Goal: Information Seeking & Learning: Learn about a topic

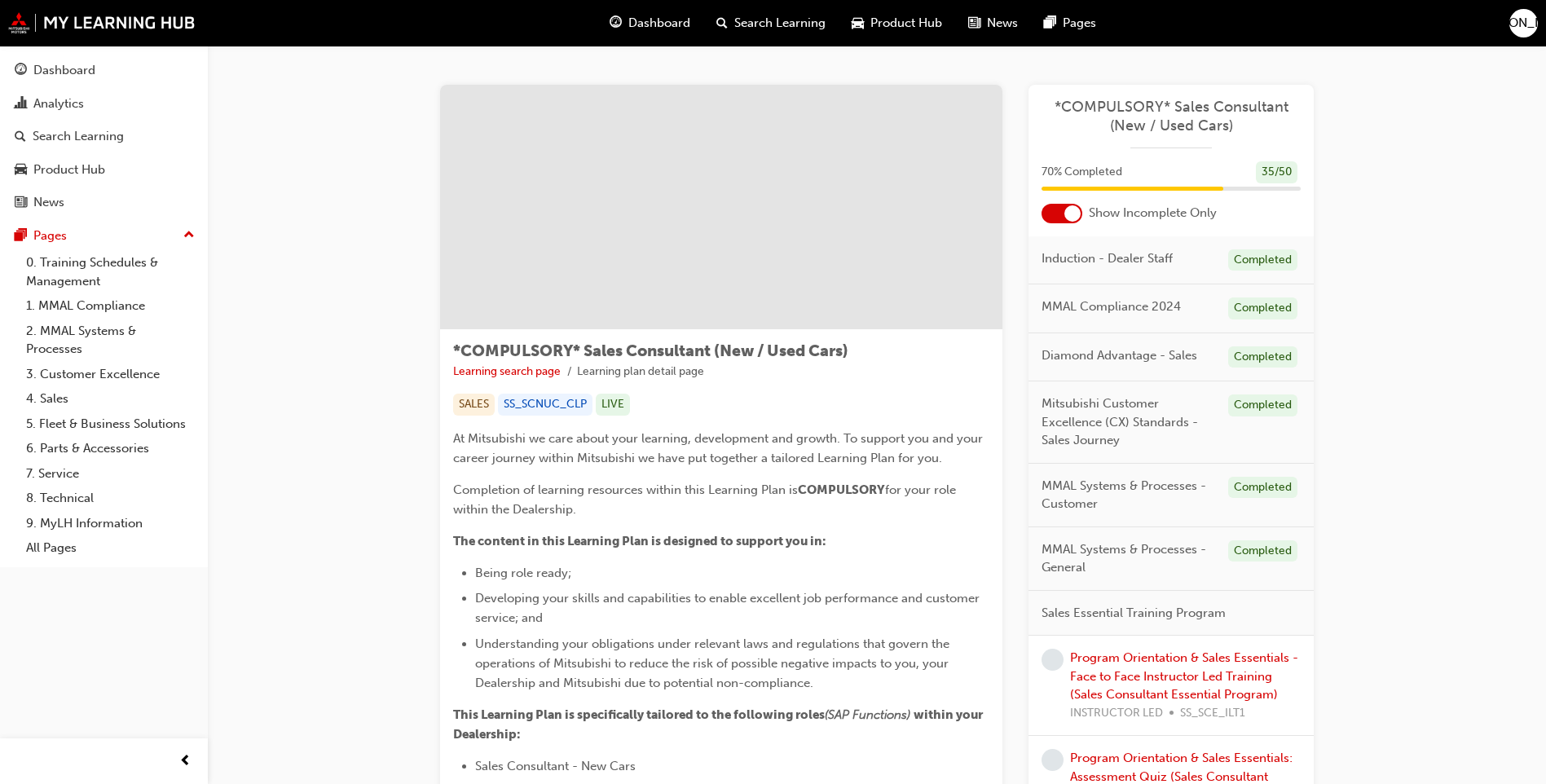
click at [758, 24] on span "Search Learning" at bounding box center [780, 24] width 91 height 19
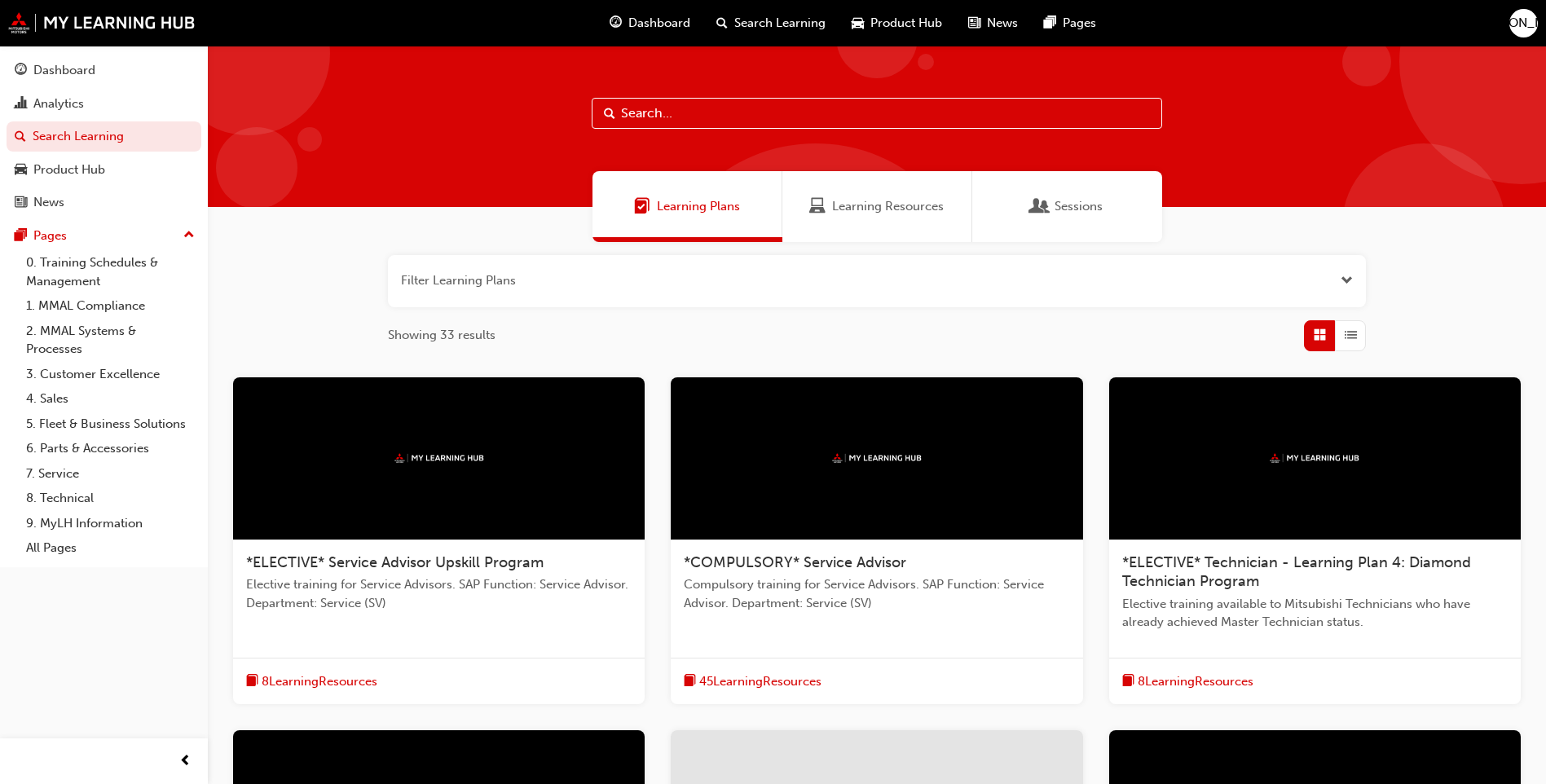
click at [707, 211] on span "Learning Plans" at bounding box center [699, 206] width 83 height 19
click at [688, 204] on span "Learning Plans" at bounding box center [699, 206] width 83 height 19
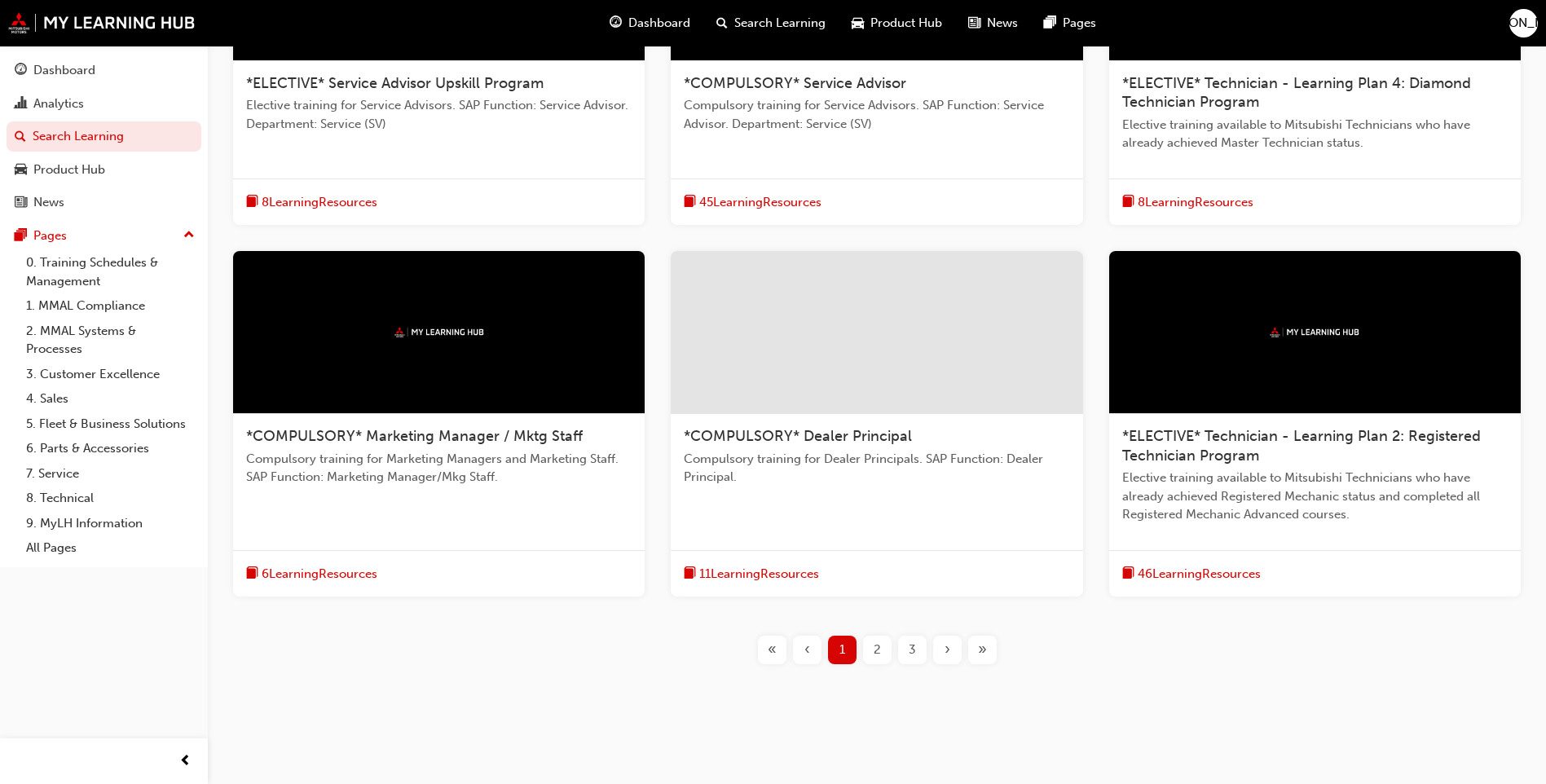
scroll to position [491, 0]
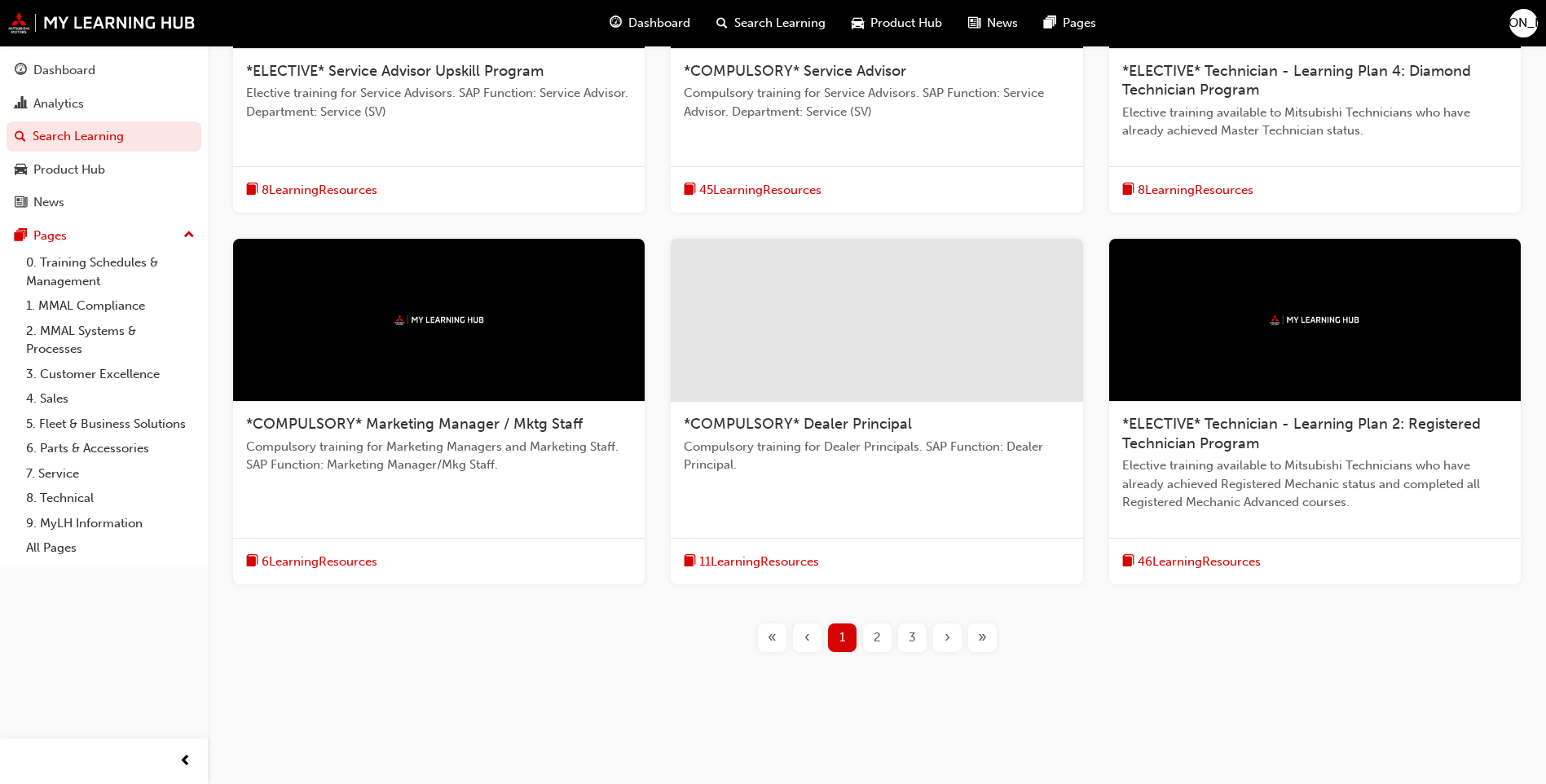
click at [876, 634] on span "2" at bounding box center [878, 638] width 8 height 19
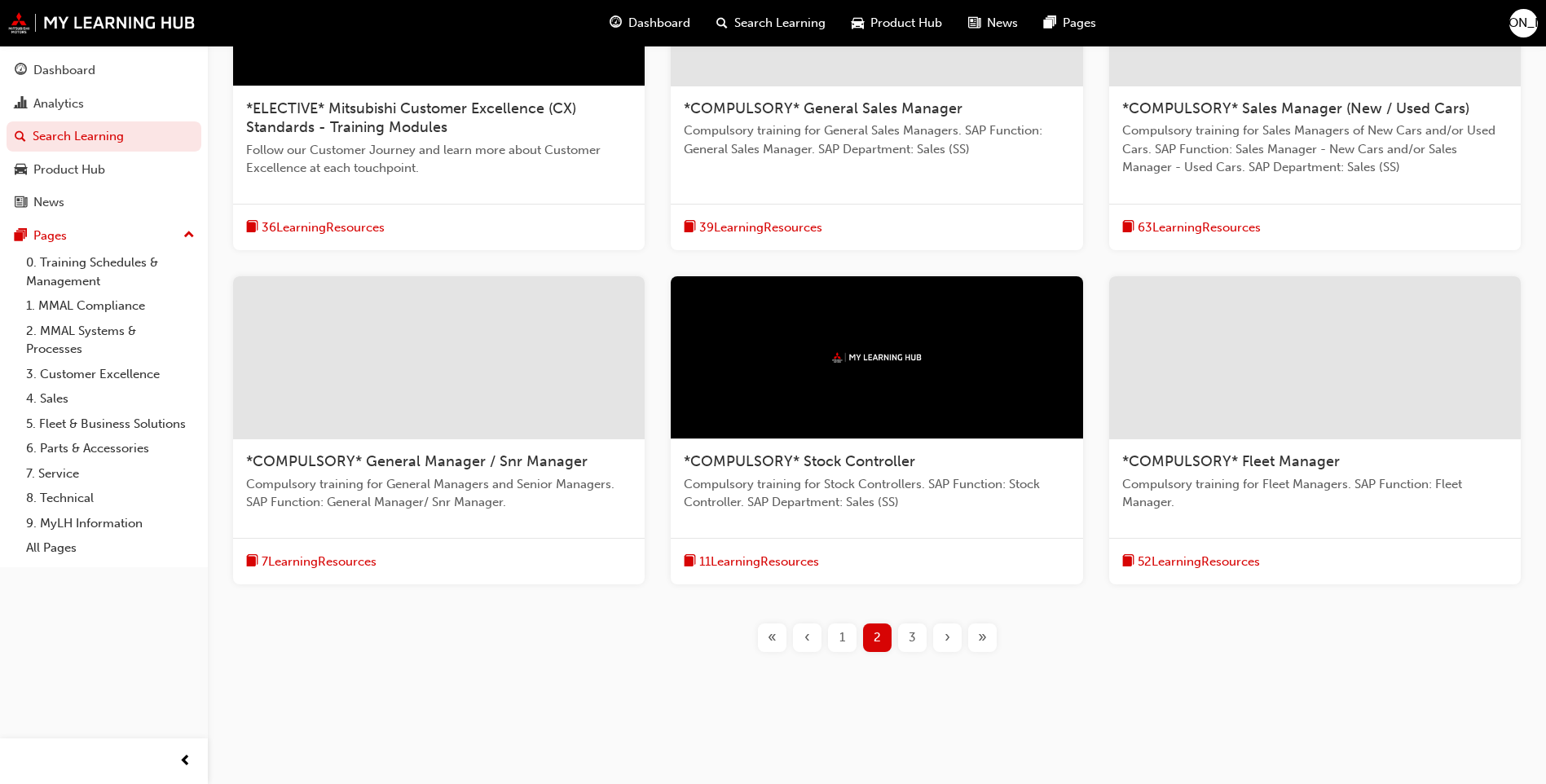
scroll to position [454, 0]
click at [914, 634] on span "3" at bounding box center [913, 638] width 8 height 19
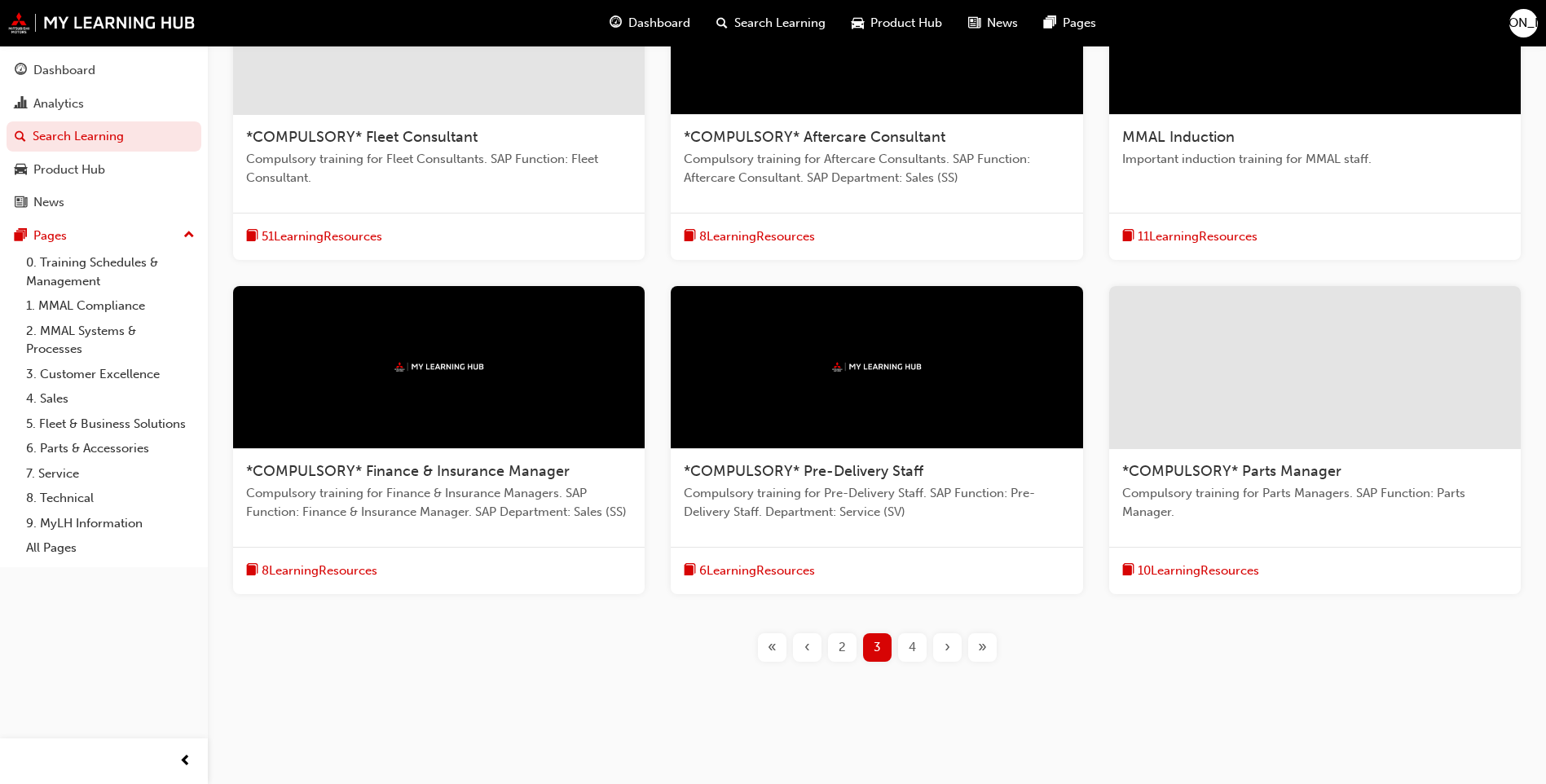
scroll to position [435, 0]
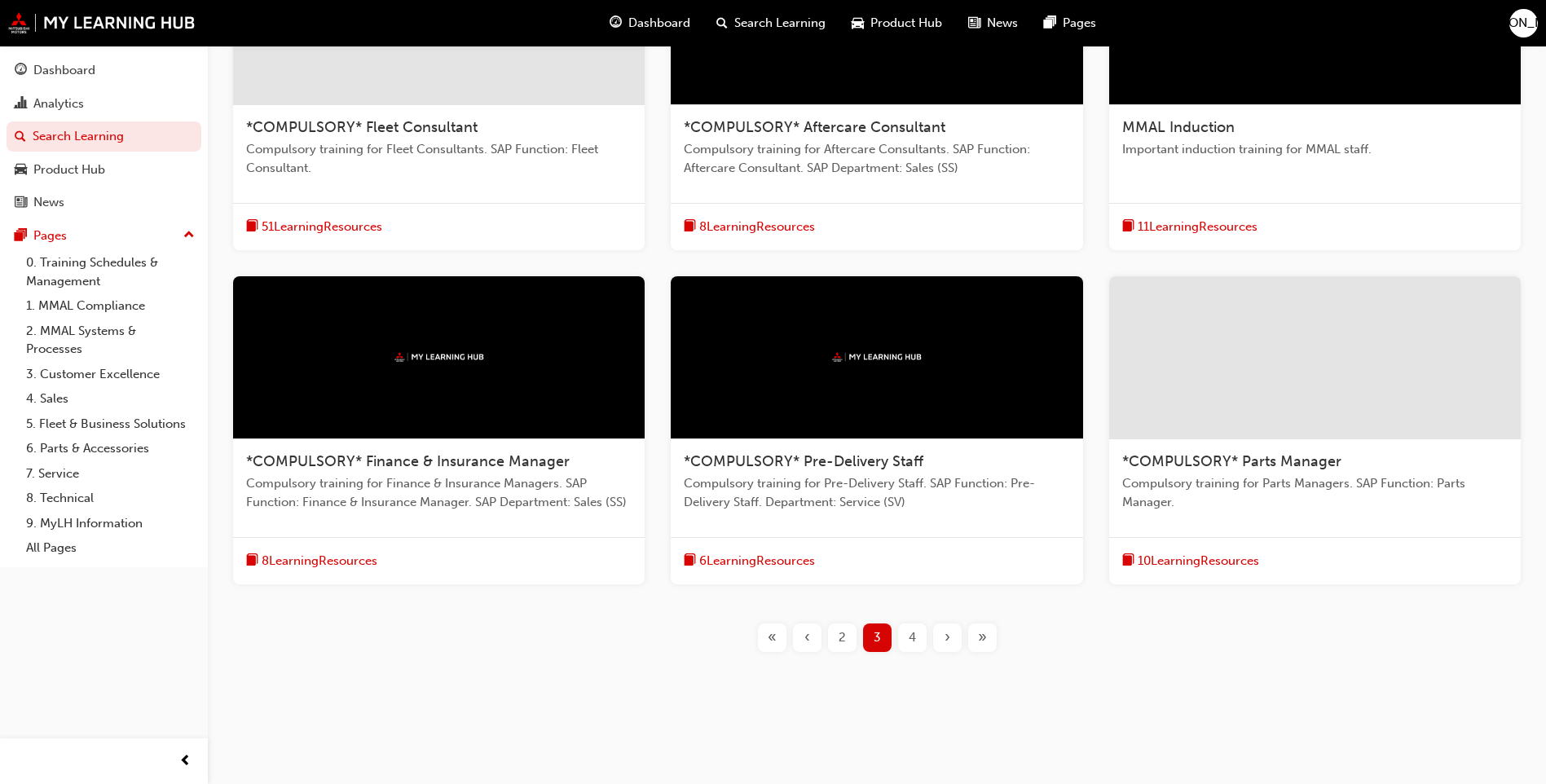
click at [770, 638] on span "«" at bounding box center [772, 638] width 9 height 19
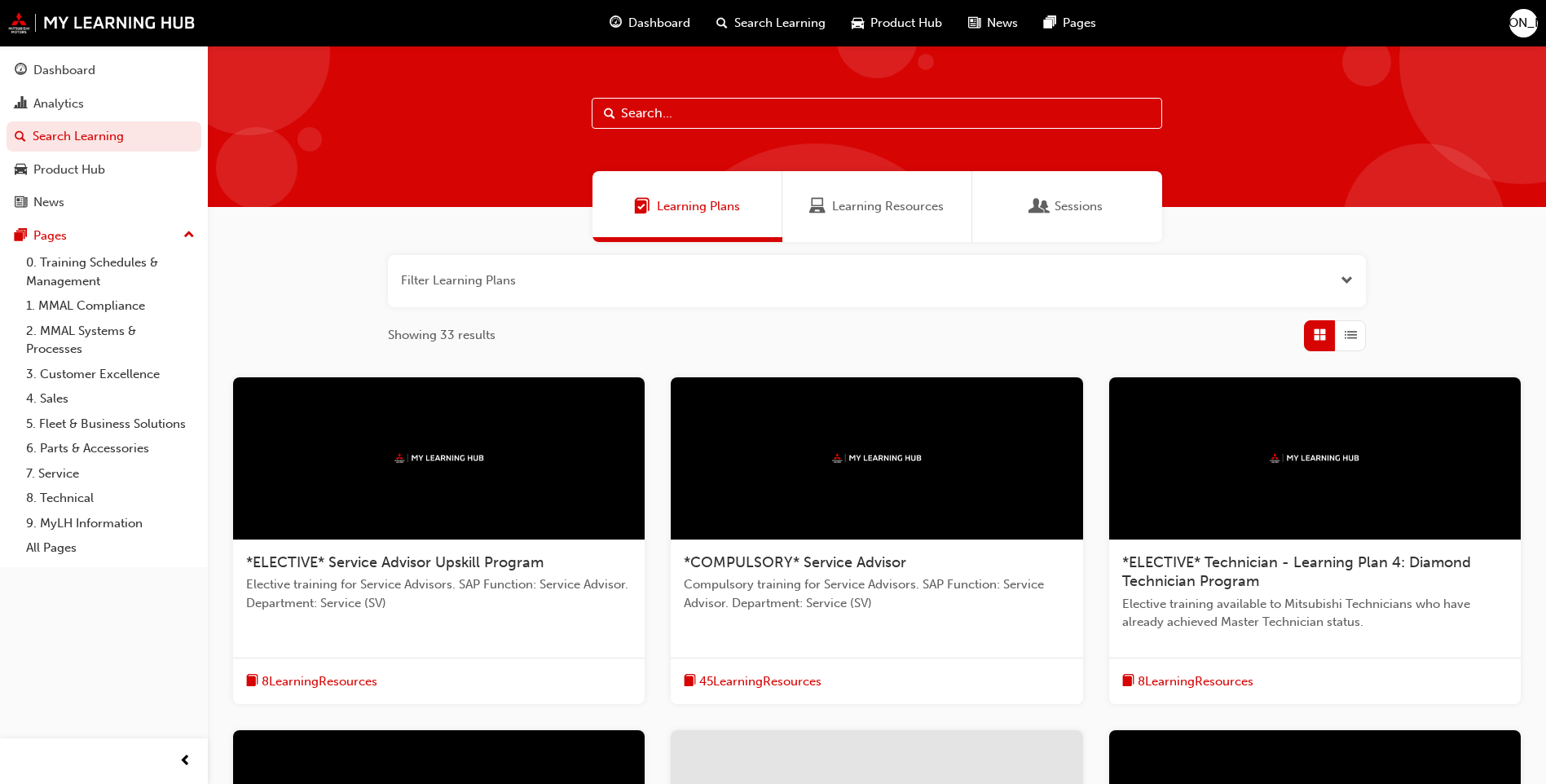
click at [1061, 211] on span "Sessions" at bounding box center [1078, 206] width 48 height 19
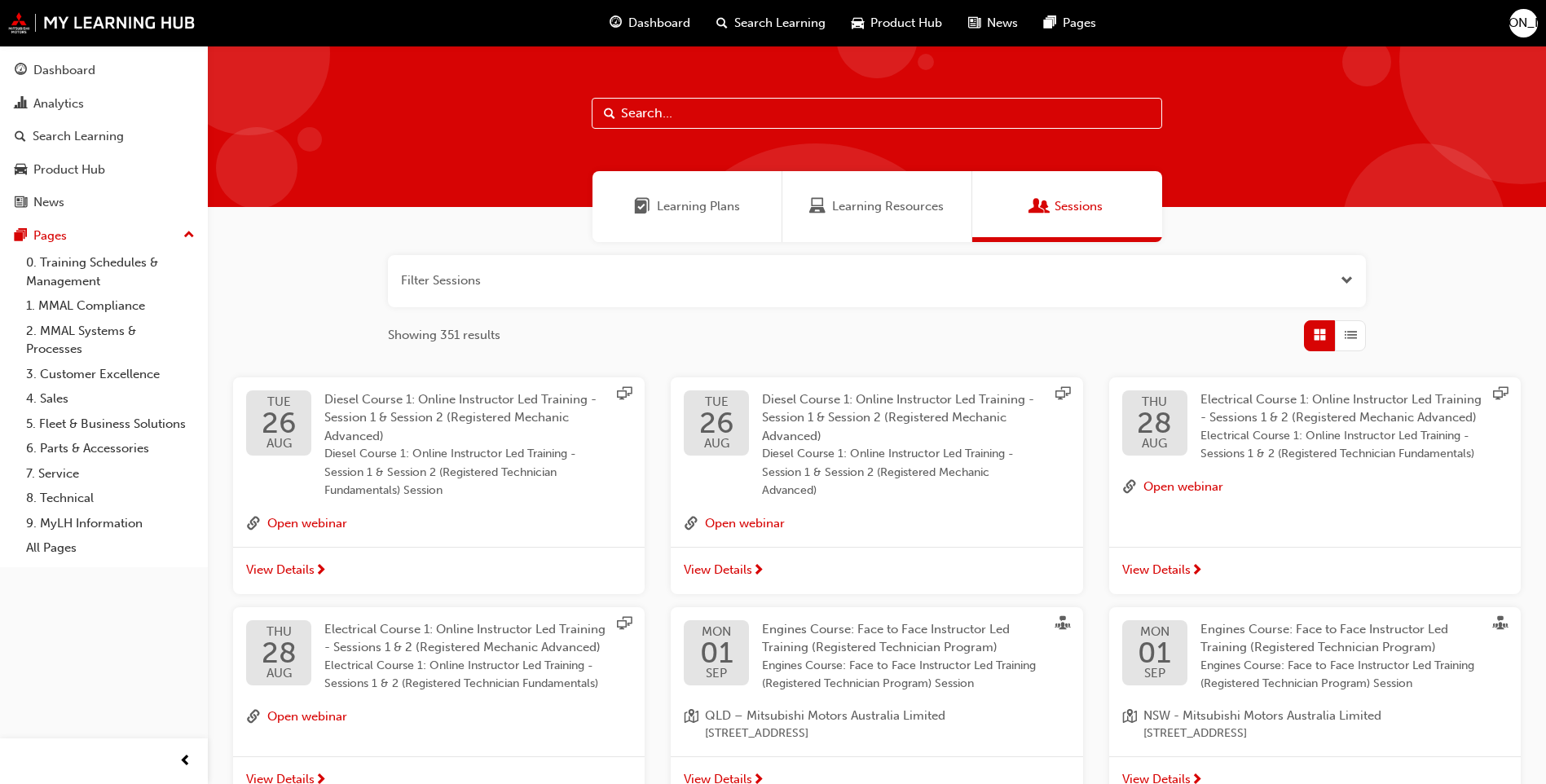
click at [890, 204] on span "Learning Resources" at bounding box center [888, 206] width 111 height 19
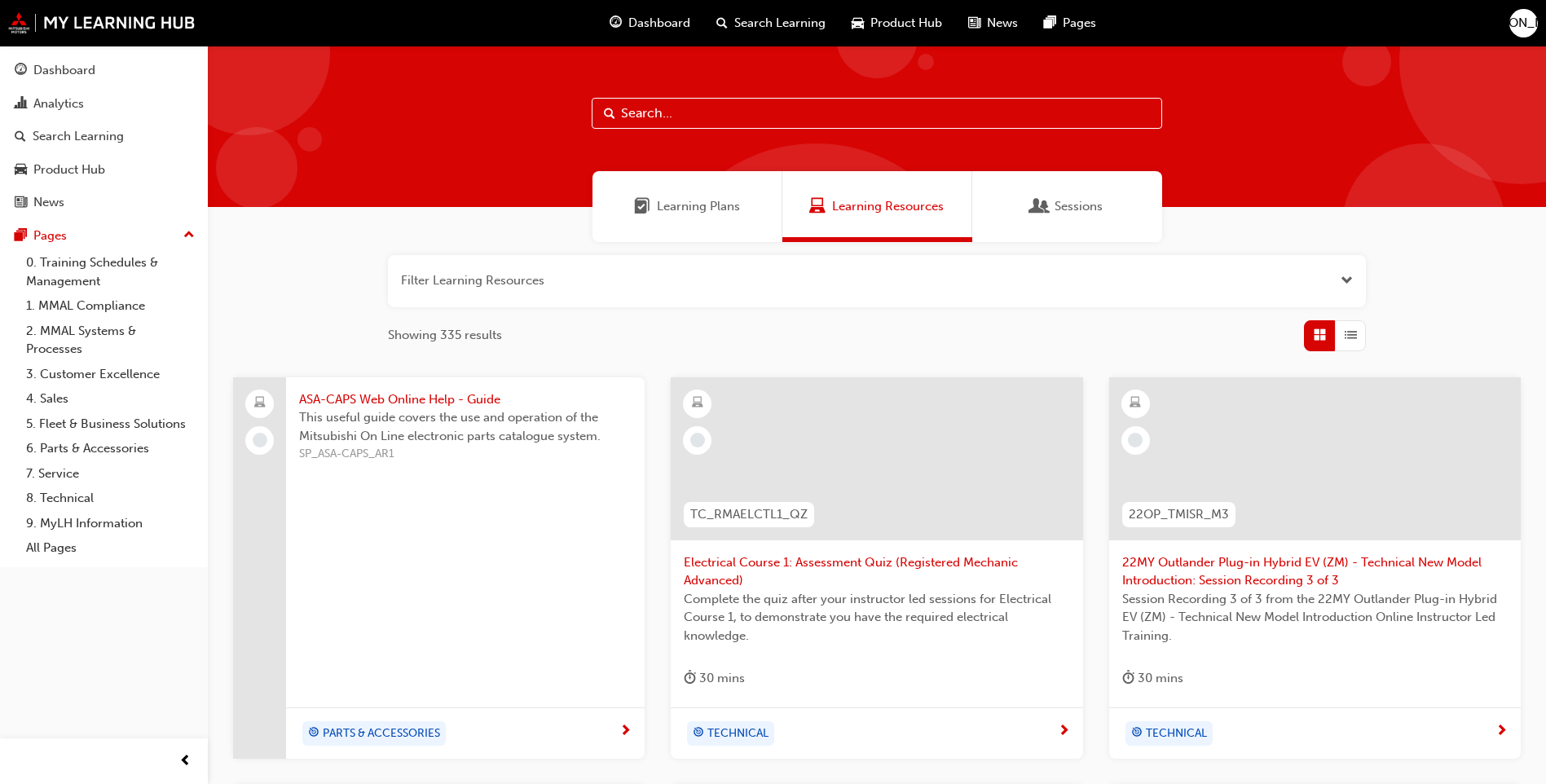
click at [697, 207] on span "Learning Plans" at bounding box center [699, 206] width 83 height 19
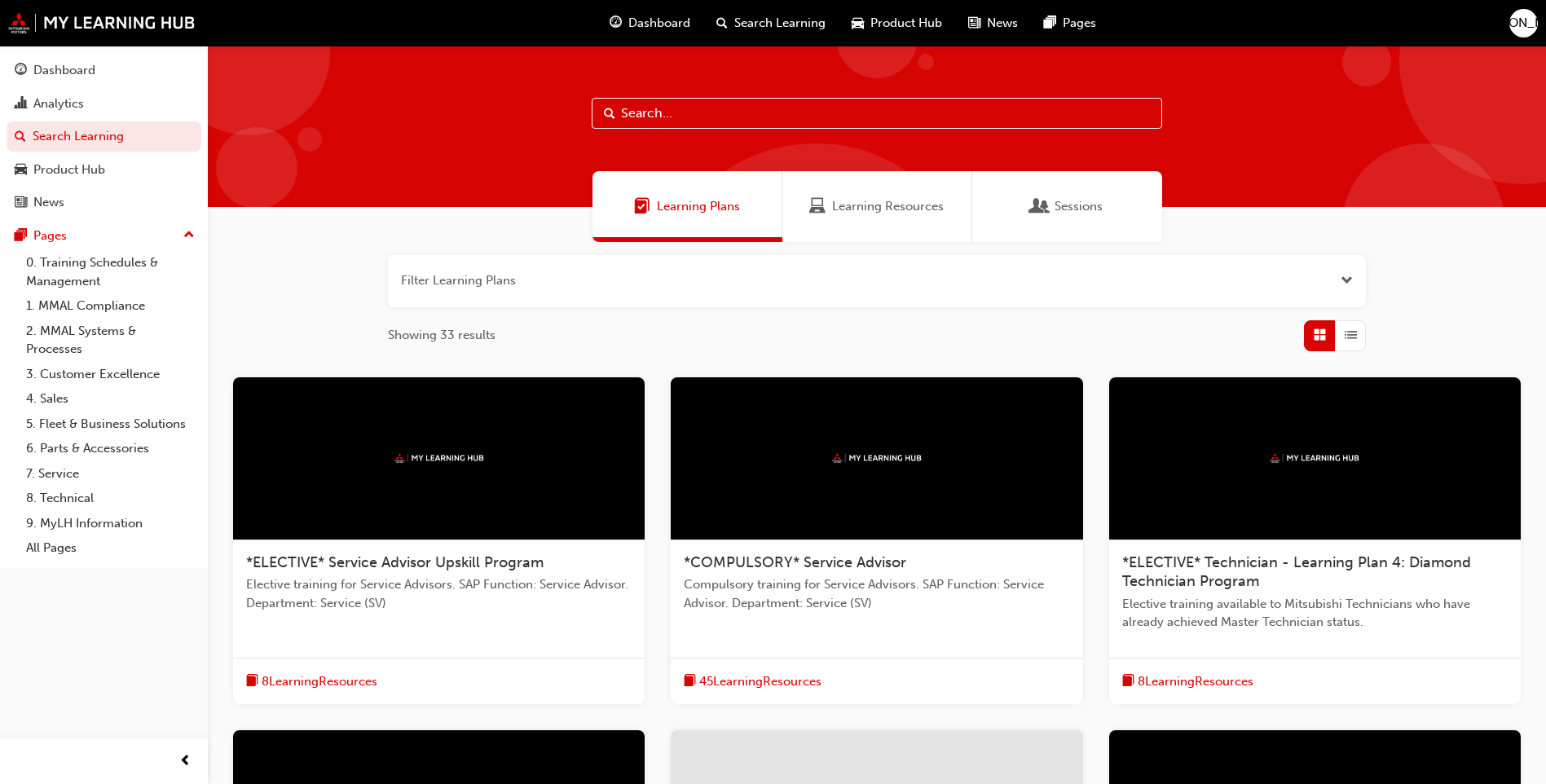
click at [658, 23] on span "Dashboard" at bounding box center [660, 24] width 62 height 19
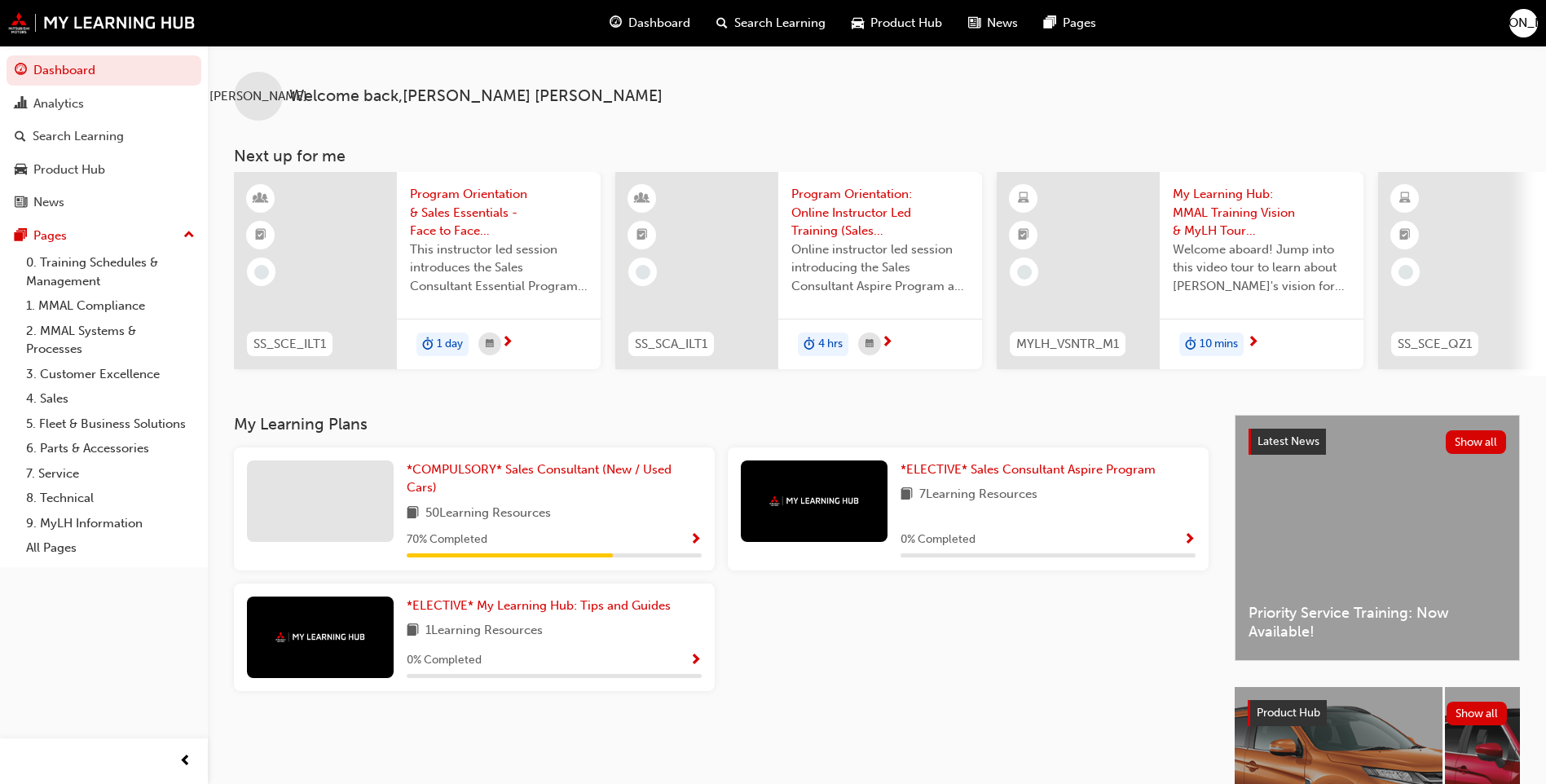
click at [1230, 198] on span "My Learning Hub: MMAL Training Vision & MyLH Tour (Elective)" at bounding box center [1261, 212] width 177 height 56
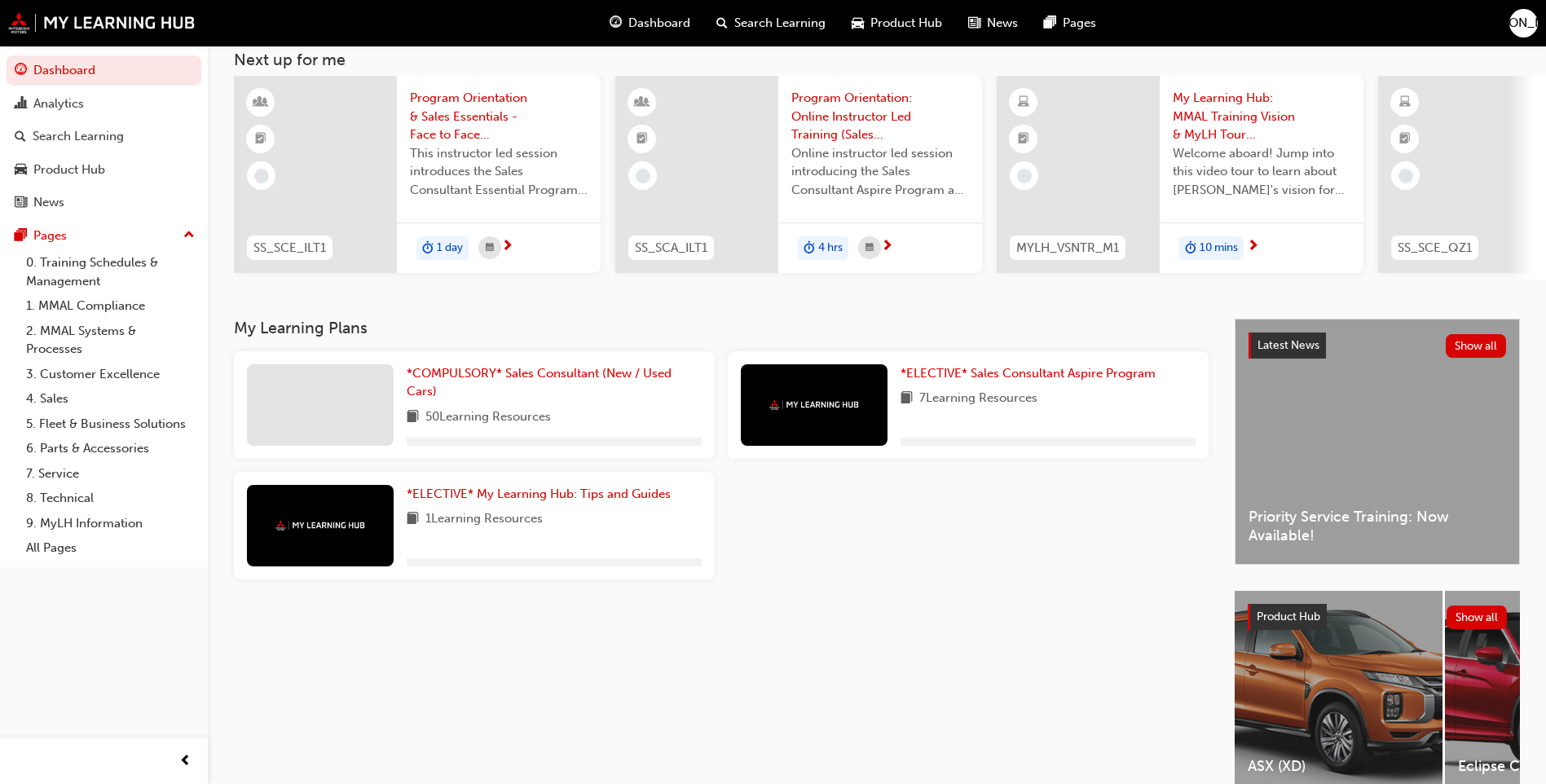
scroll to position [189, 0]
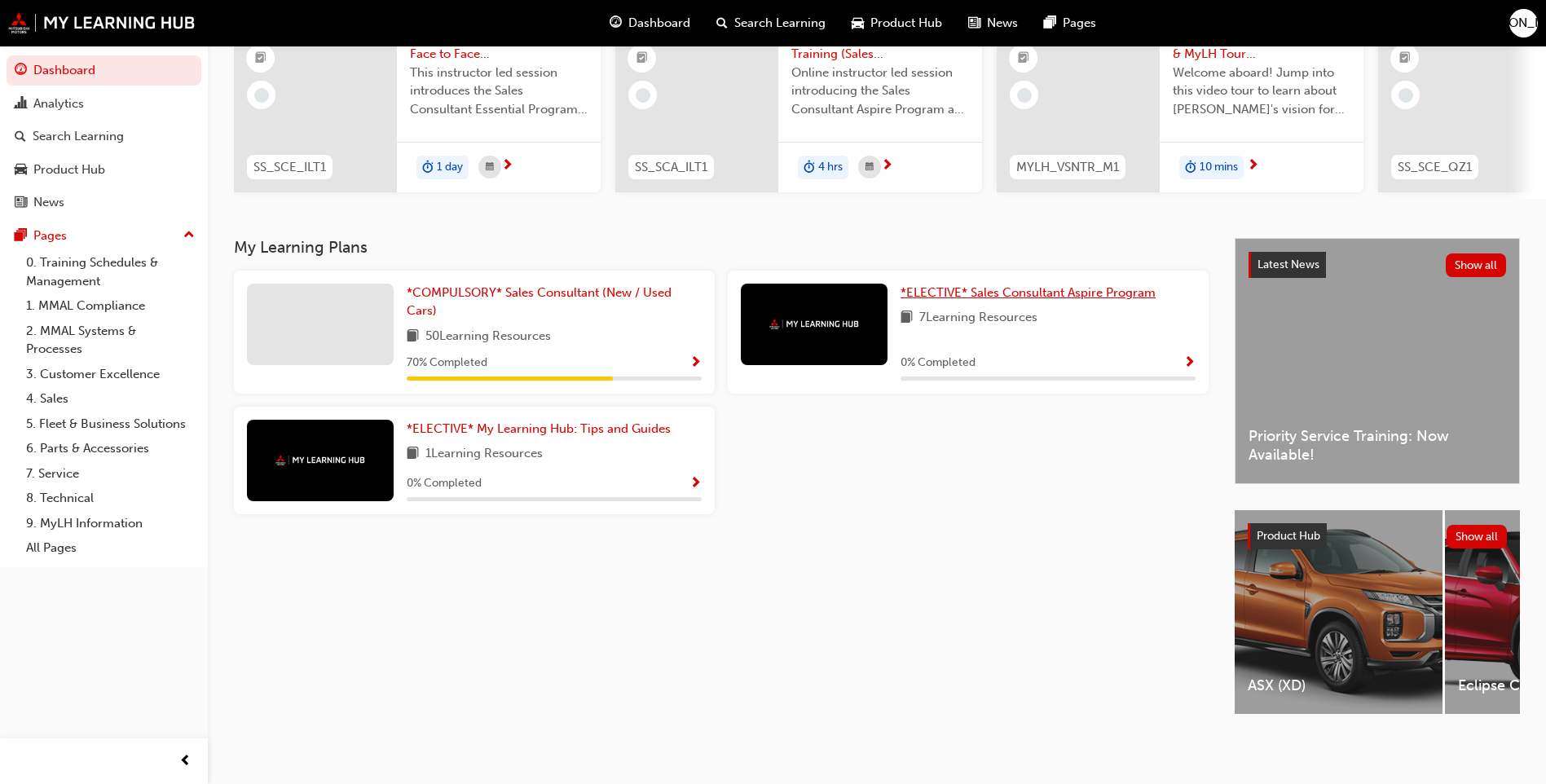
click at [1031, 288] on span "*ELECTIVE* Sales Consultant Aspire Program" at bounding box center [1028, 293] width 255 height 15
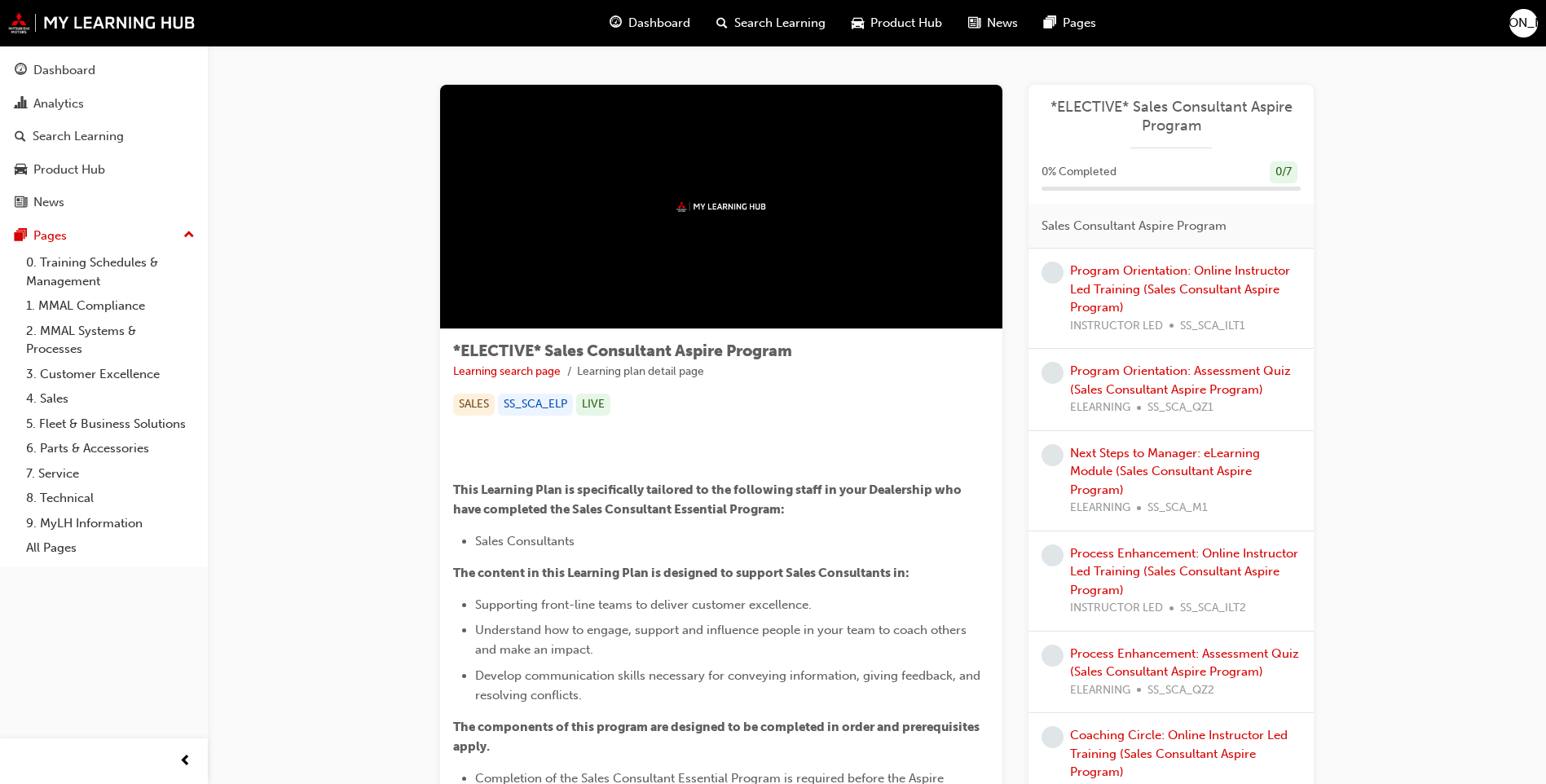
click at [931, 24] on span "Product Hub" at bounding box center [906, 24] width 72 height 19
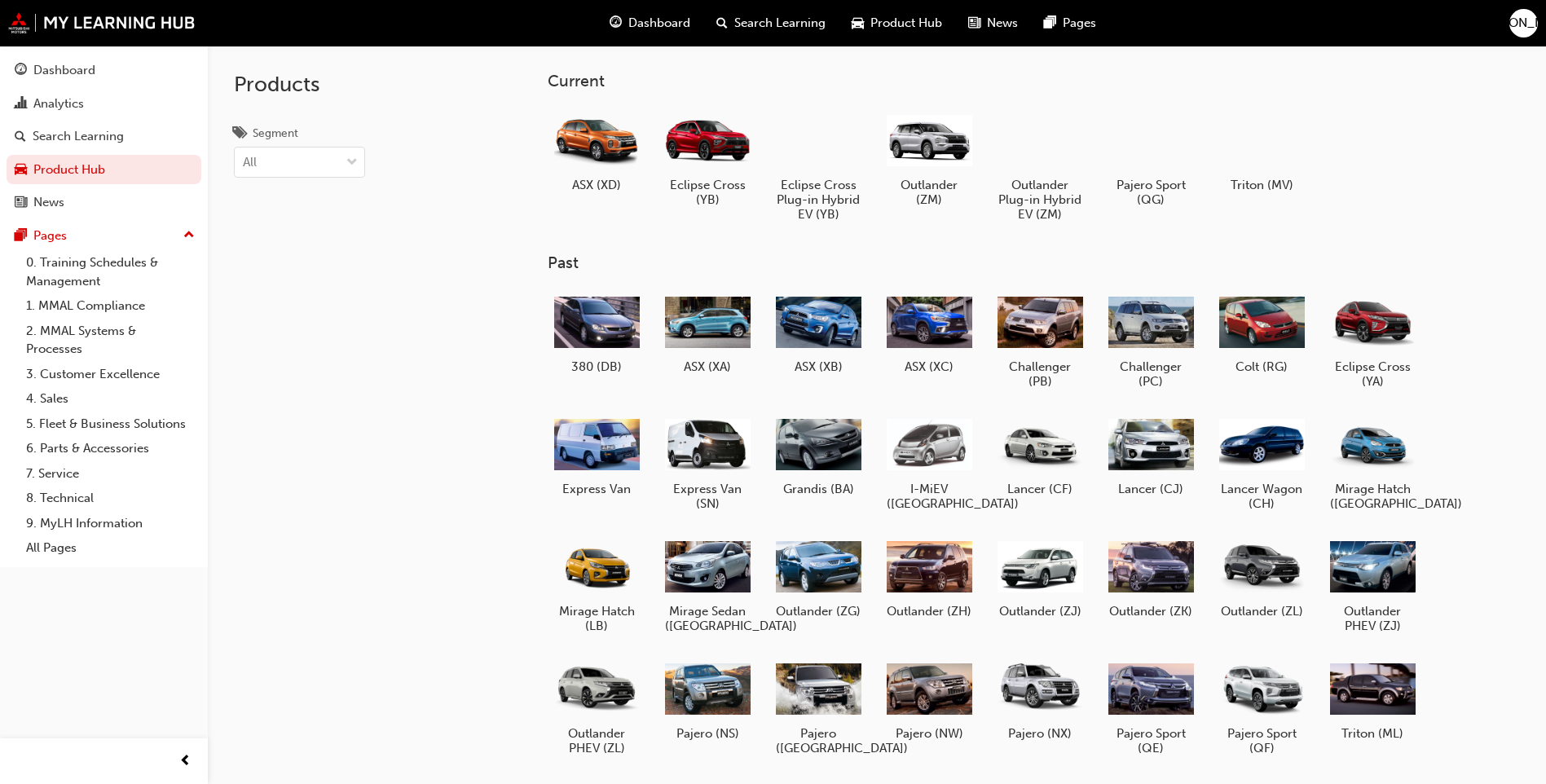
click at [990, 23] on span "News" at bounding box center [1002, 24] width 31 height 19
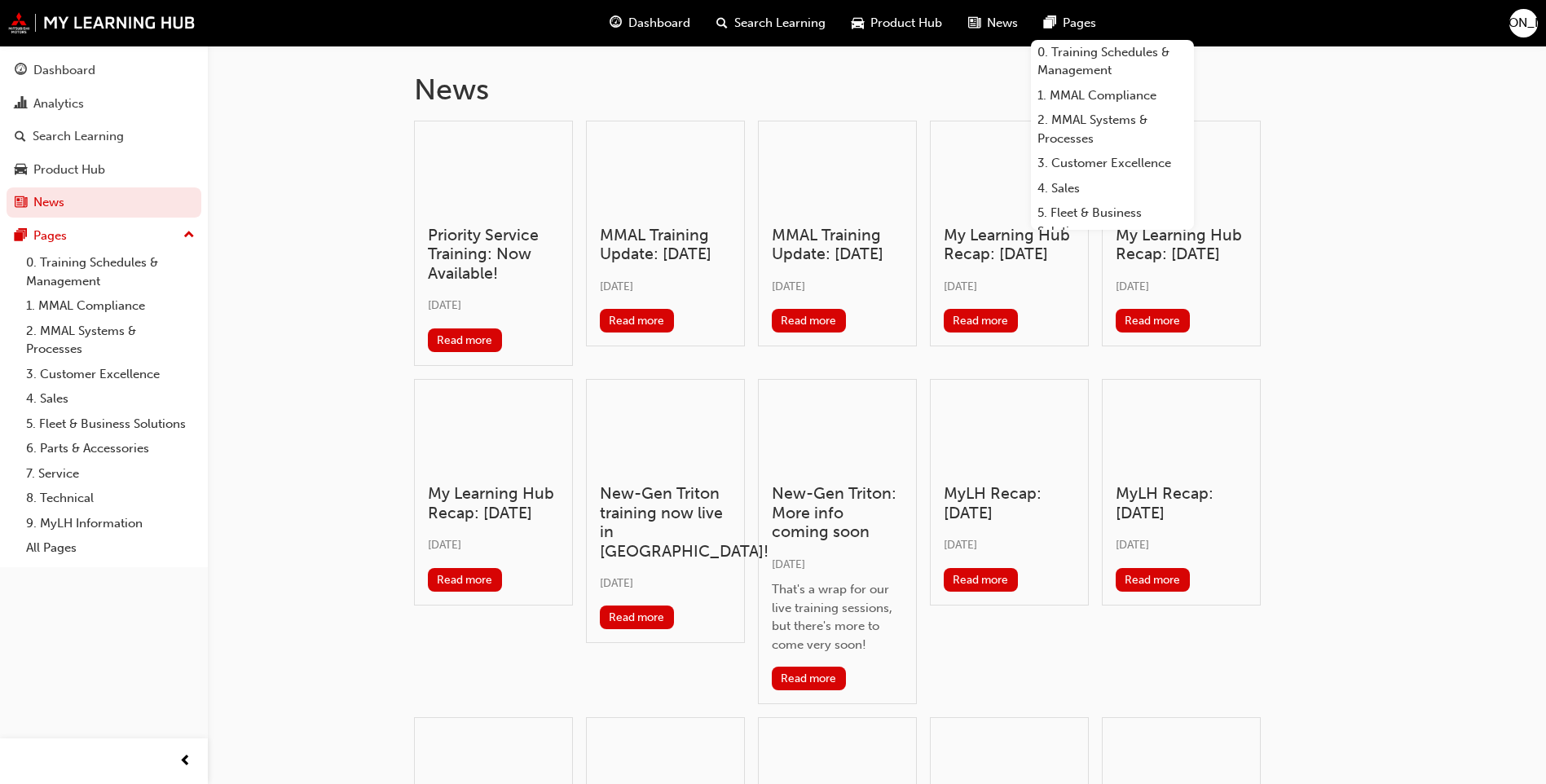
click at [1066, 24] on span "Pages" at bounding box center [1078, 24] width 33 height 19
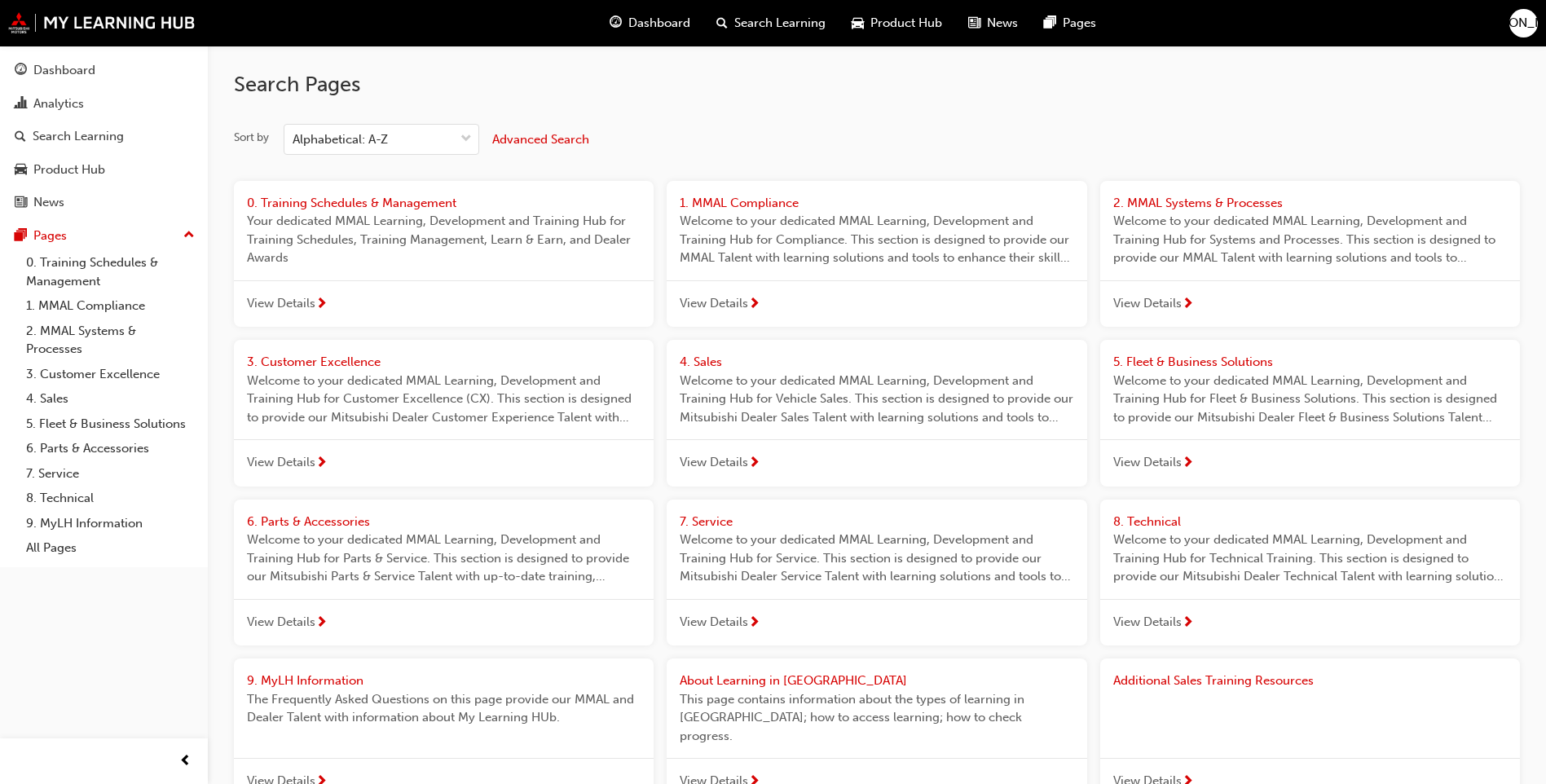
click at [665, 25] on span "Dashboard" at bounding box center [660, 24] width 62 height 19
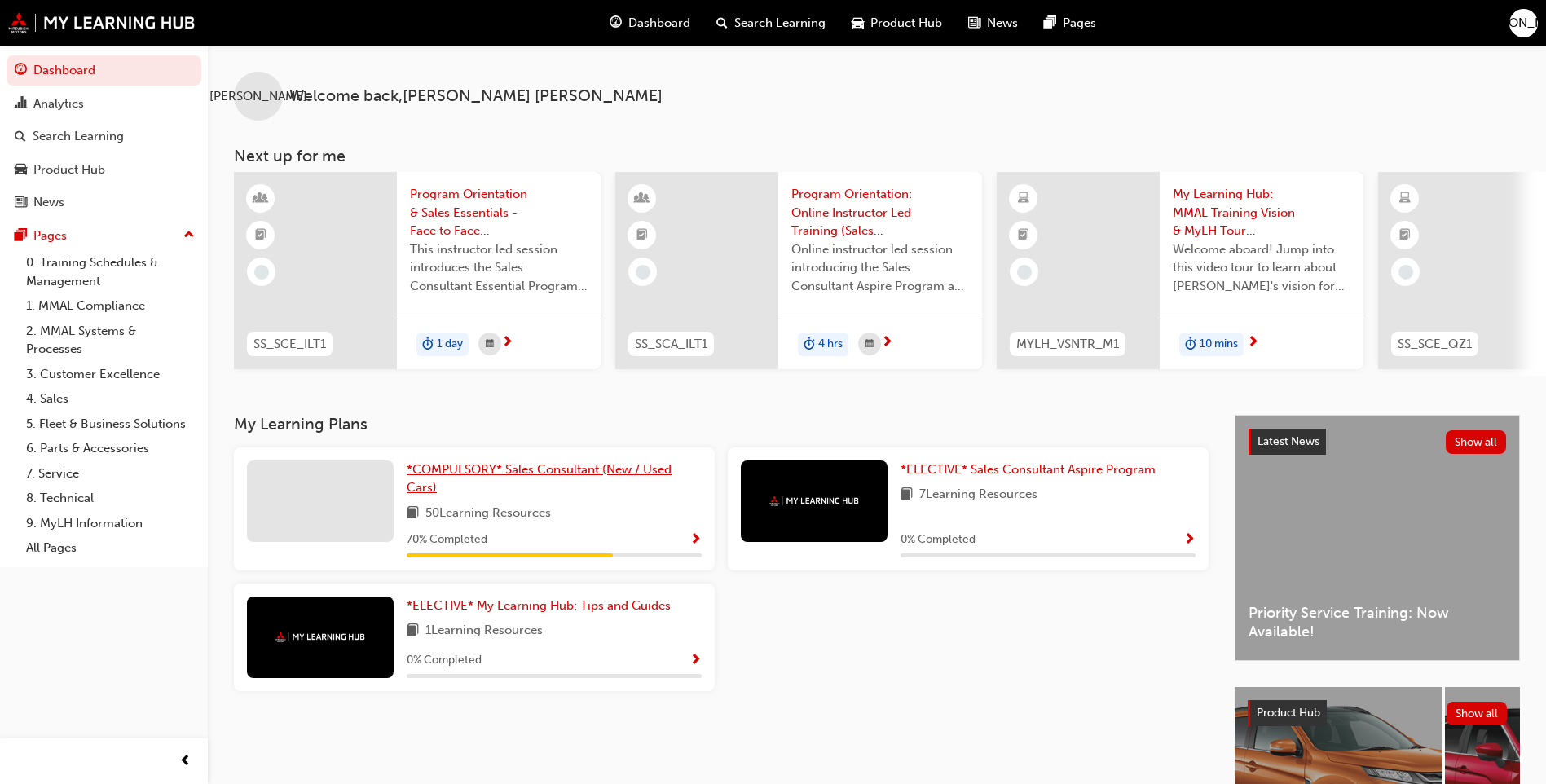
click at [552, 476] on span "*COMPULSORY* Sales Consultant (New / Used Cars)" at bounding box center [538, 478] width 265 height 33
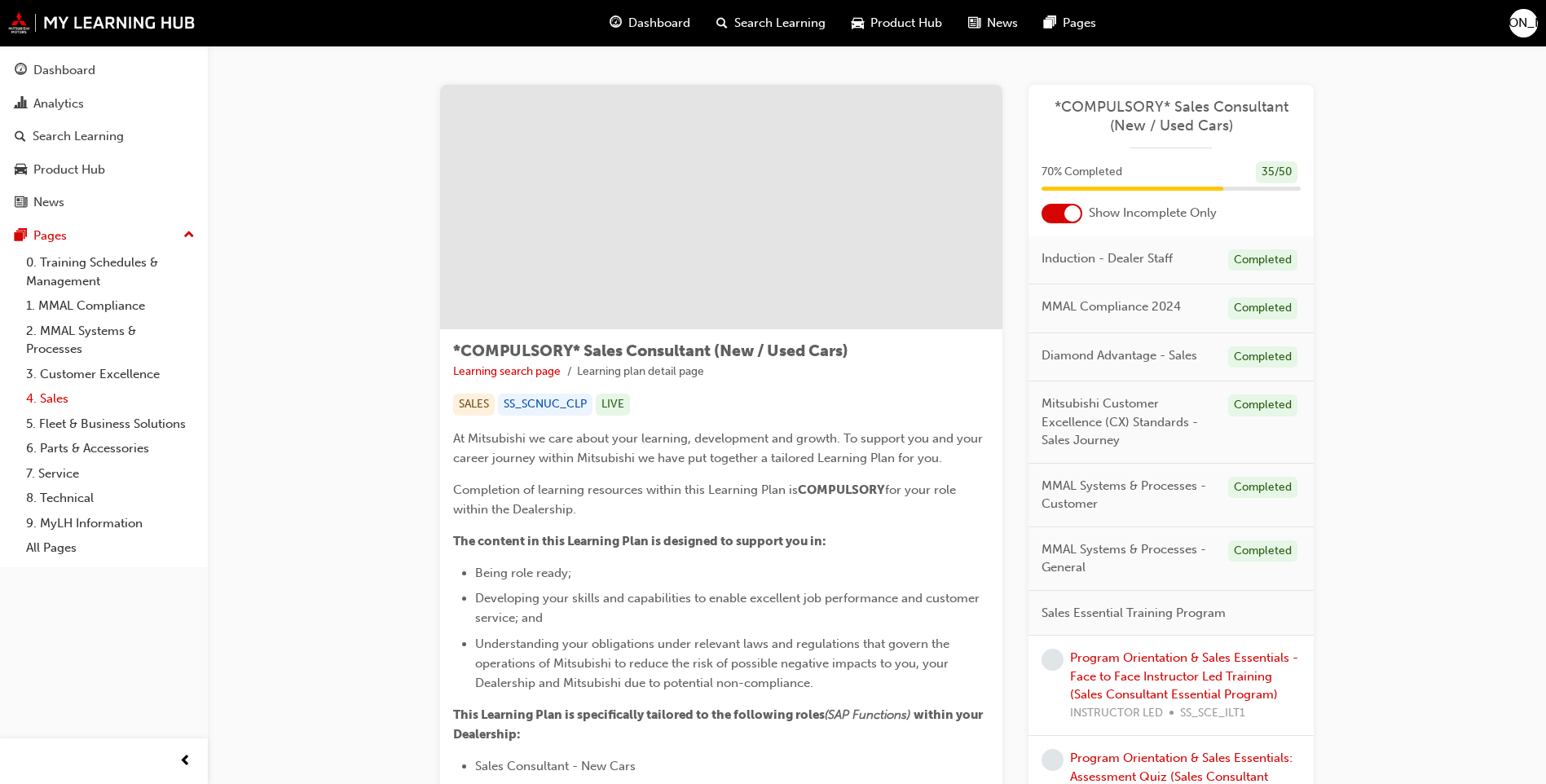
click at [53, 398] on link "4. Sales" at bounding box center [110, 399] width 182 height 25
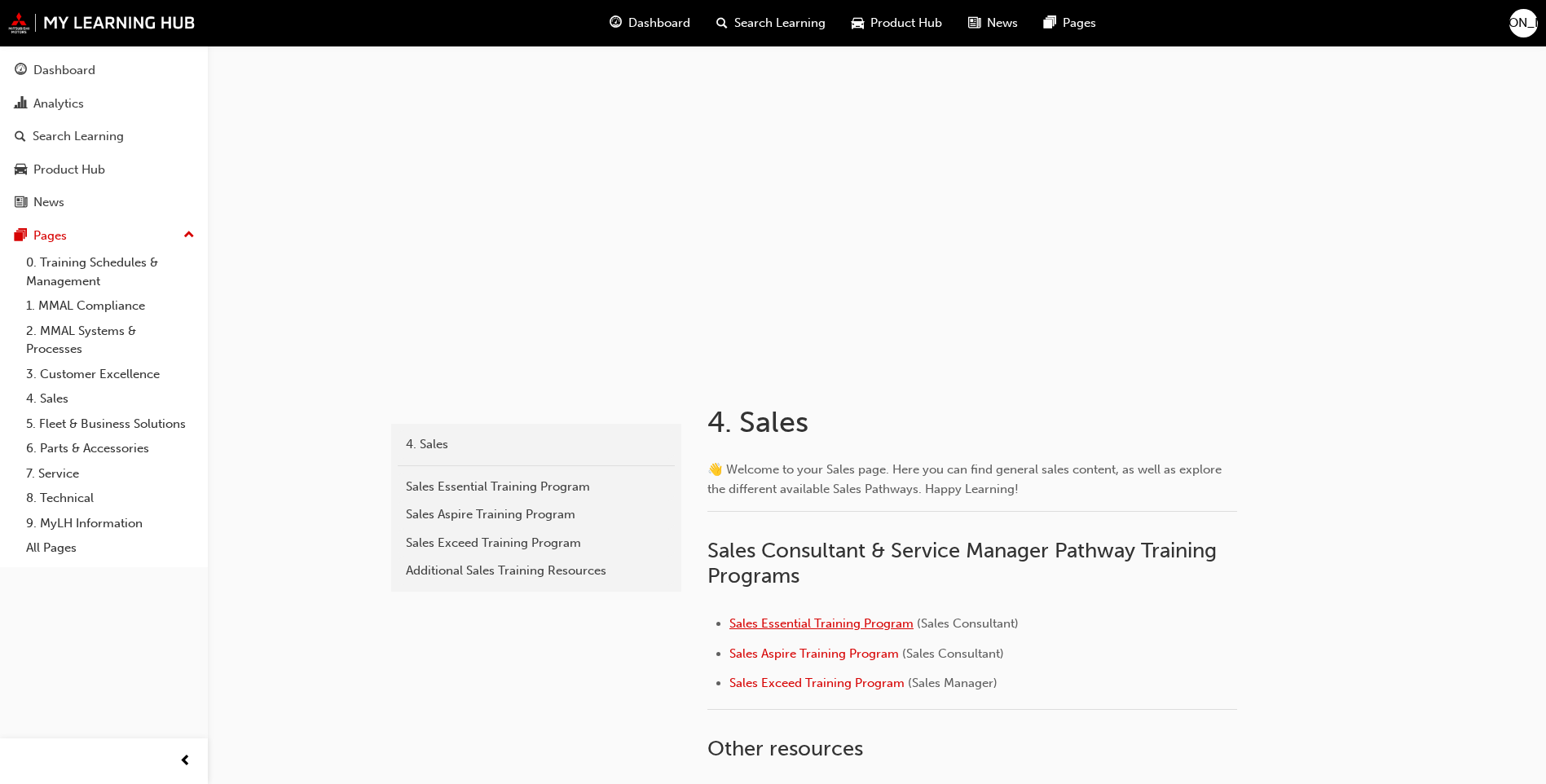
click at [790, 625] on span "Sales Essential Training Program" at bounding box center [821, 624] width 184 height 15
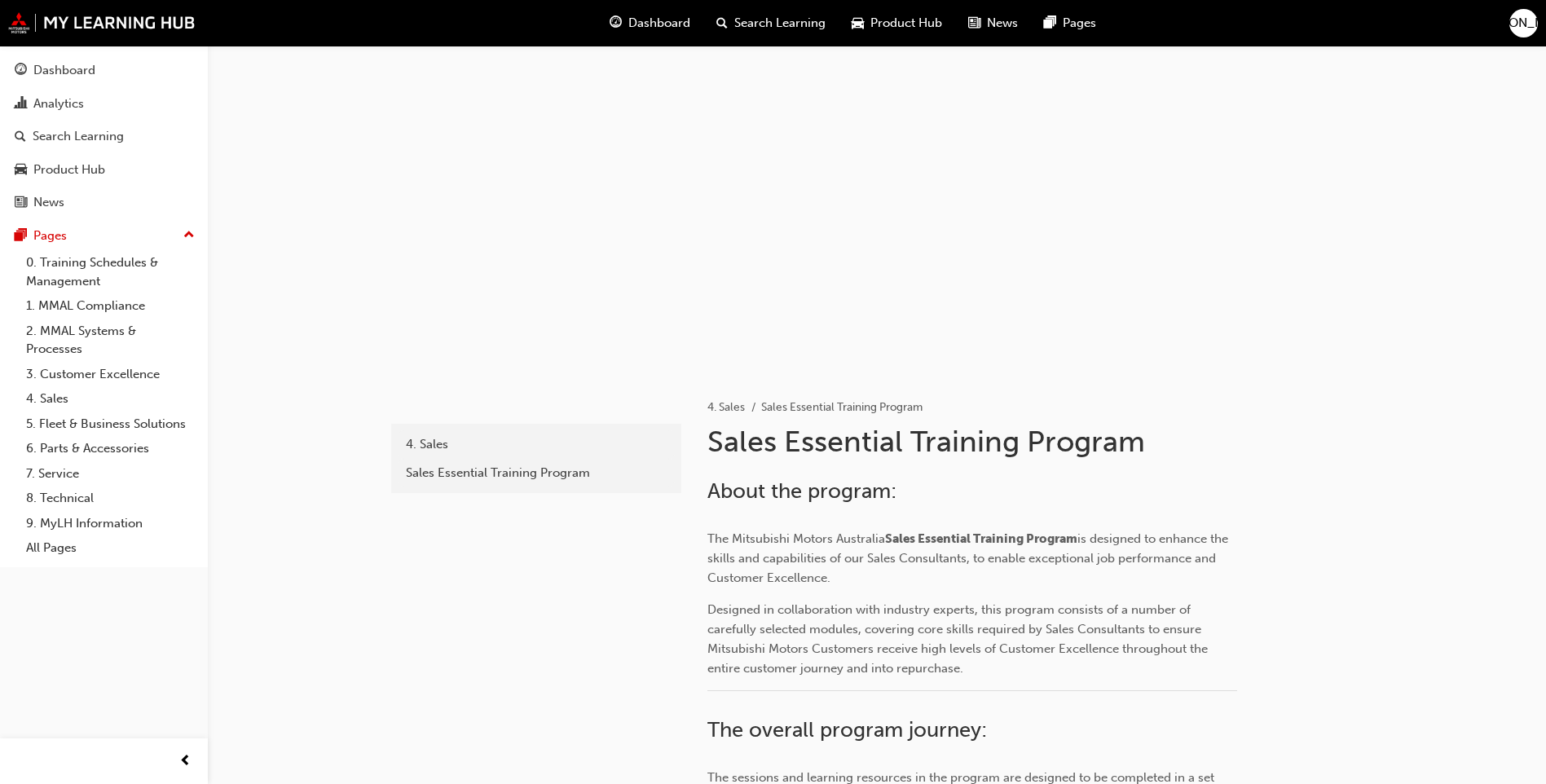
click at [844, 309] on div at bounding box center [877, 208] width 978 height 326
click at [899, 282] on div at bounding box center [877, 208] width 978 height 326
click at [846, 216] on div at bounding box center [877, 208] width 978 height 326
drag, startPoint x: 846, startPoint y: 216, endPoint x: 964, endPoint y: 246, distance: 121.8
click at [853, 220] on div at bounding box center [877, 208] width 978 height 326
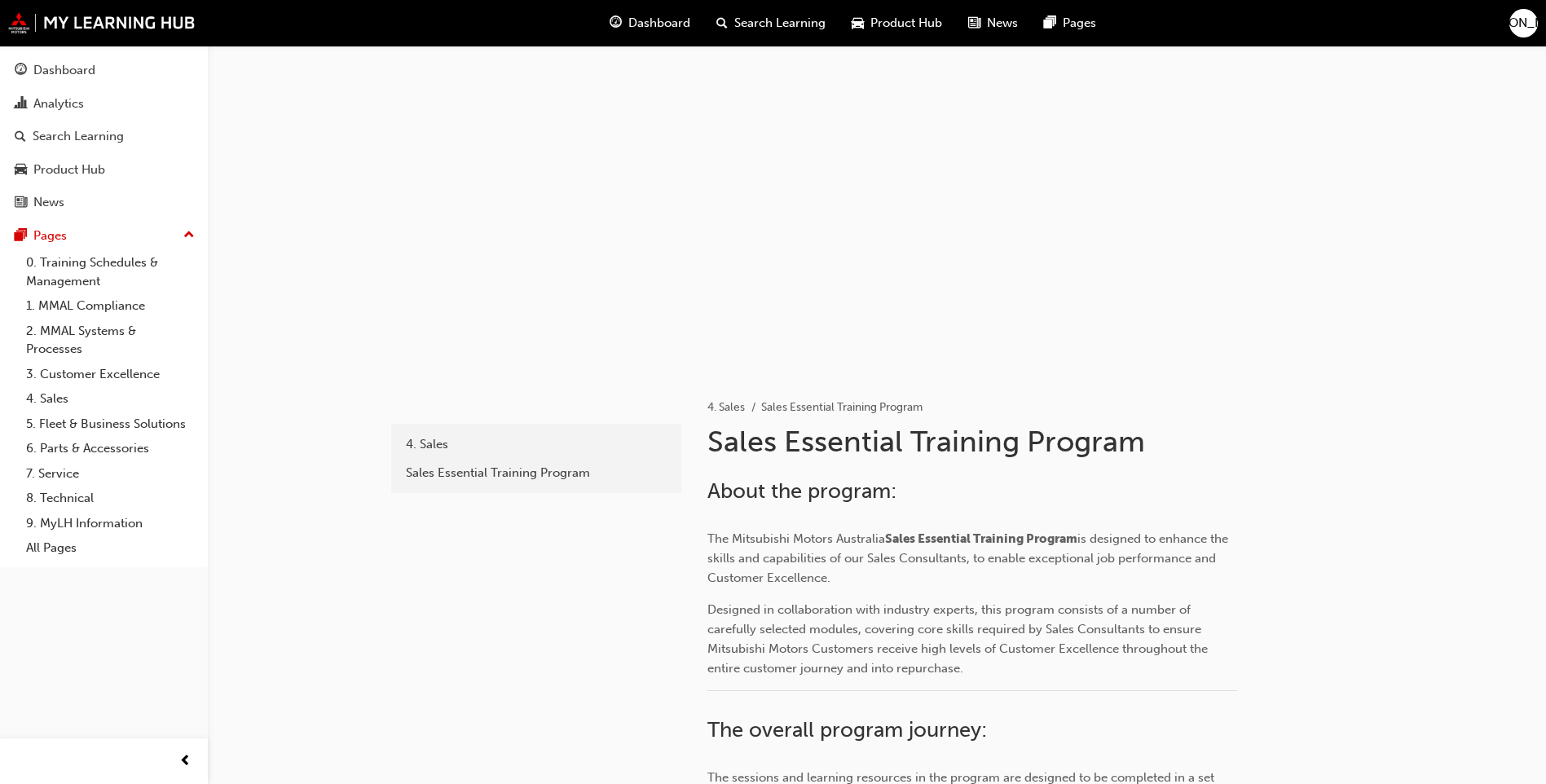
click at [1221, 258] on div at bounding box center [877, 208] width 978 height 326
click at [1159, 276] on div at bounding box center [877, 208] width 978 height 326
click at [940, 268] on div at bounding box center [877, 208] width 978 height 326
drag, startPoint x: 924, startPoint y: 266, endPoint x: 909, endPoint y: 262, distance: 15.5
click at [912, 264] on div at bounding box center [877, 208] width 978 height 326
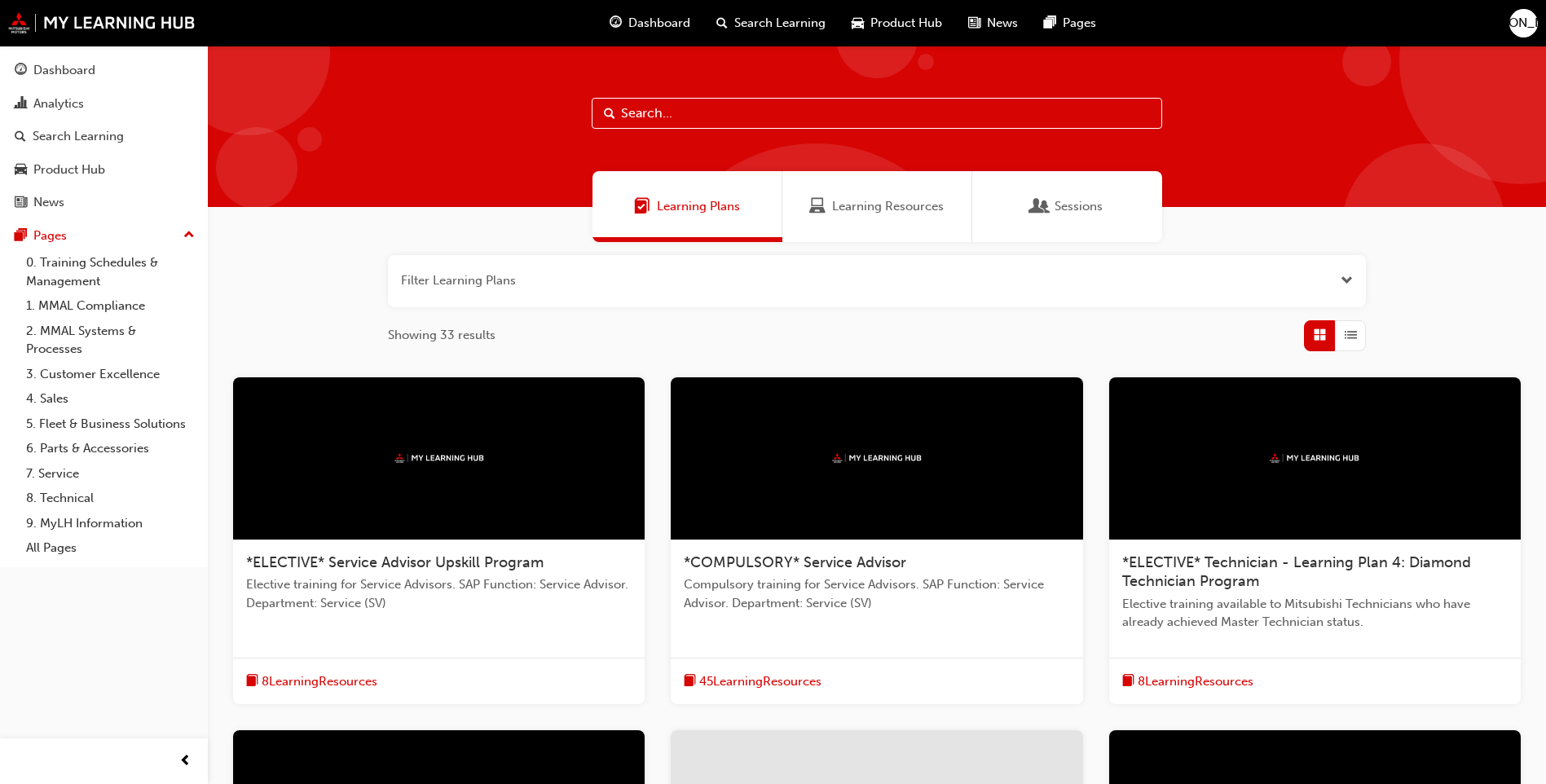
click at [653, 21] on span "Dashboard" at bounding box center [660, 24] width 62 height 19
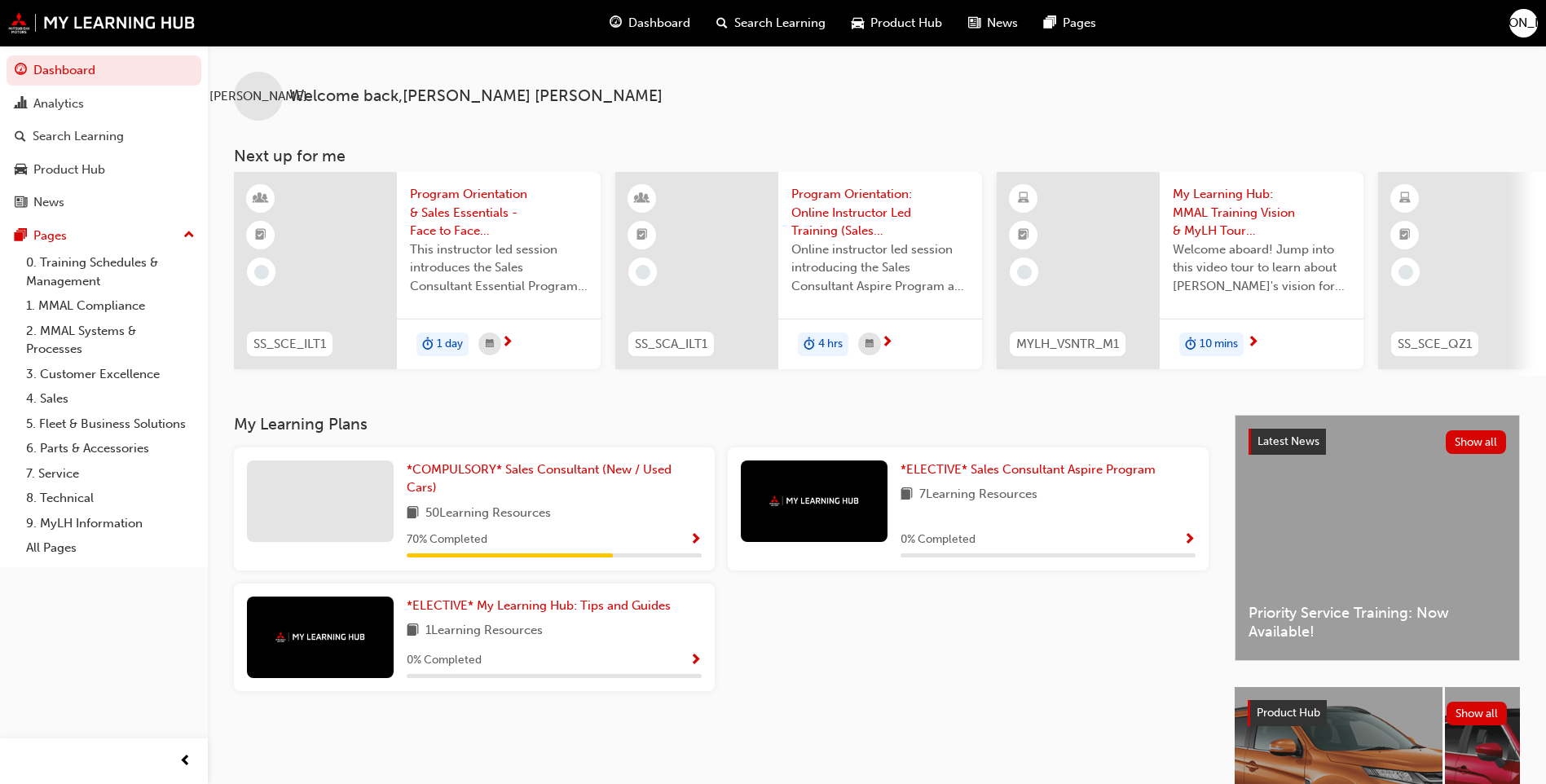
click at [844, 195] on span "Program Orientation: Online Instructor Led Training (Sales Consultant Aspire Pr…" at bounding box center [880, 212] width 177 height 56
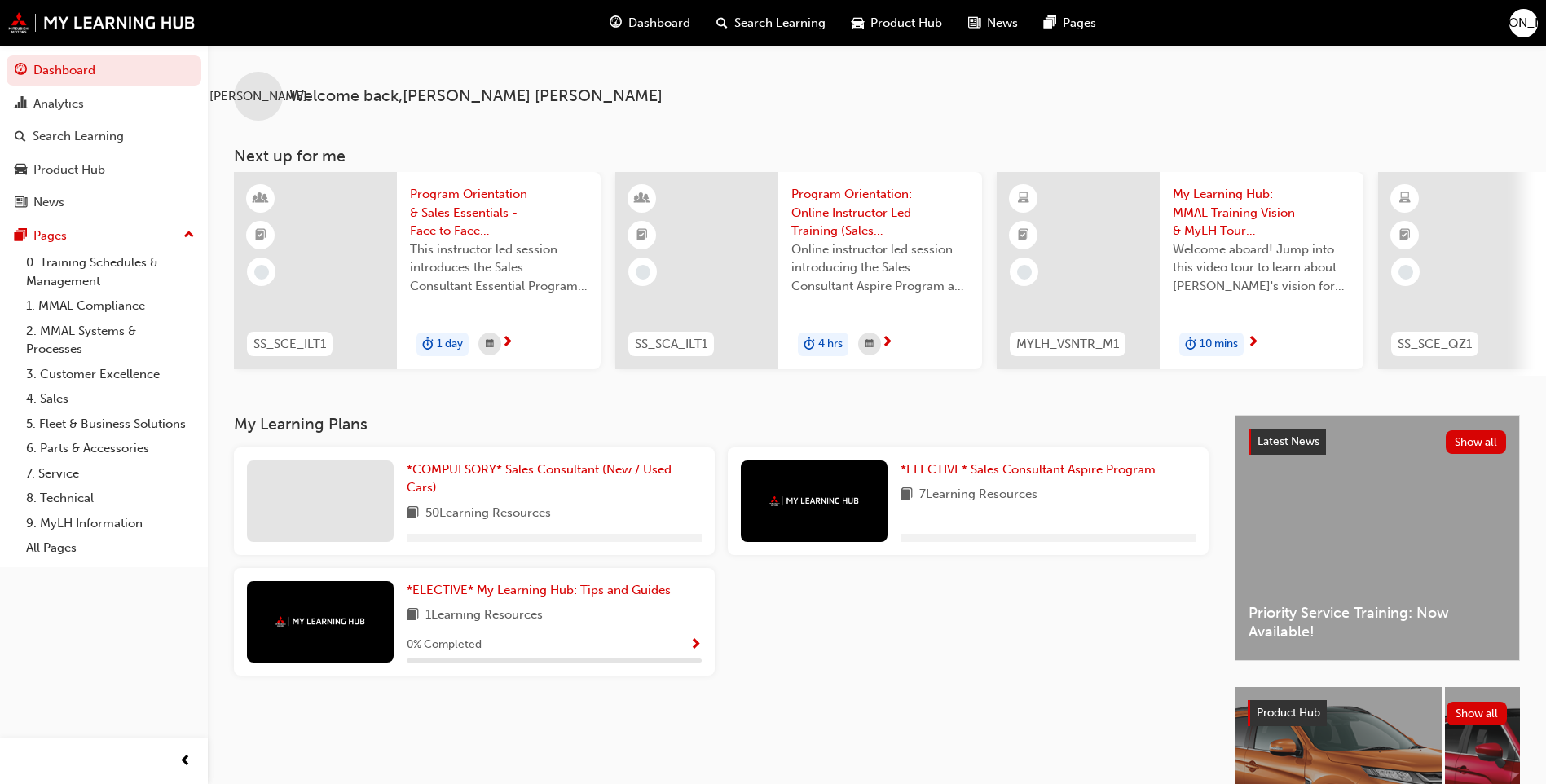
click at [1211, 211] on span "My Learning Hub: MMAL Training Vision & MyLH Tour (Elective)" at bounding box center [1261, 212] width 177 height 56
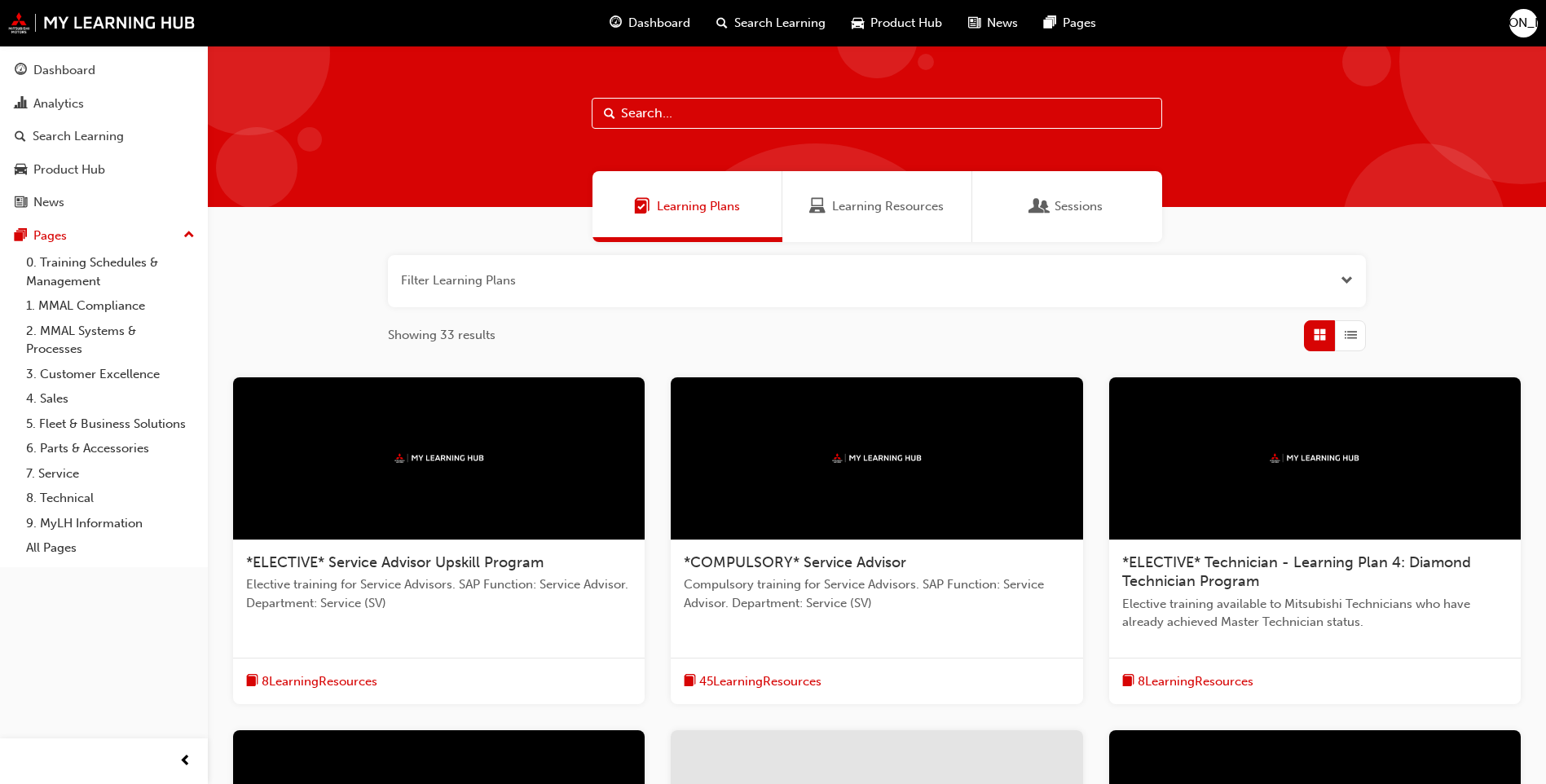
click at [1529, 27] on span "[PERSON_NAME]" at bounding box center [1524, 24] width 98 height 19
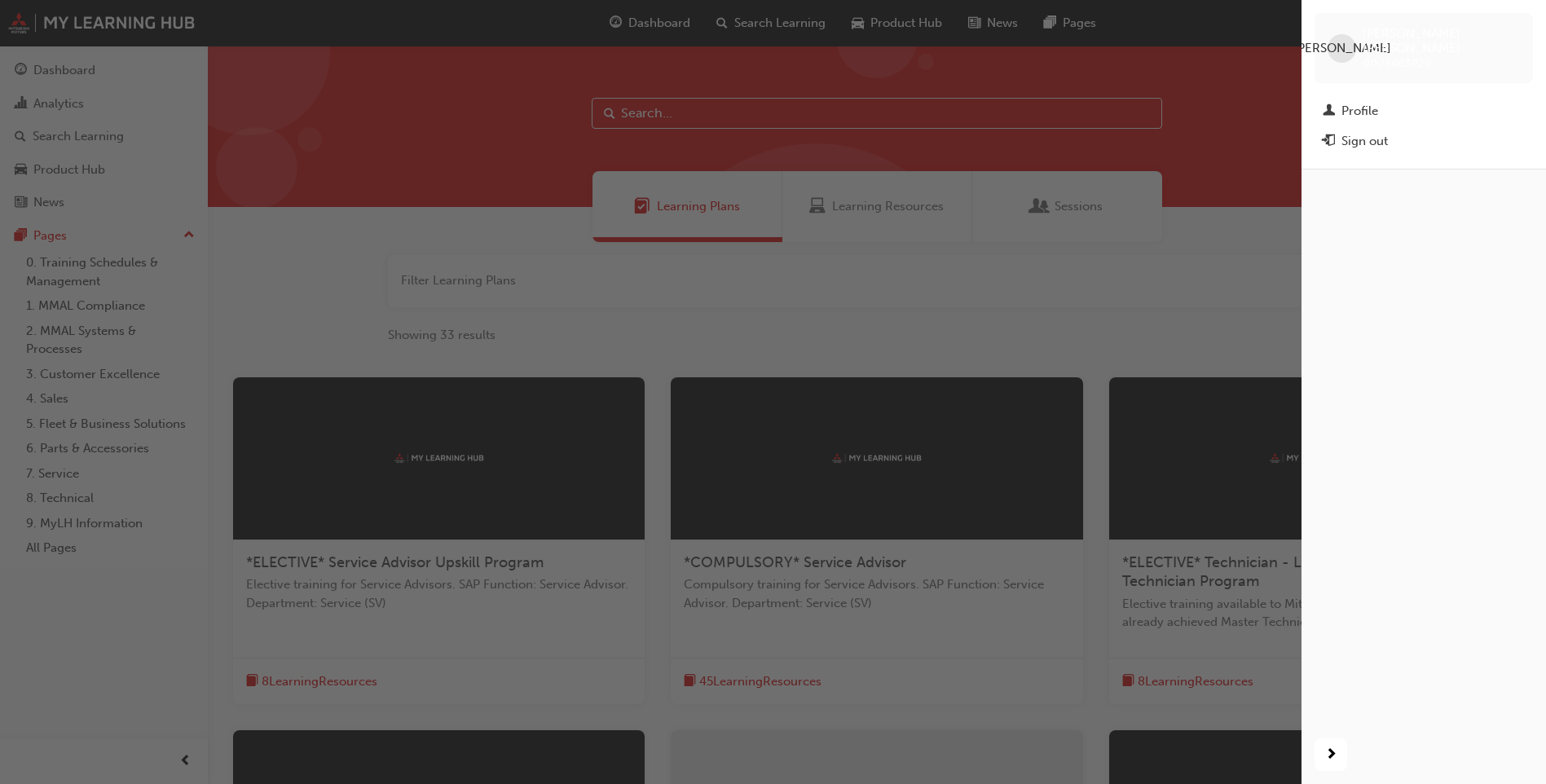
click at [1494, 17] on div "JA JASON ASHTON 0005663029" at bounding box center [1423, 48] width 219 height 70
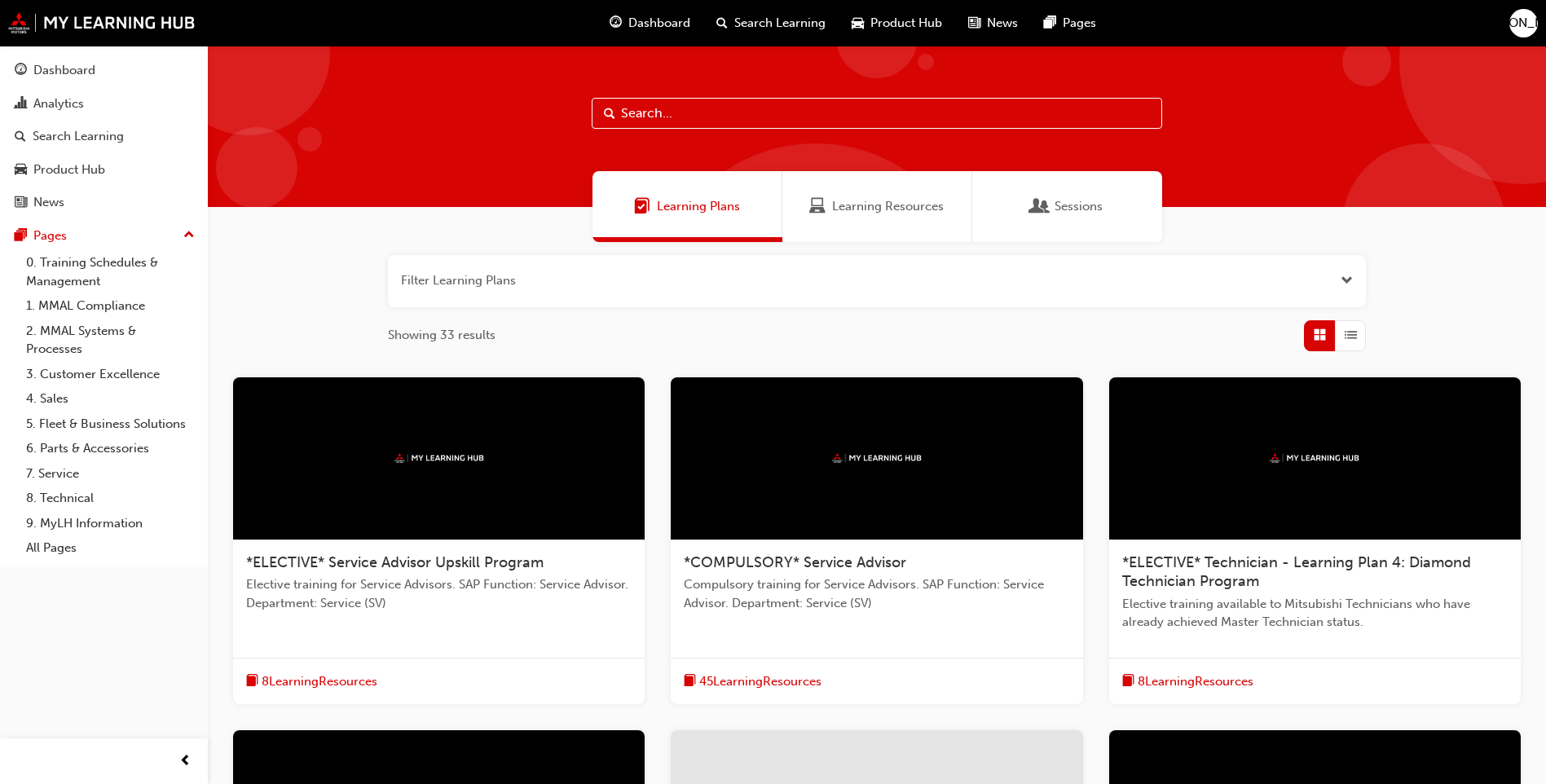
click at [990, 21] on span "News" at bounding box center [1002, 24] width 31 height 19
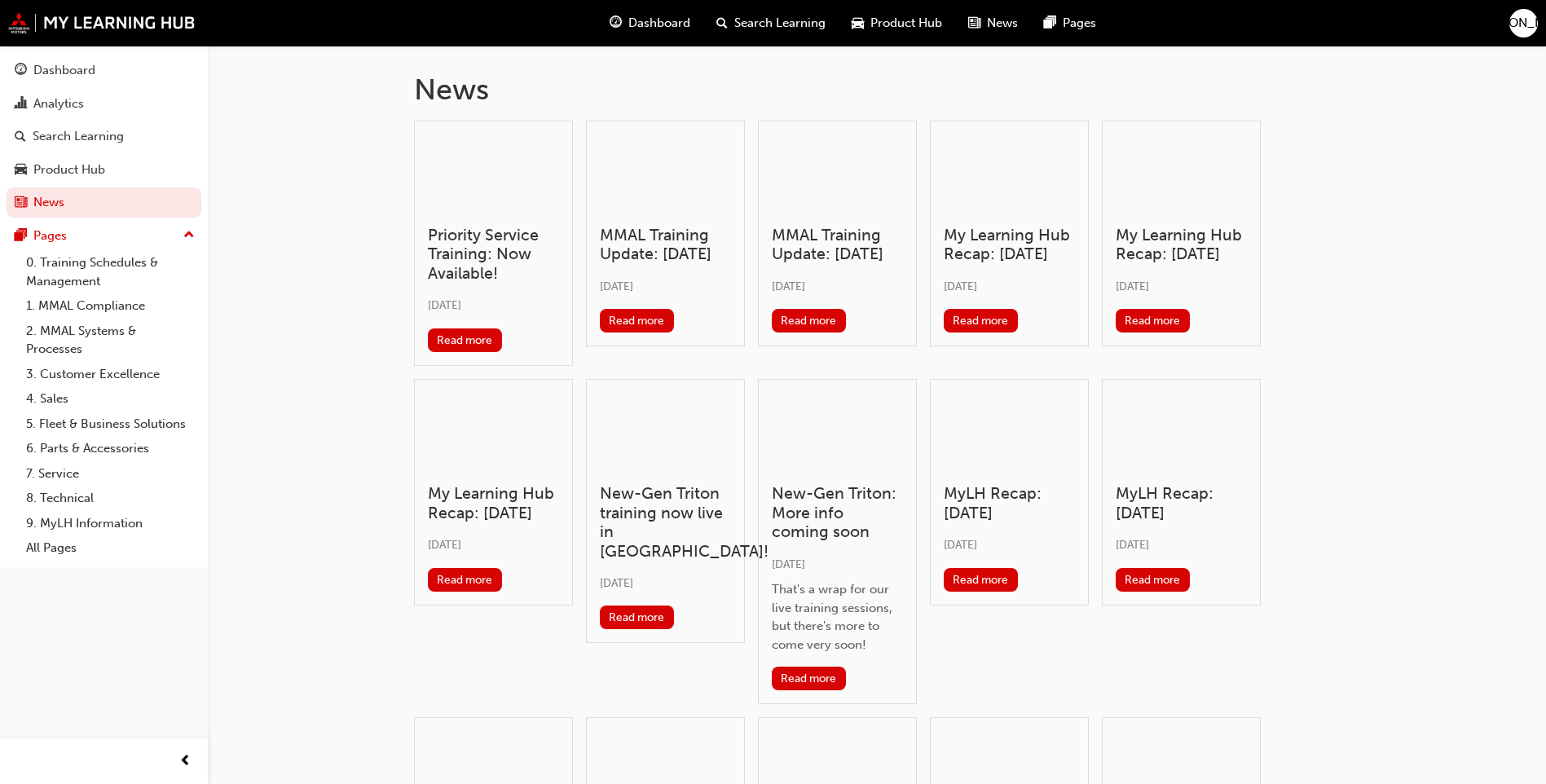
click at [923, 24] on span "Product Hub" at bounding box center [906, 24] width 72 height 19
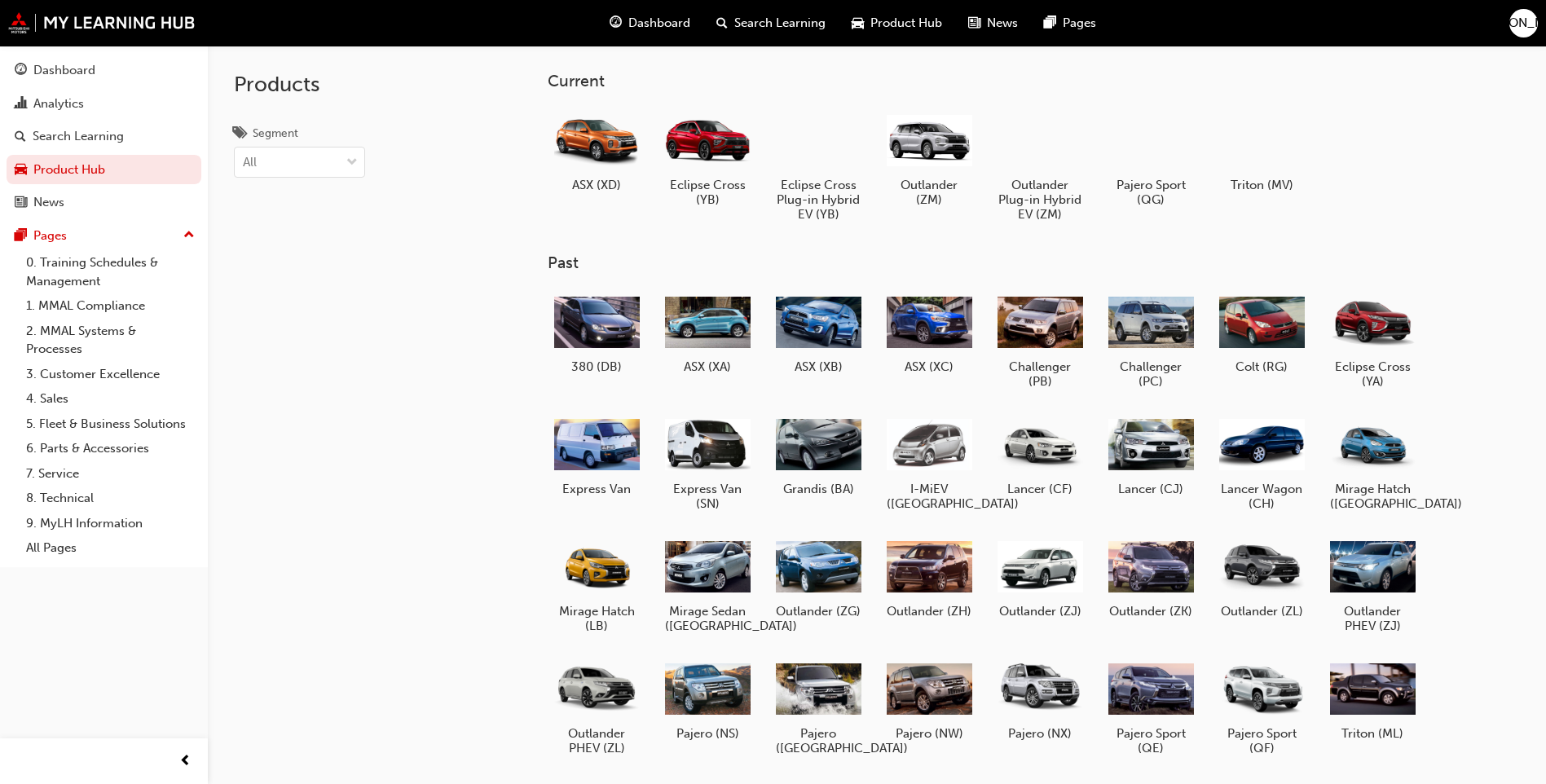
click at [795, 28] on span "Search Learning" at bounding box center [780, 24] width 91 height 19
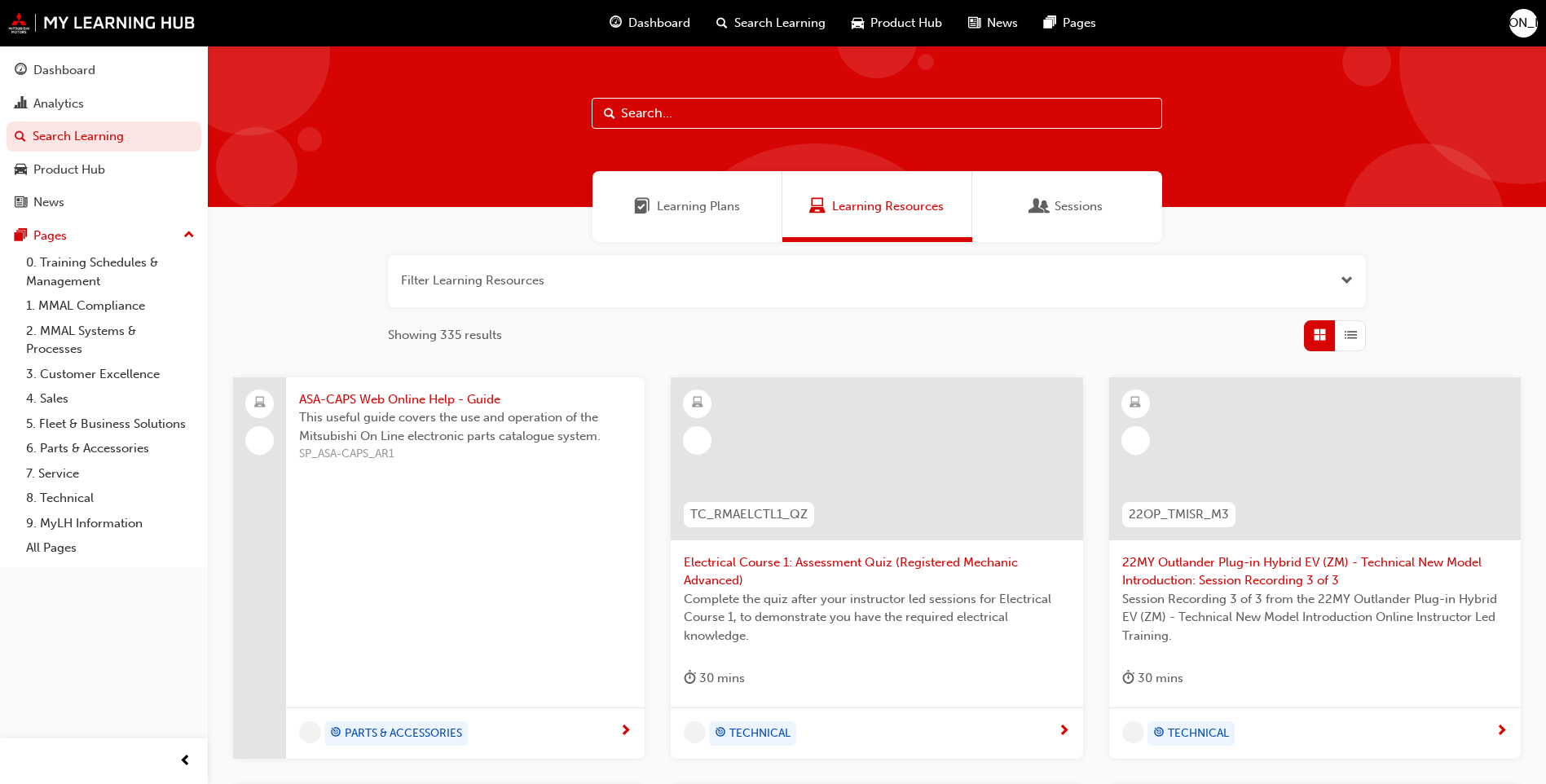
click at [674, 24] on span "Dashboard" at bounding box center [660, 24] width 62 height 19
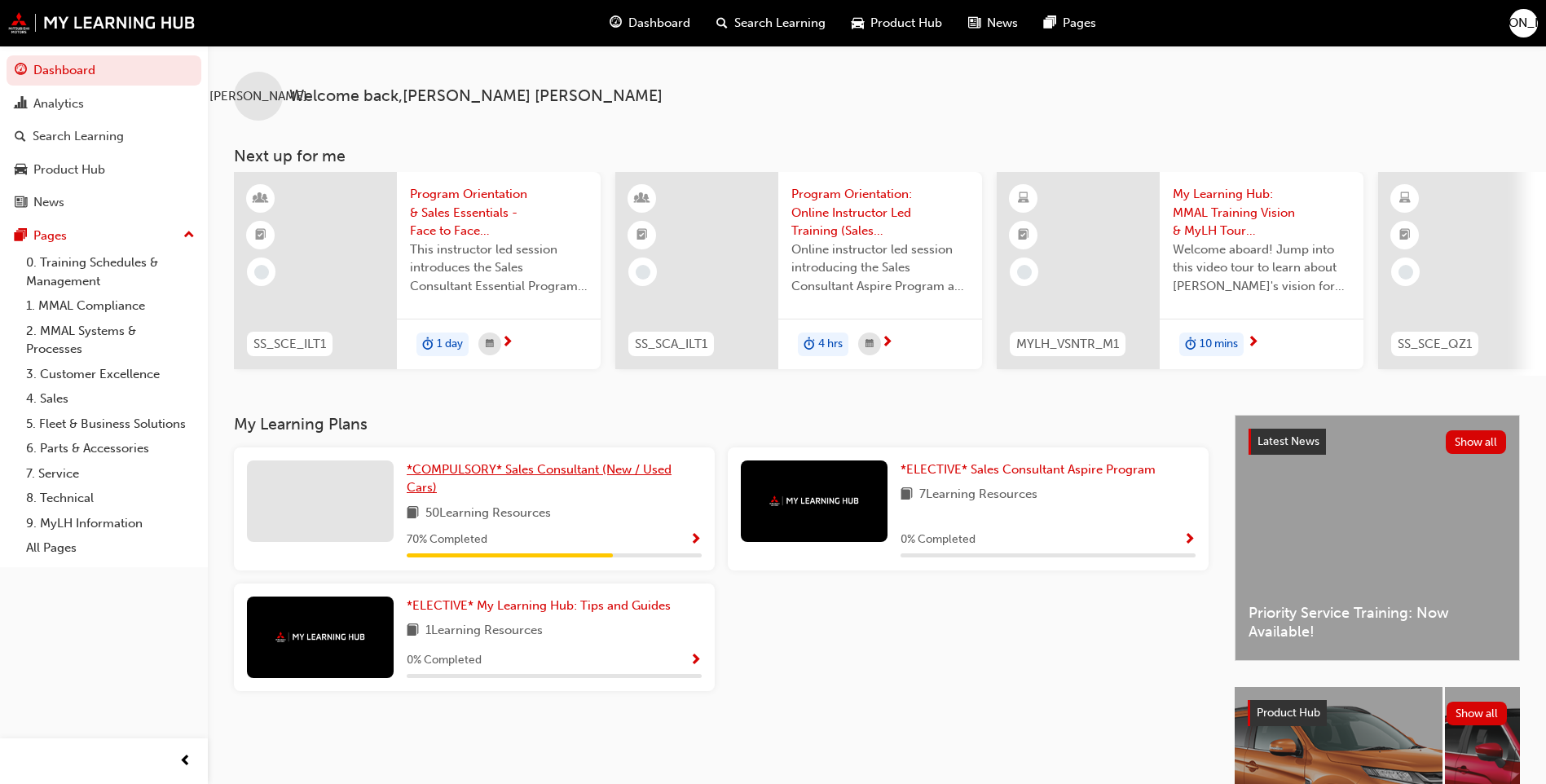
click at [526, 476] on span "*COMPULSORY* Sales Consultant (New / Used Cars)" at bounding box center [538, 478] width 265 height 33
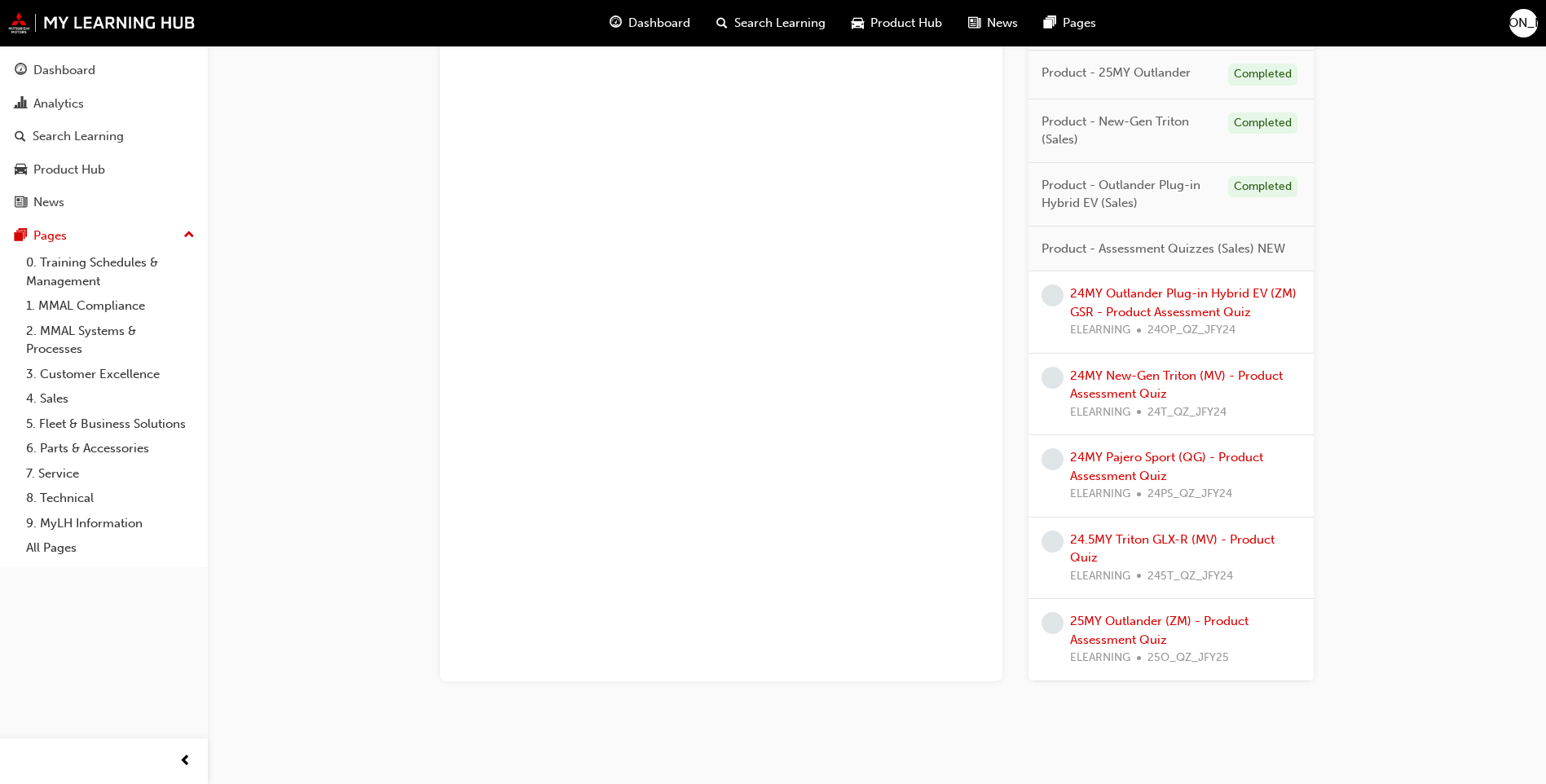
scroll to position [1593, 0]
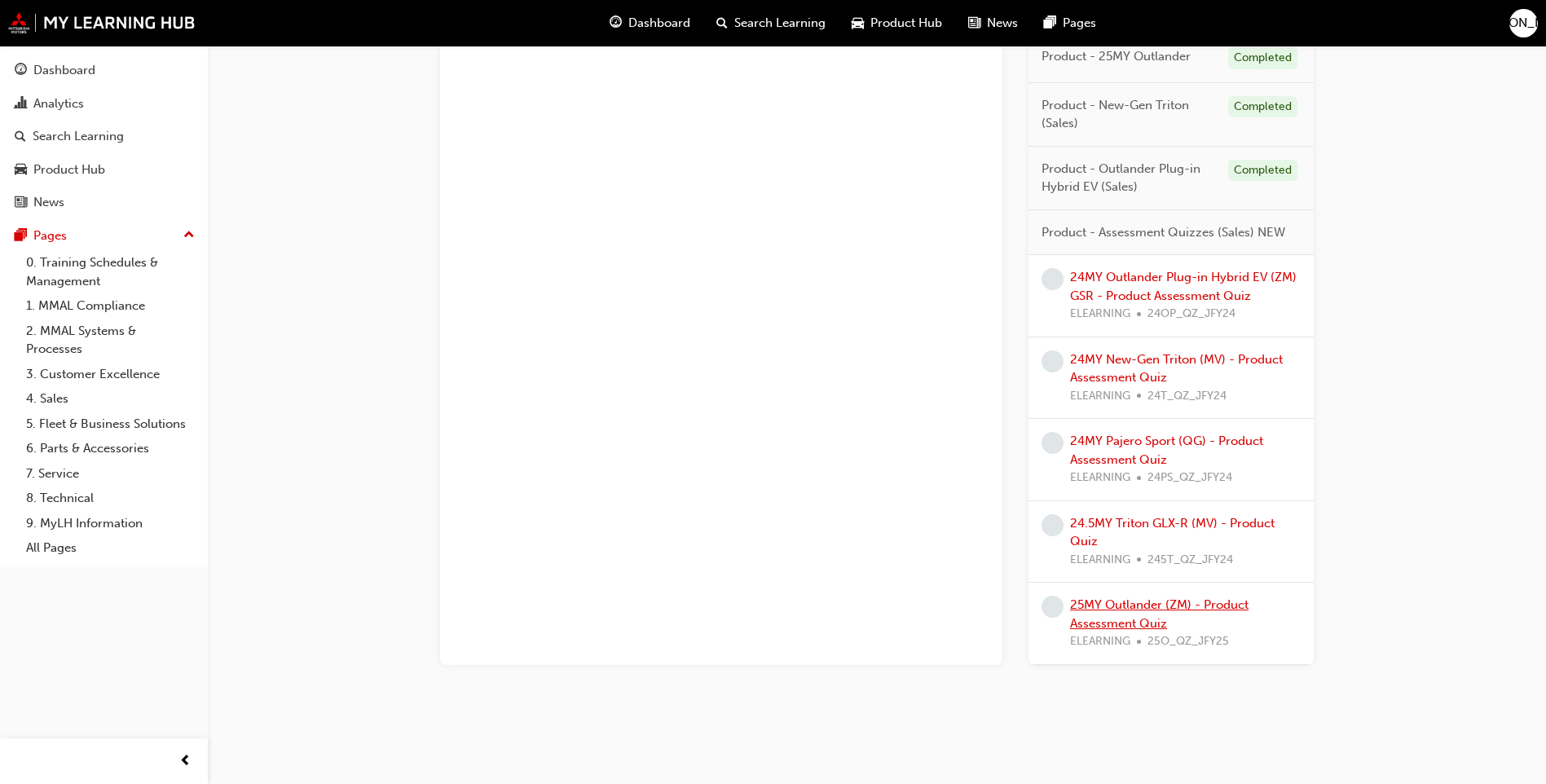
click at [1137, 602] on link "25MY Outlander (ZM) - Product Assessment Quiz" at bounding box center [1159, 613] width 178 height 33
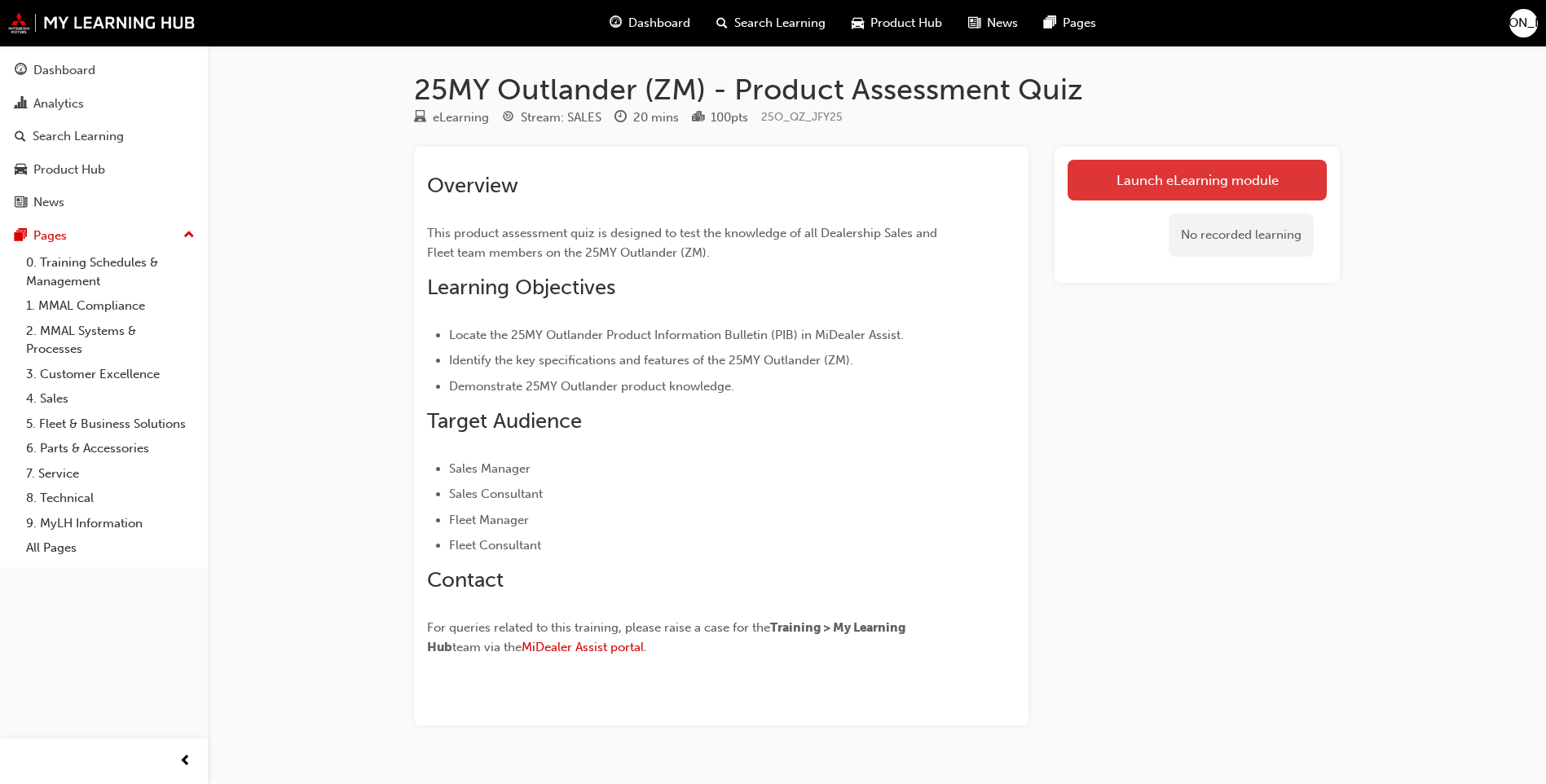
click at [1139, 181] on link "Launch eLearning module" at bounding box center [1197, 179] width 259 height 41
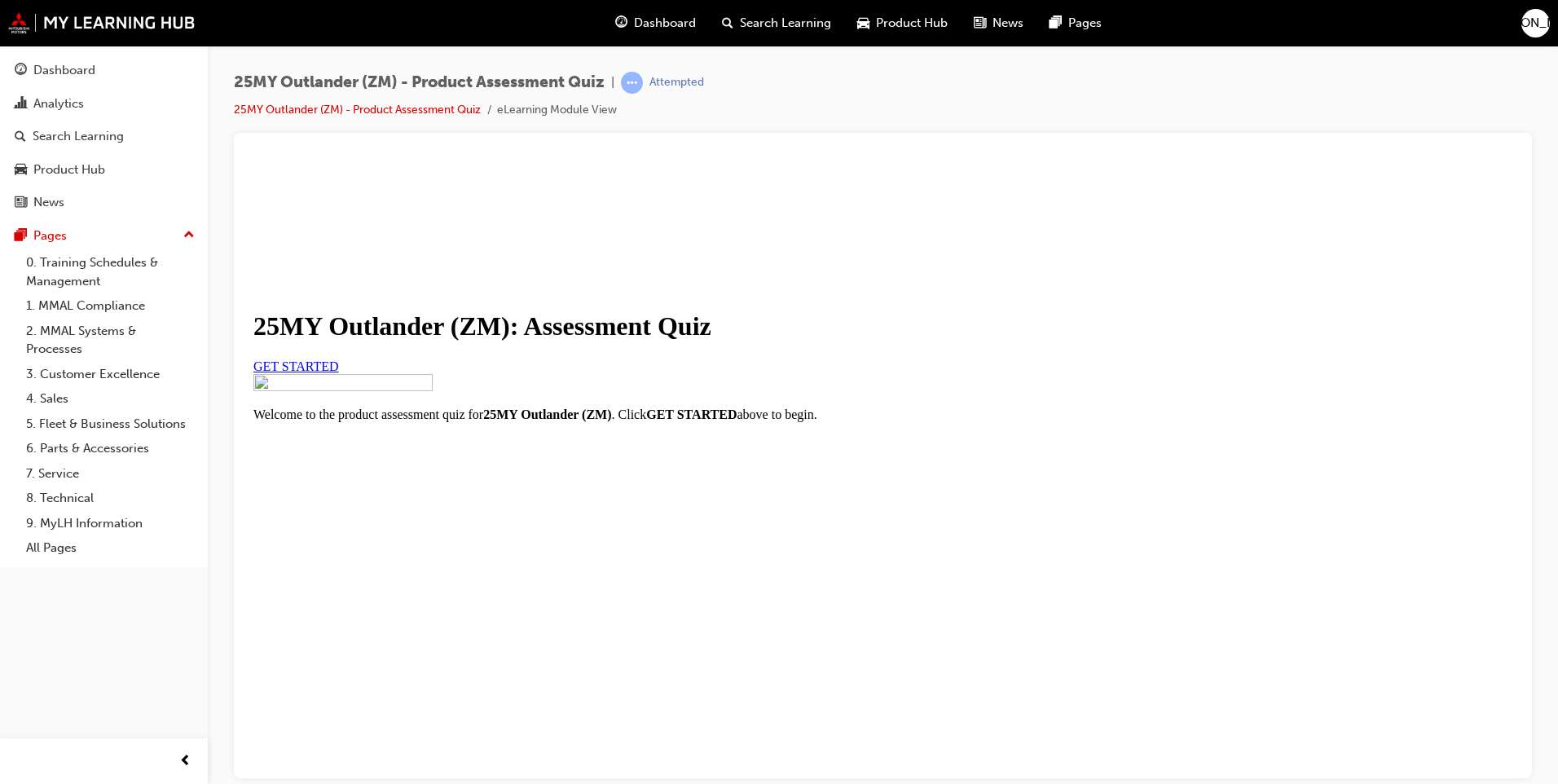
click at [339, 372] on span "GET STARTED" at bounding box center [296, 365] width 86 height 14
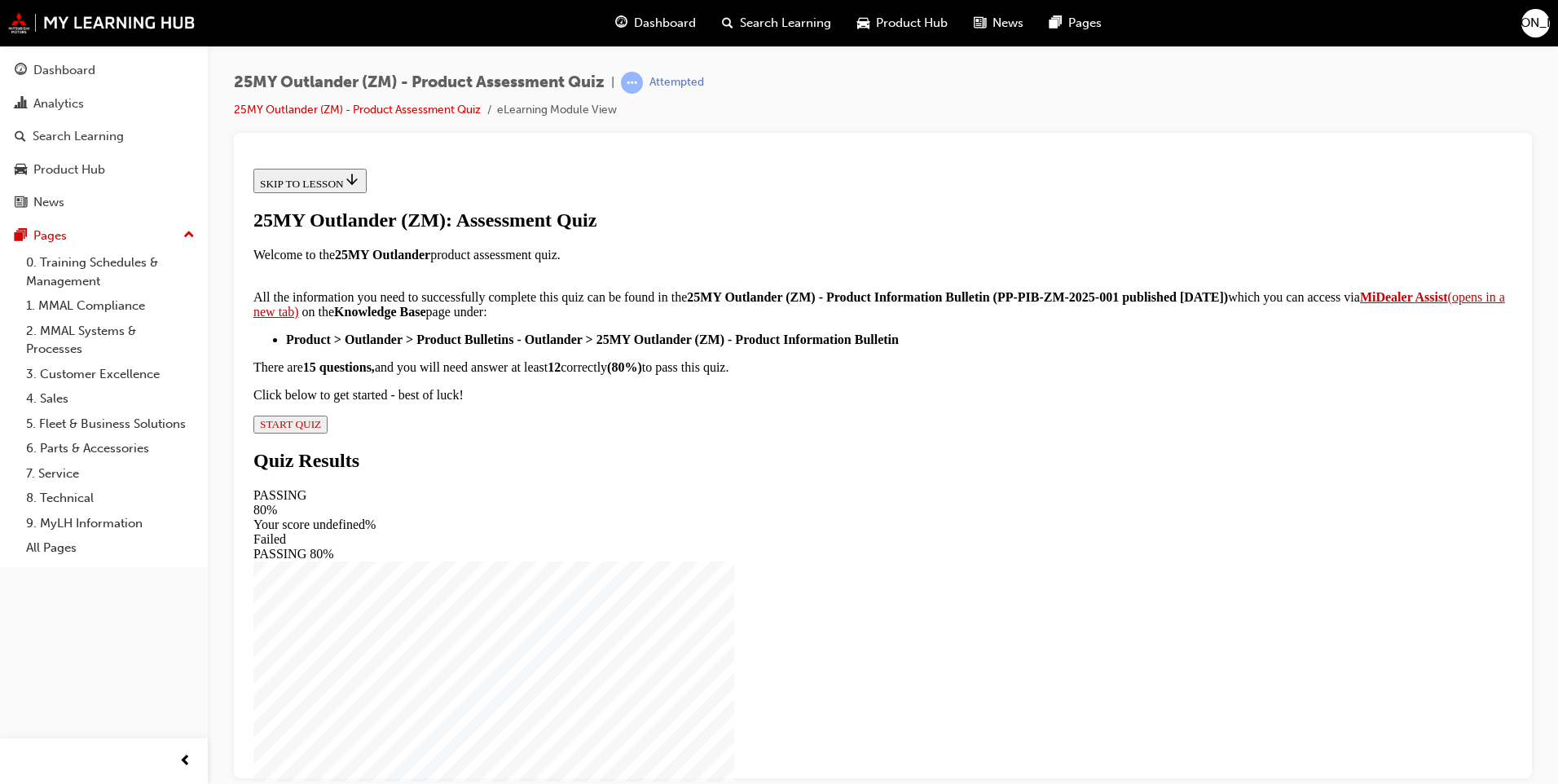
scroll to position [230, 0]
click at [321, 430] on span "START QUIZ" at bounding box center [290, 423] width 61 height 12
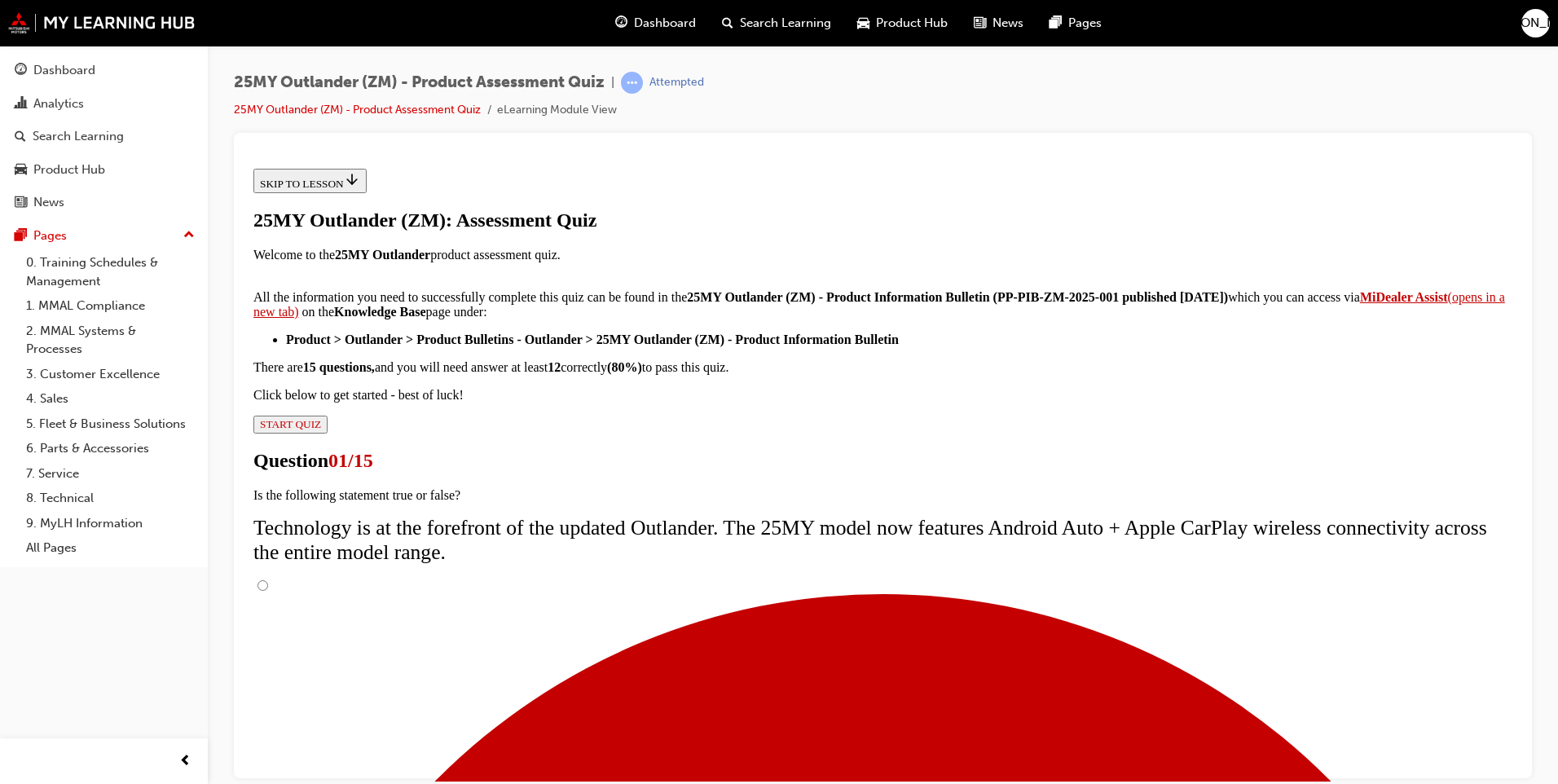
click at [268, 580] on input "True" at bounding box center [262, 584] width 10 height 10
radio input "true"
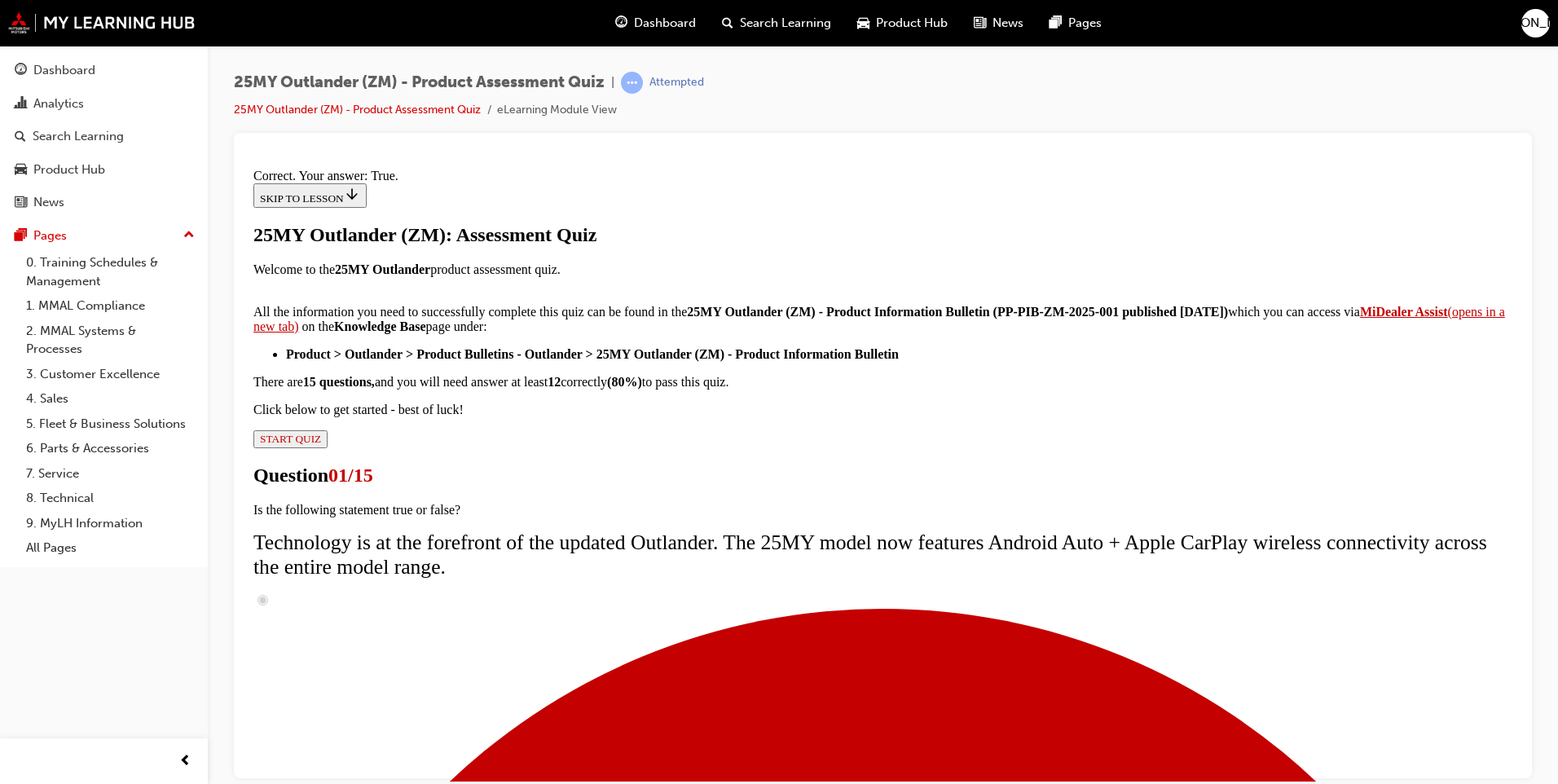
scroll to position [155, 0]
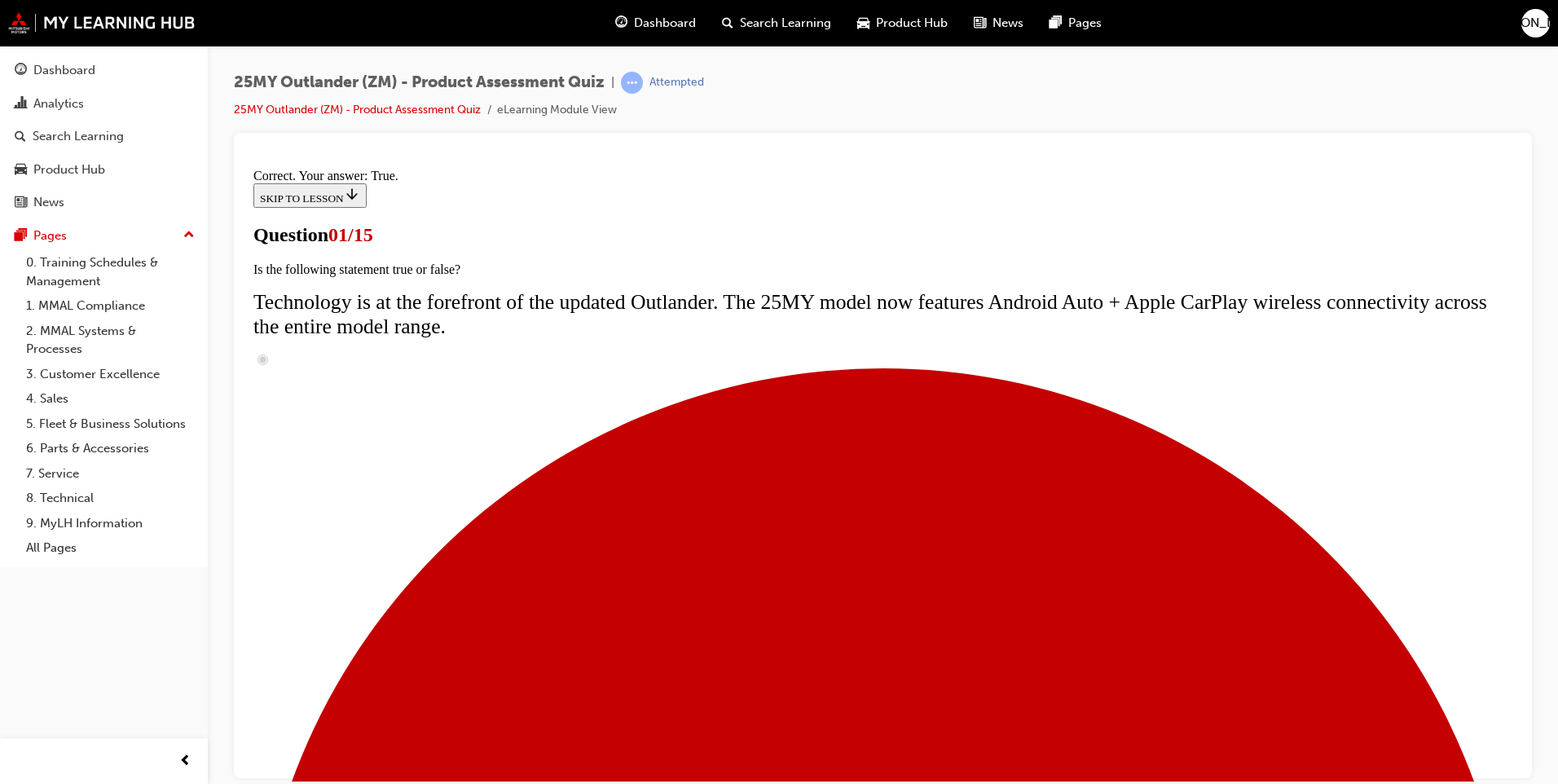
scroll to position [114, 0]
radio input "true"
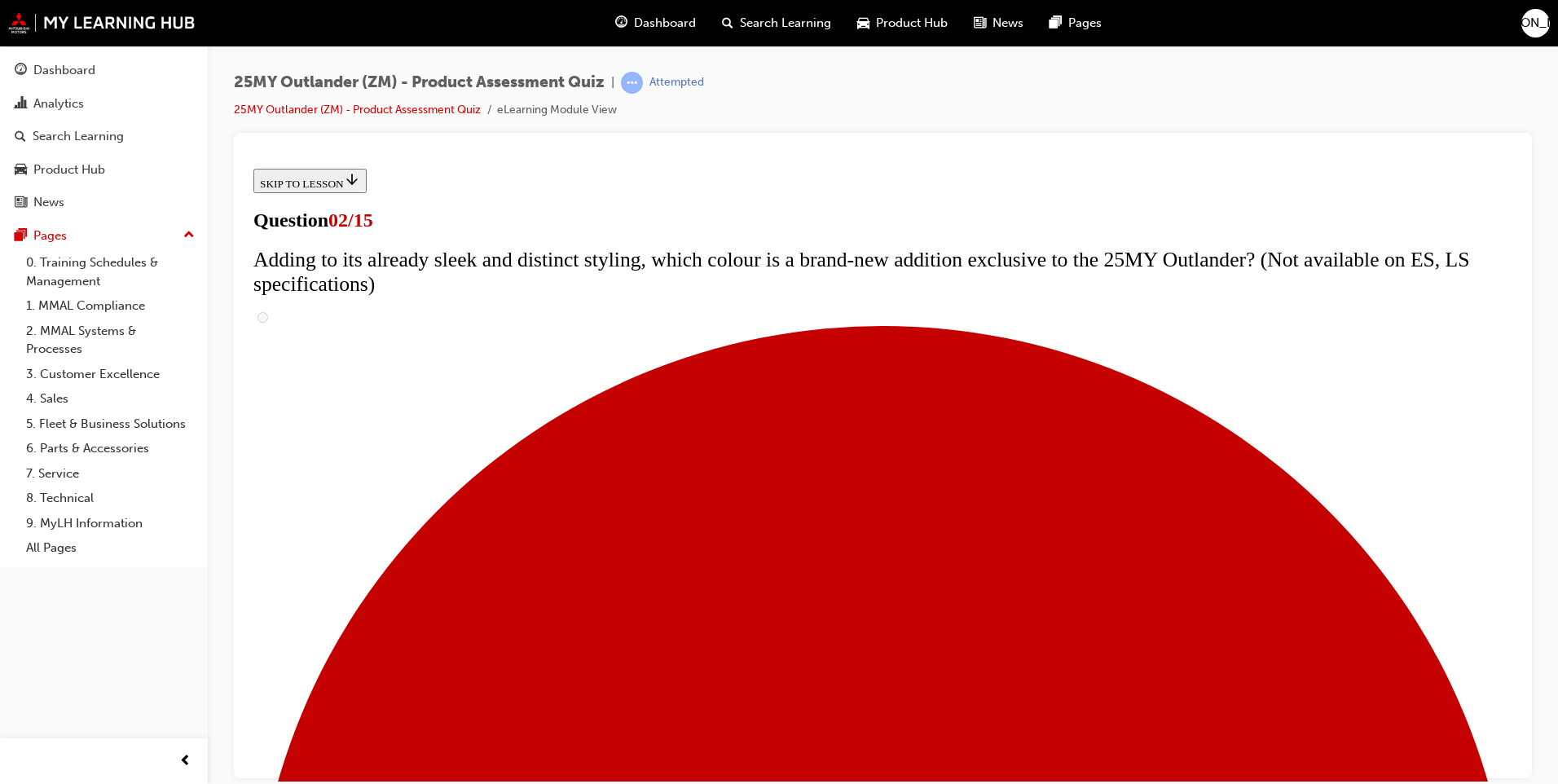
scroll to position [244, 0]
checkbox input "true"
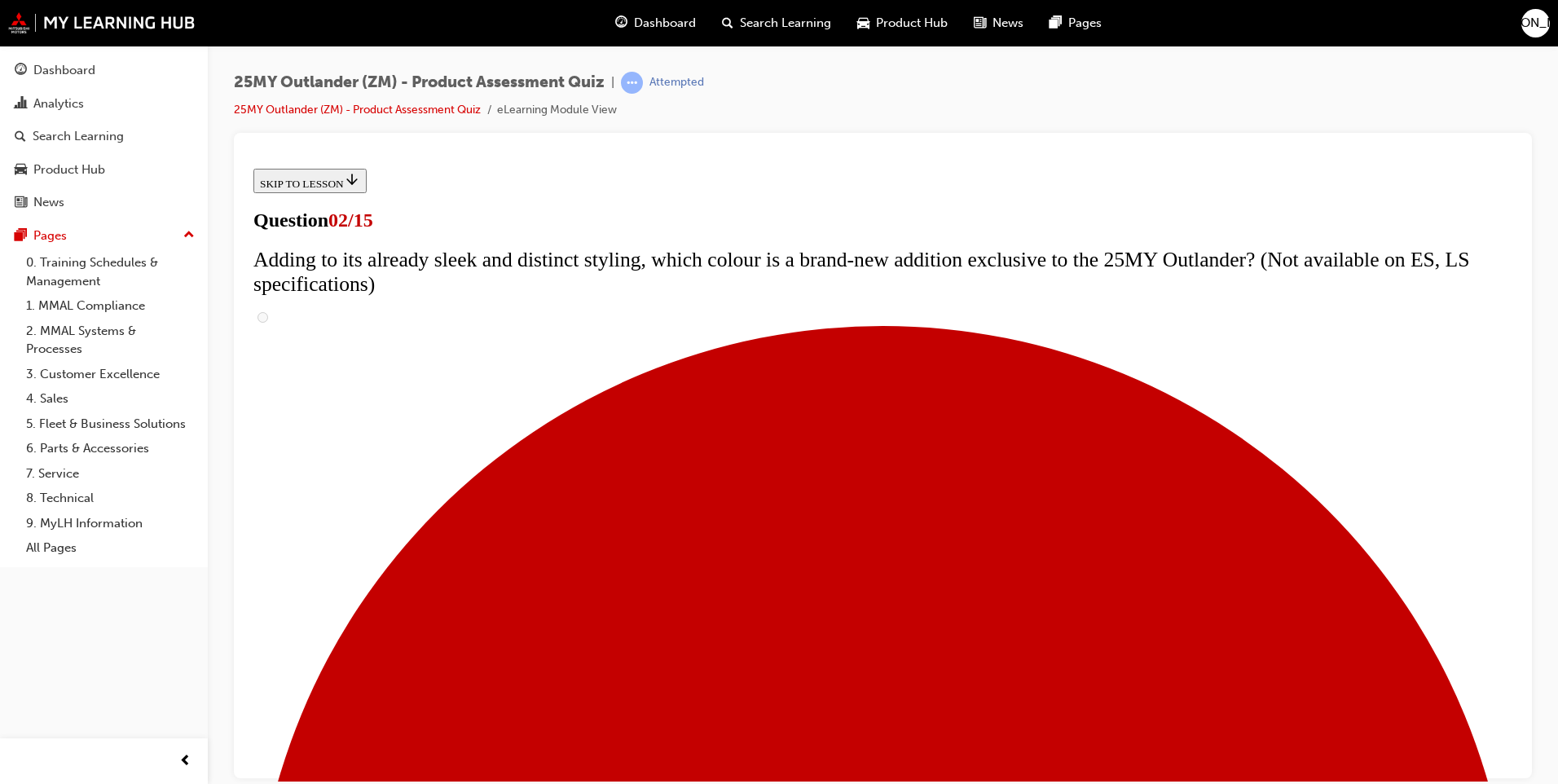
checkbox input "true"
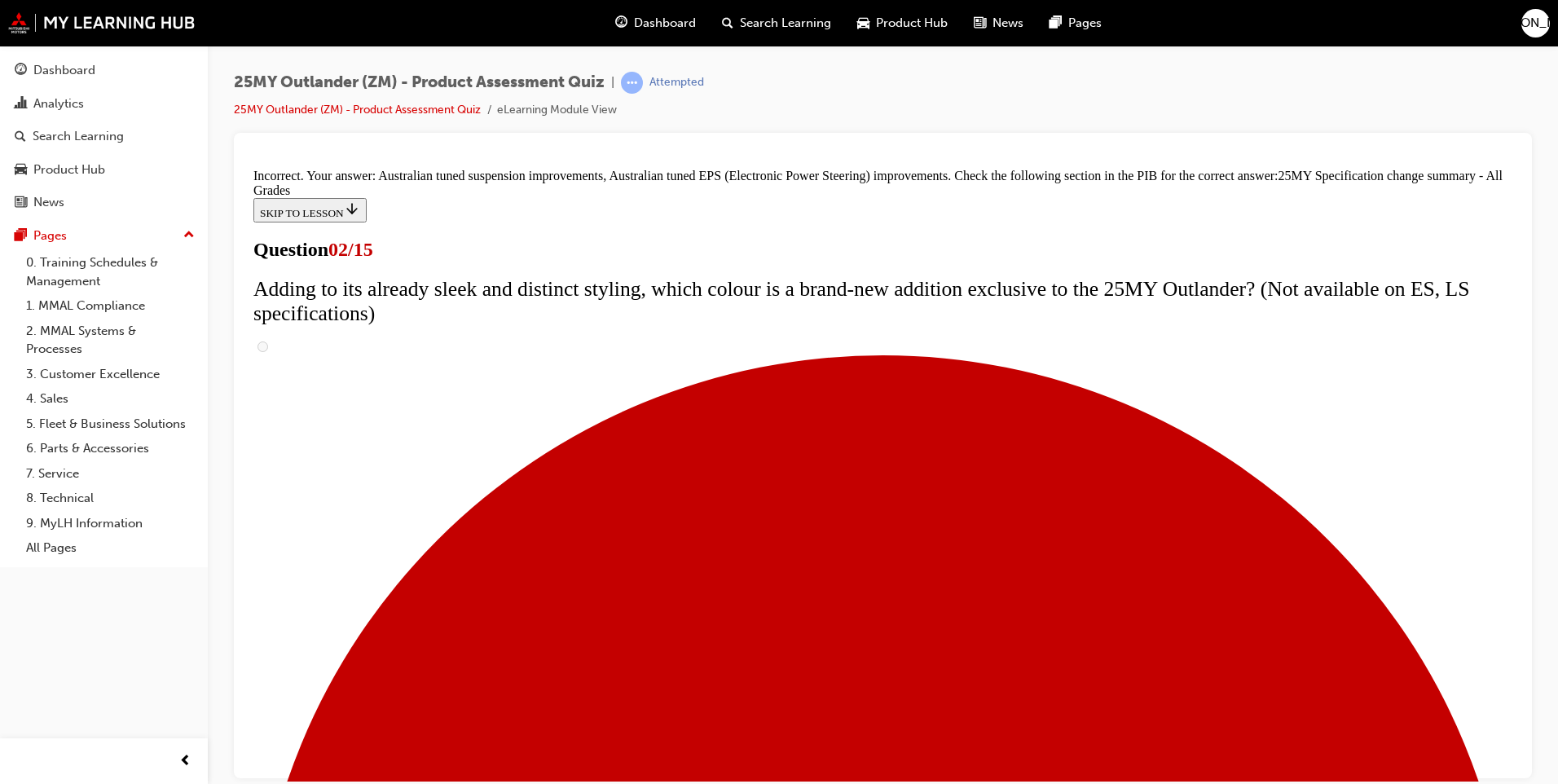
scroll to position [516, 0]
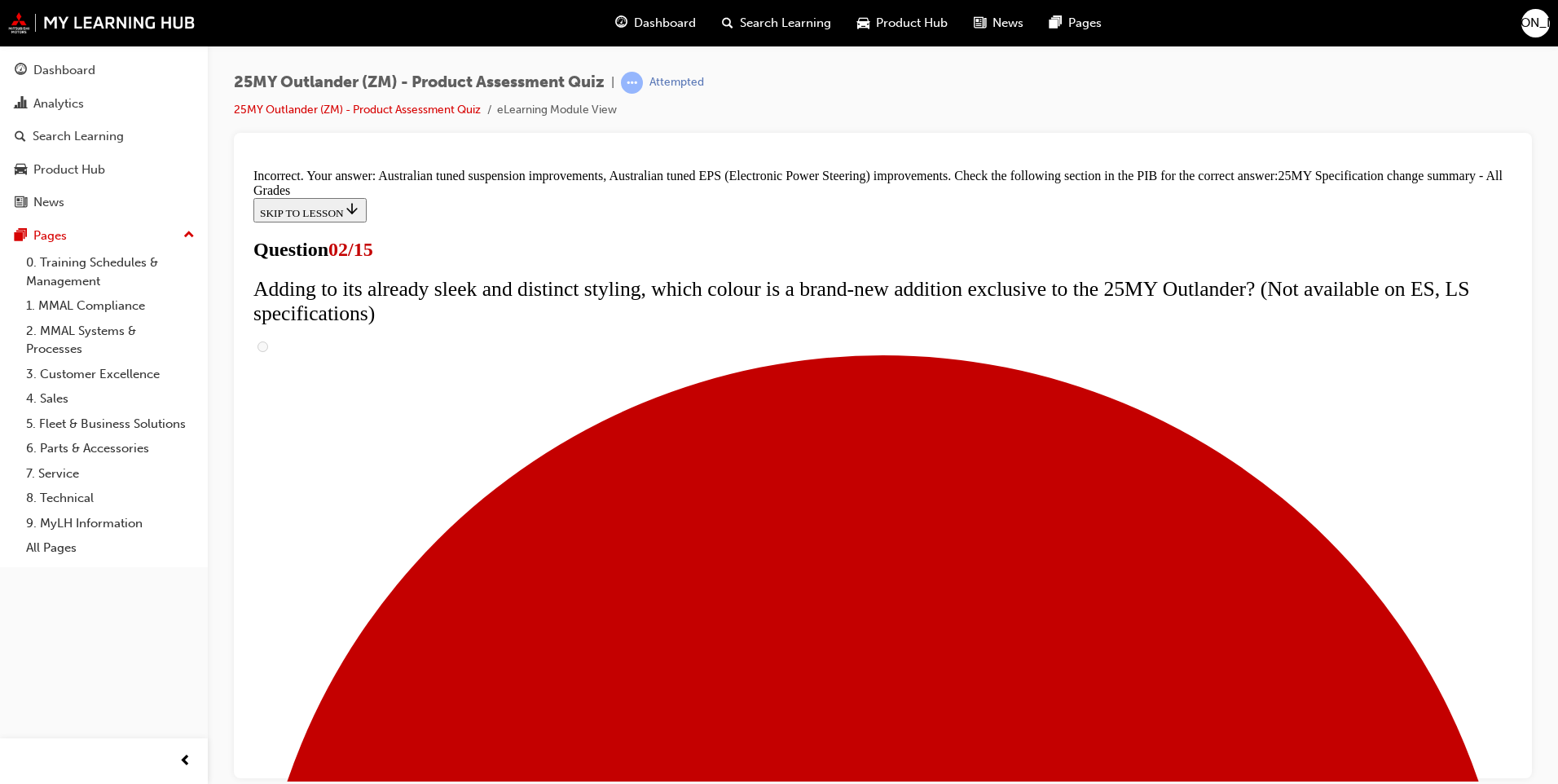
scroll to position [516, 0]
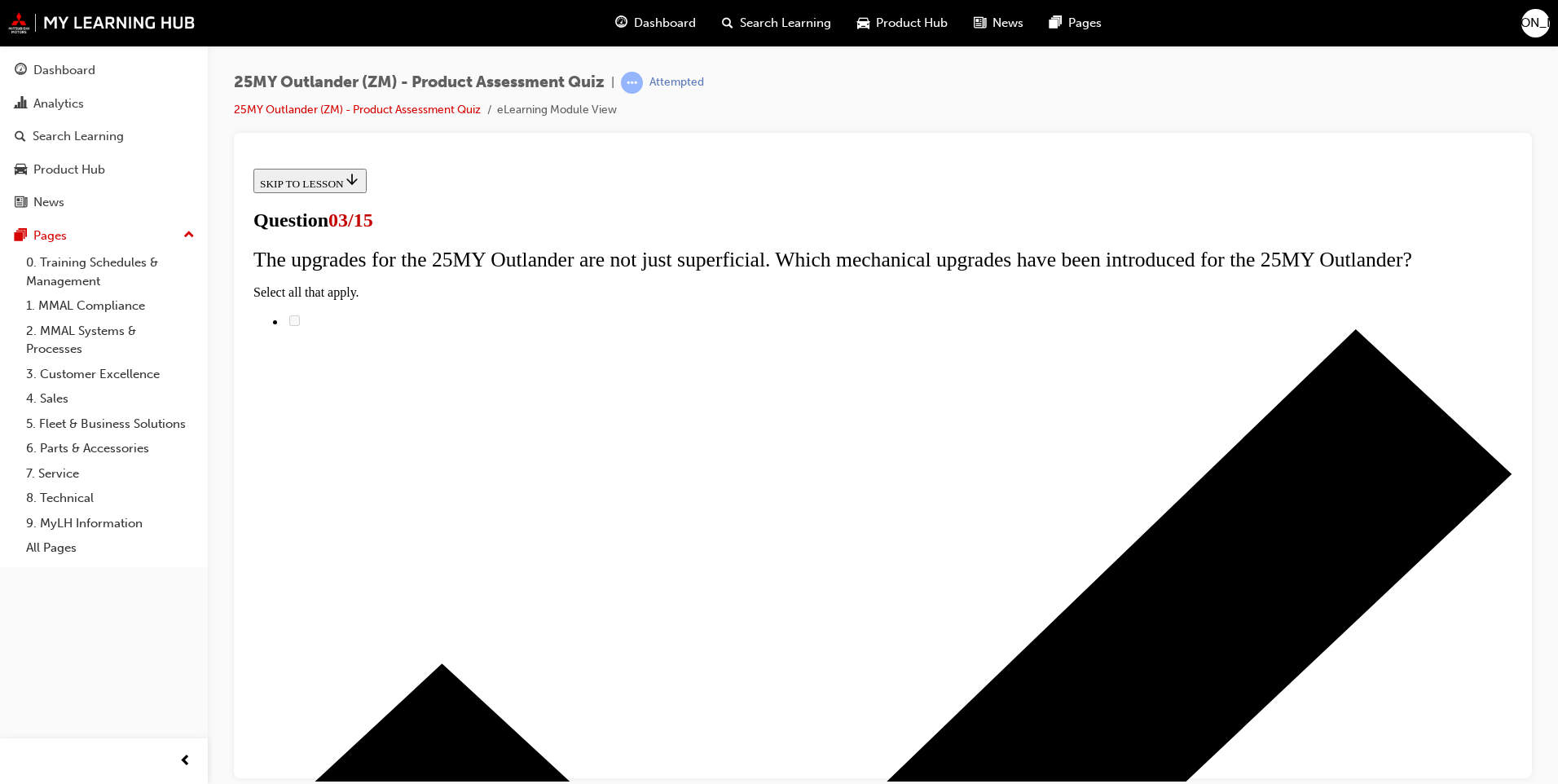
scroll to position [0, 0]
radio input "true"
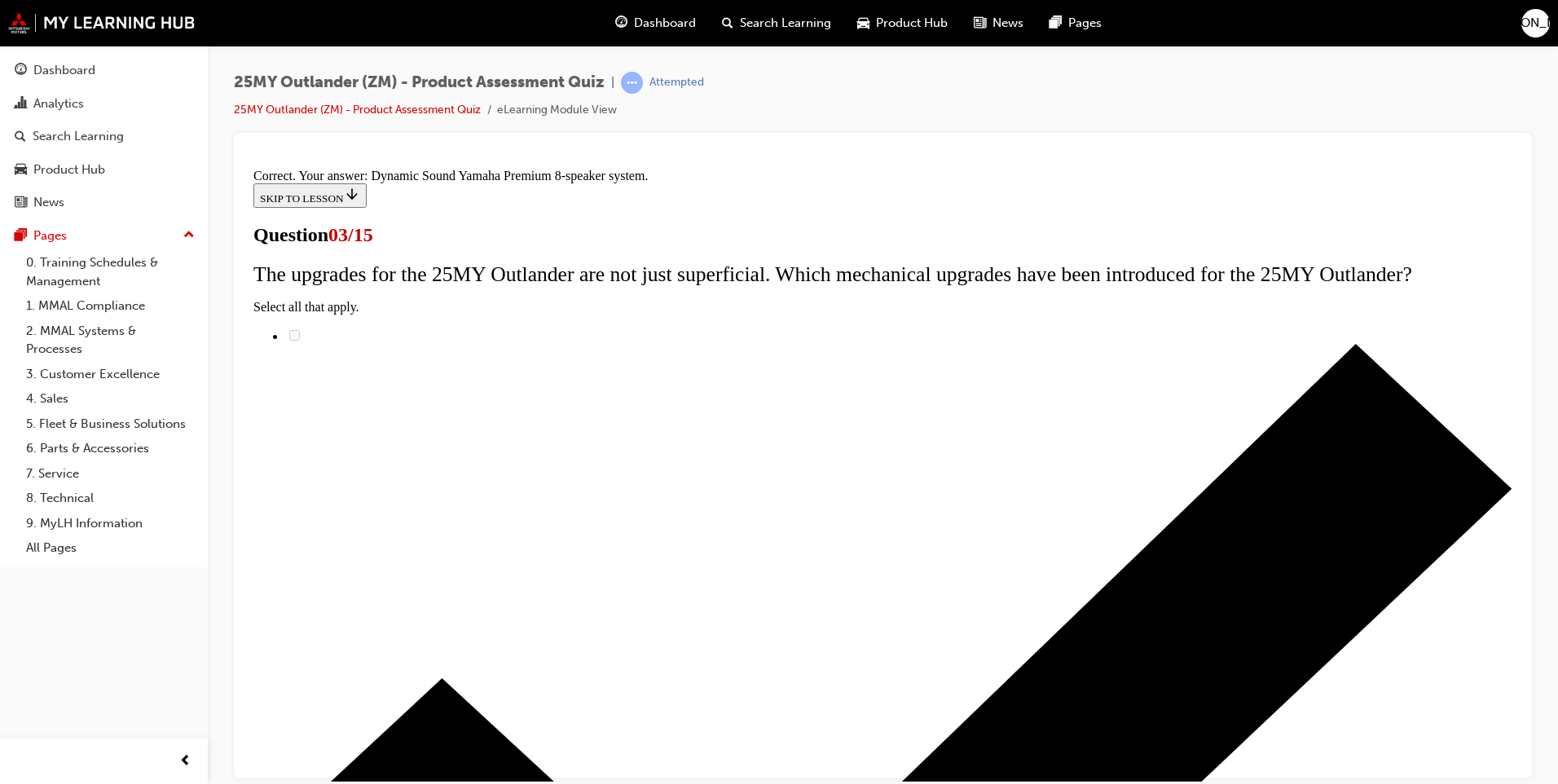
scroll to position [231, 0]
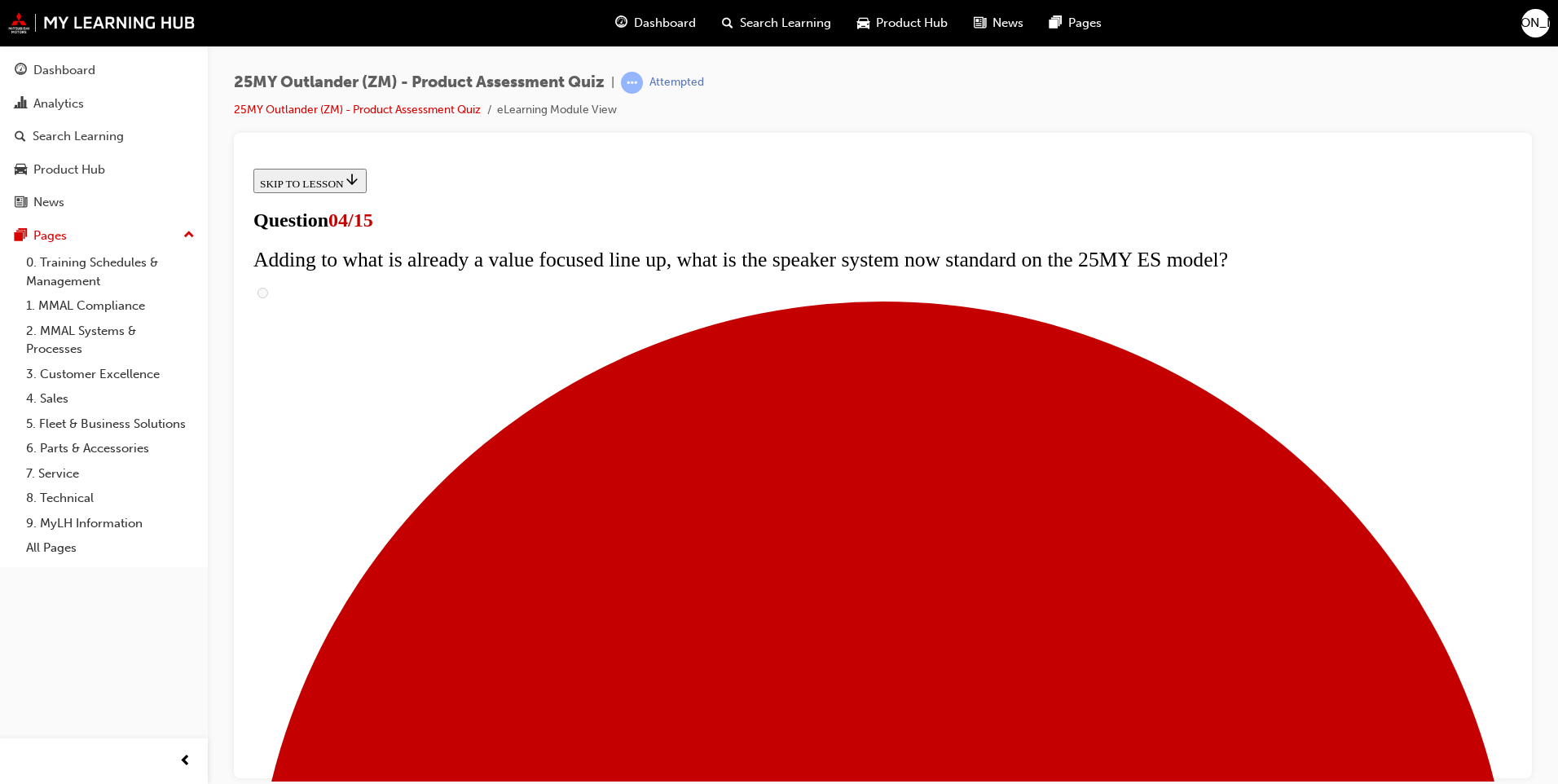
scroll to position [244, 0]
checkbox input "true"
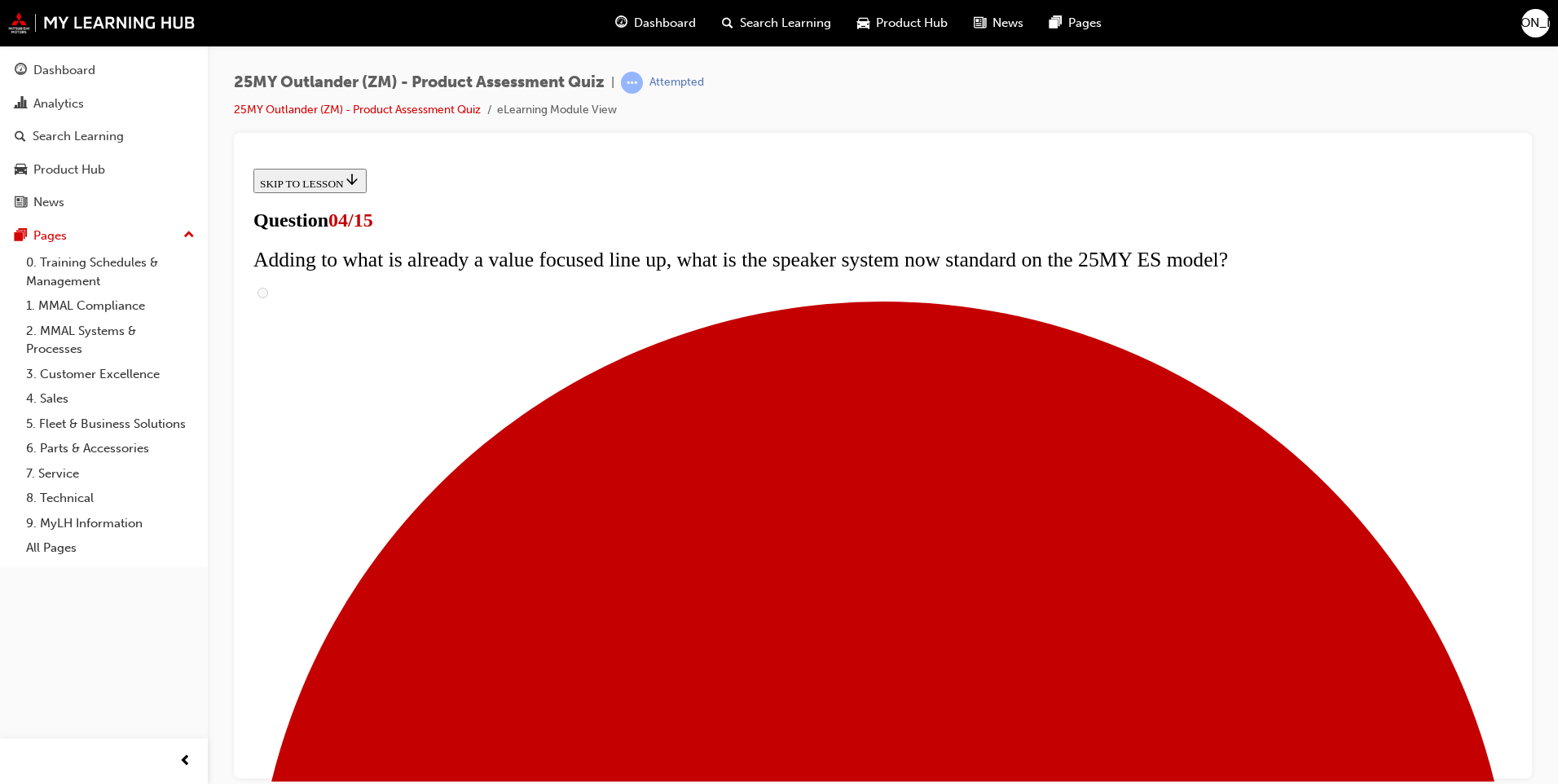
checkbox input "true"
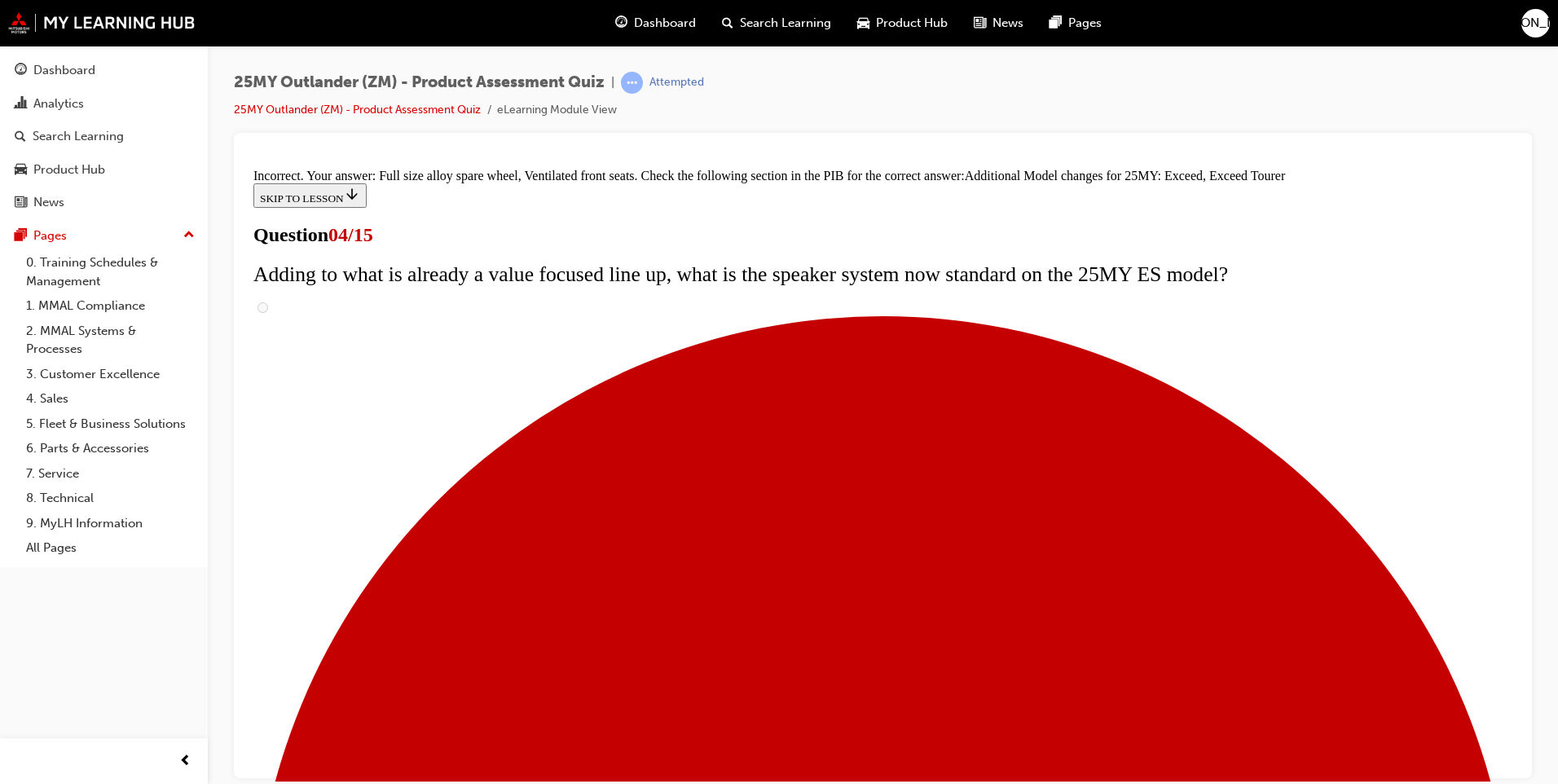
scroll to position [581, 0]
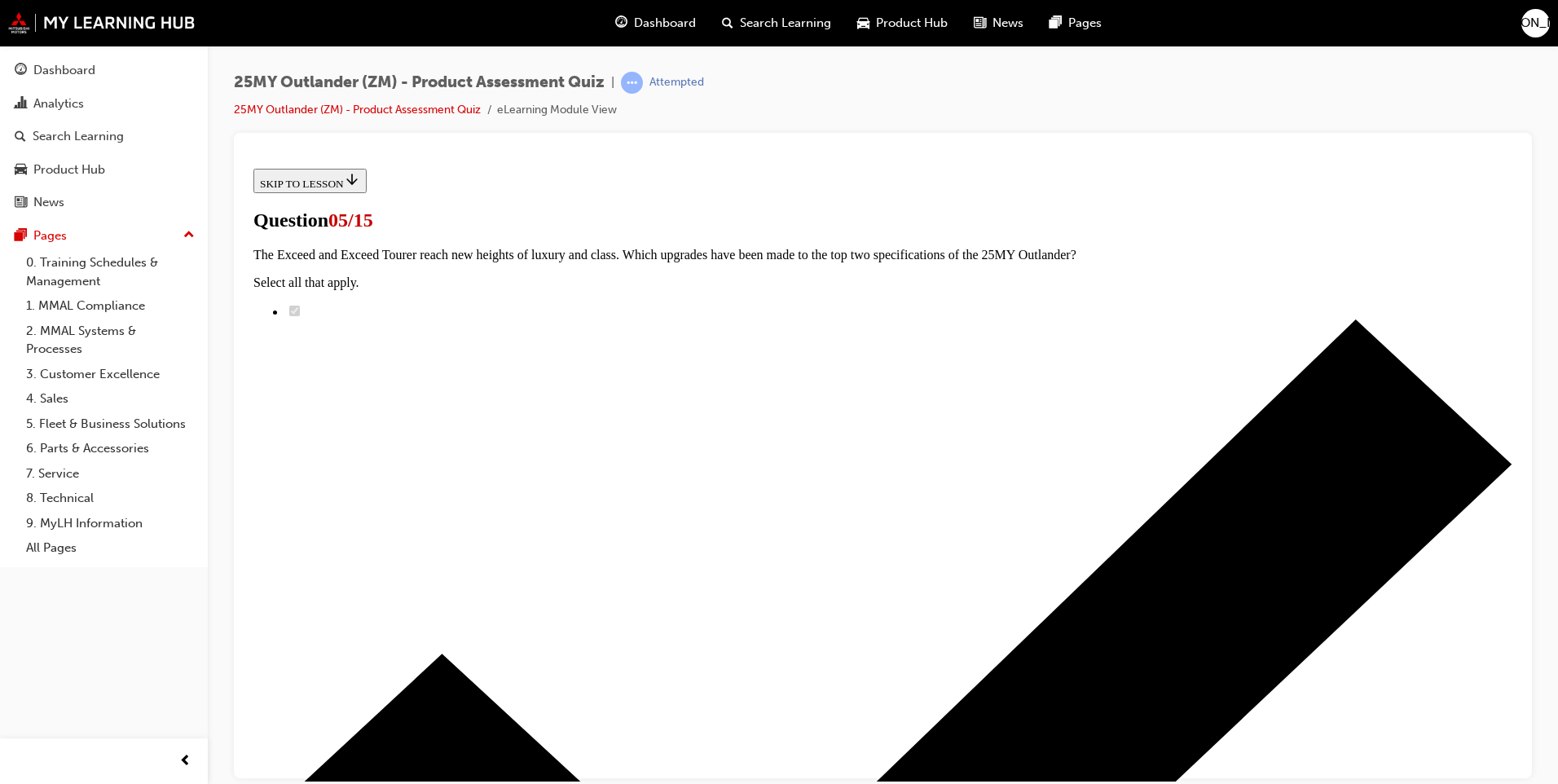
scroll to position [244, 0]
radio input "true"
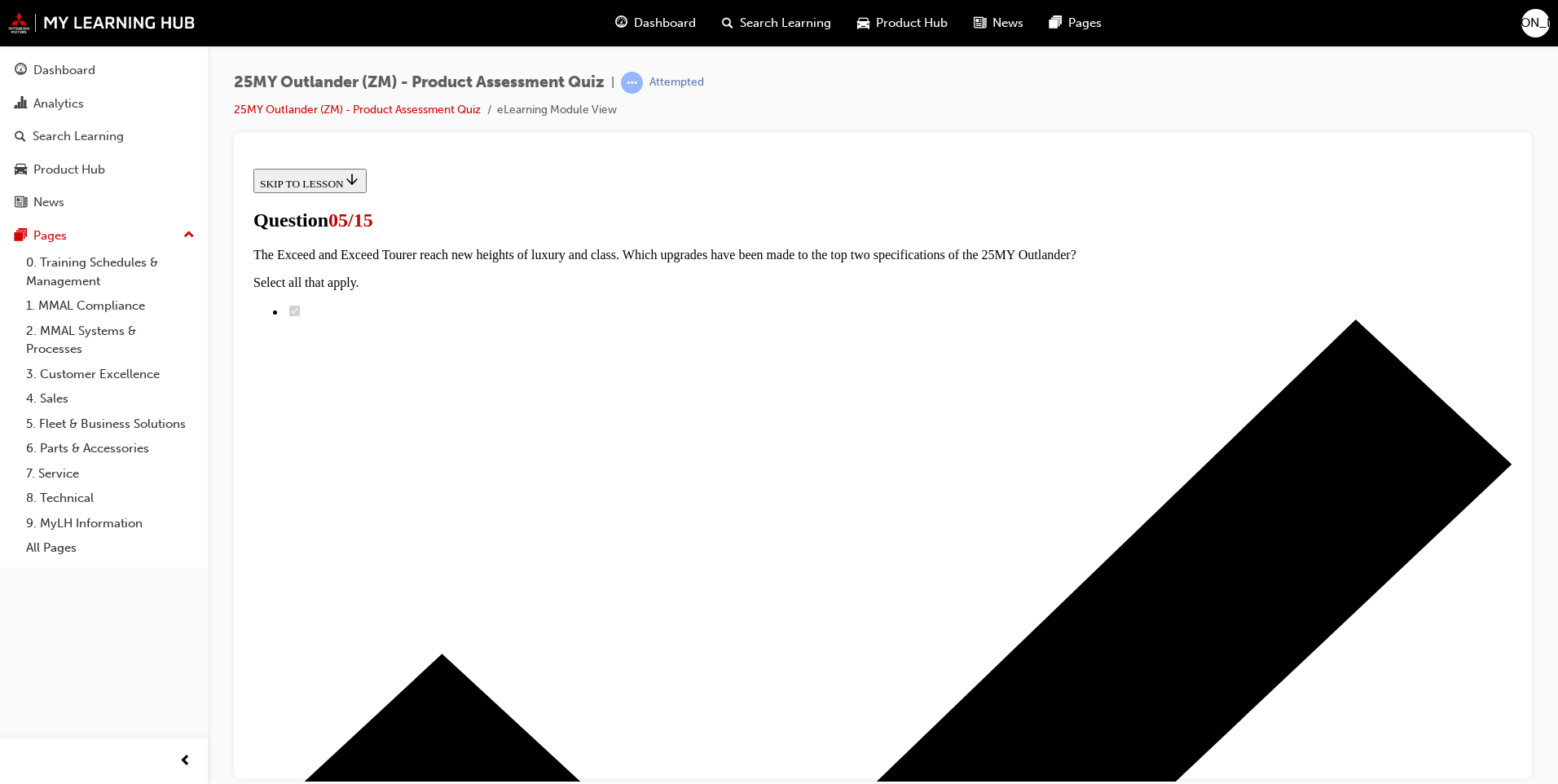
radio input "true"
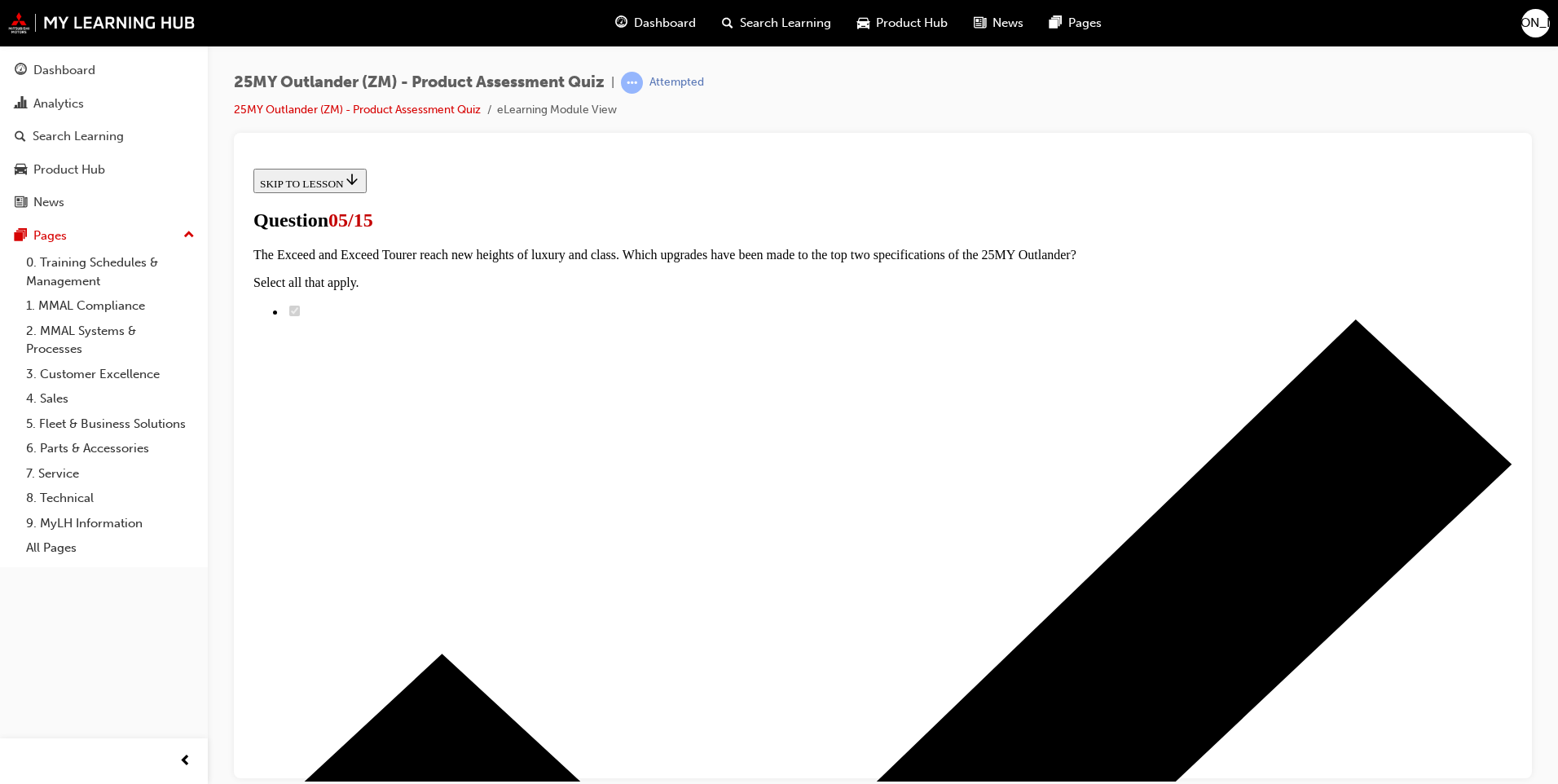
radio input "true"
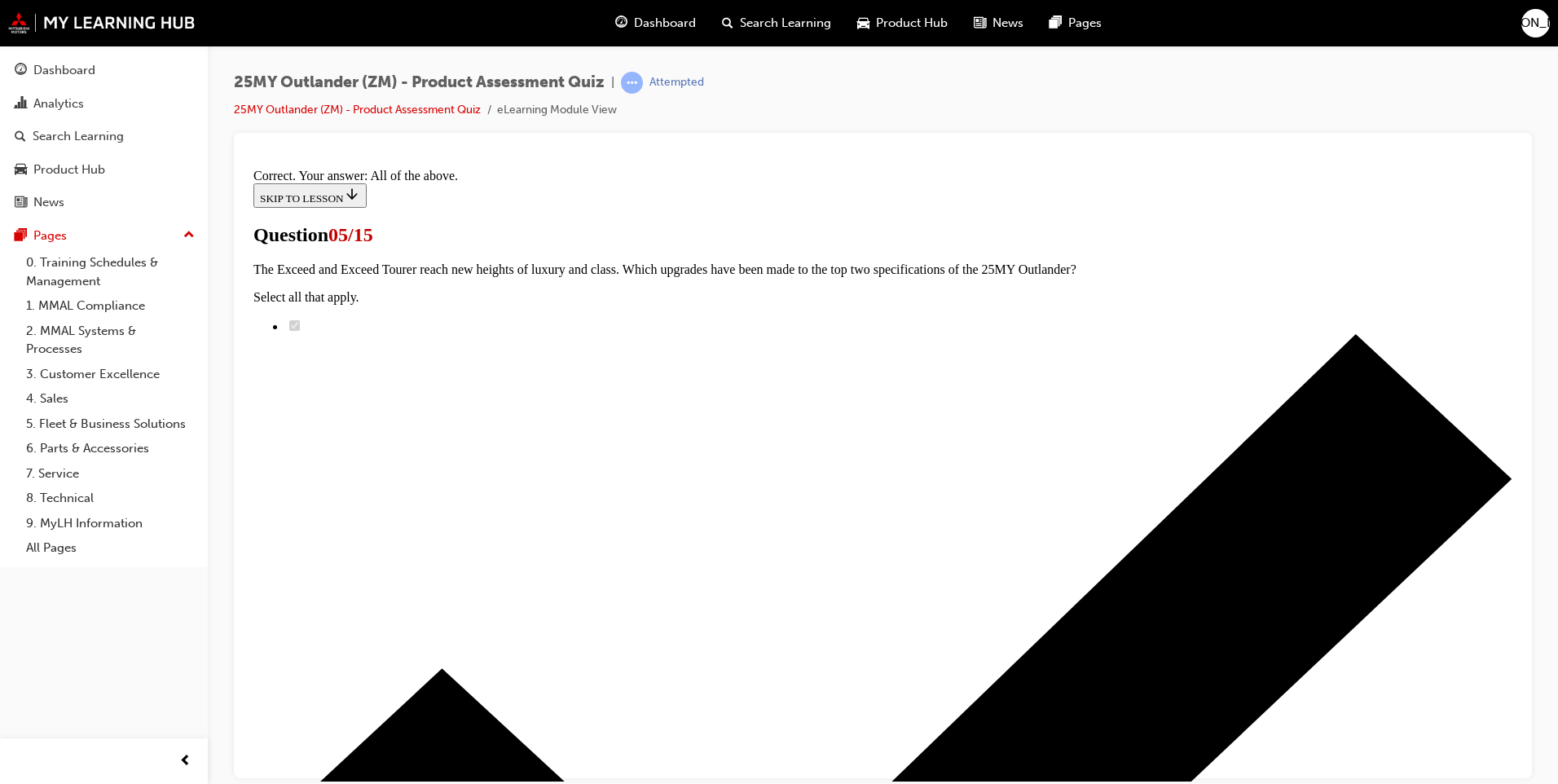
scroll to position [361, 0]
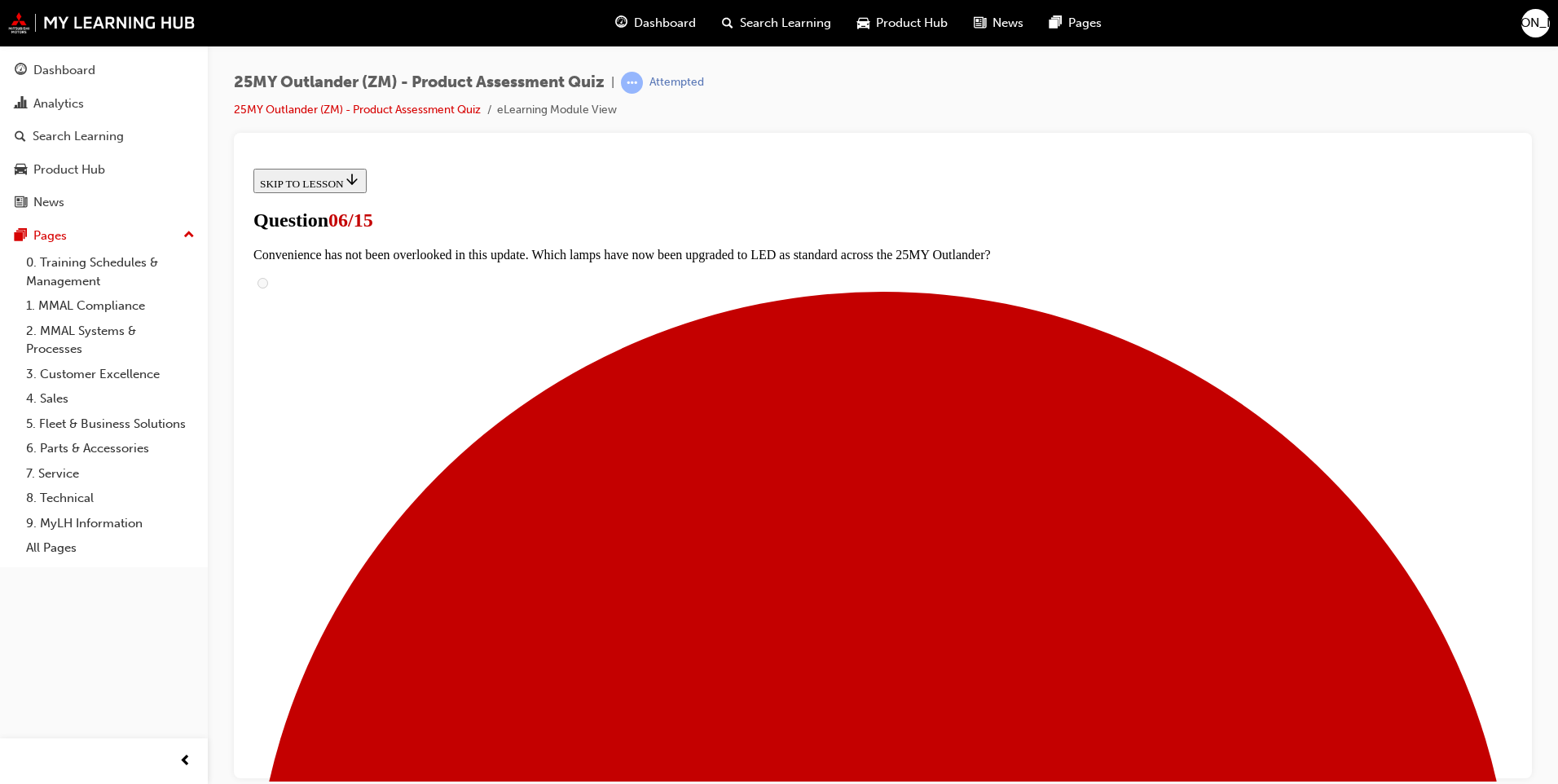
scroll to position [464, 0]
radio input "true"
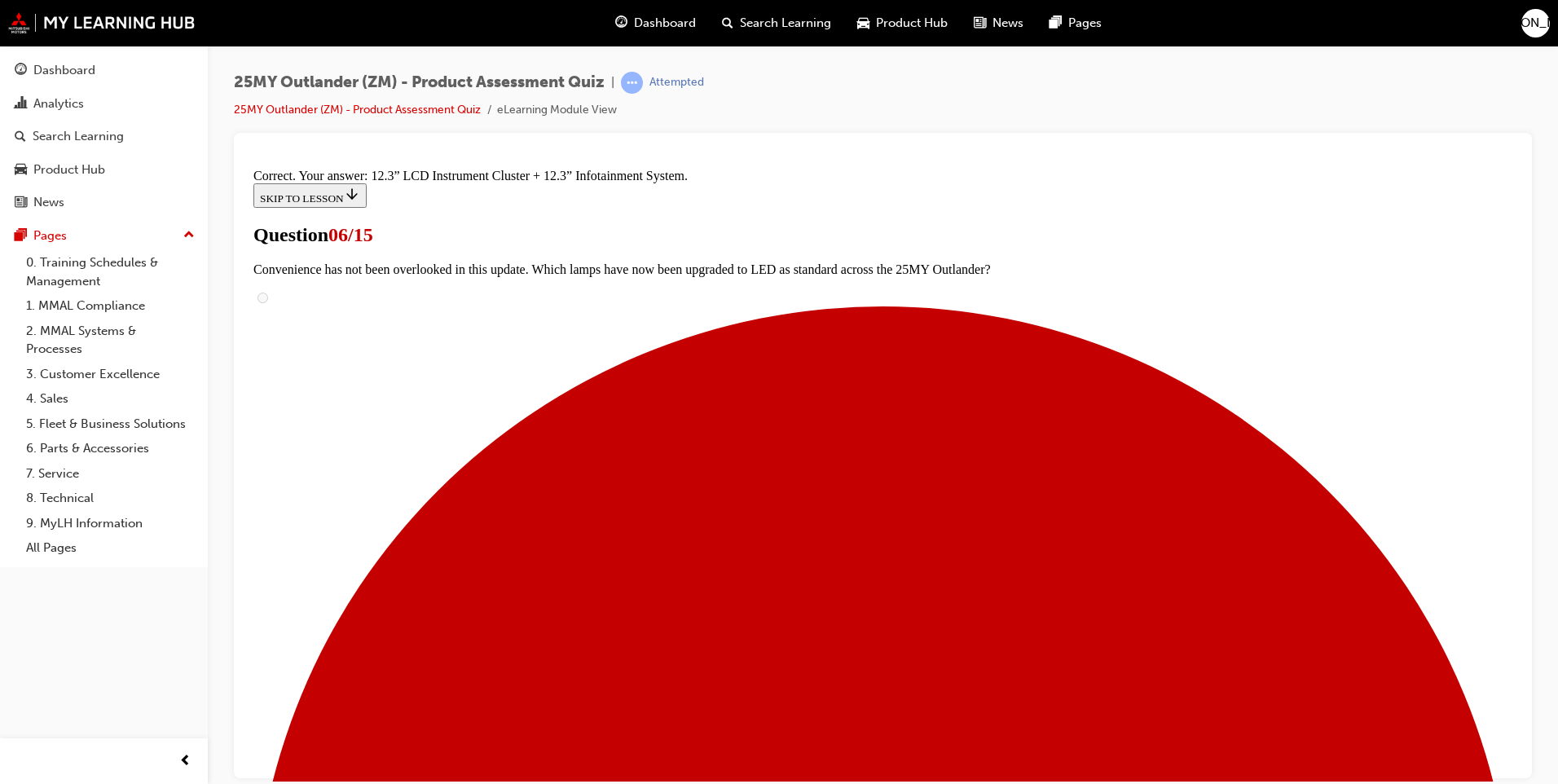
scroll to position [514, 0]
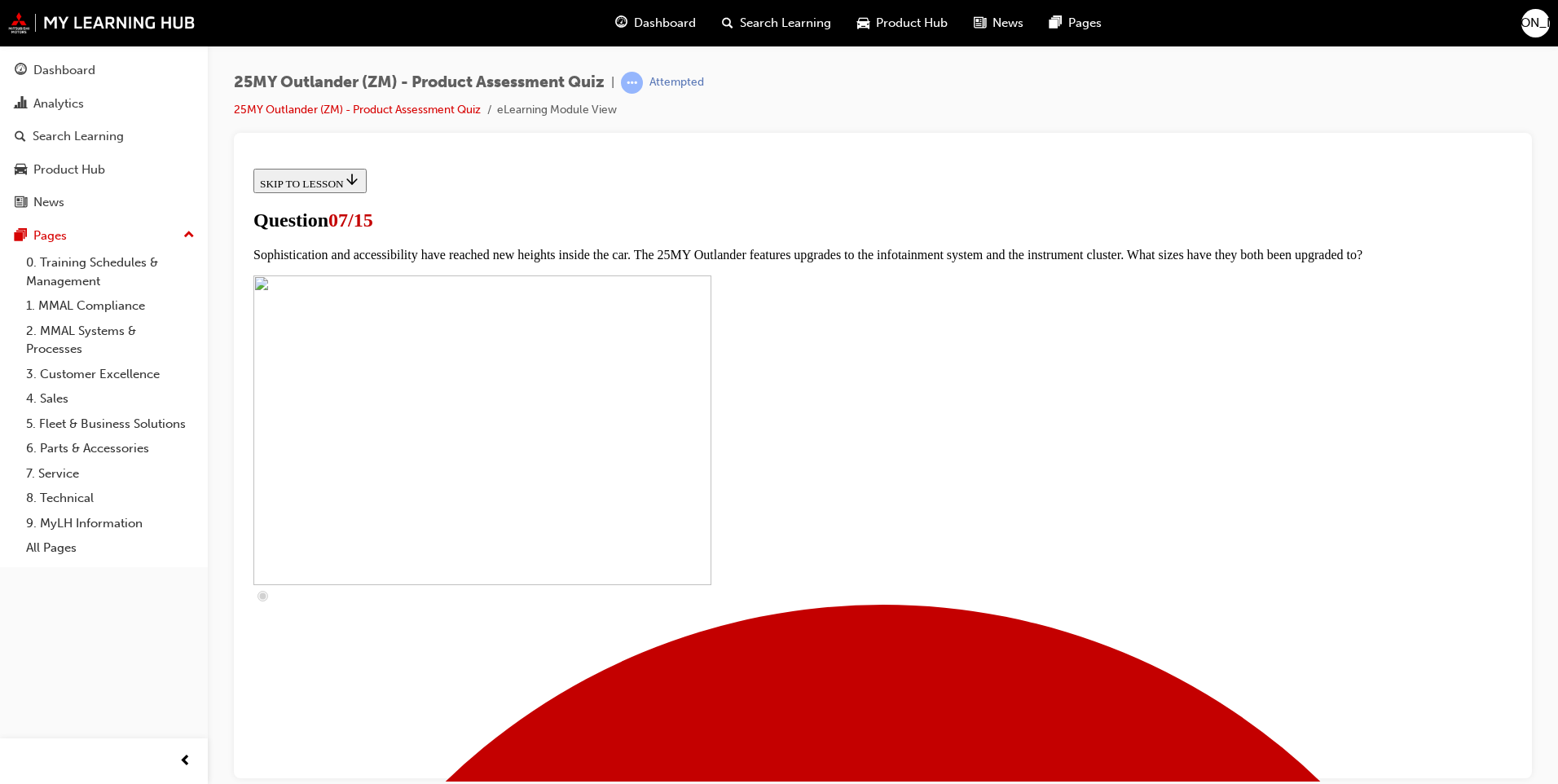
scroll to position [649, 0]
drag, startPoint x: 622, startPoint y: 320, endPoint x: 627, endPoint y: 351, distance: 31.4
checkbox input "true"
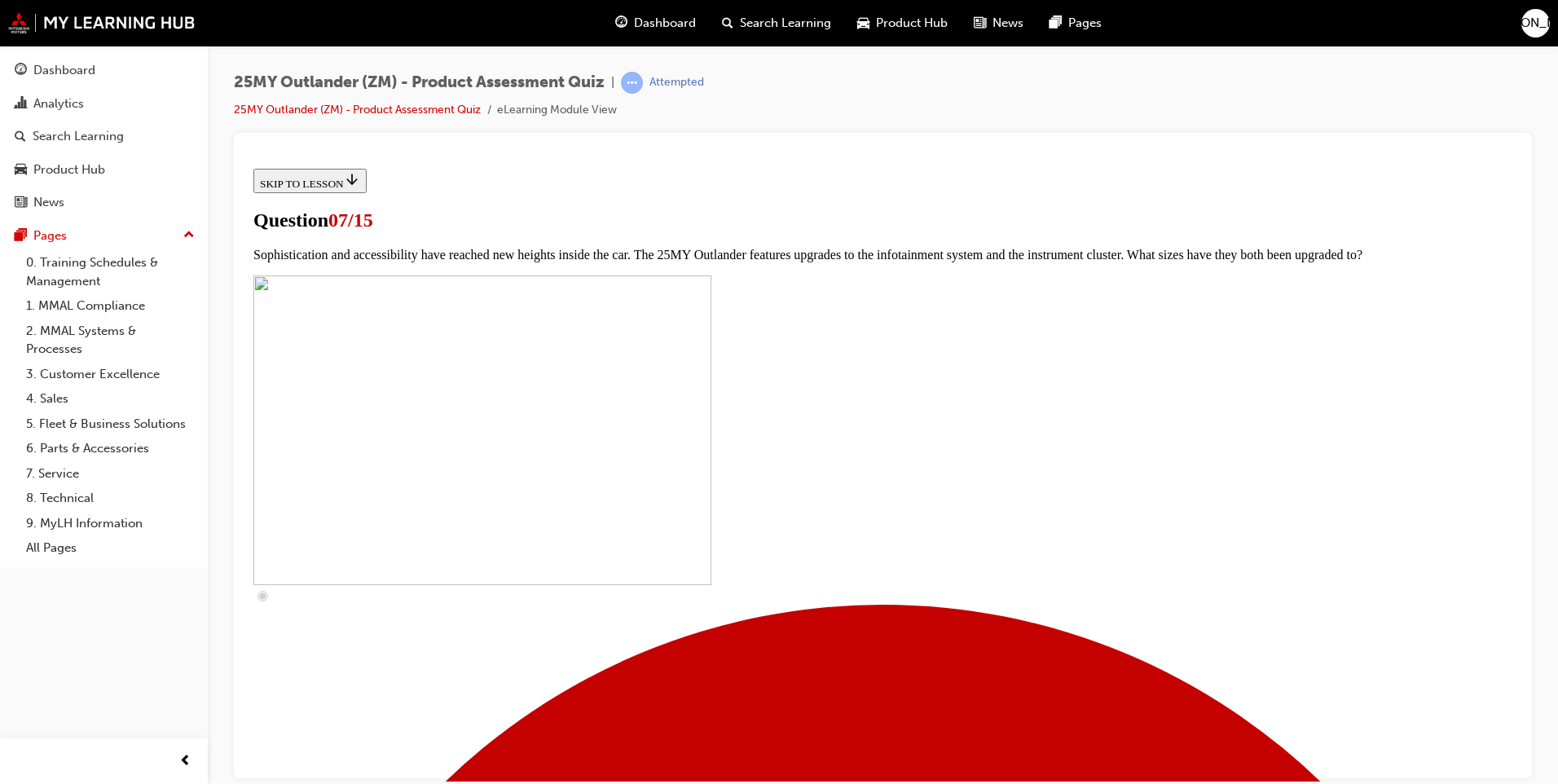
checkbox input "true"
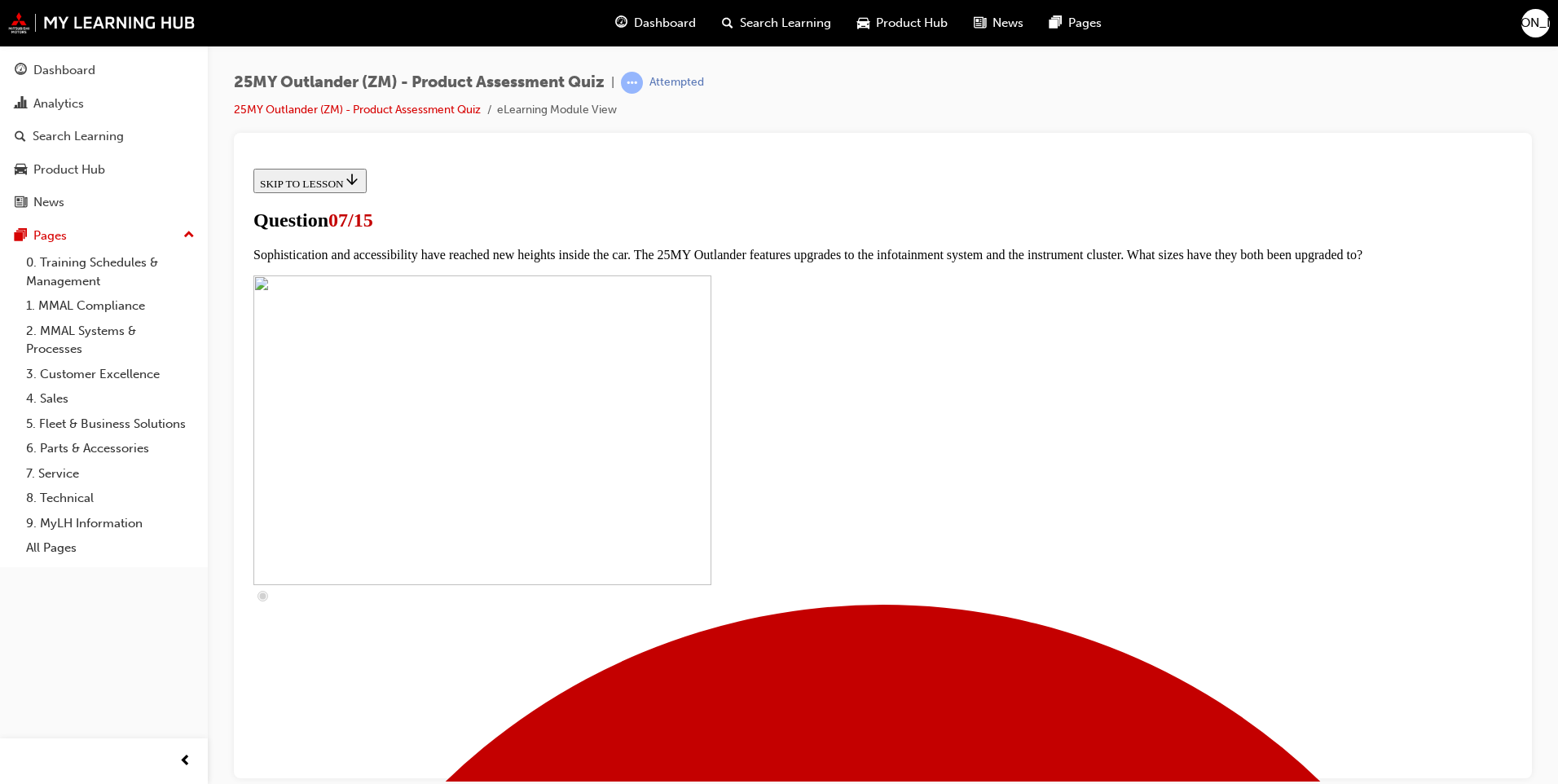
checkbox input "true"
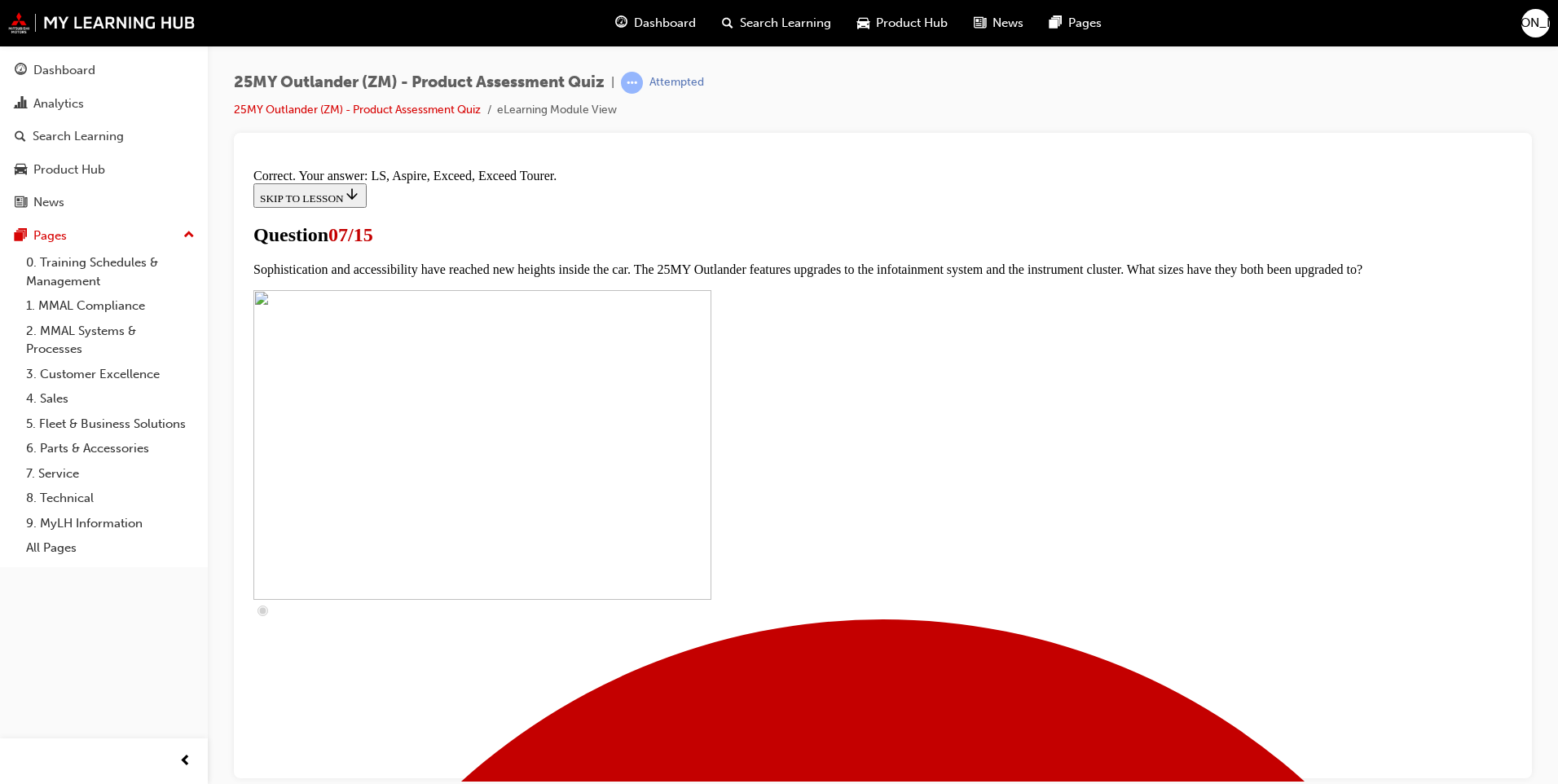
scroll to position [700, 0]
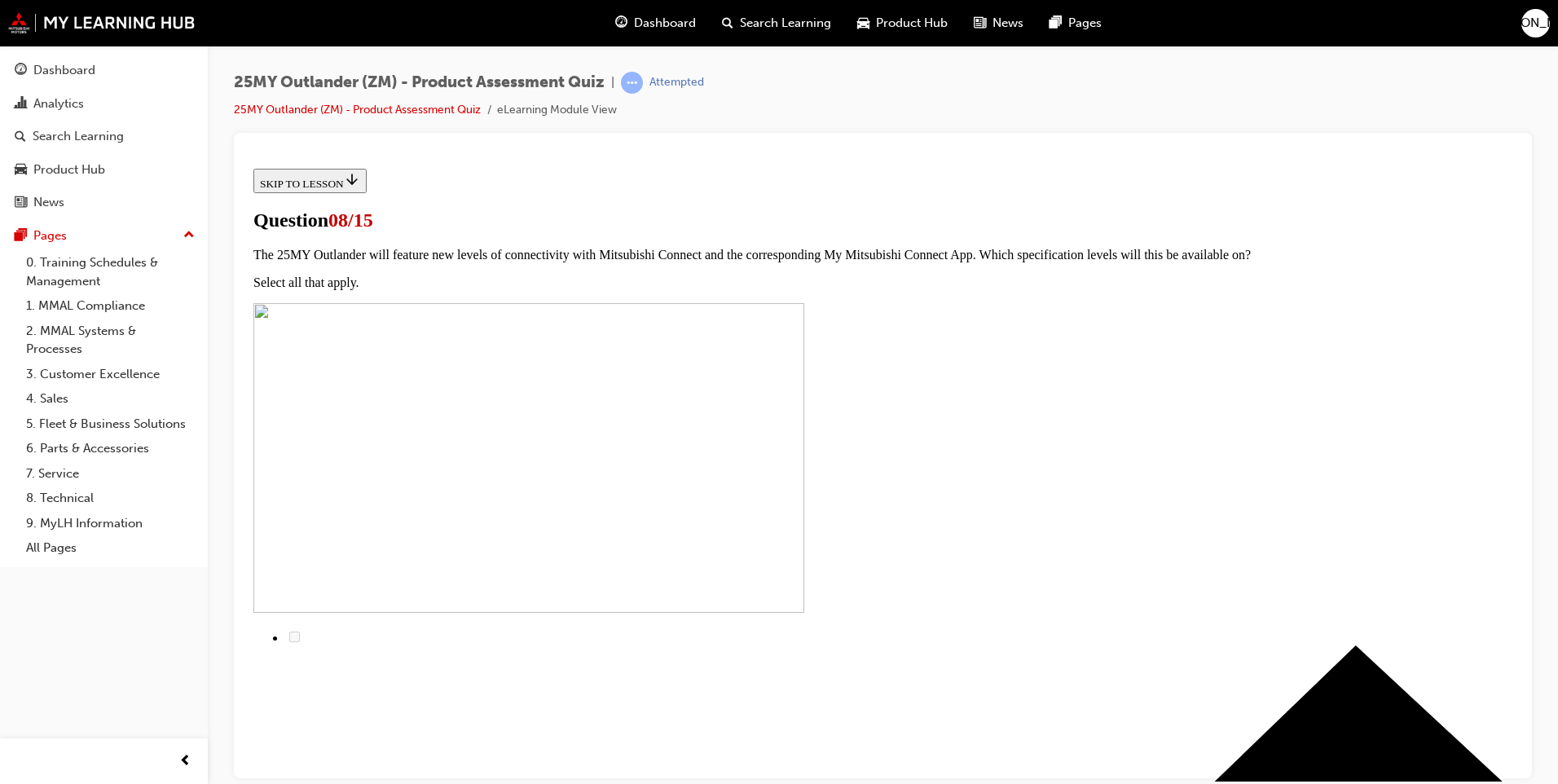
scroll to position [0, 0]
radio input "true"
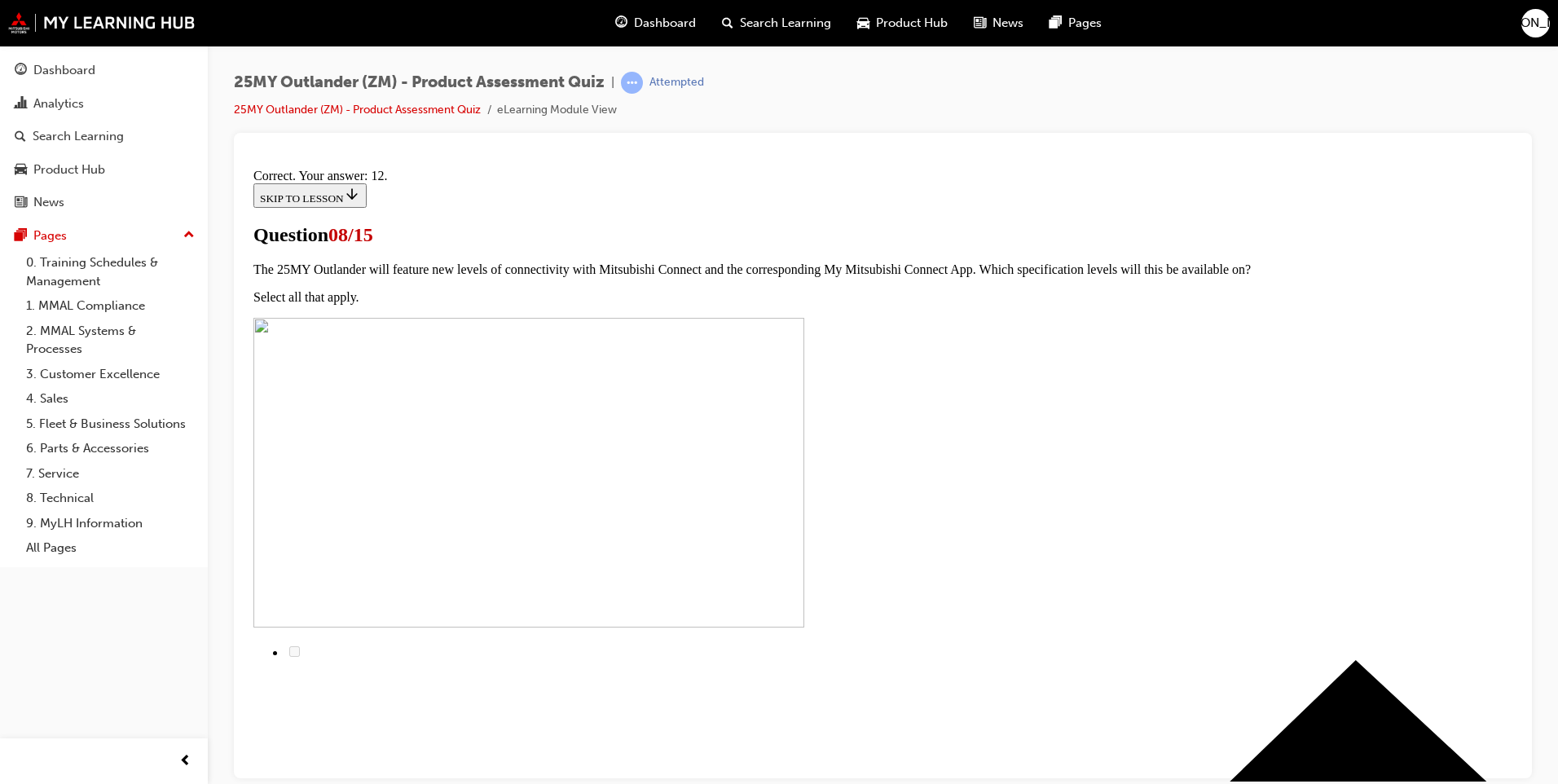
scroll to position [231, 0]
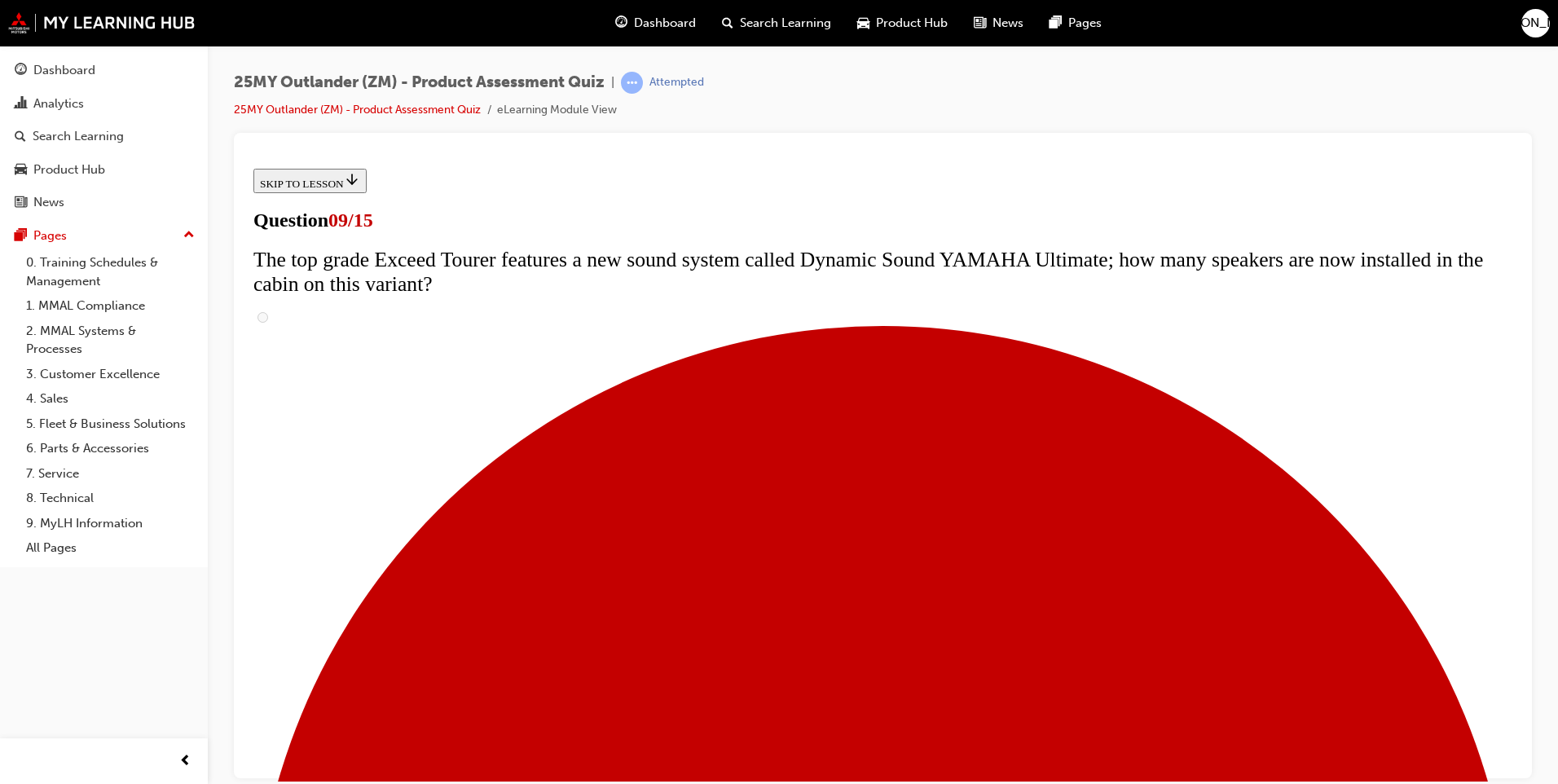
scroll to position [556, 0]
radio input "true"
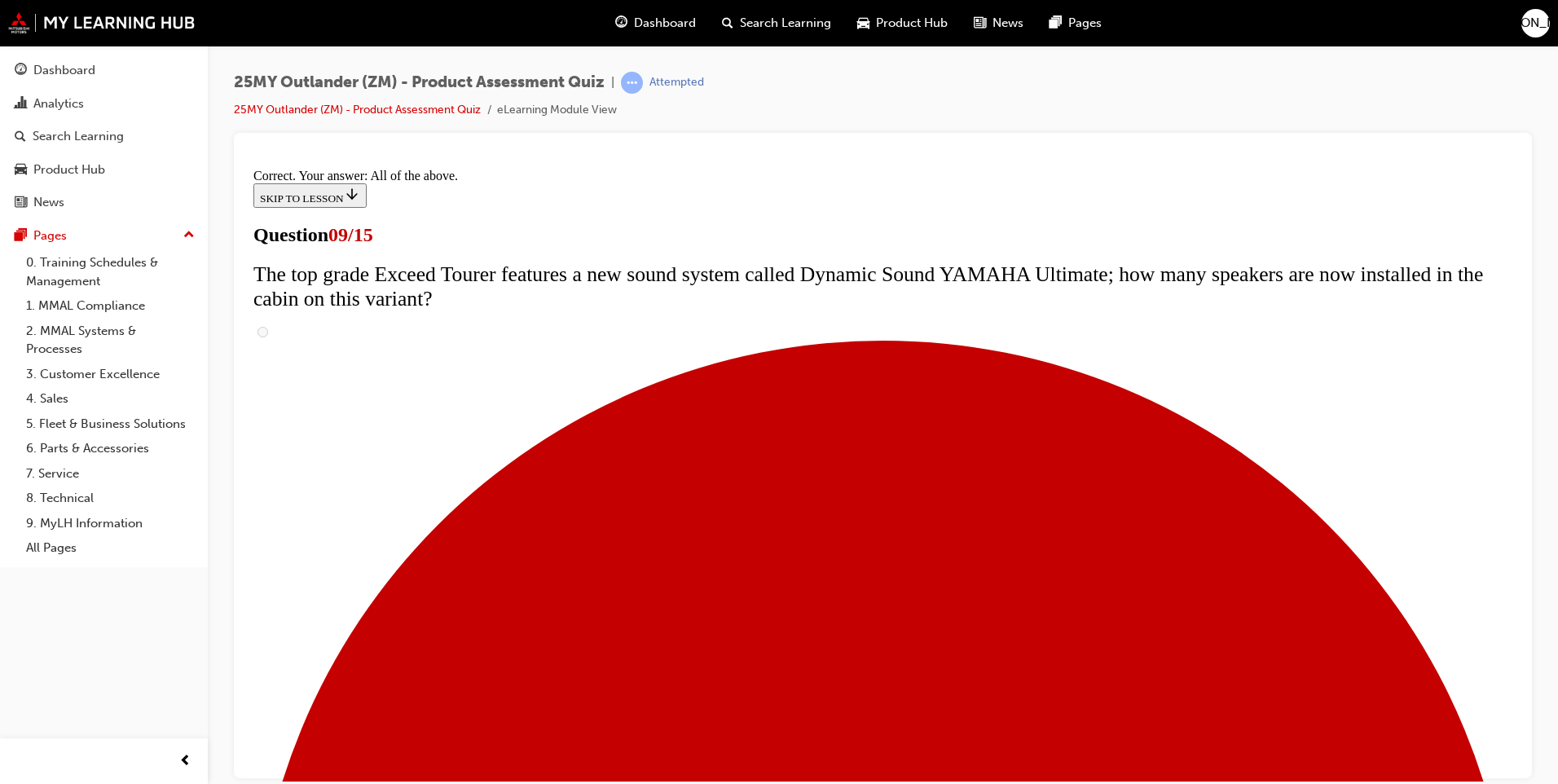
scroll to position [813, 0]
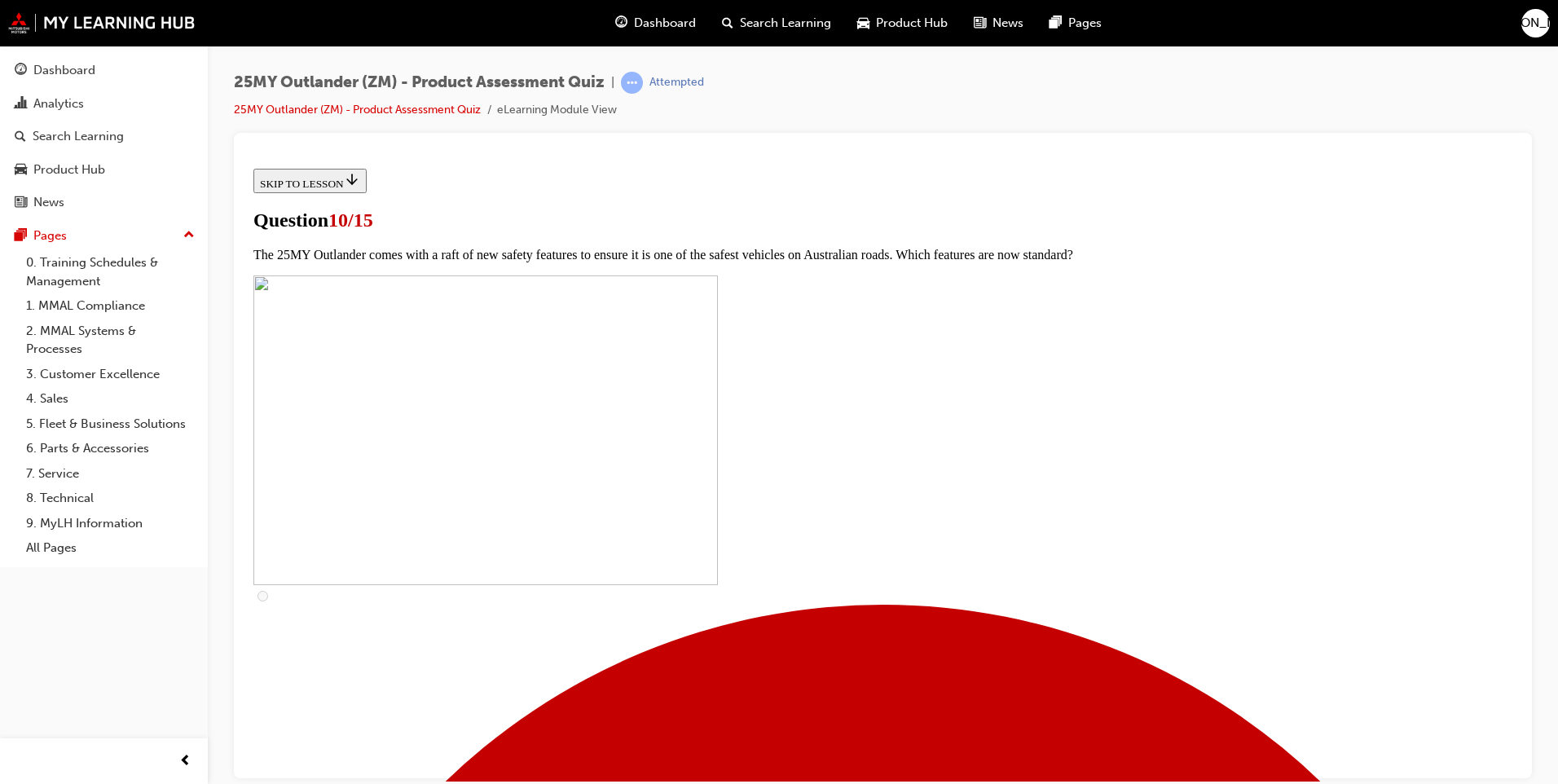
scroll to position [489, 0]
checkbox input "true"
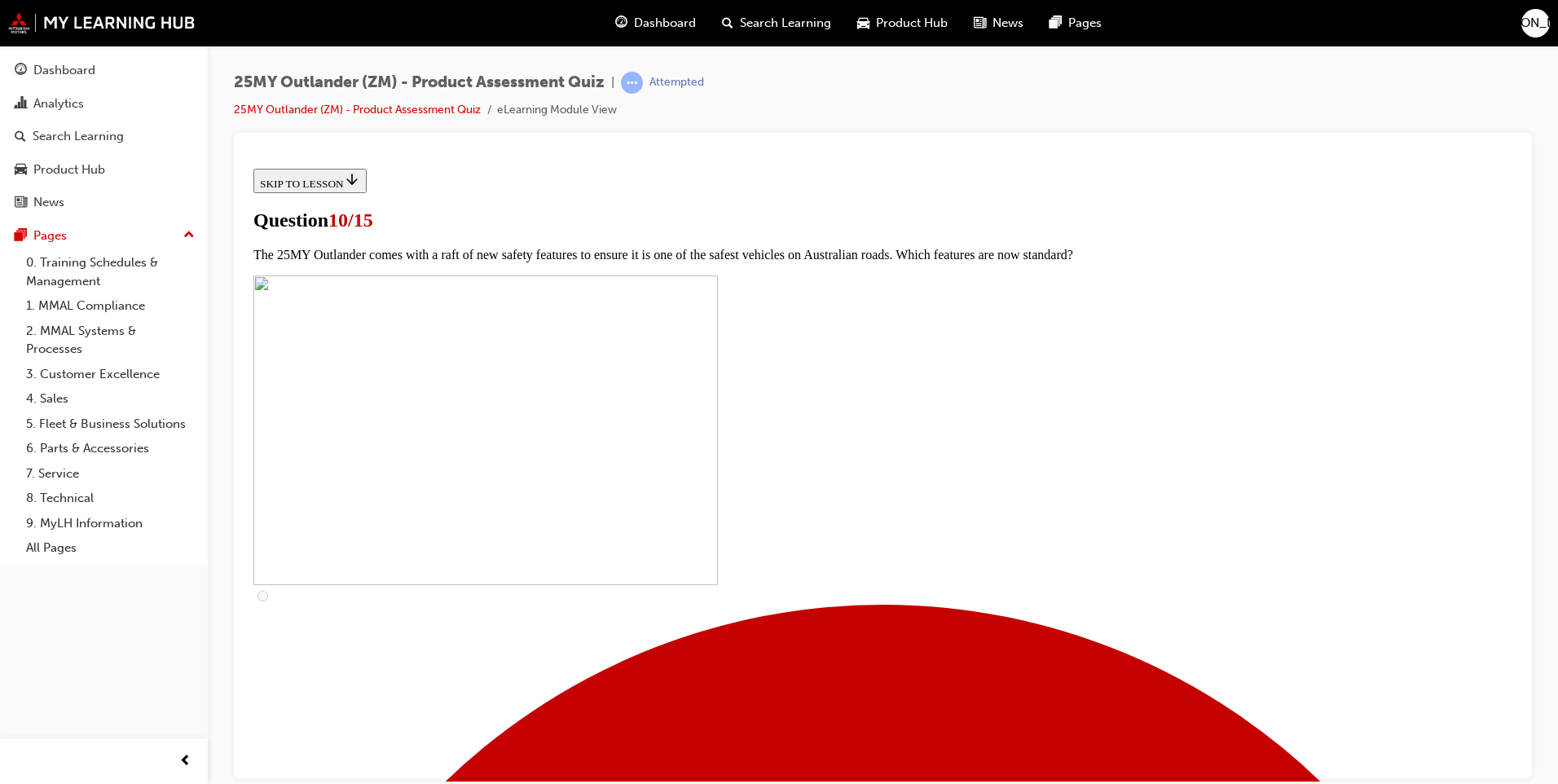
checkbox input "true"
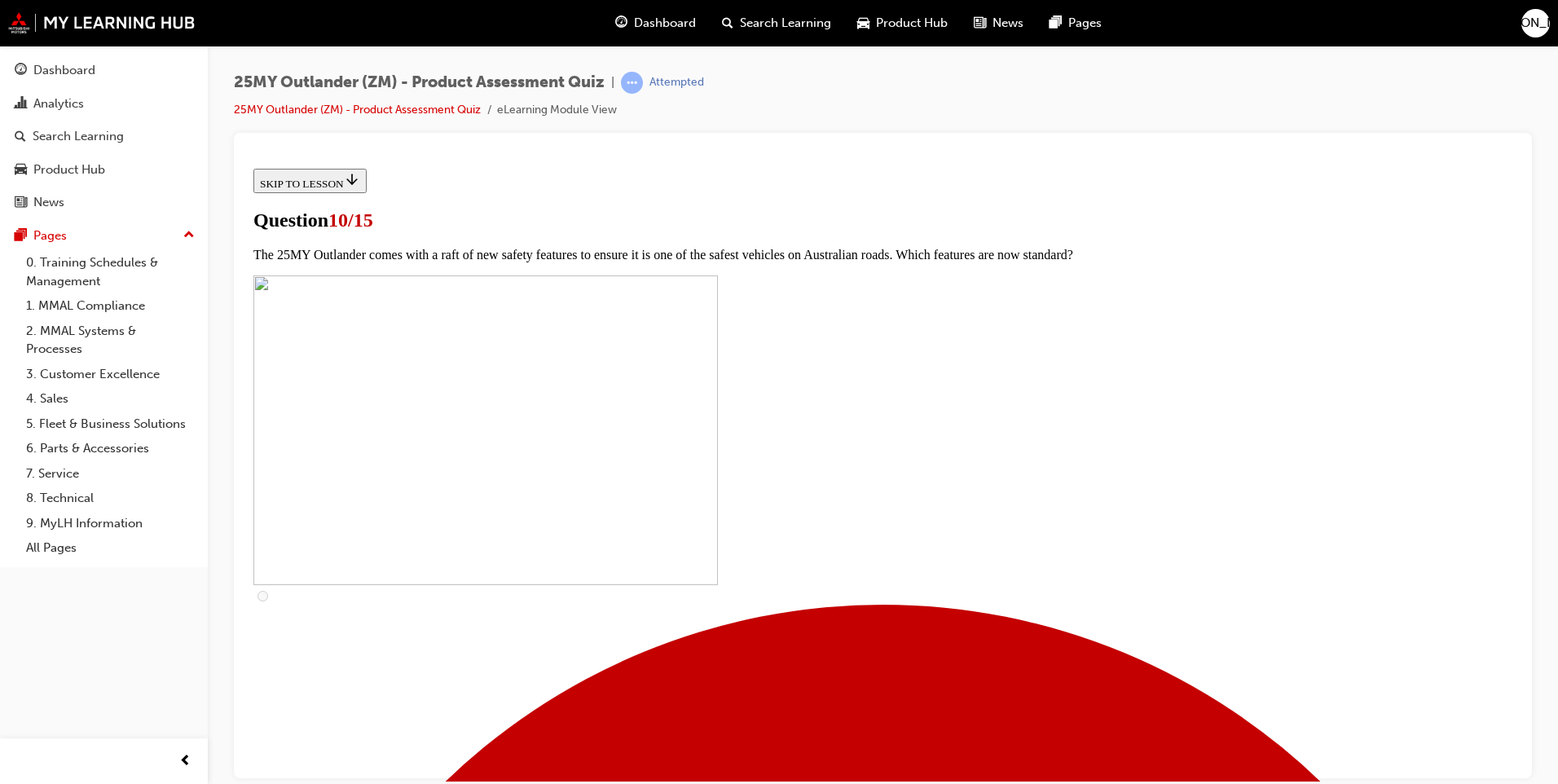
checkbox input "true"
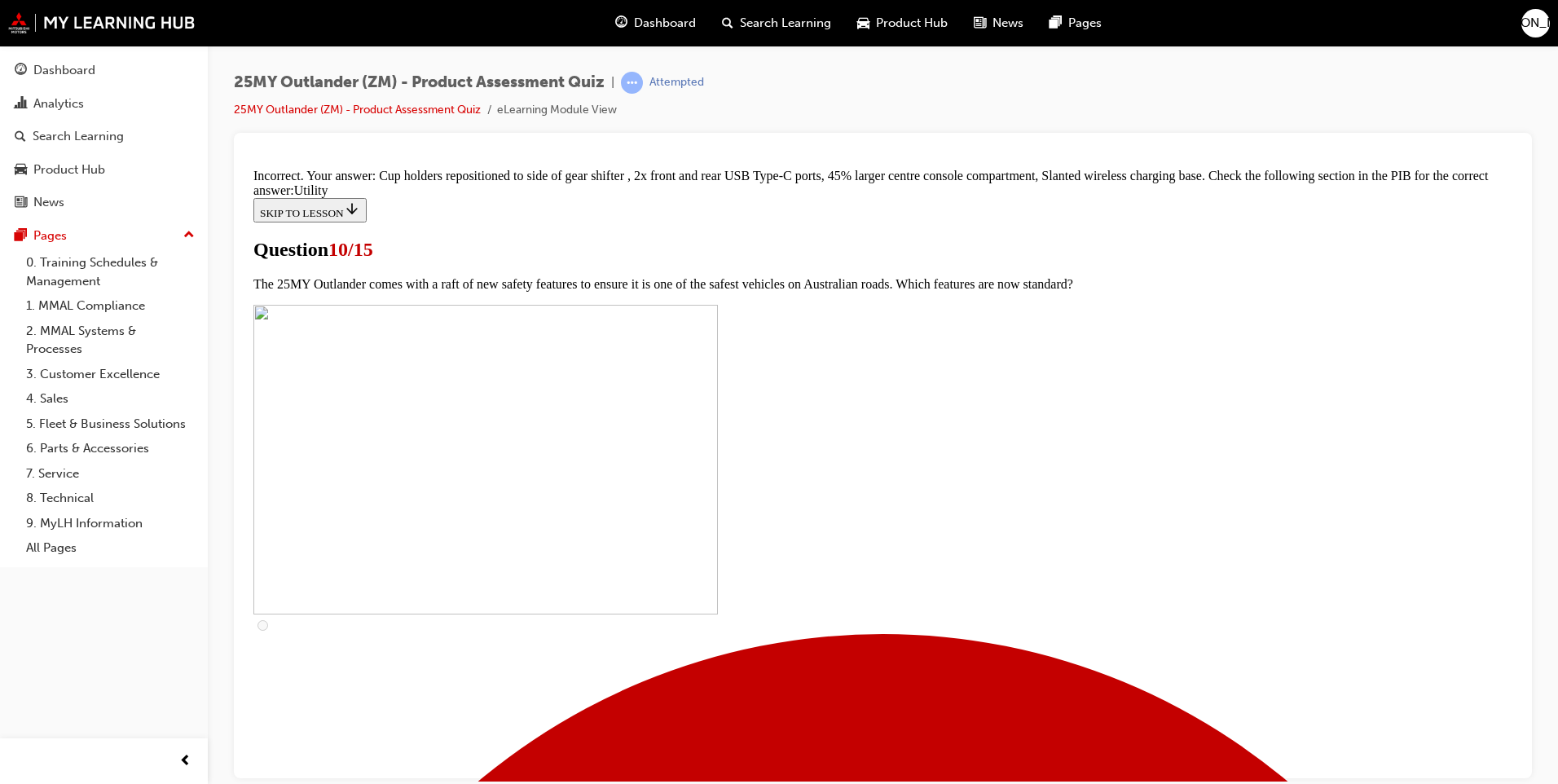
scroll to position [760, 0]
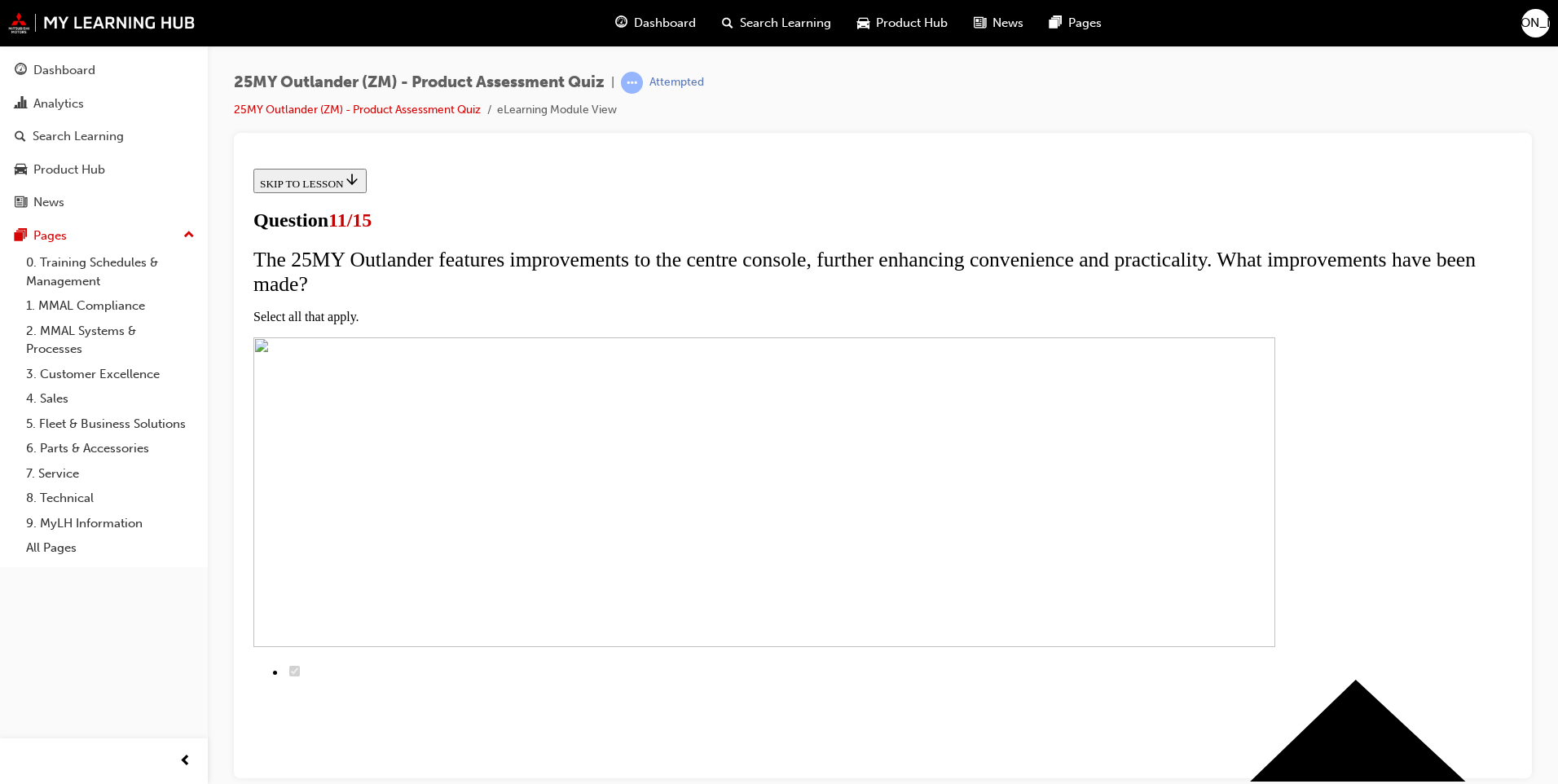
scroll to position [219, 0]
checkbox input "true"
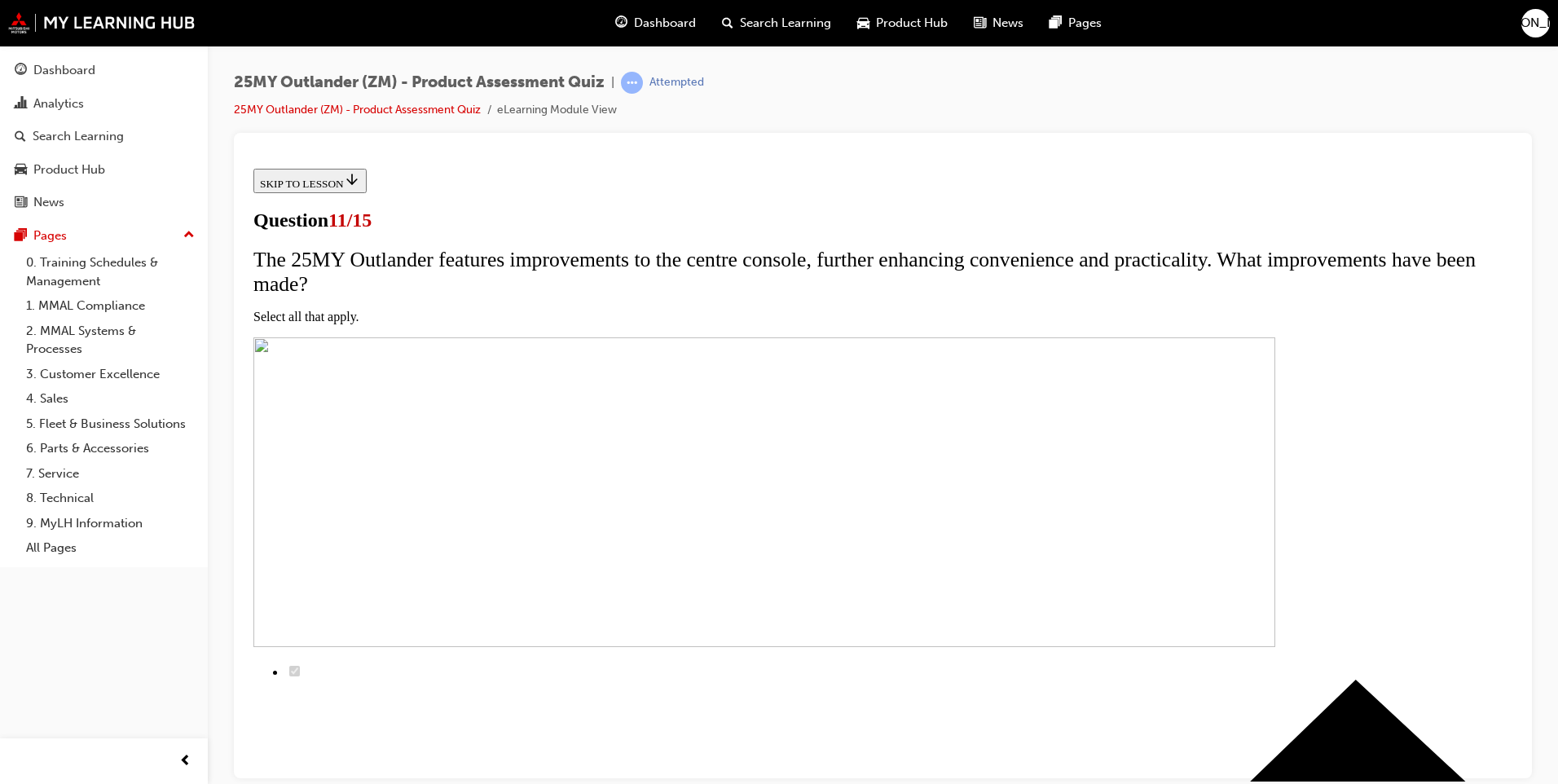
checkbox input "true"
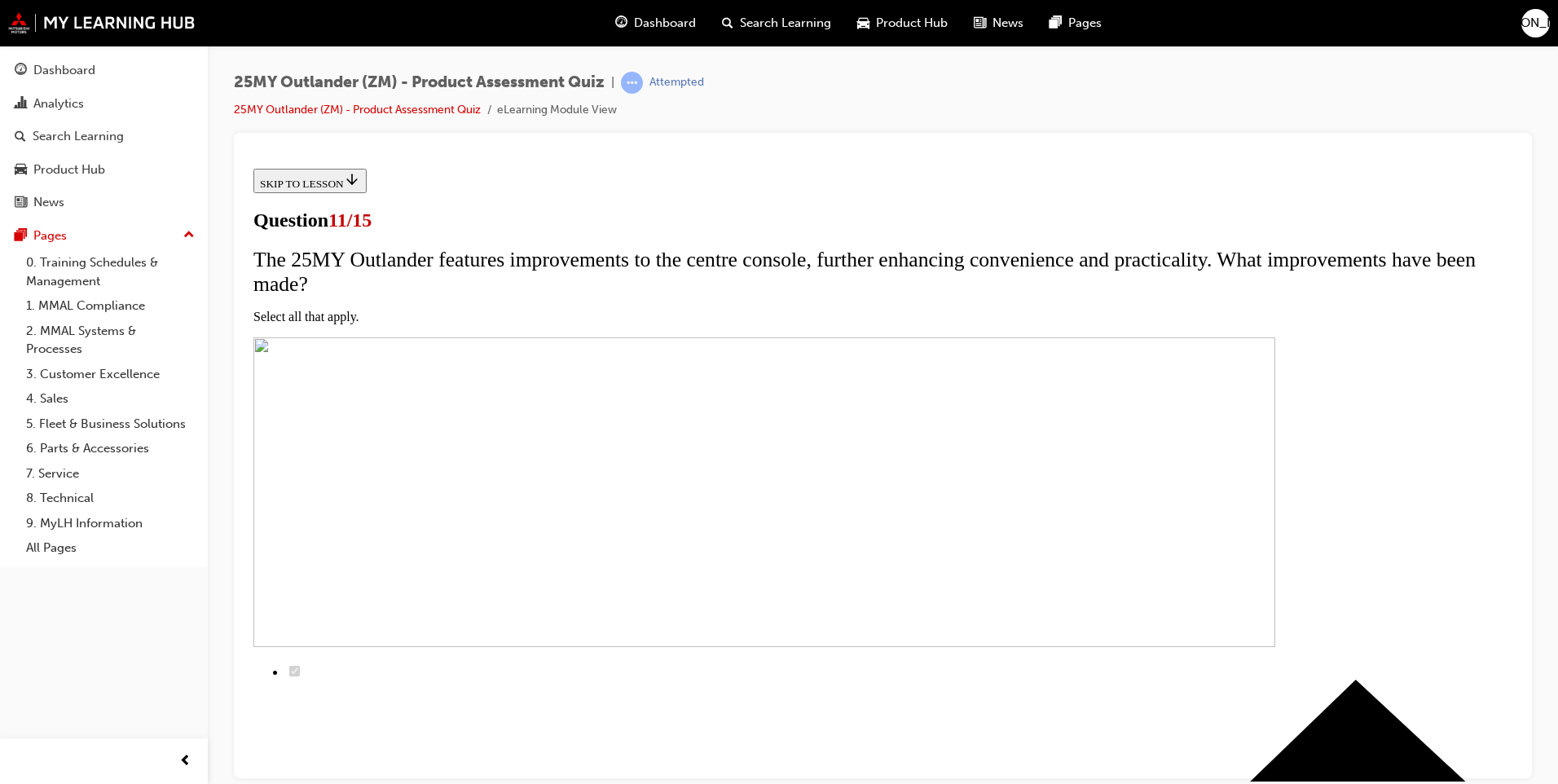
checkbox input "true"
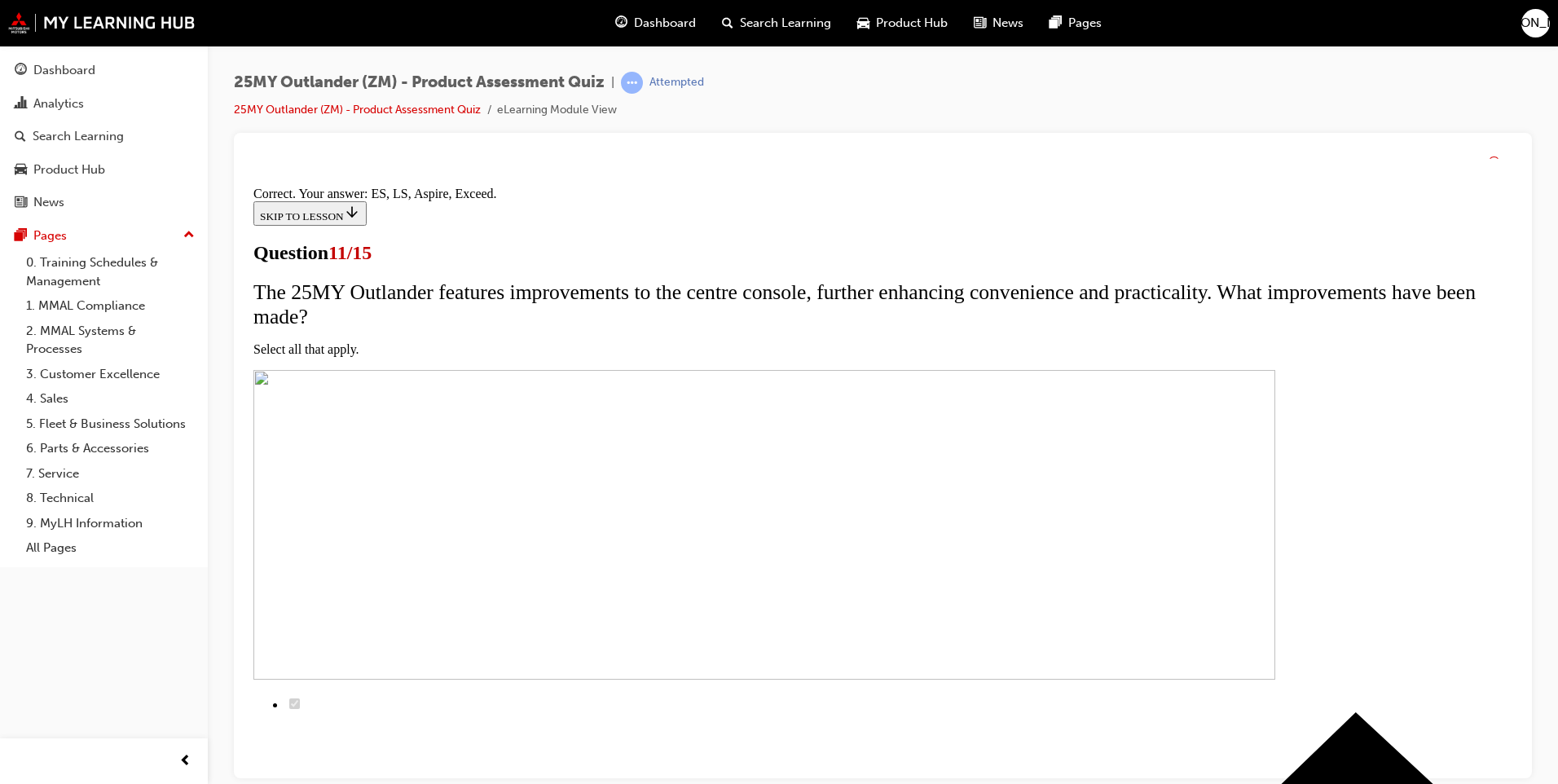
scroll to position [351, 0]
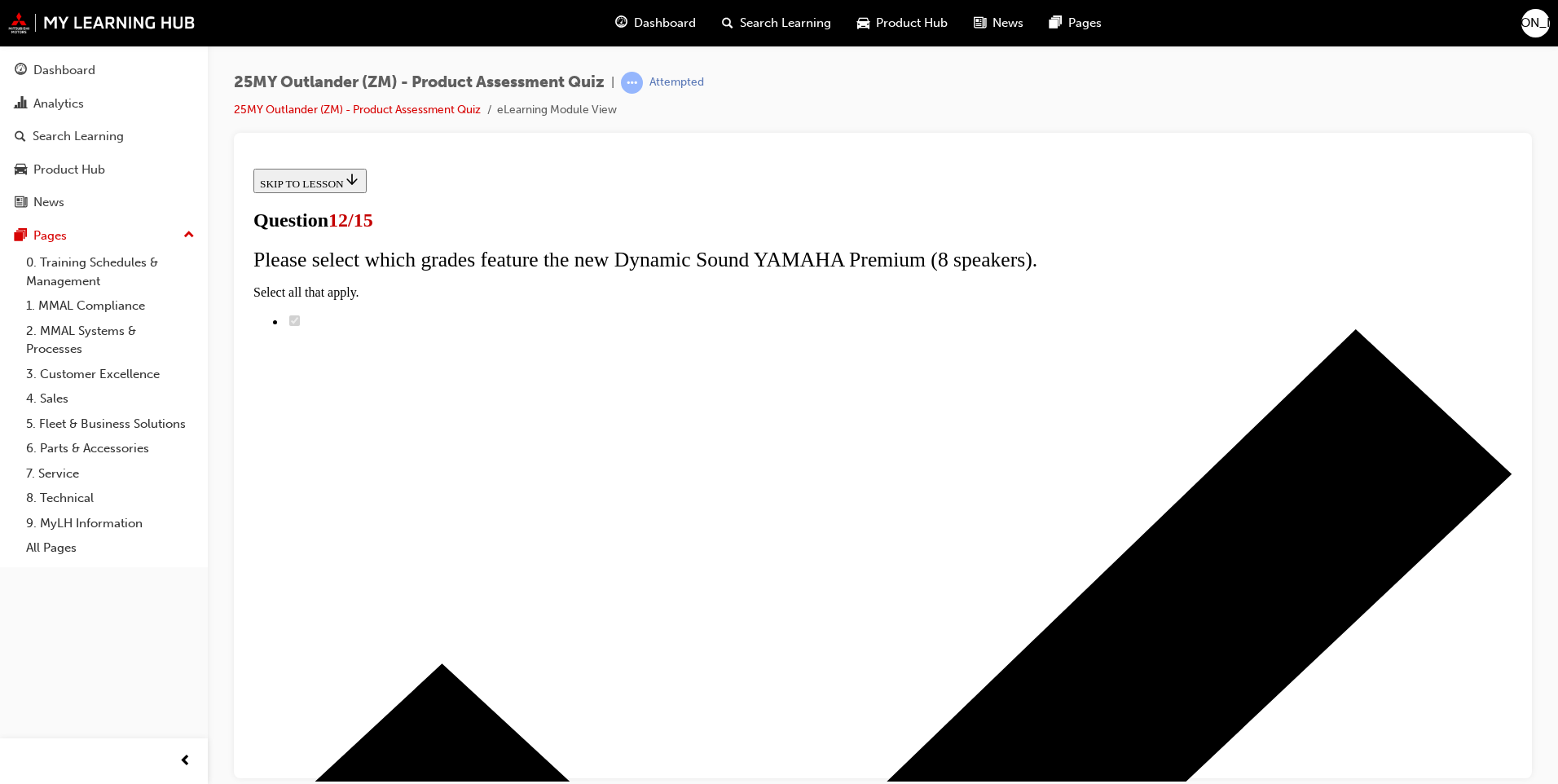
radio input "true"
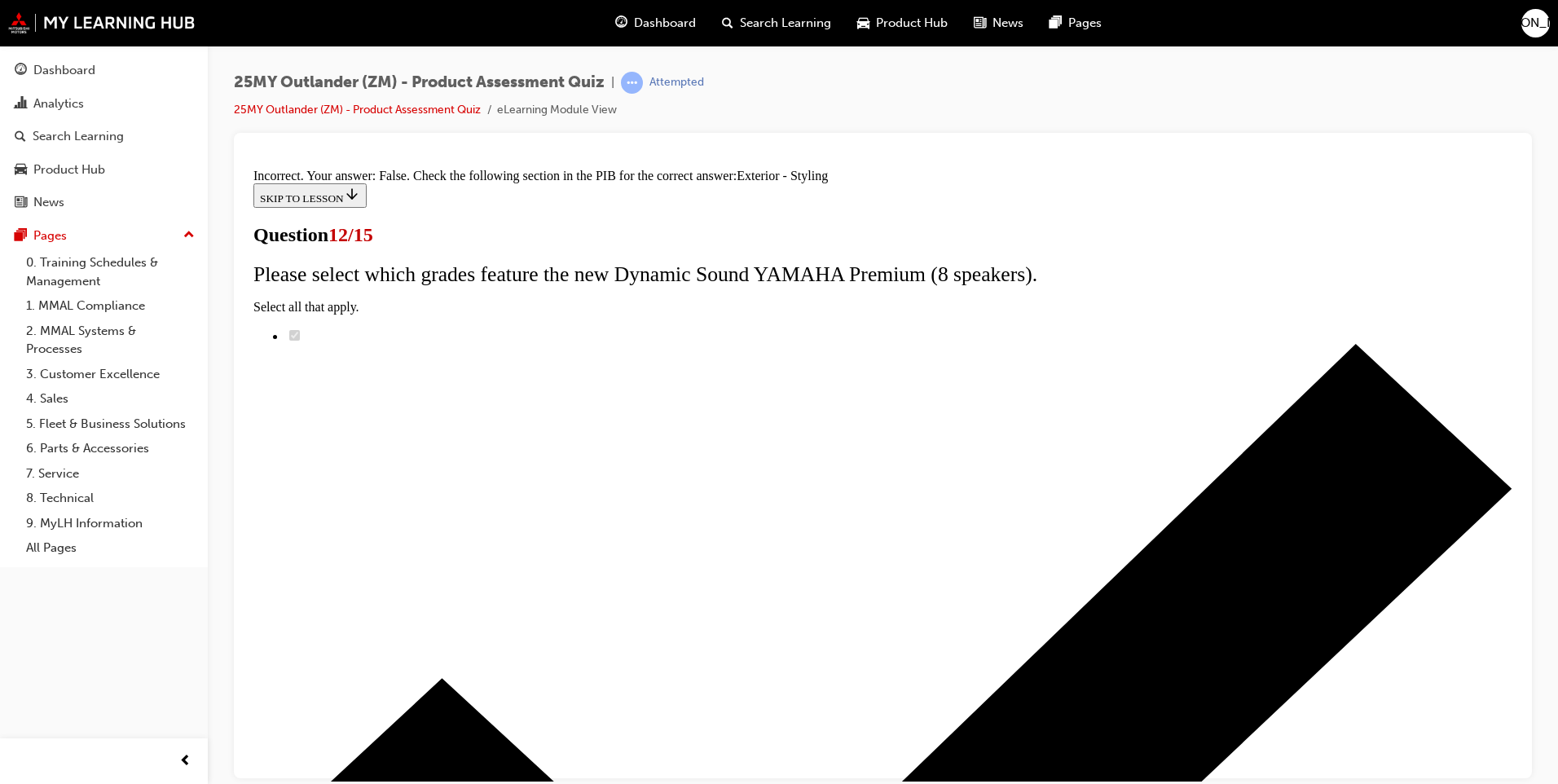
scroll to position [255, 0]
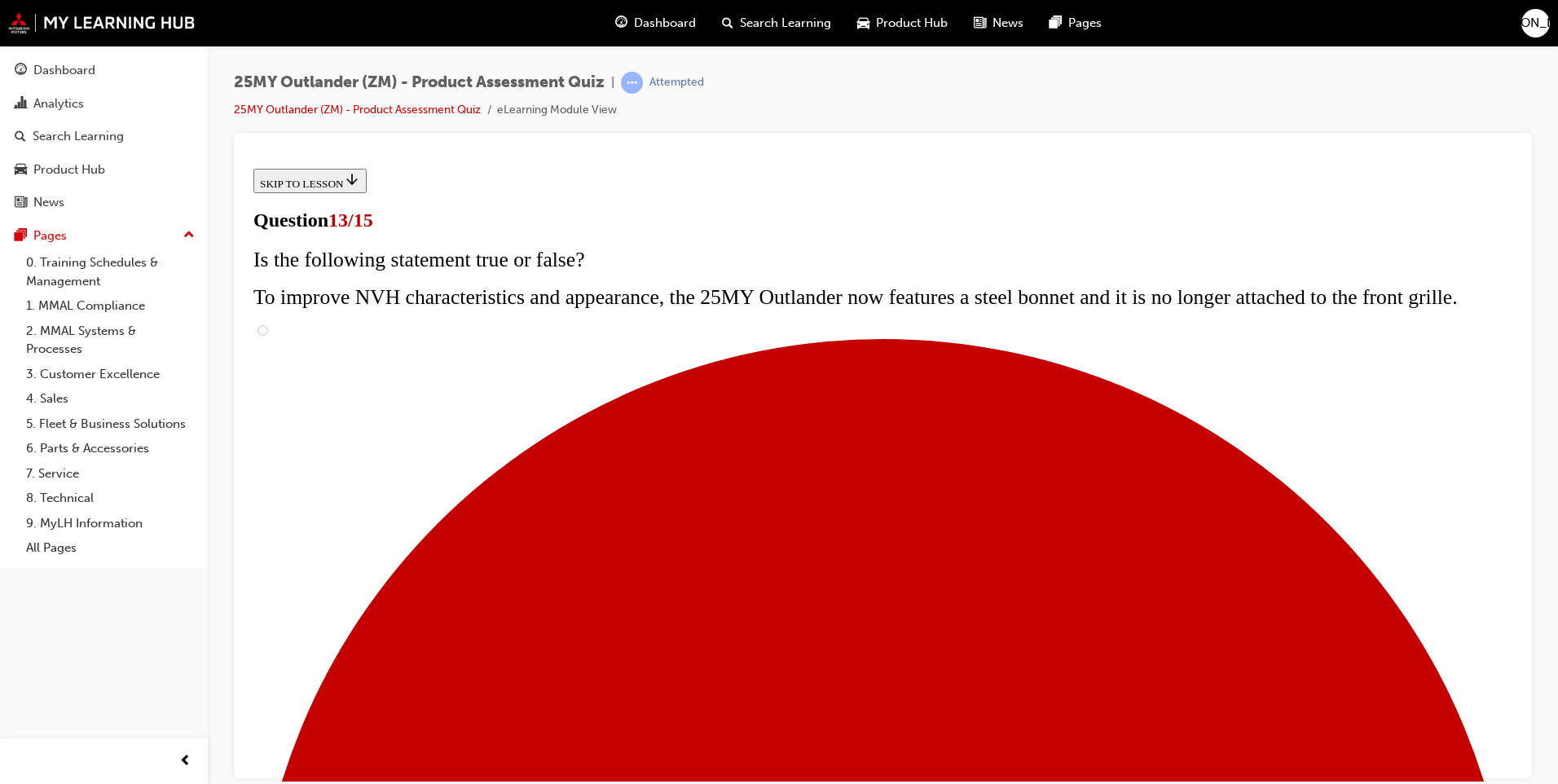
scroll to position [163, 0]
radio input "true"
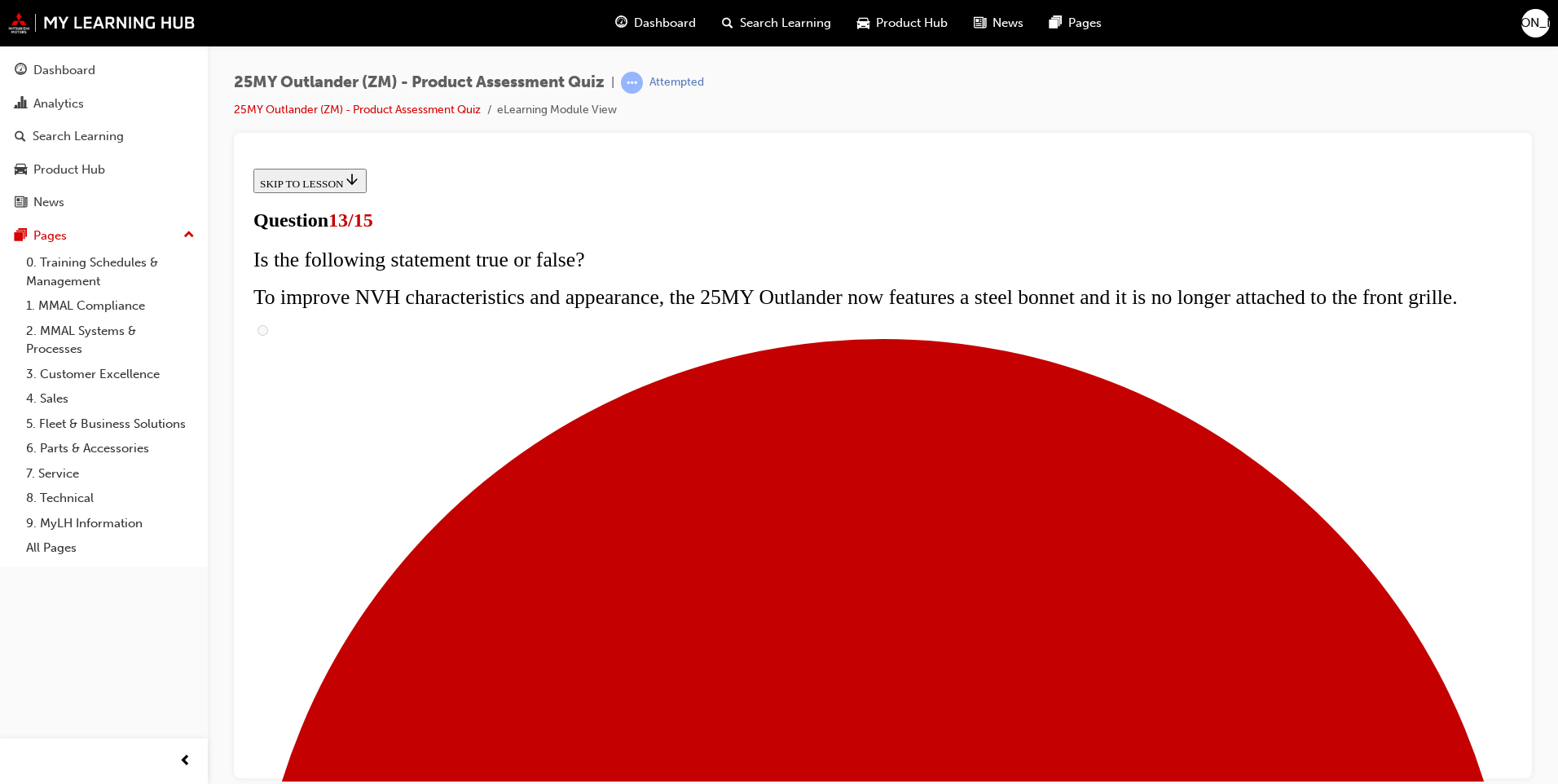
radio input "true"
drag, startPoint x: 628, startPoint y: 488, endPoint x: 675, endPoint y: 508, distance: 51.1
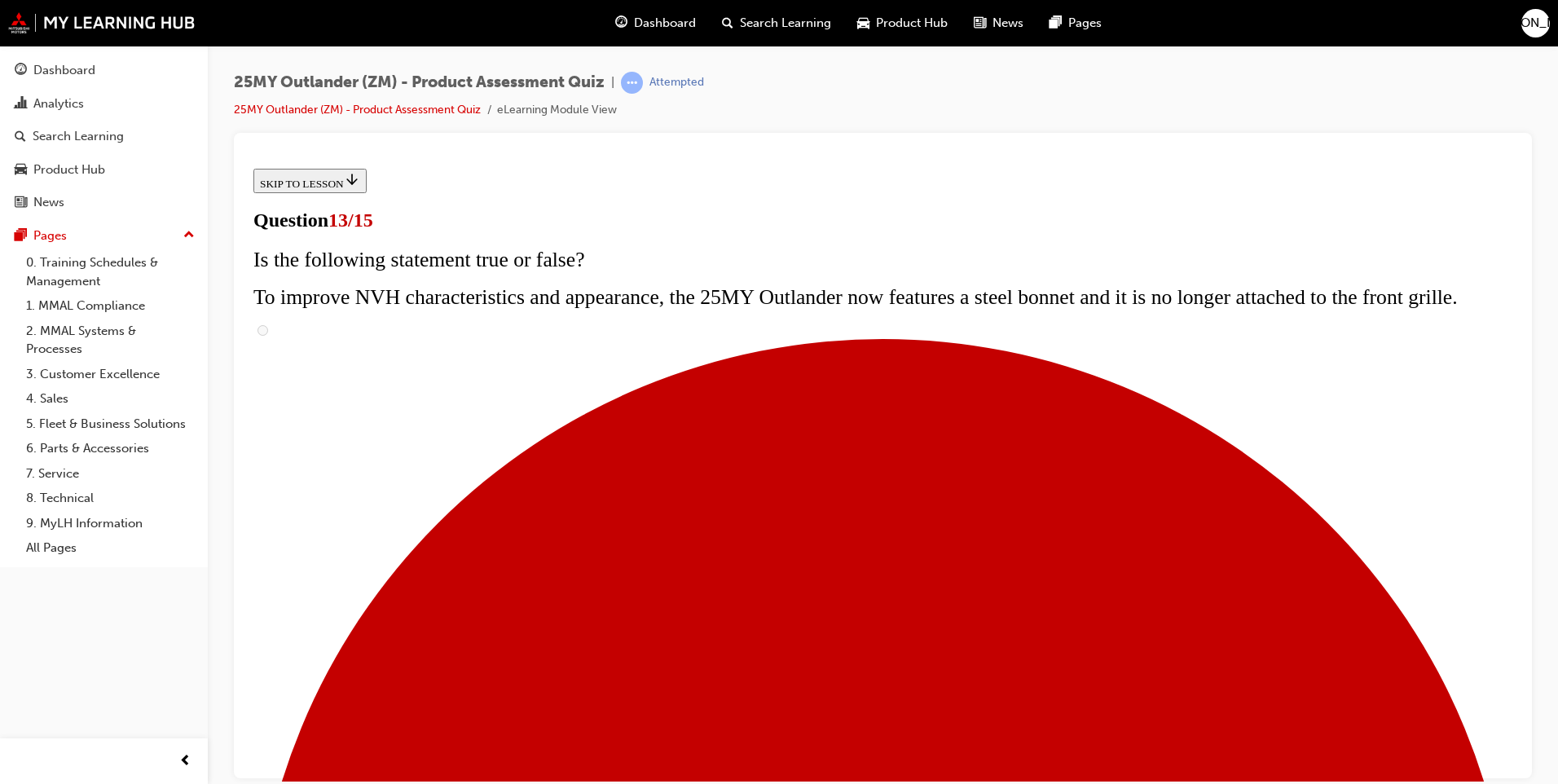
radio input "true"
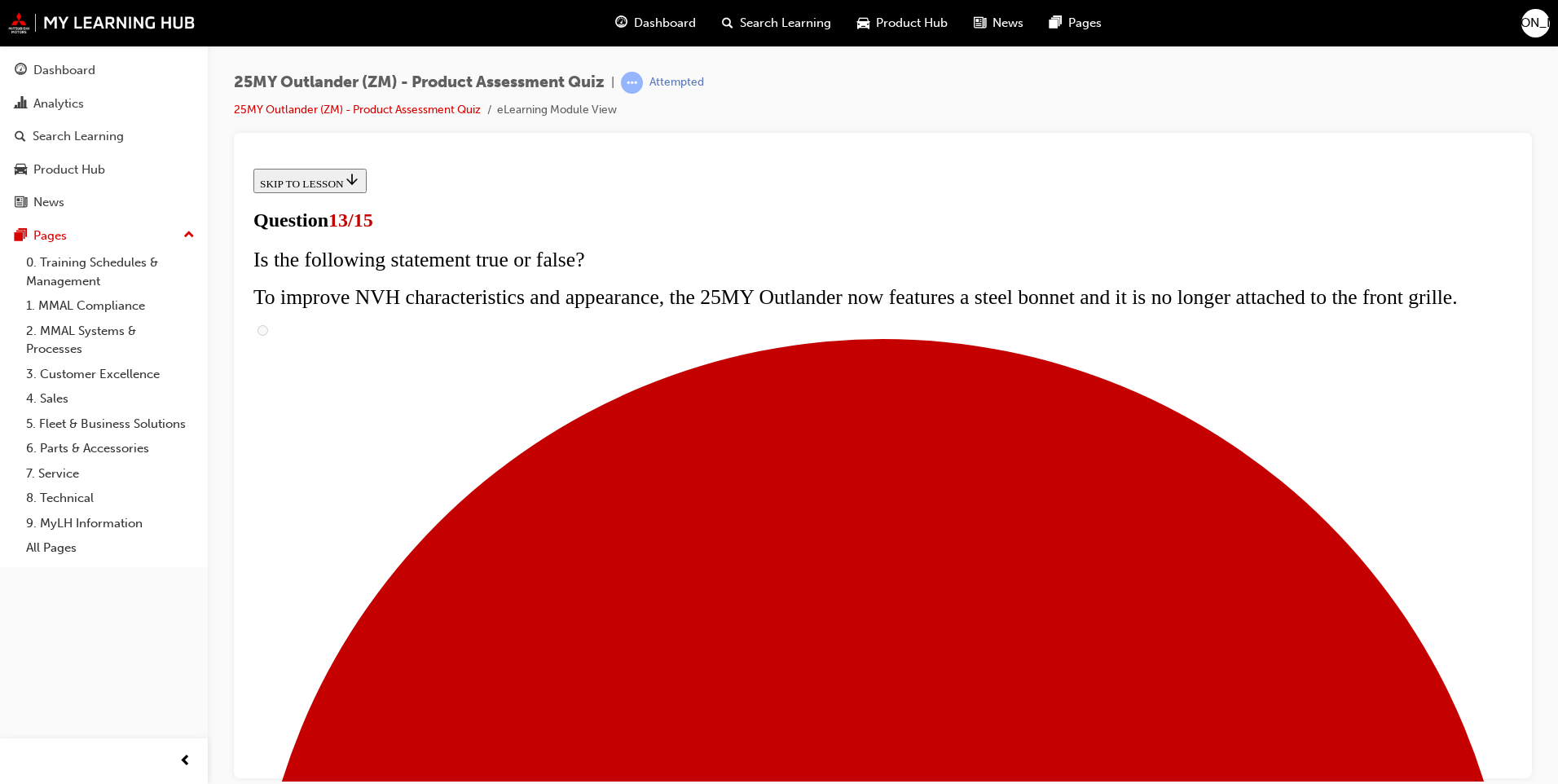
radio input "true"
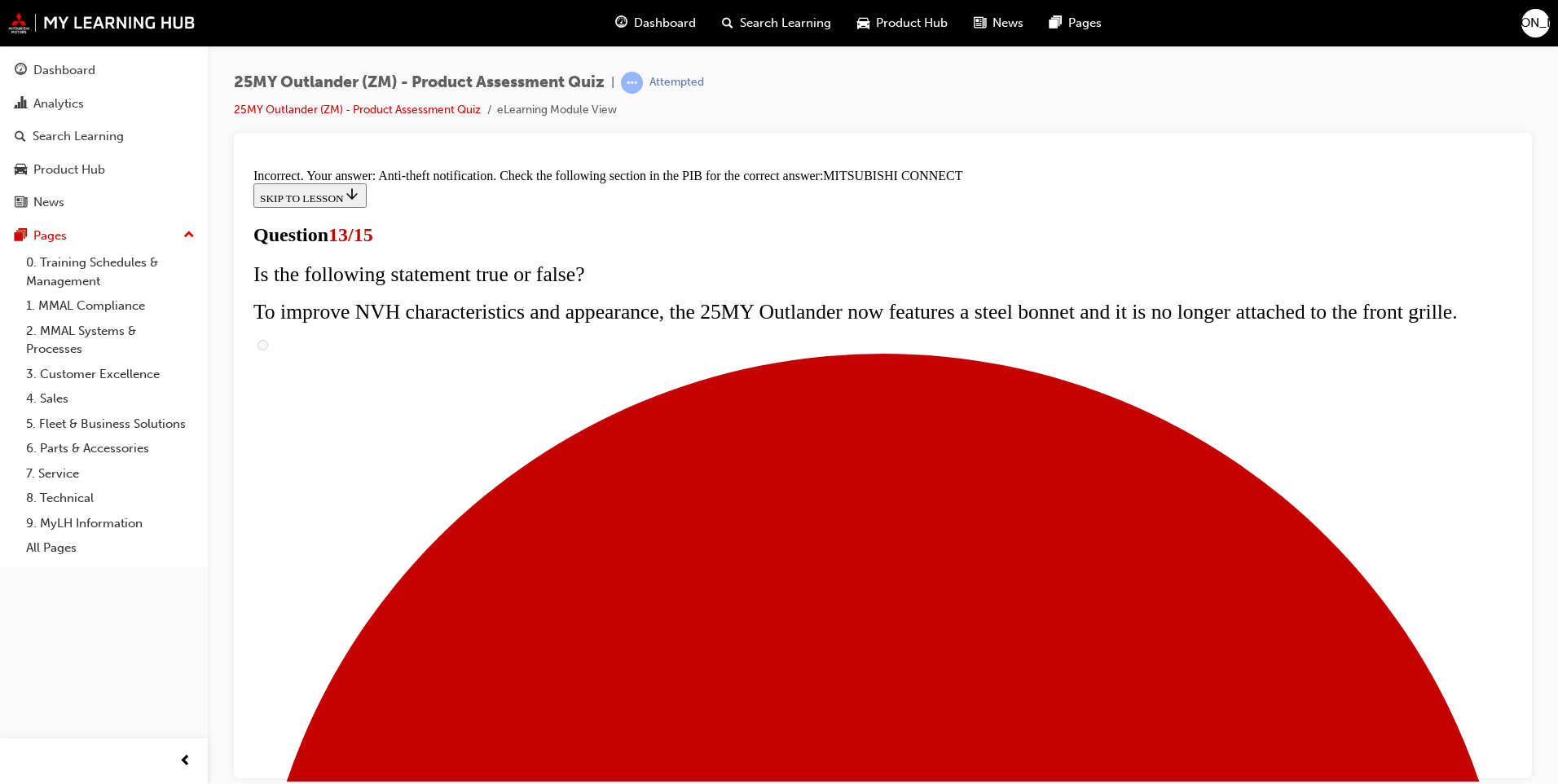
scroll to position [489, 0]
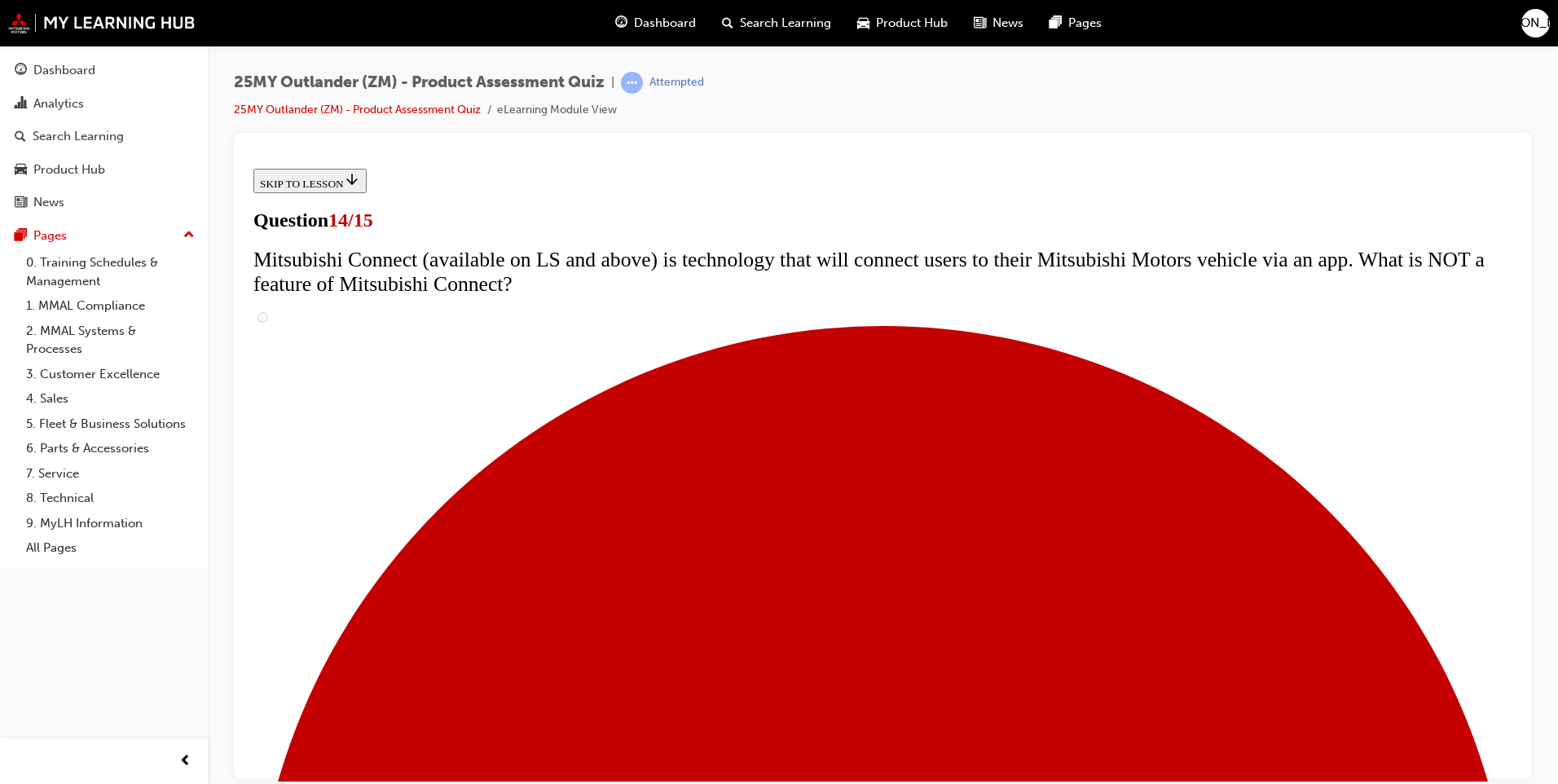
radio input "true"
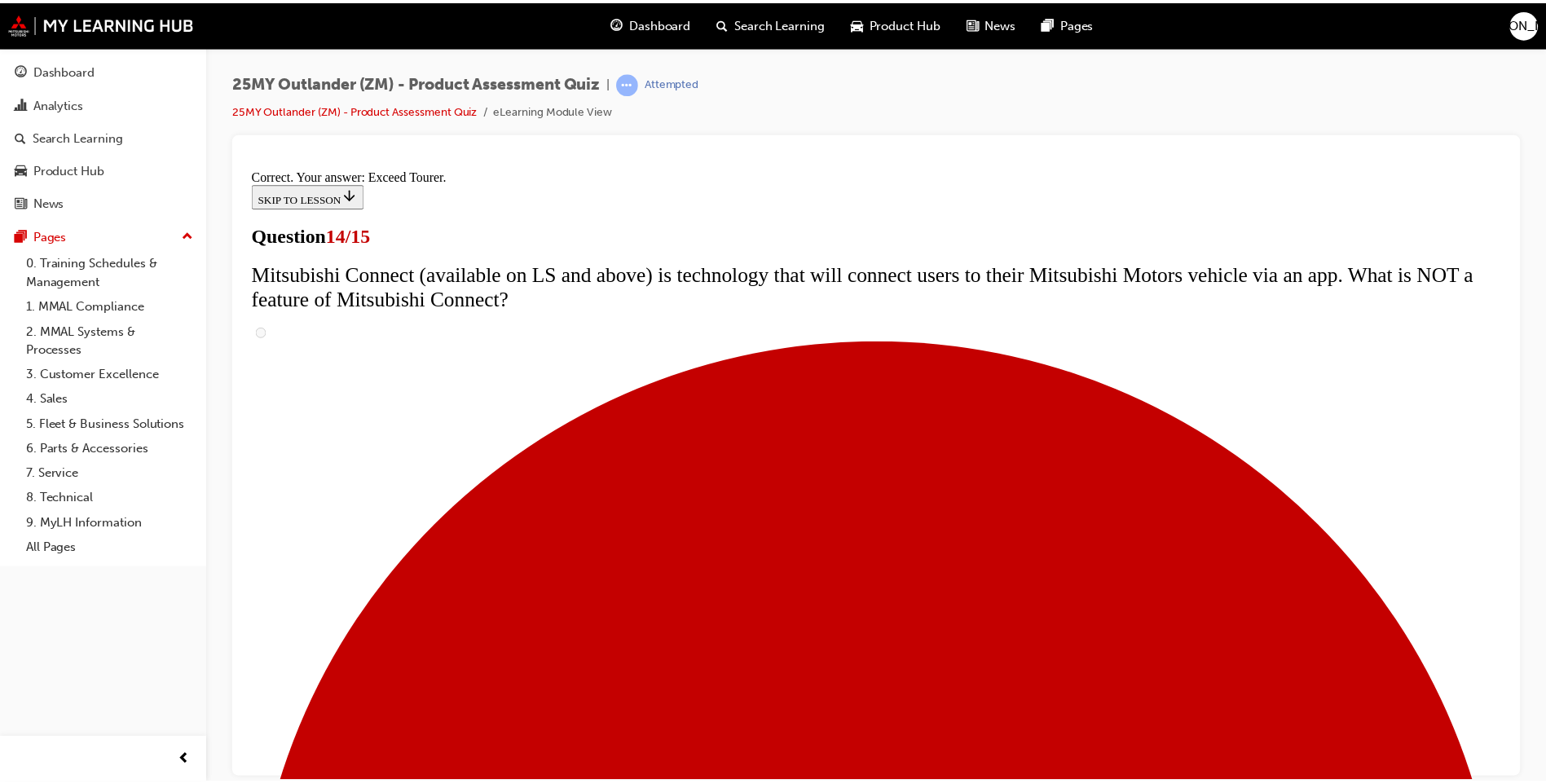
scroll to position [645, 0]
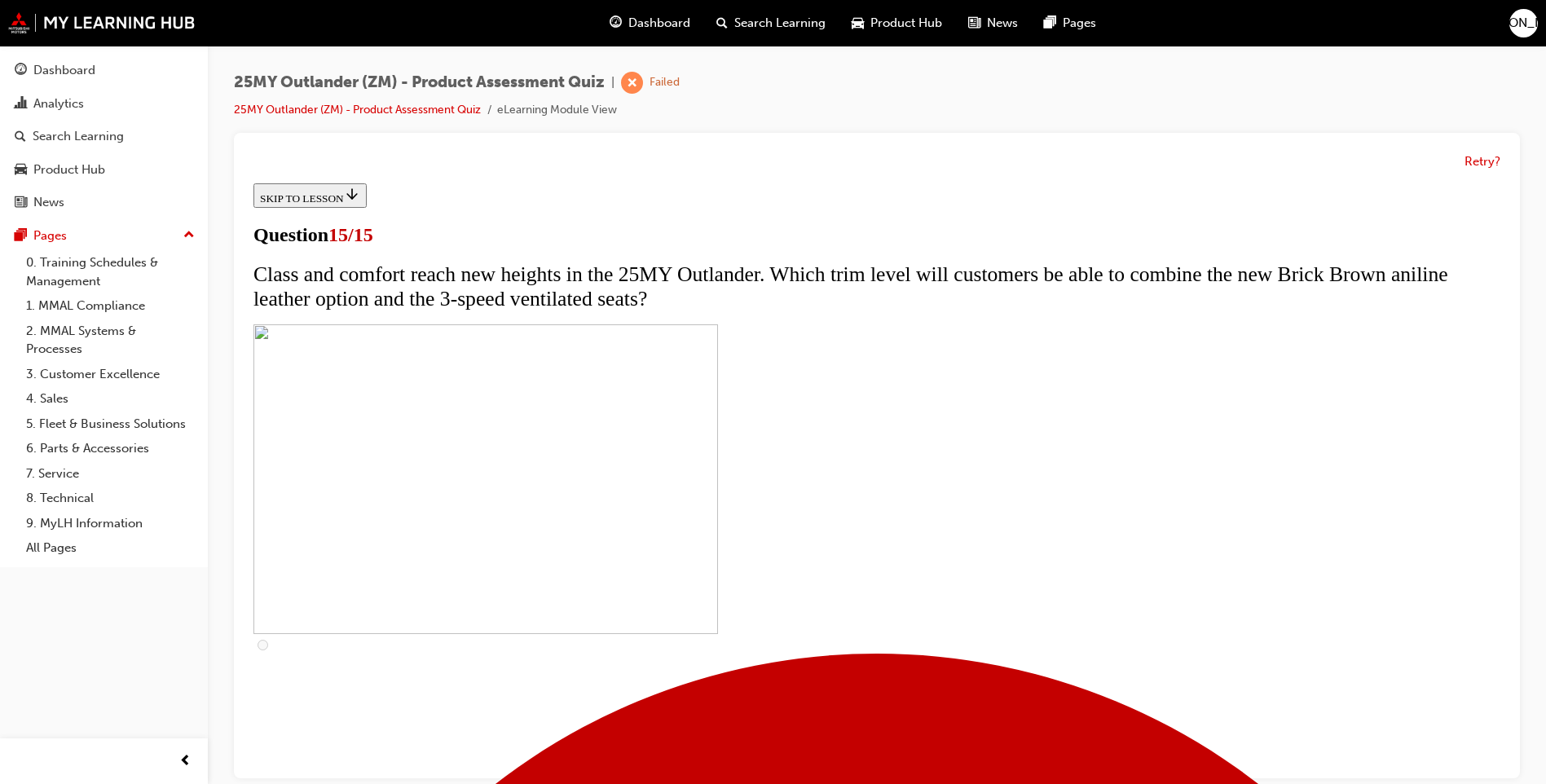
scroll to position [232, 0]
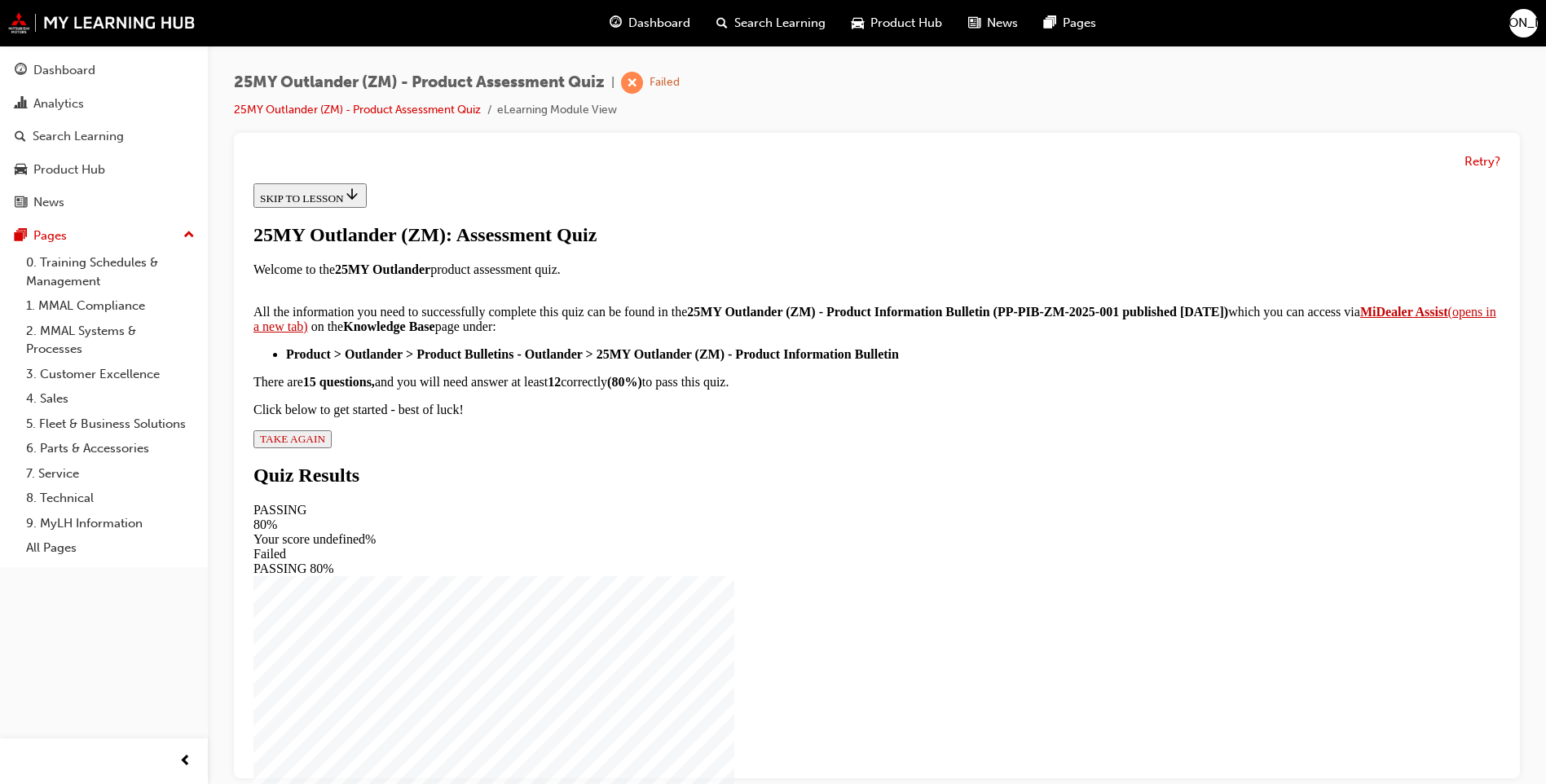
click at [325, 445] on span "TAKE AGAIN" at bounding box center [292, 438] width 65 height 12
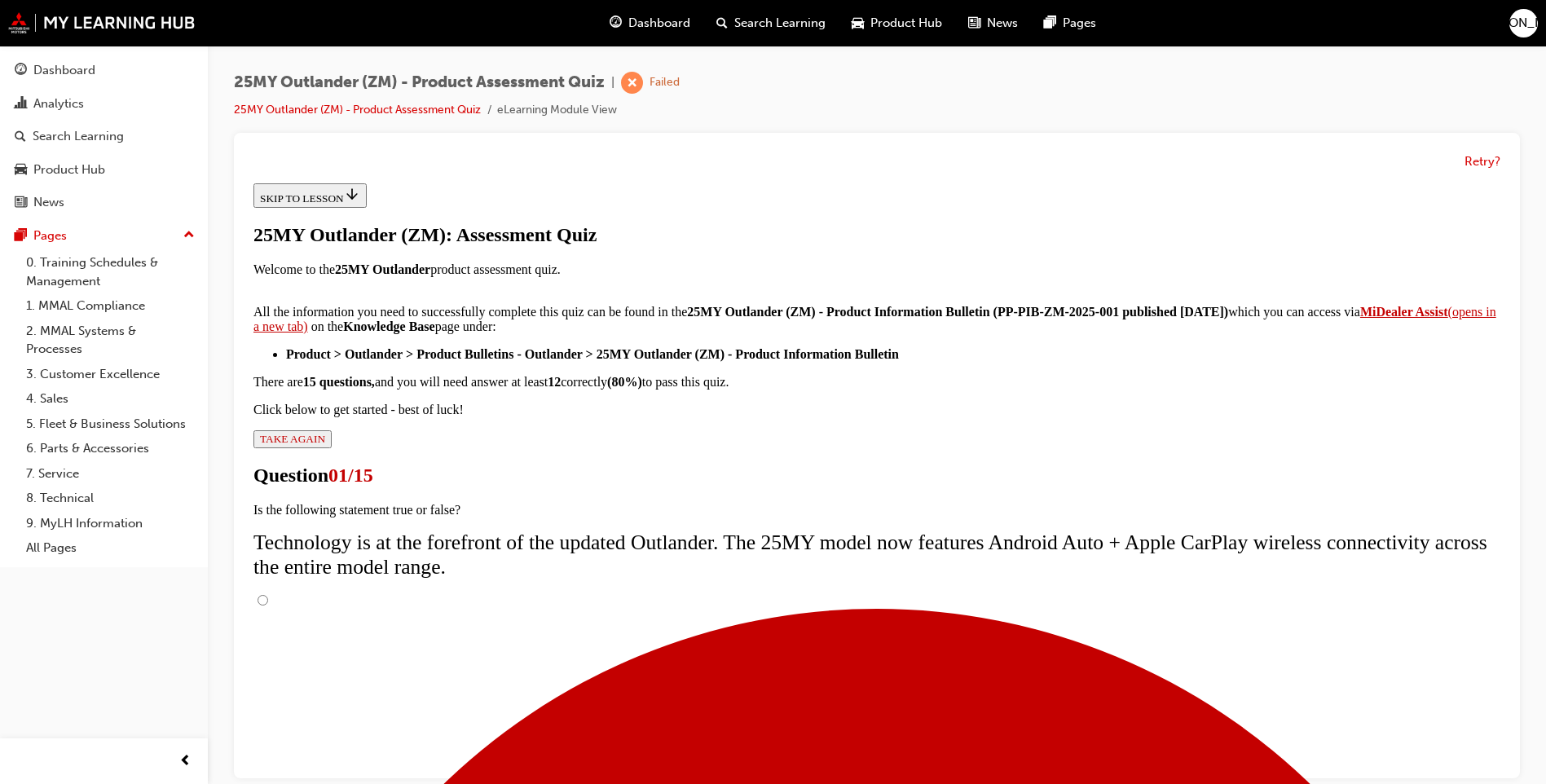
click at [268, 595] on input "True" at bounding box center [262, 599] width 10 height 10
radio input "true"
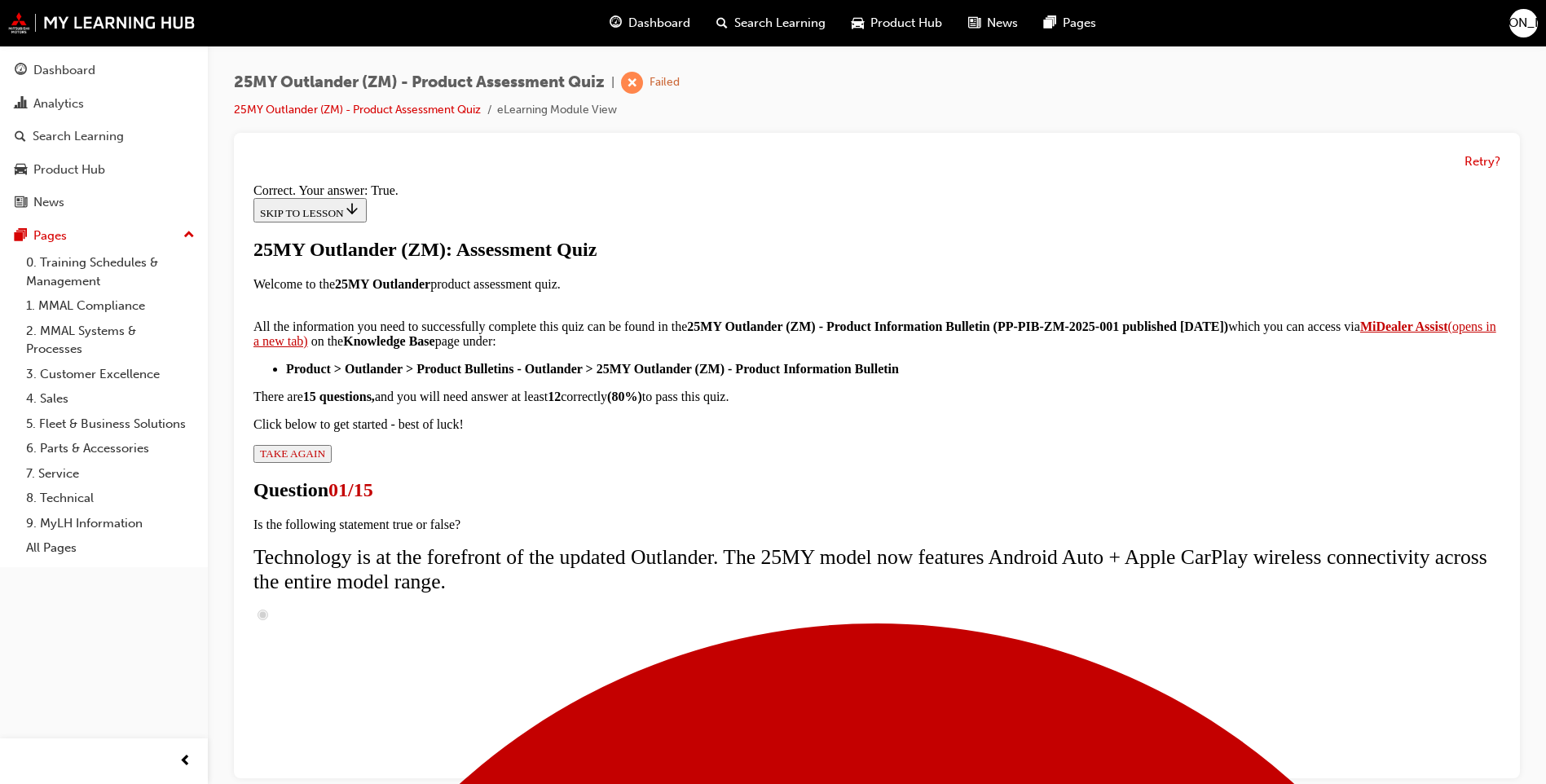
scroll to position [12, 0]
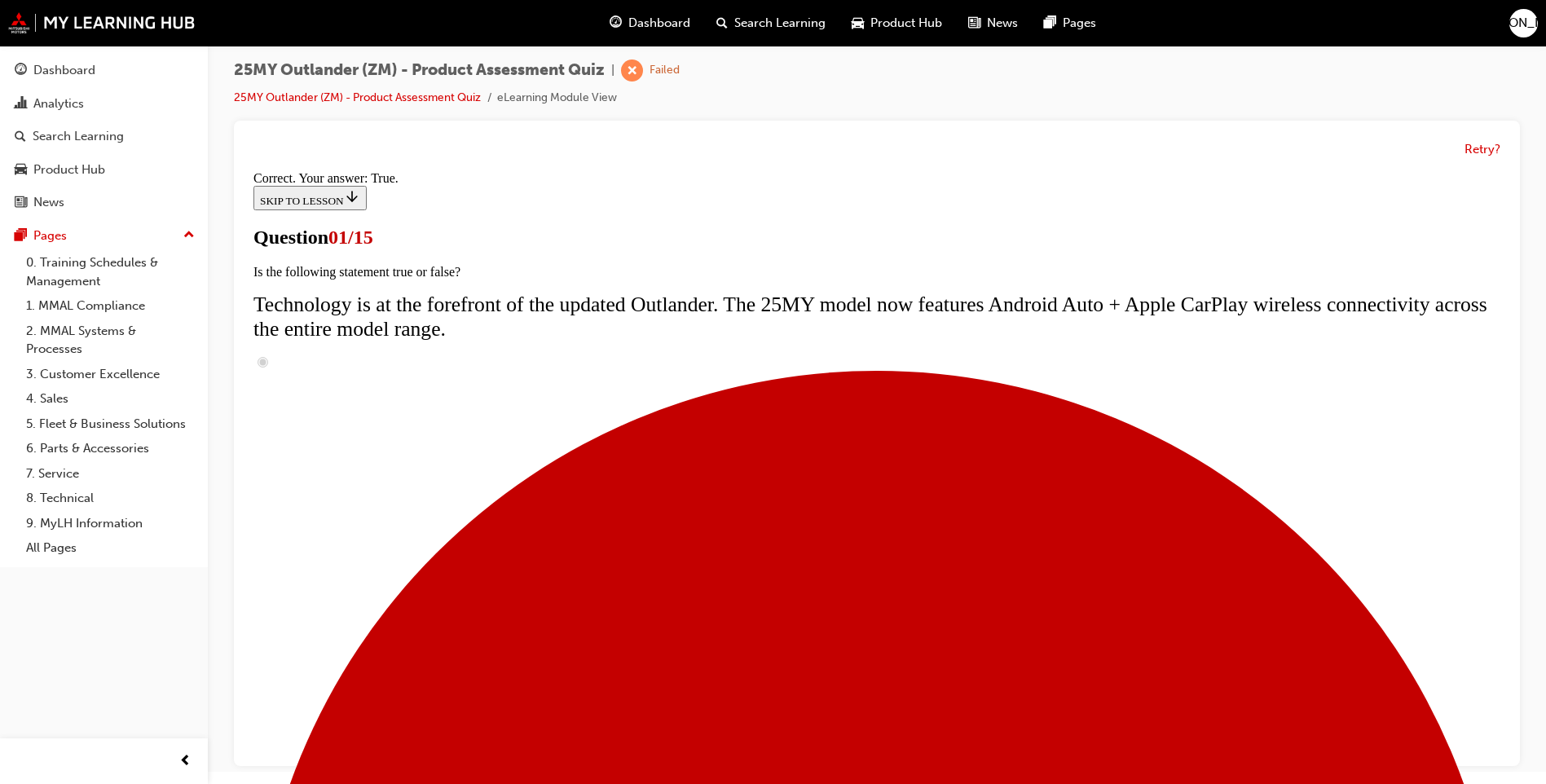
scroll to position [114, 0]
radio input "true"
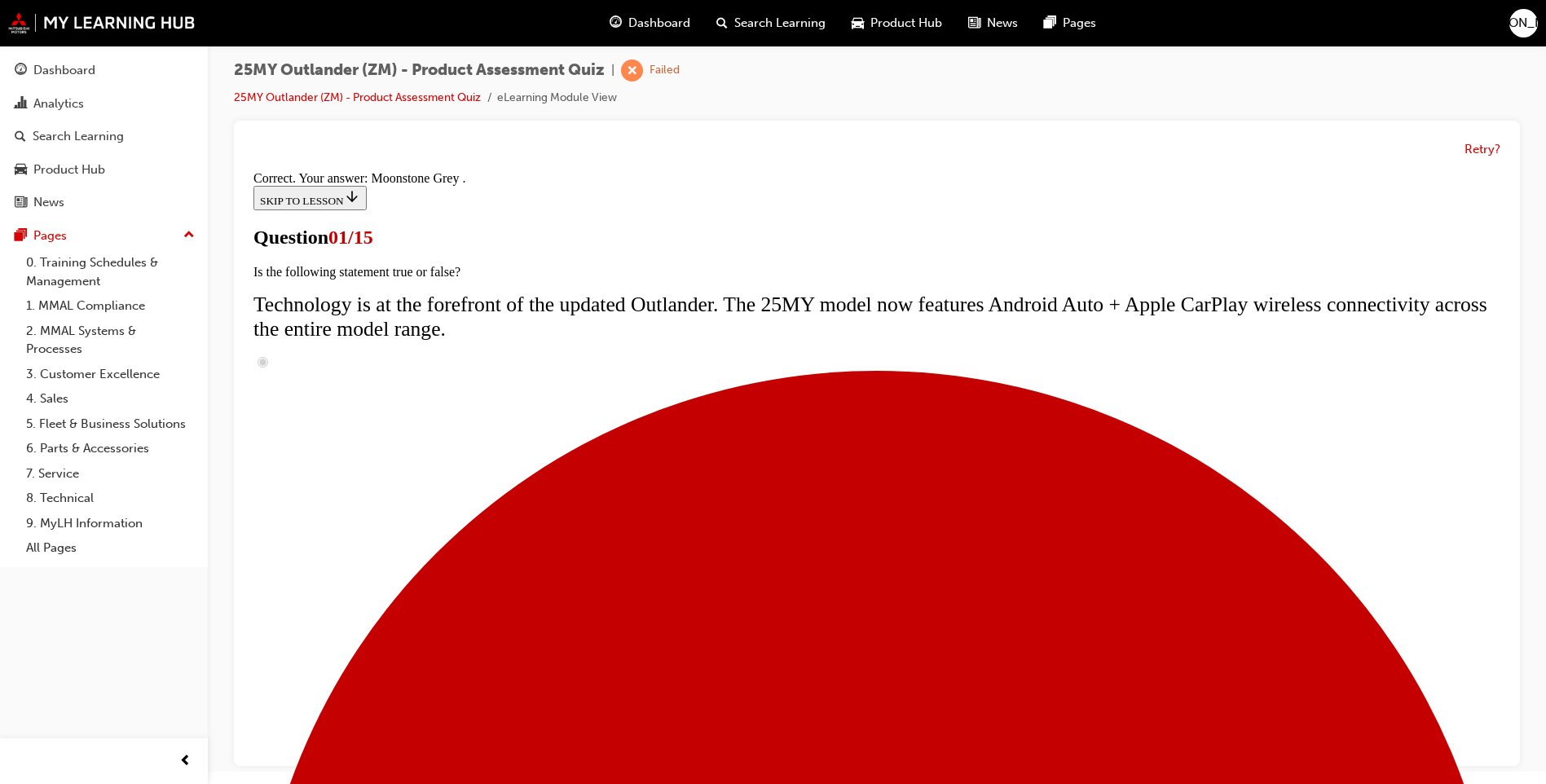
scroll to position [361, 0]
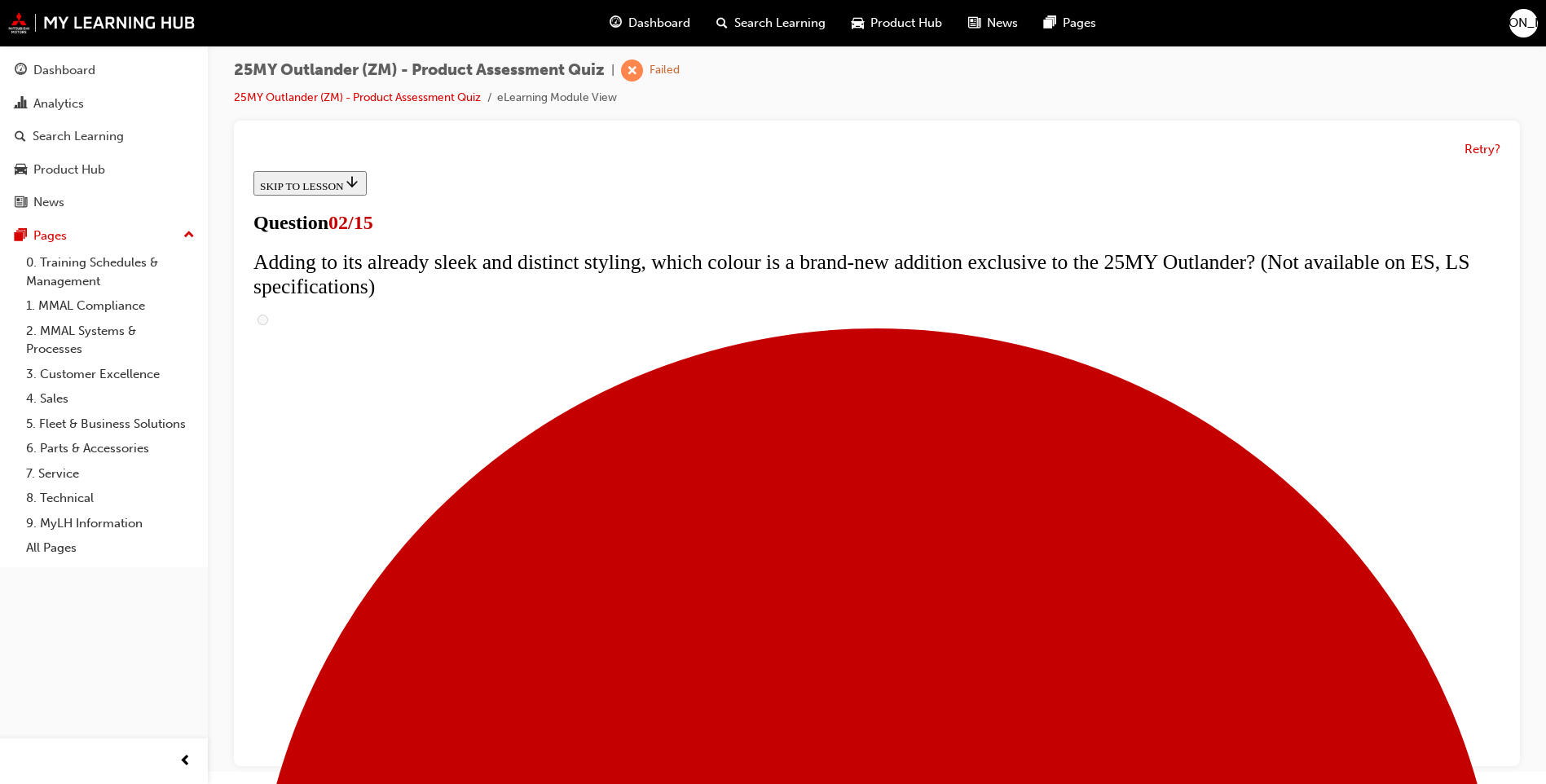
scroll to position [244, 0]
checkbox input "true"
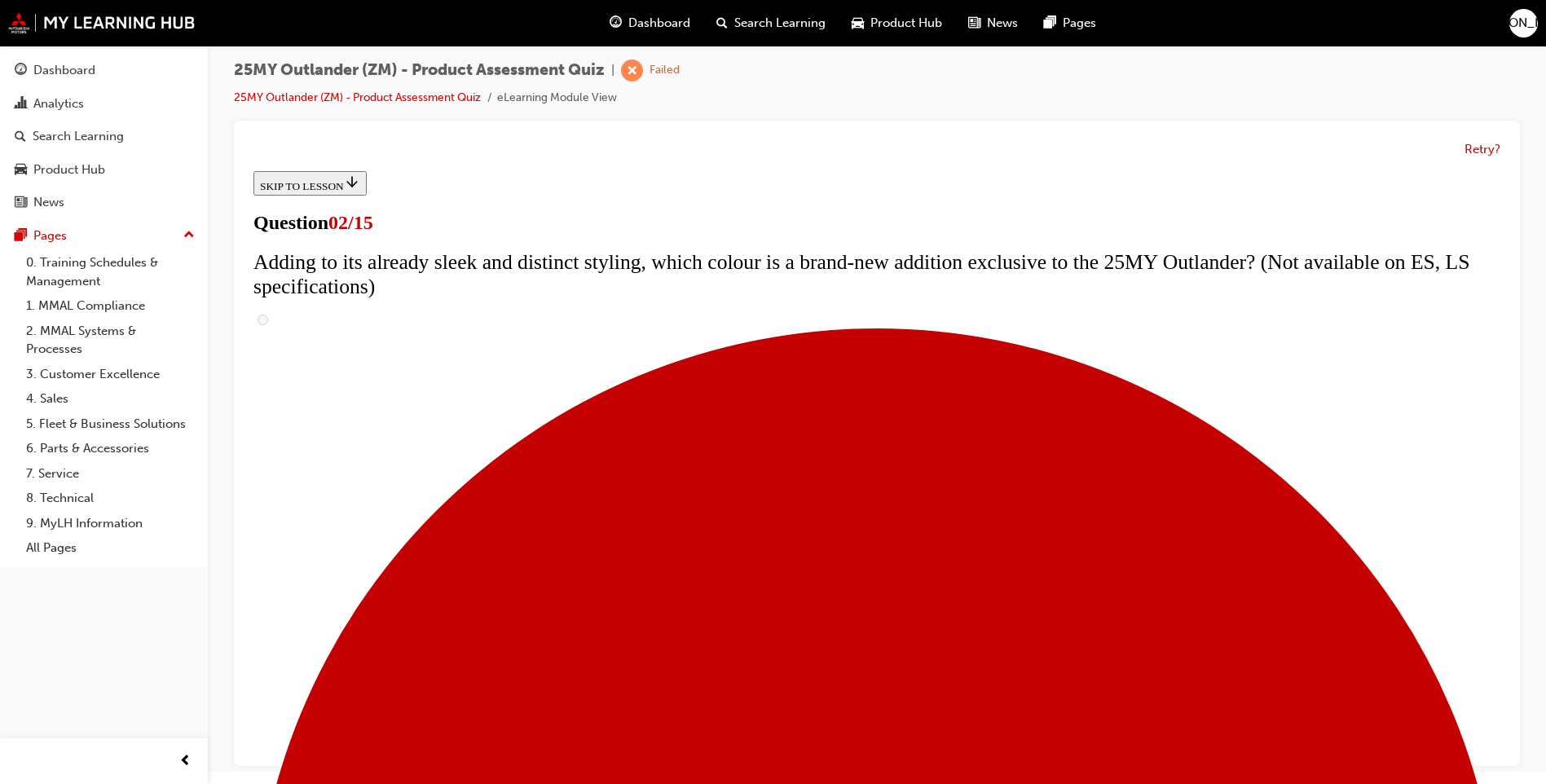
checkbox input "true"
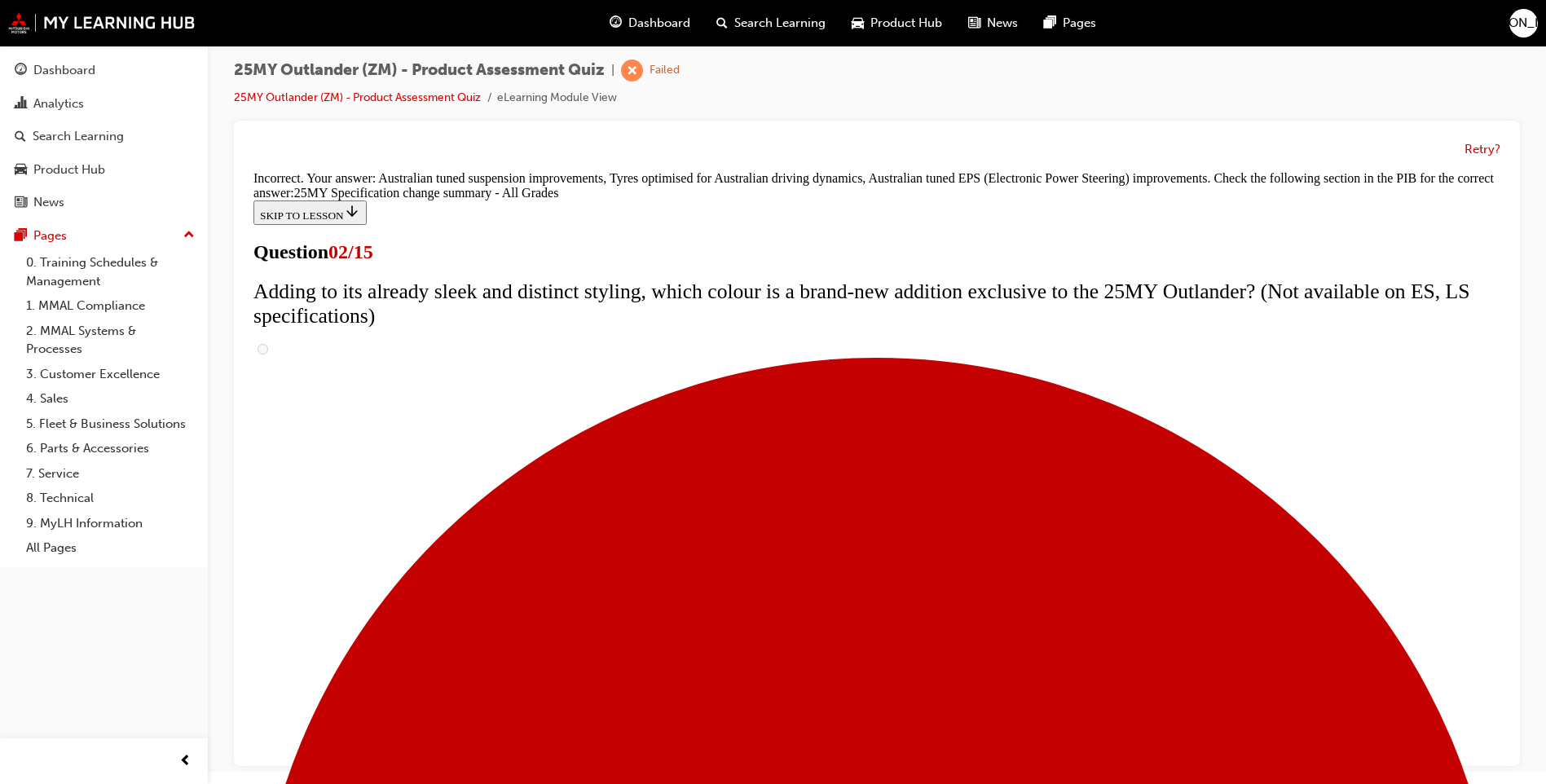
scroll to position [516, 0]
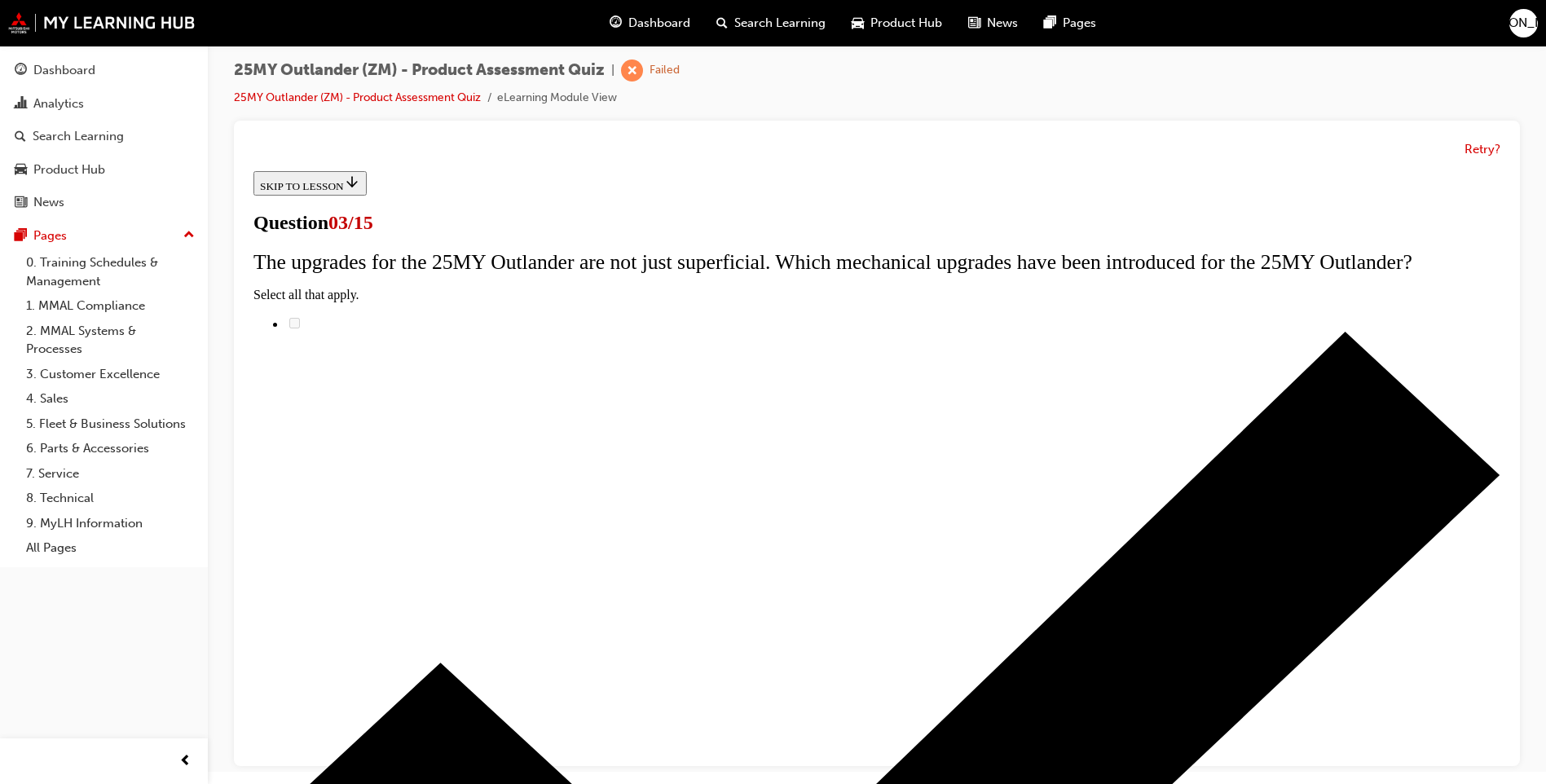
radio input "true"
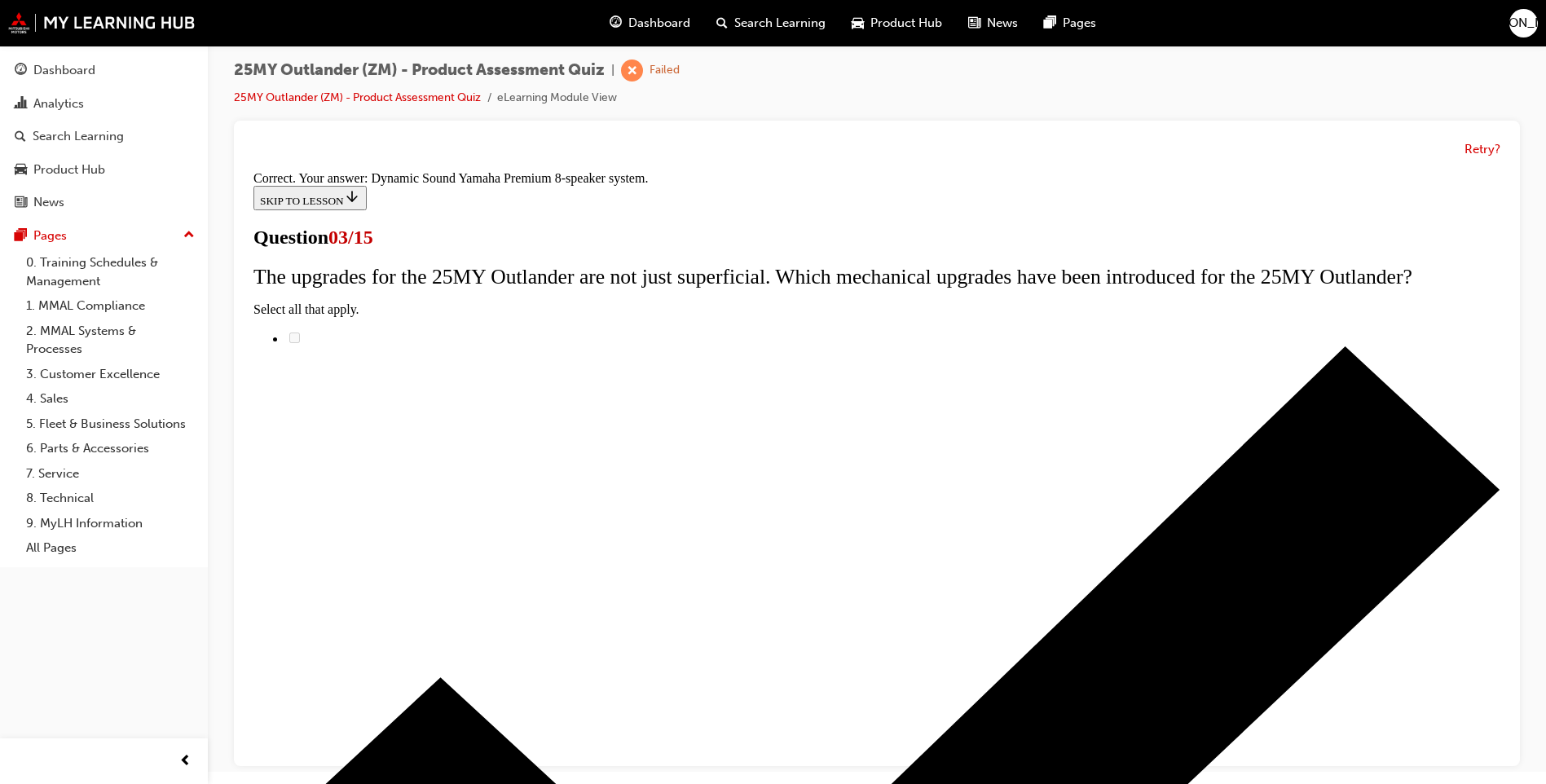
scroll to position [231, 0]
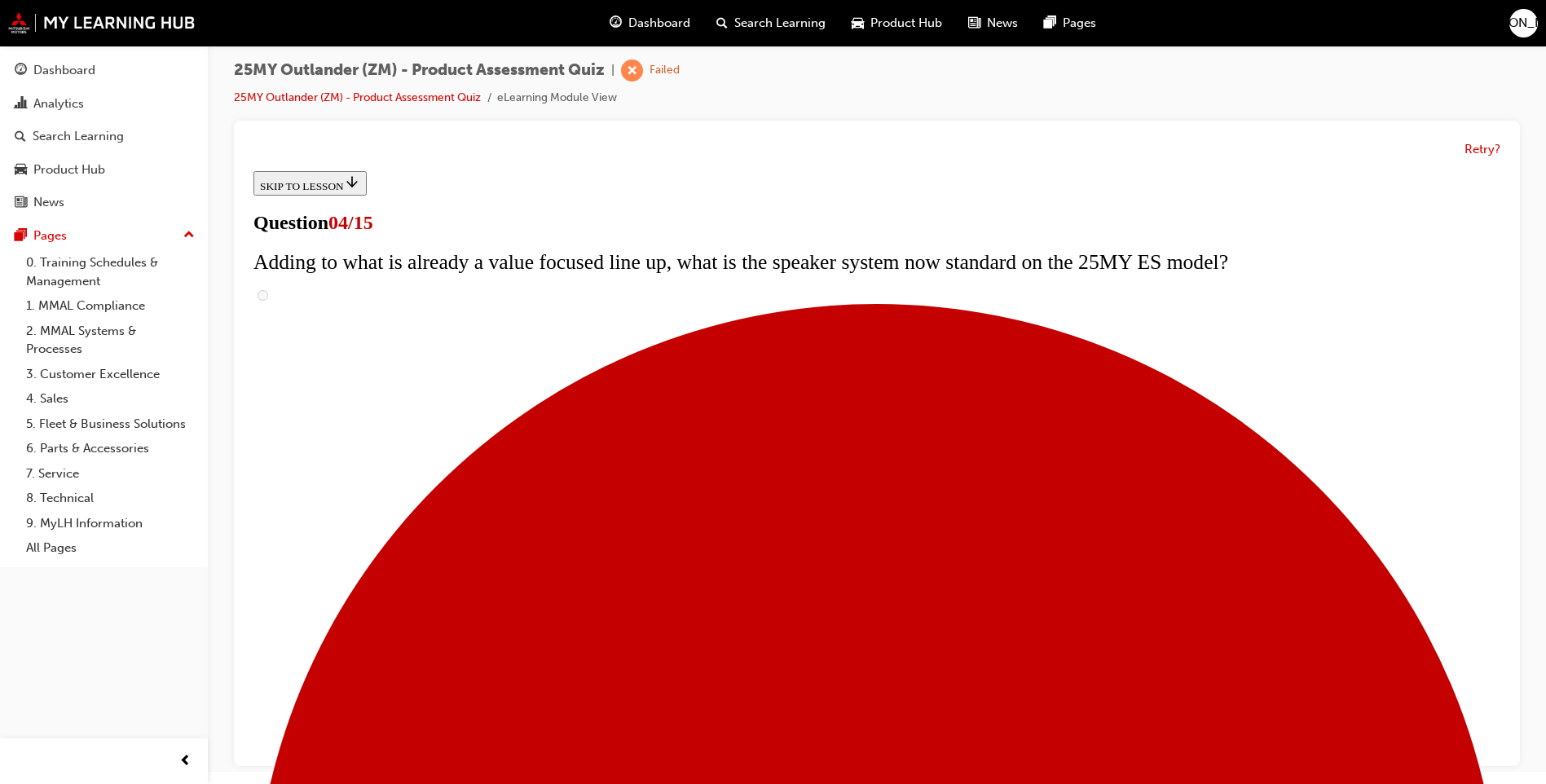
scroll to position [327, 0]
checkbox input "true"
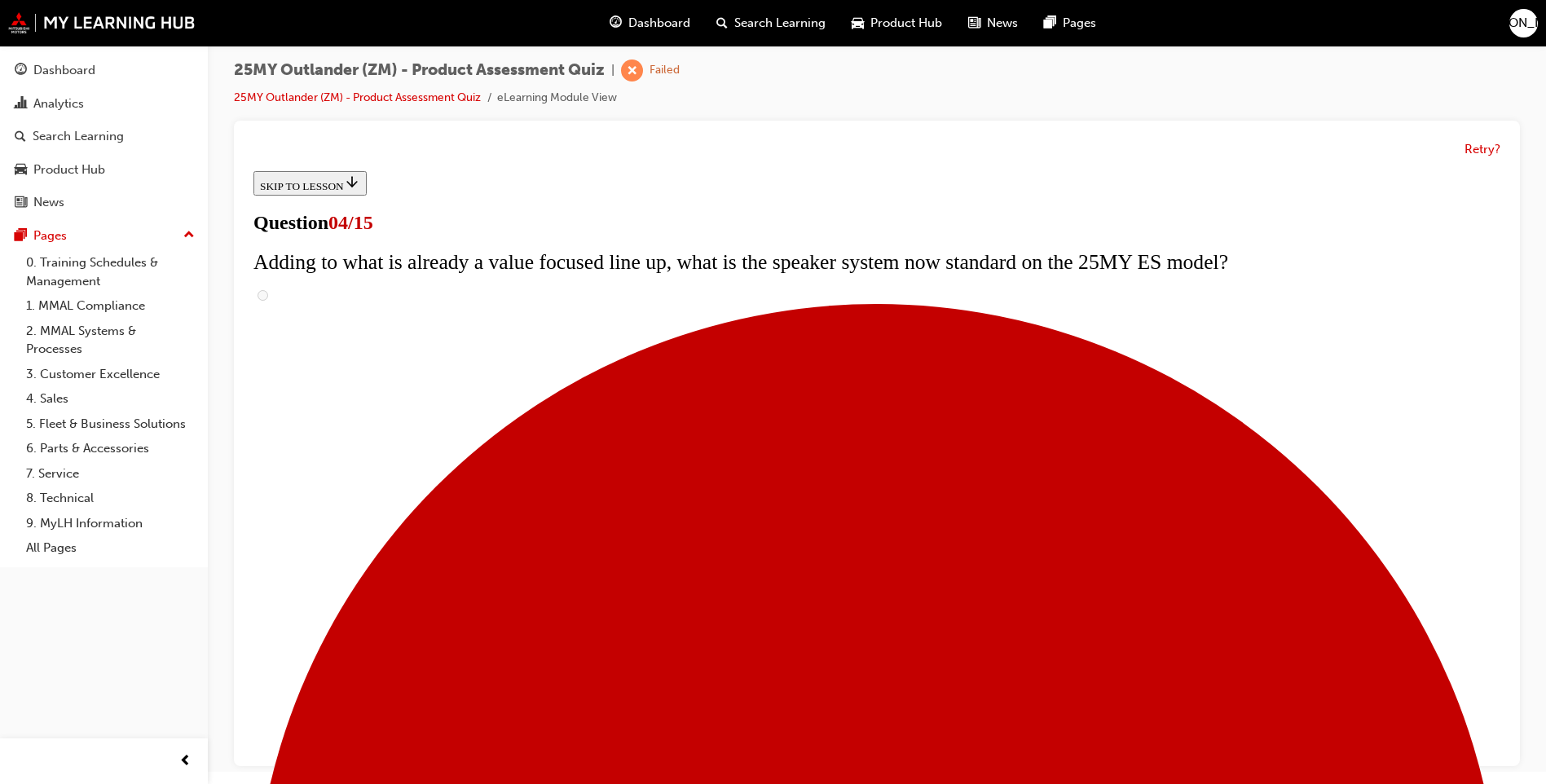
checkbox input "true"
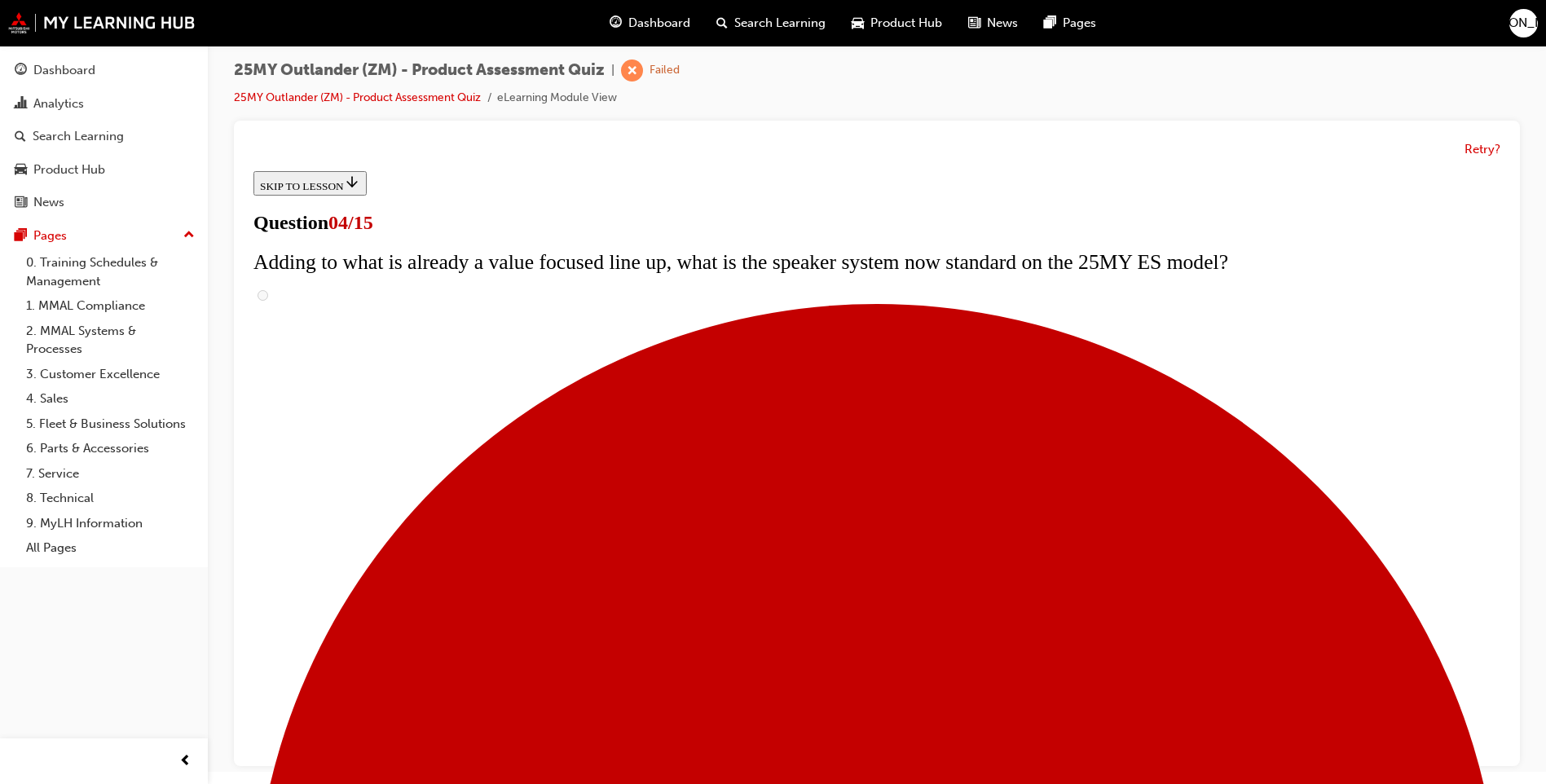
checkbox input "true"
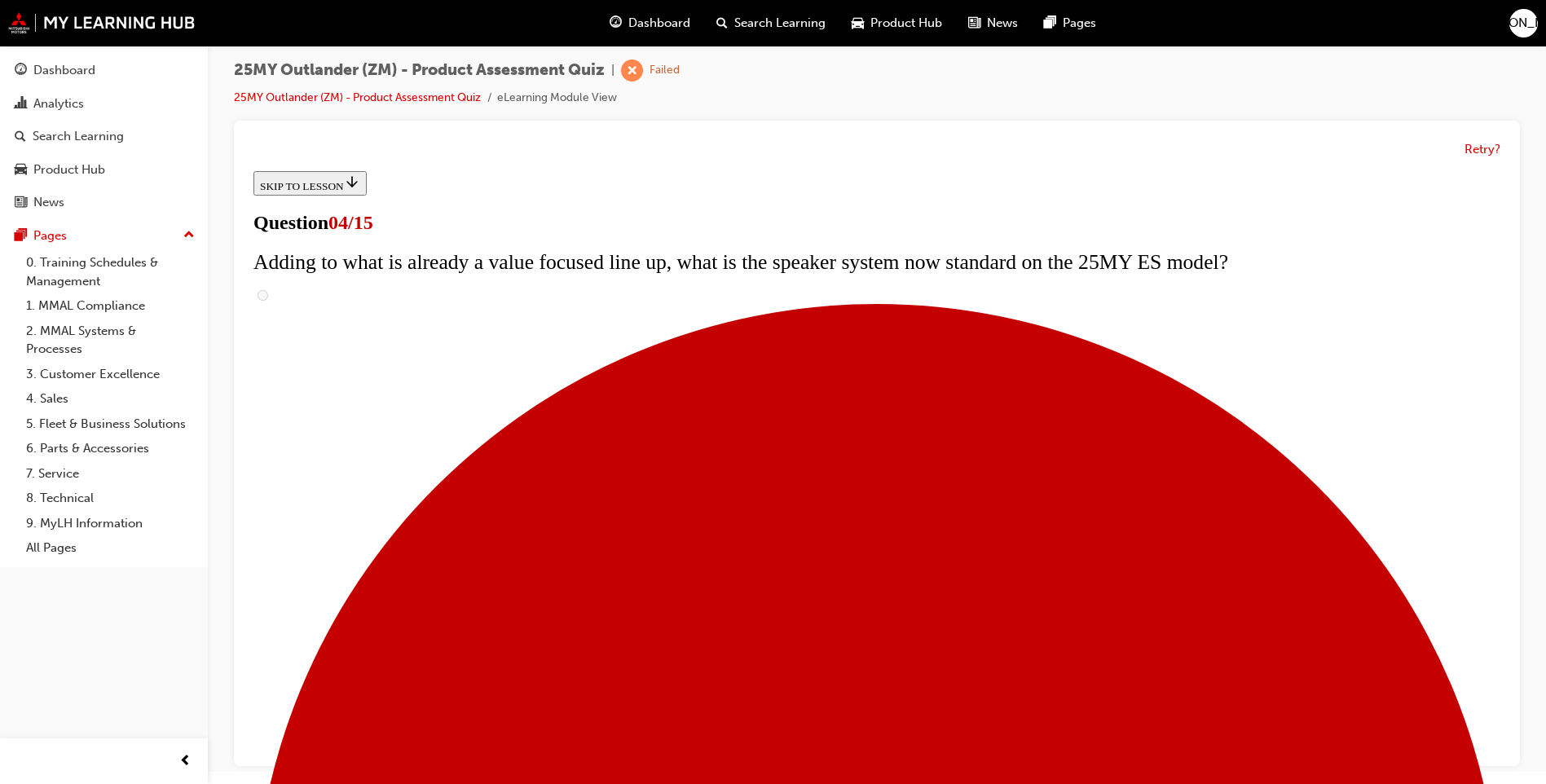
checkbox input "true"
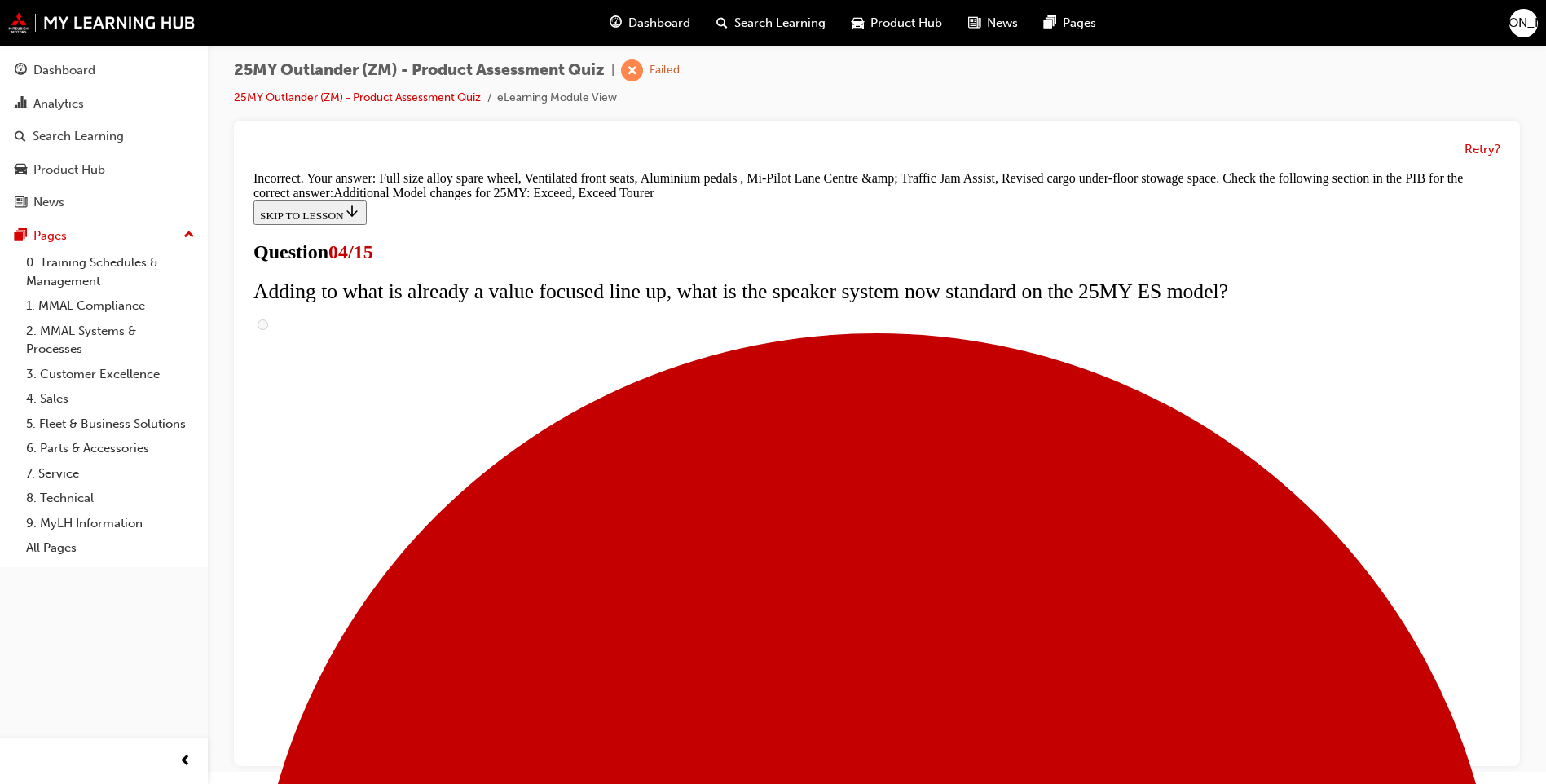
scroll to position [581, 0]
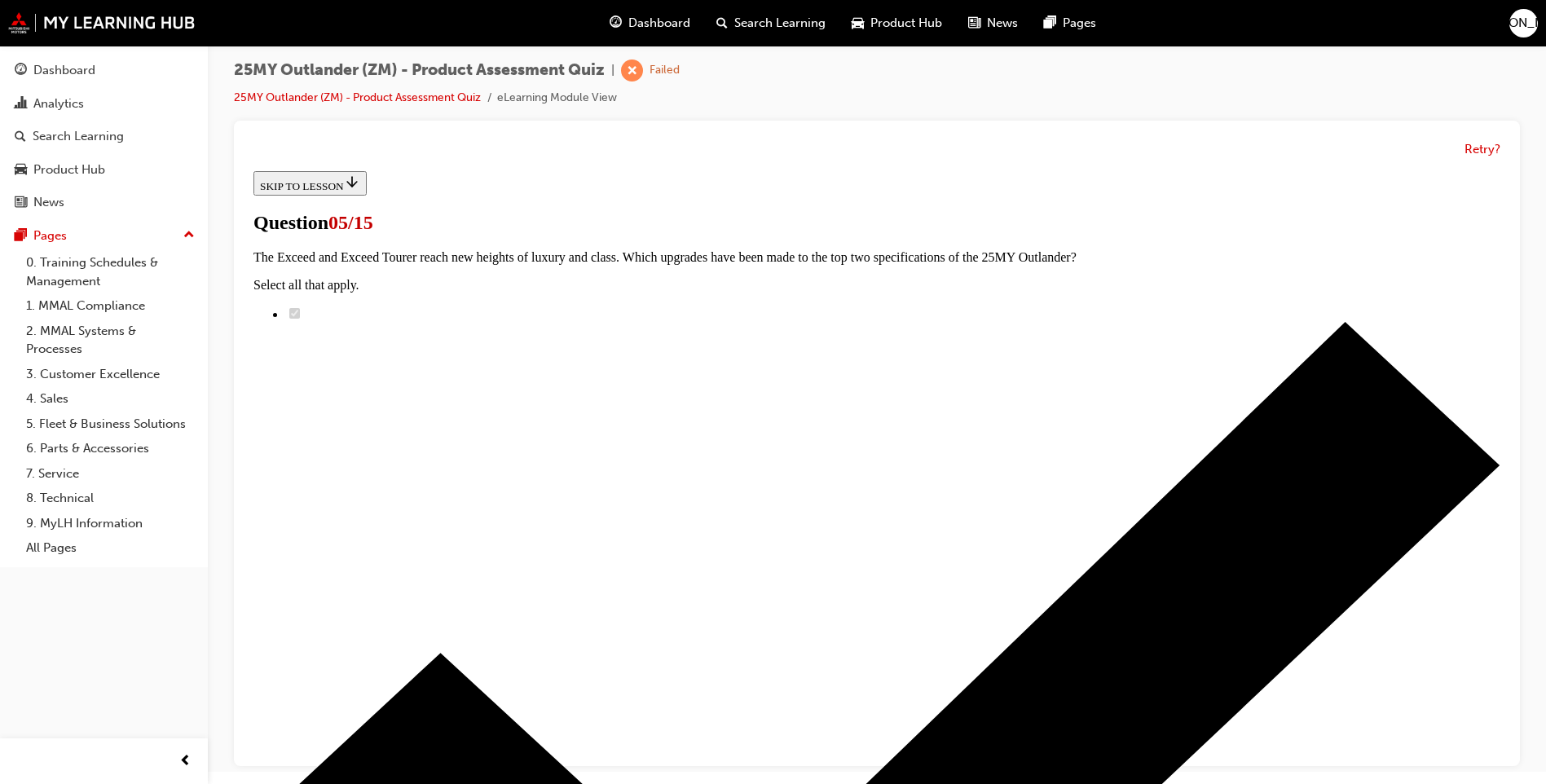
scroll to position [228, 0]
radio input "true"
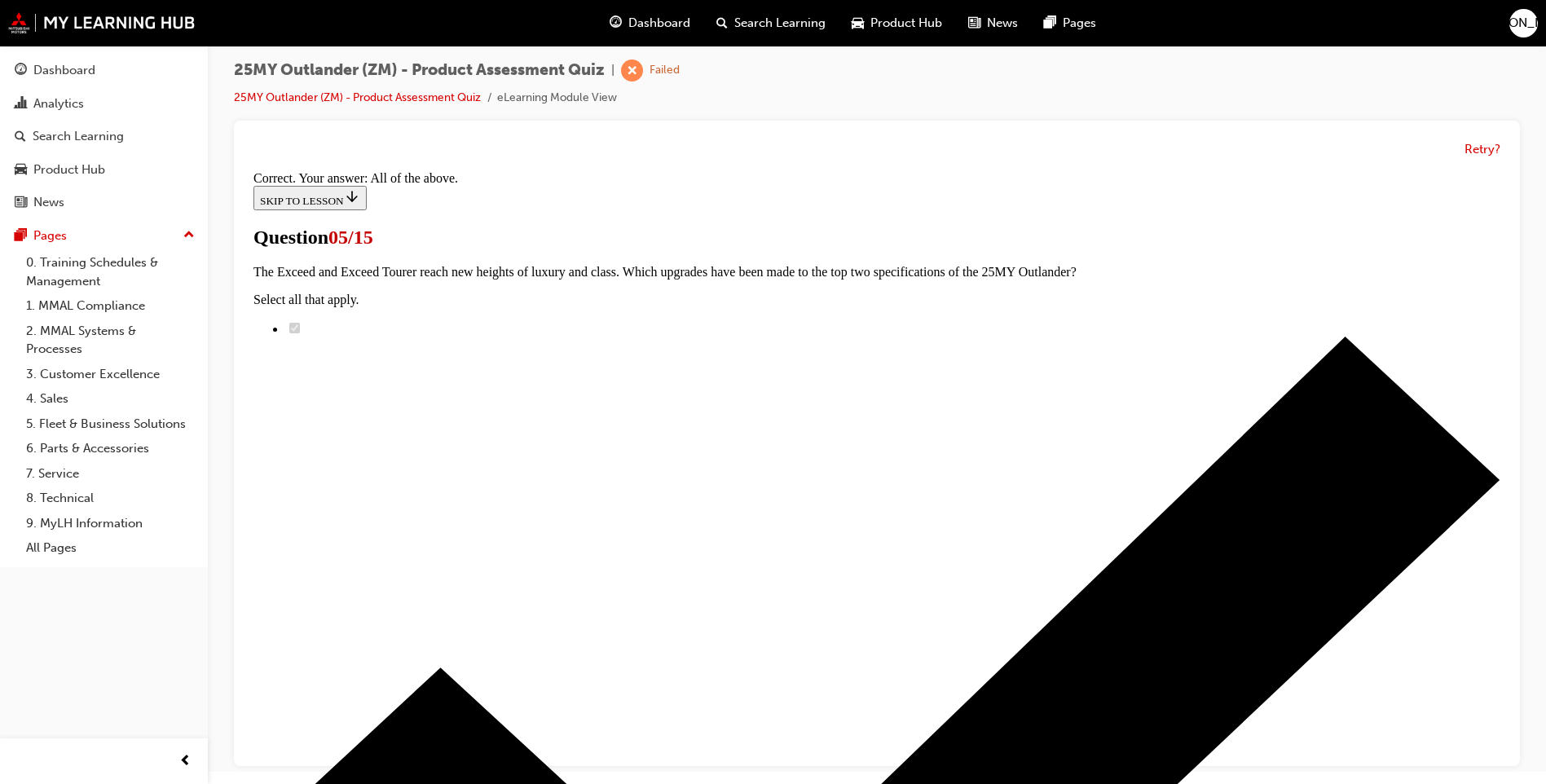
scroll to position [361, 0]
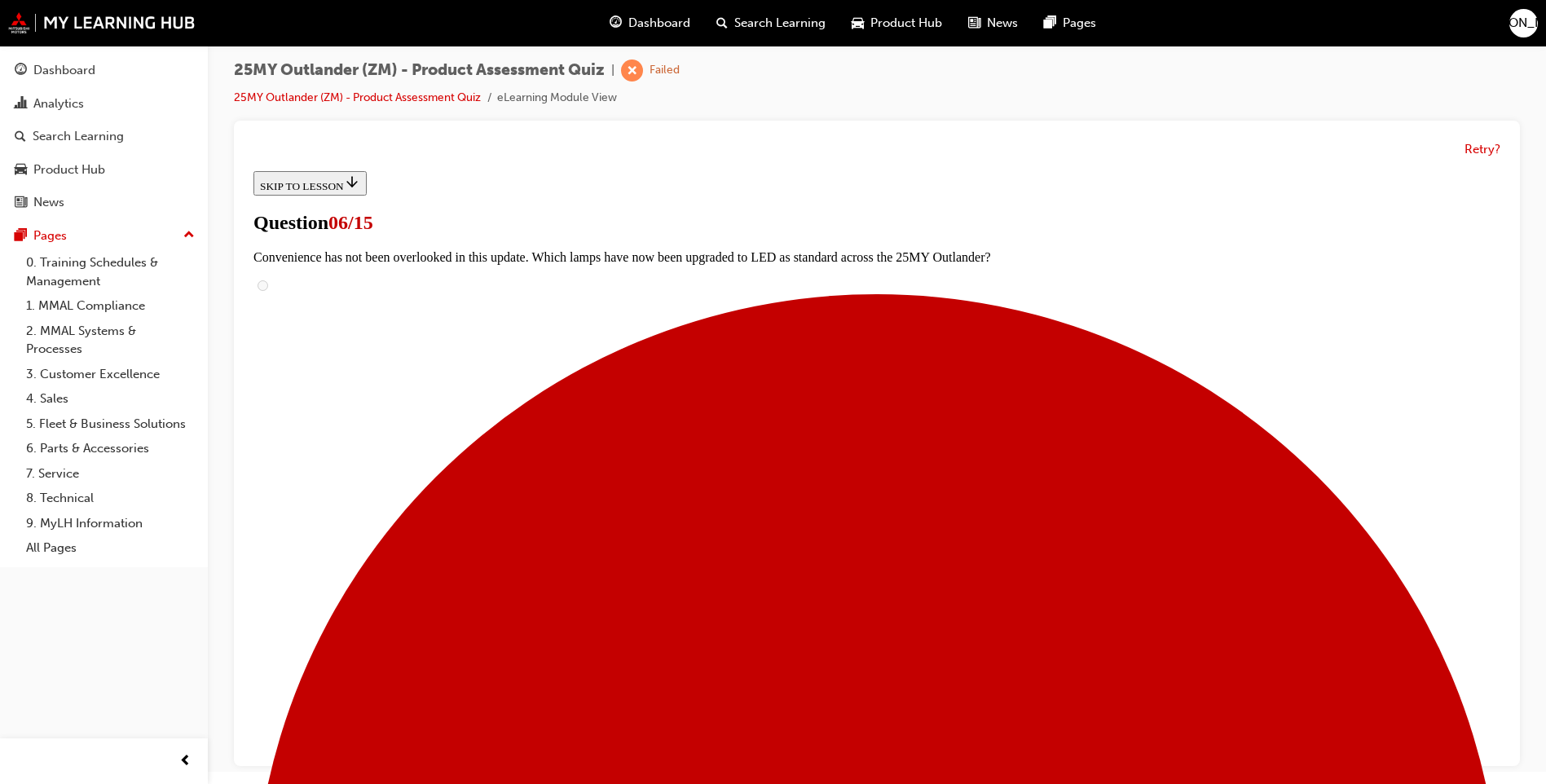
scroll to position [464, 0]
radio input "true"
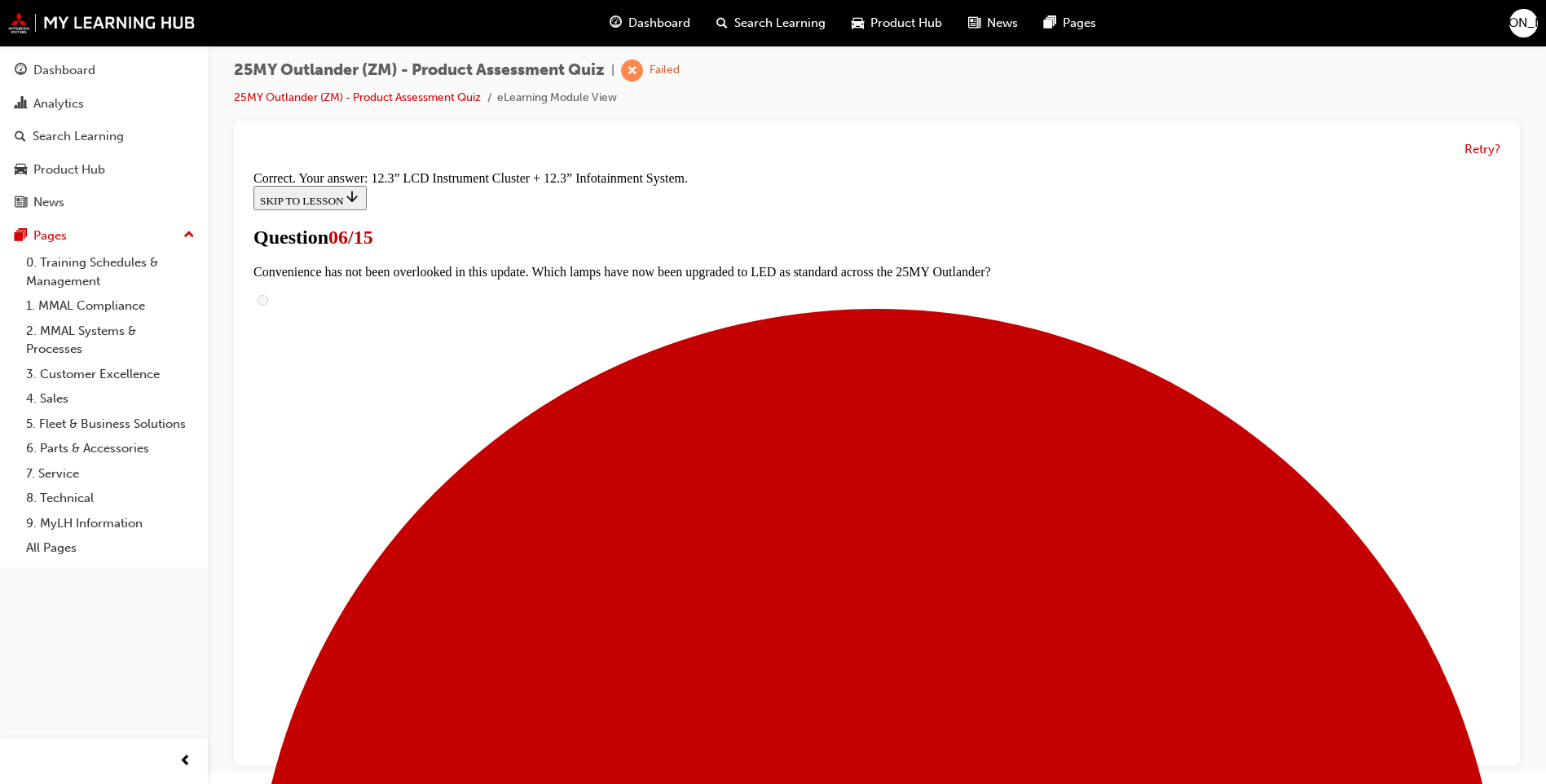
scroll to position [514, 0]
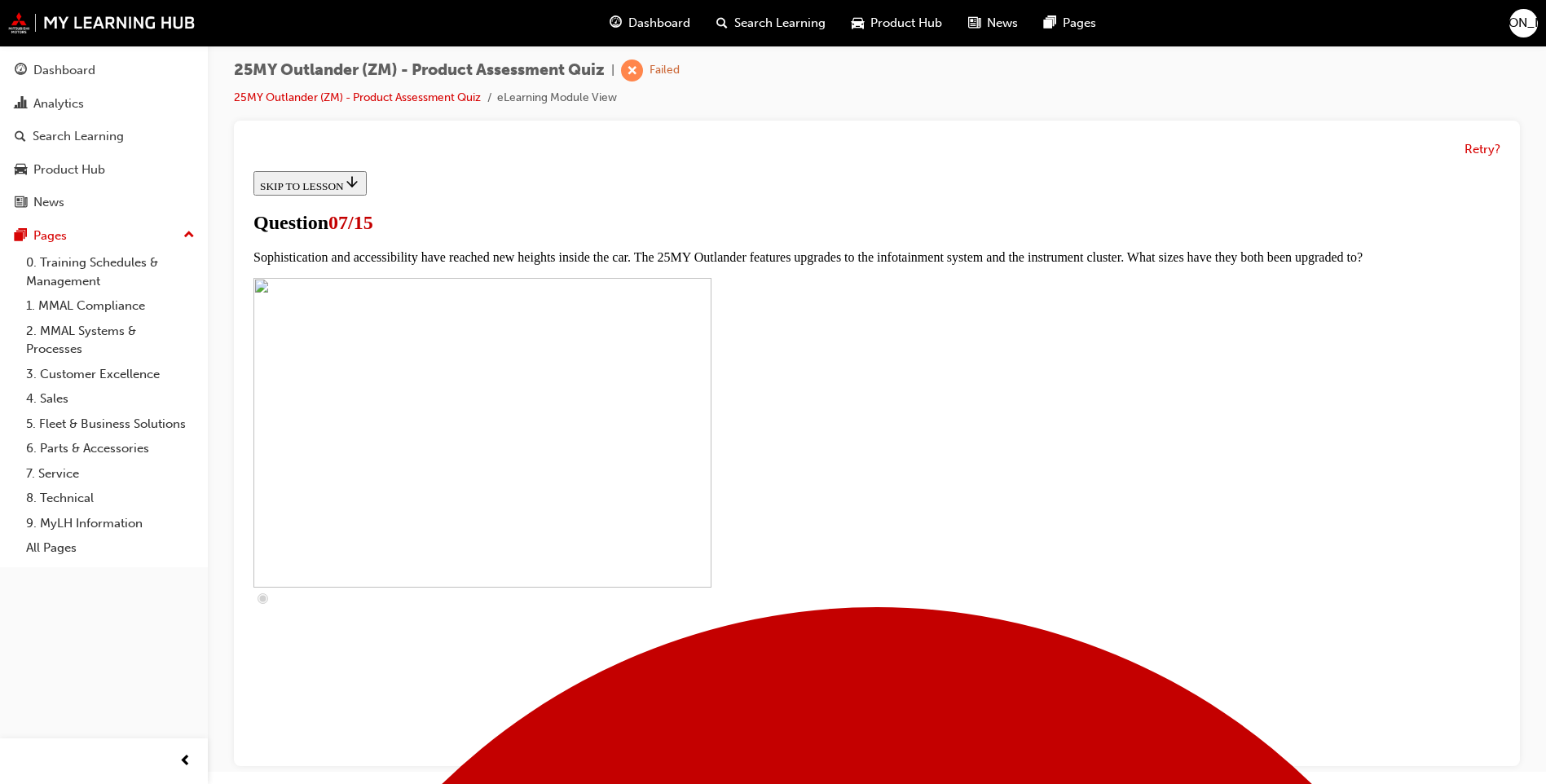
scroll to position [570, 0]
checkbox input "true"
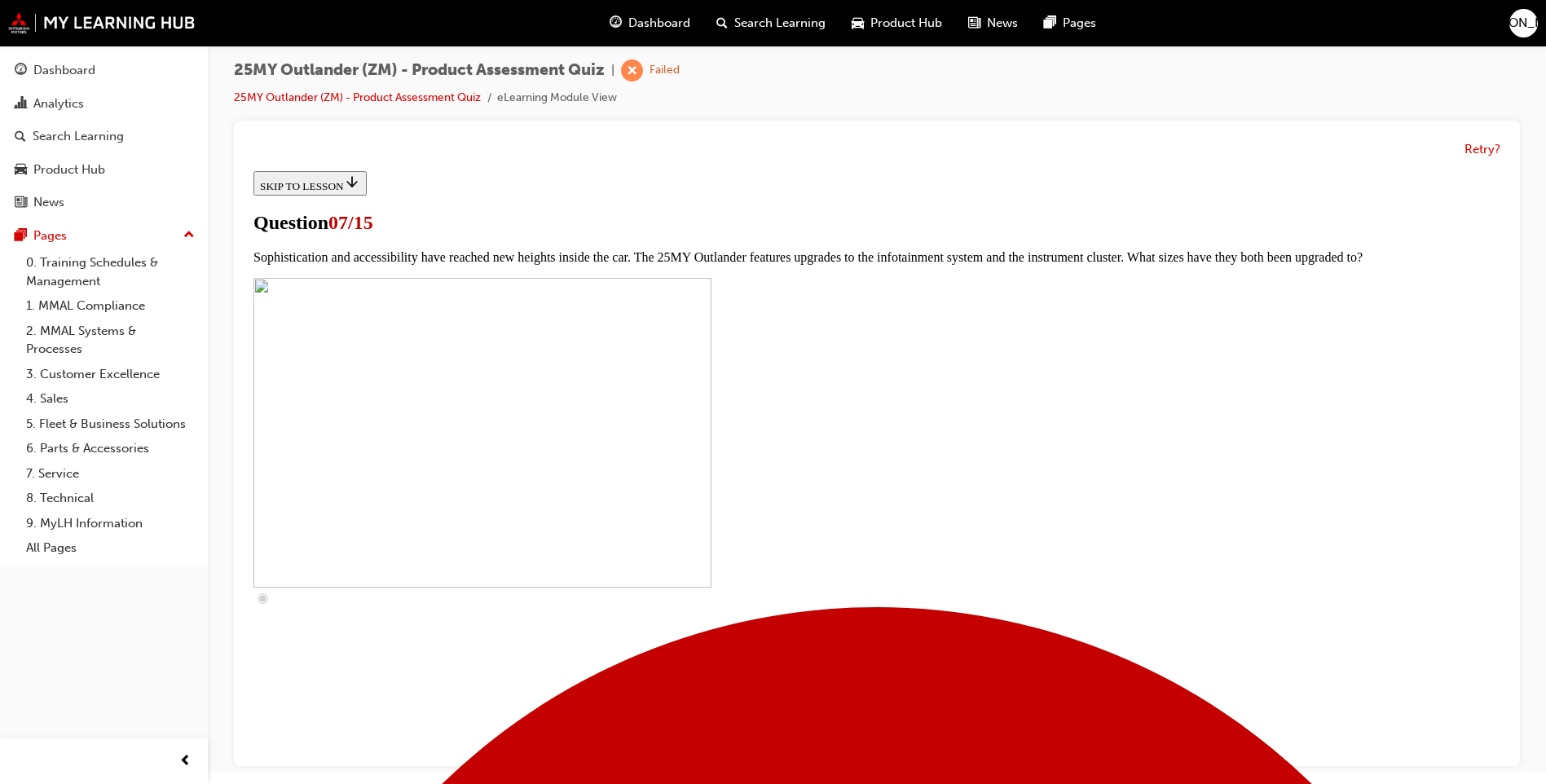
checkbox input "true"
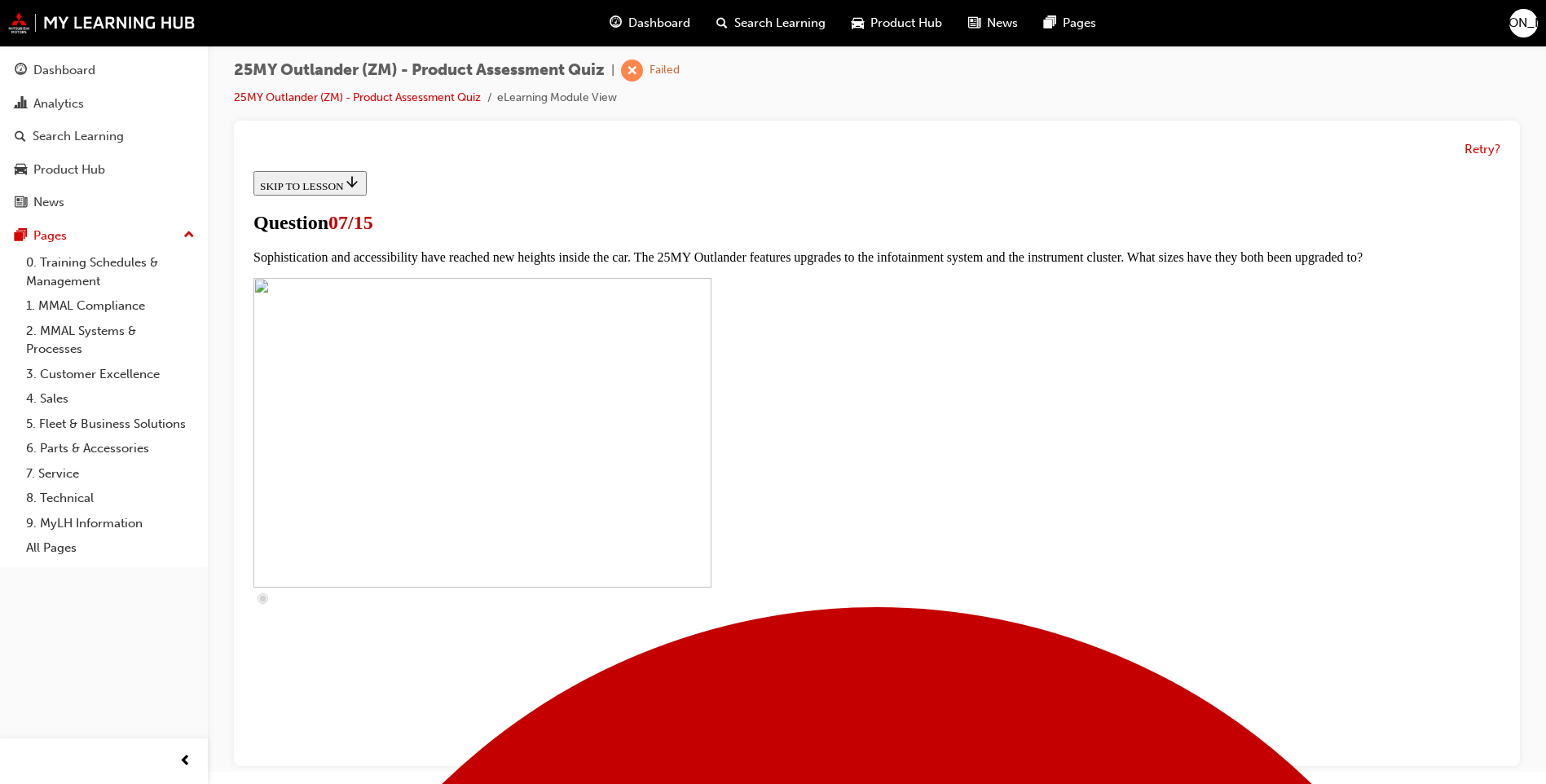
checkbox input "true"
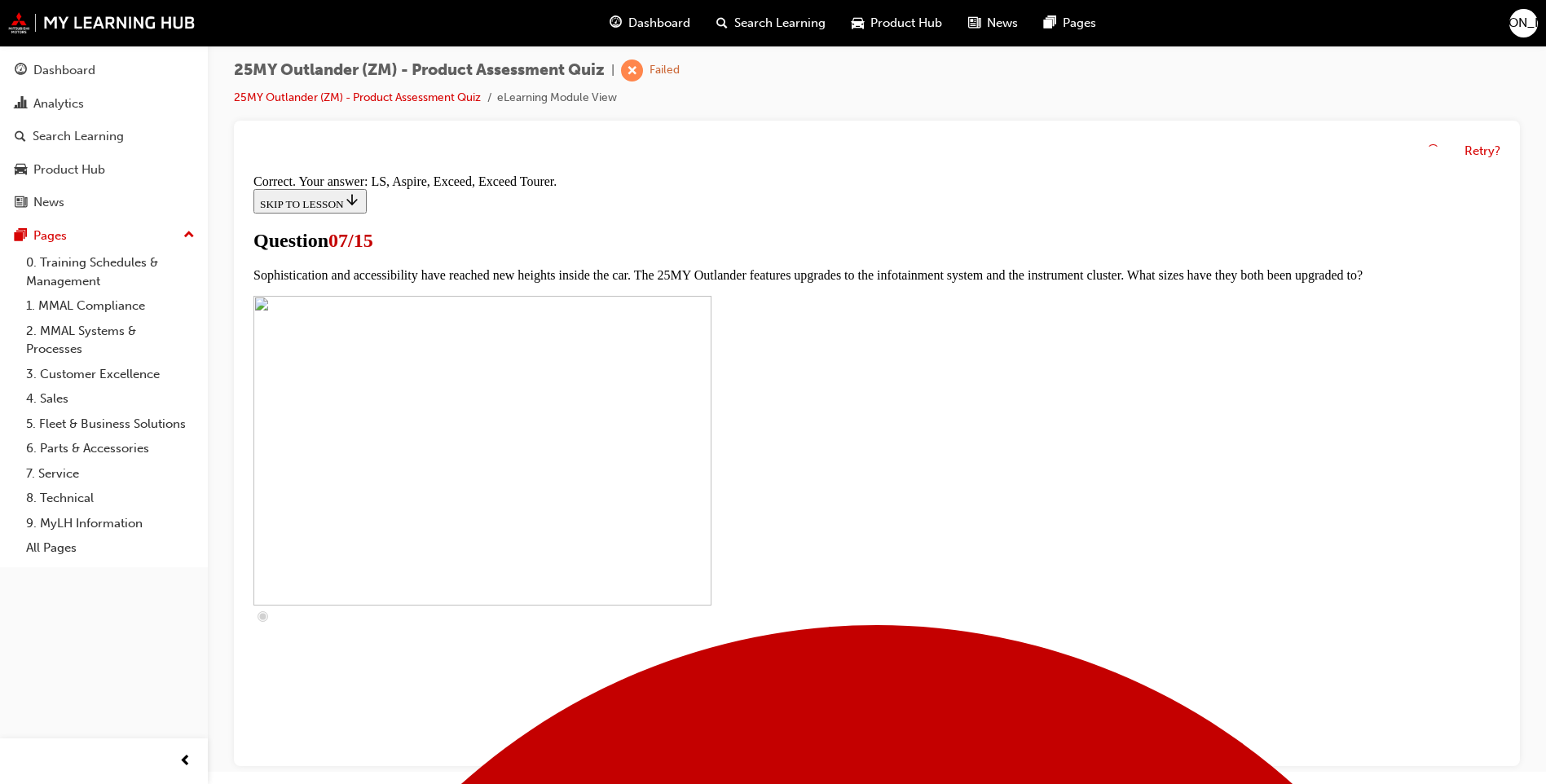
scroll to position [700, 0]
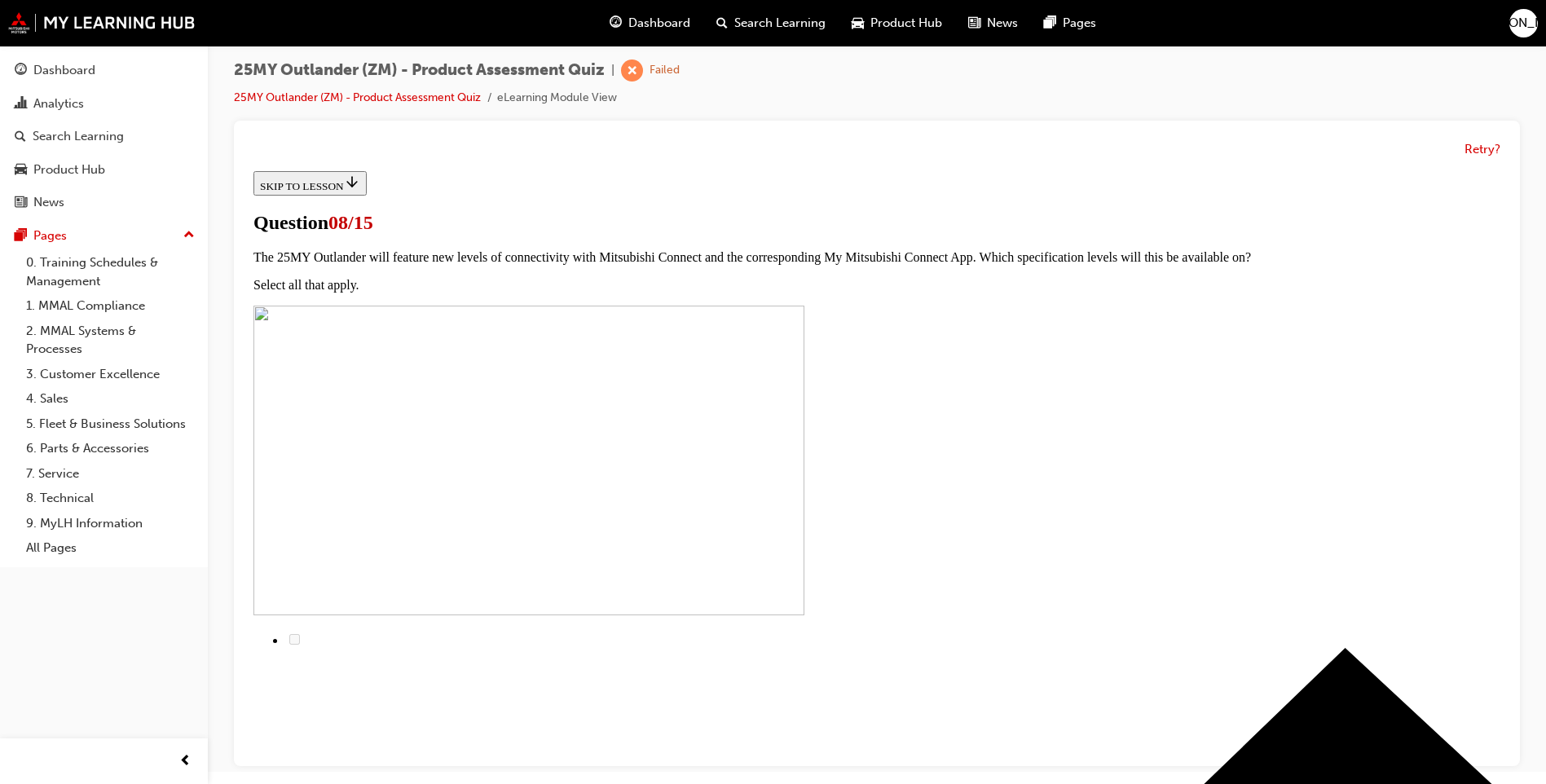
radio input "true"
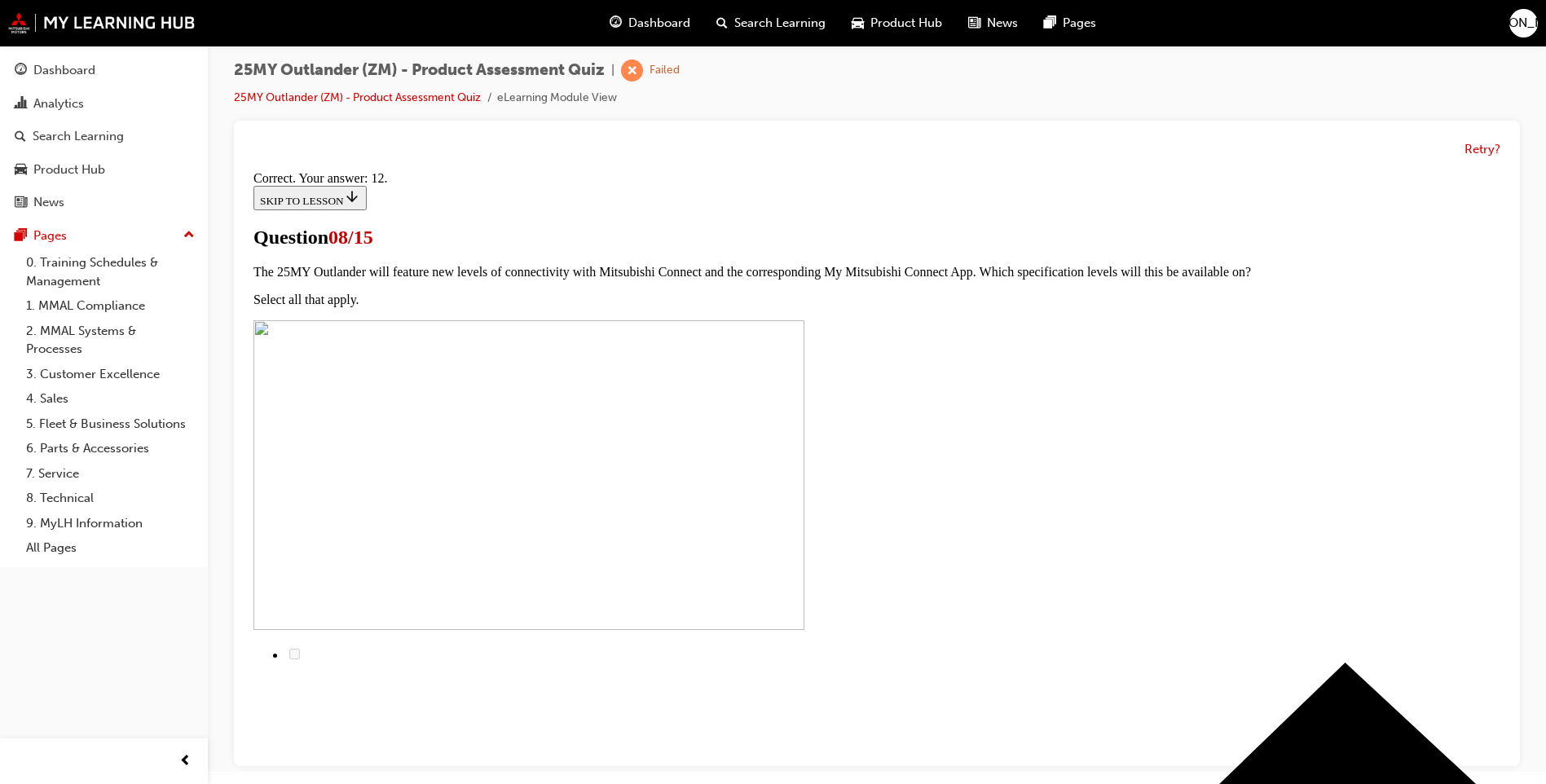
scroll to position [231, 0]
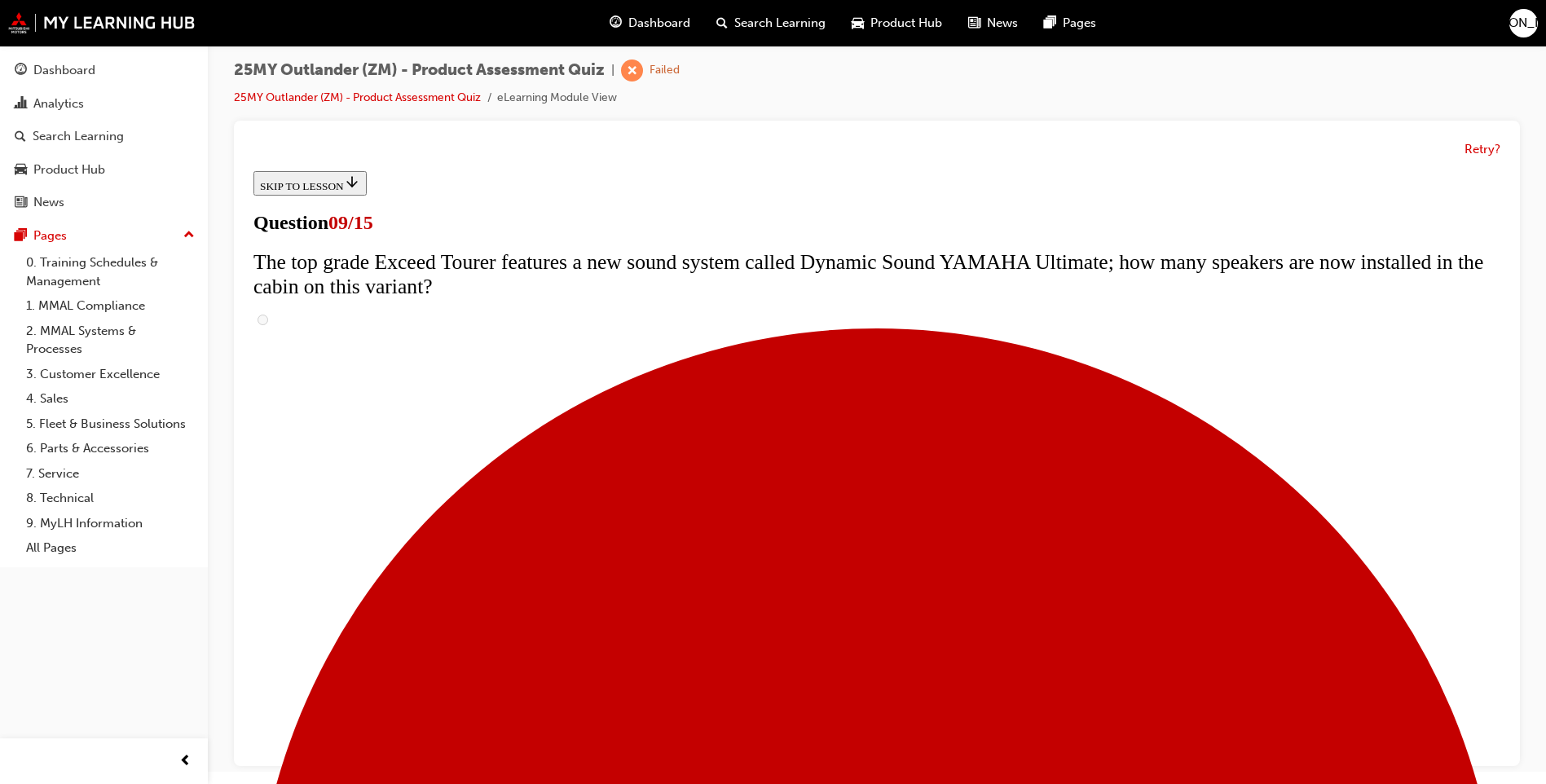
scroll to position [570, 0]
radio input "true"
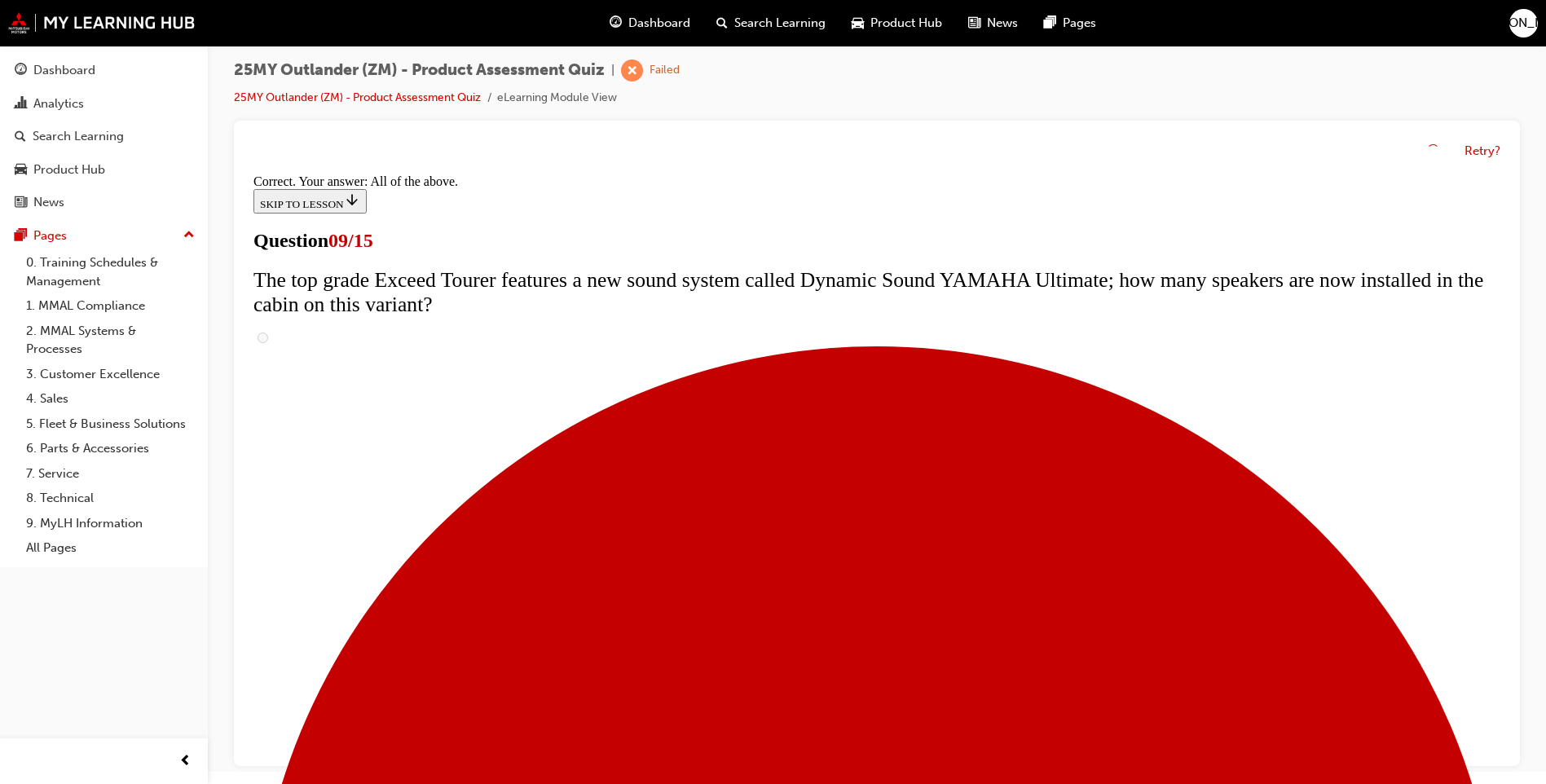
scroll to position [813, 0]
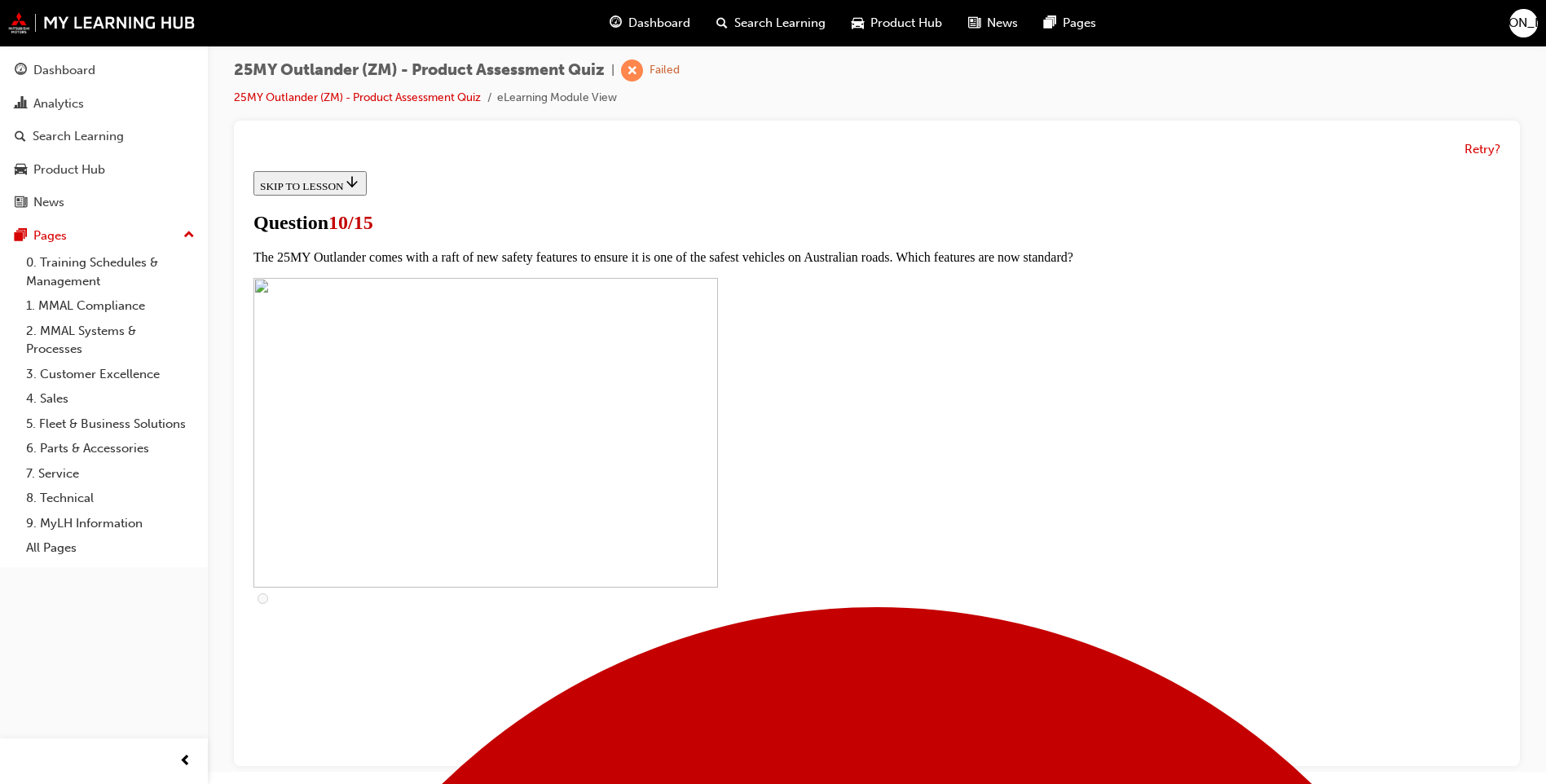
scroll to position [407, 0]
checkbox input "true"
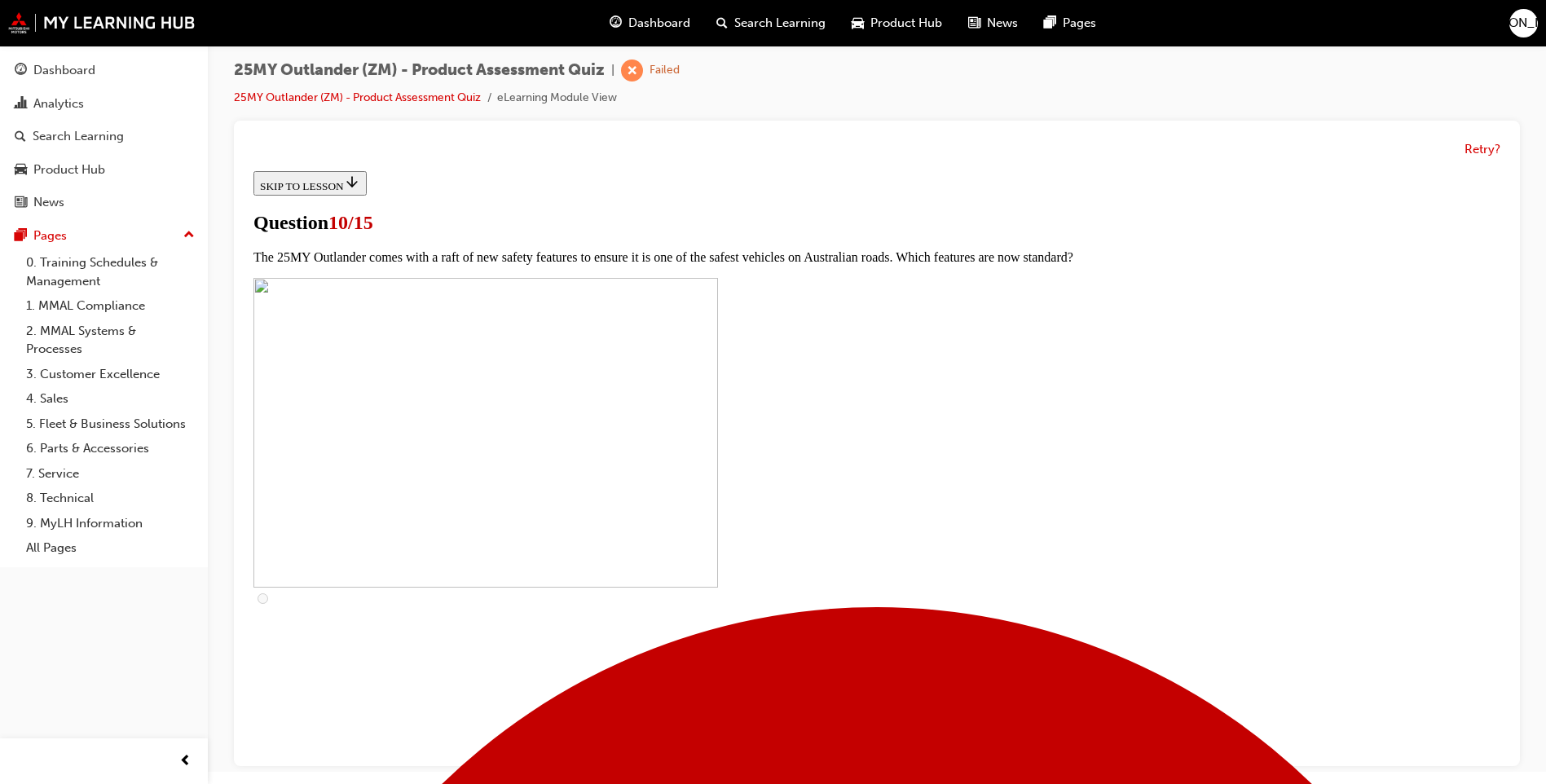
checkbox input "true"
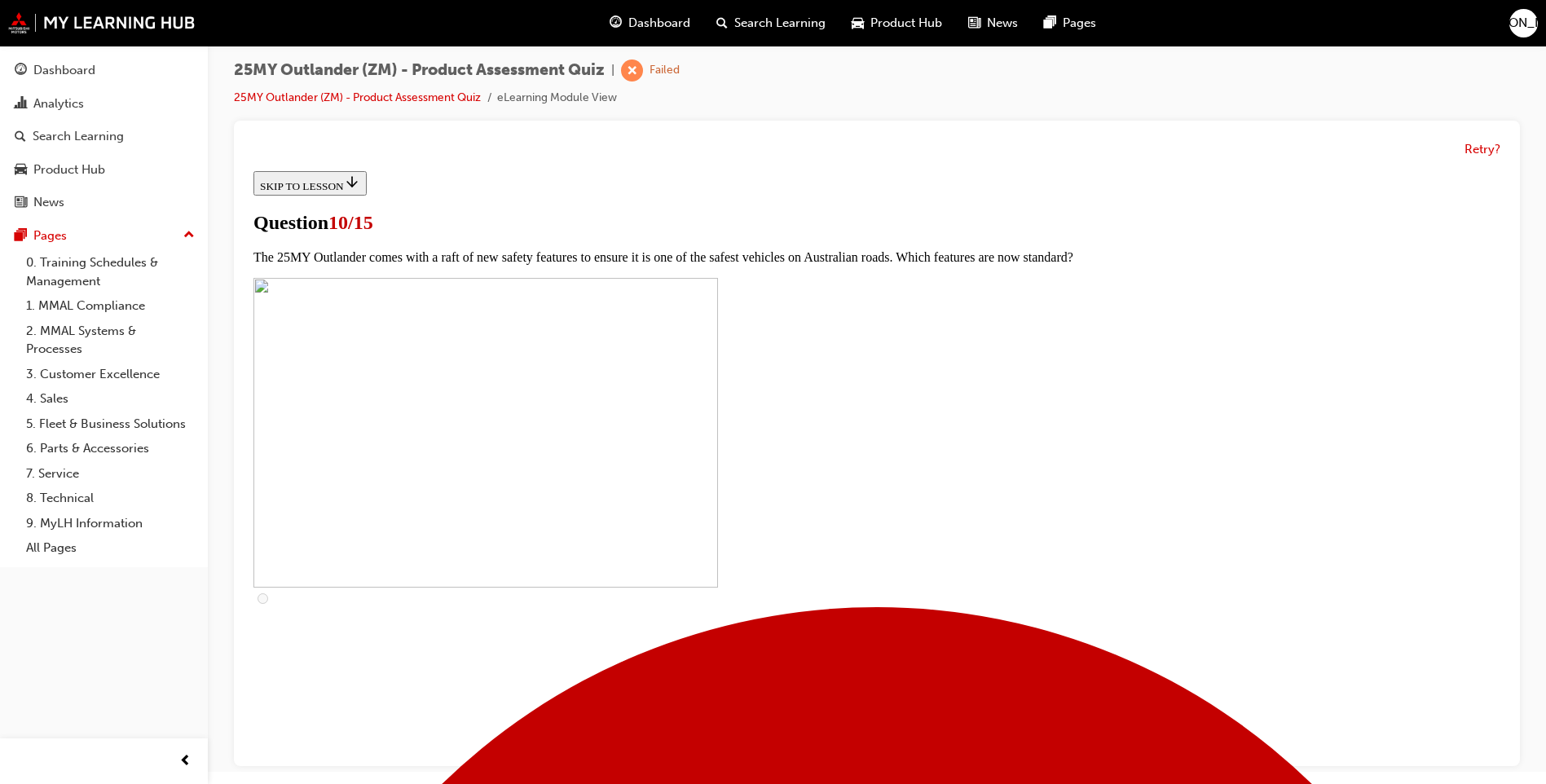
checkbox input "true"
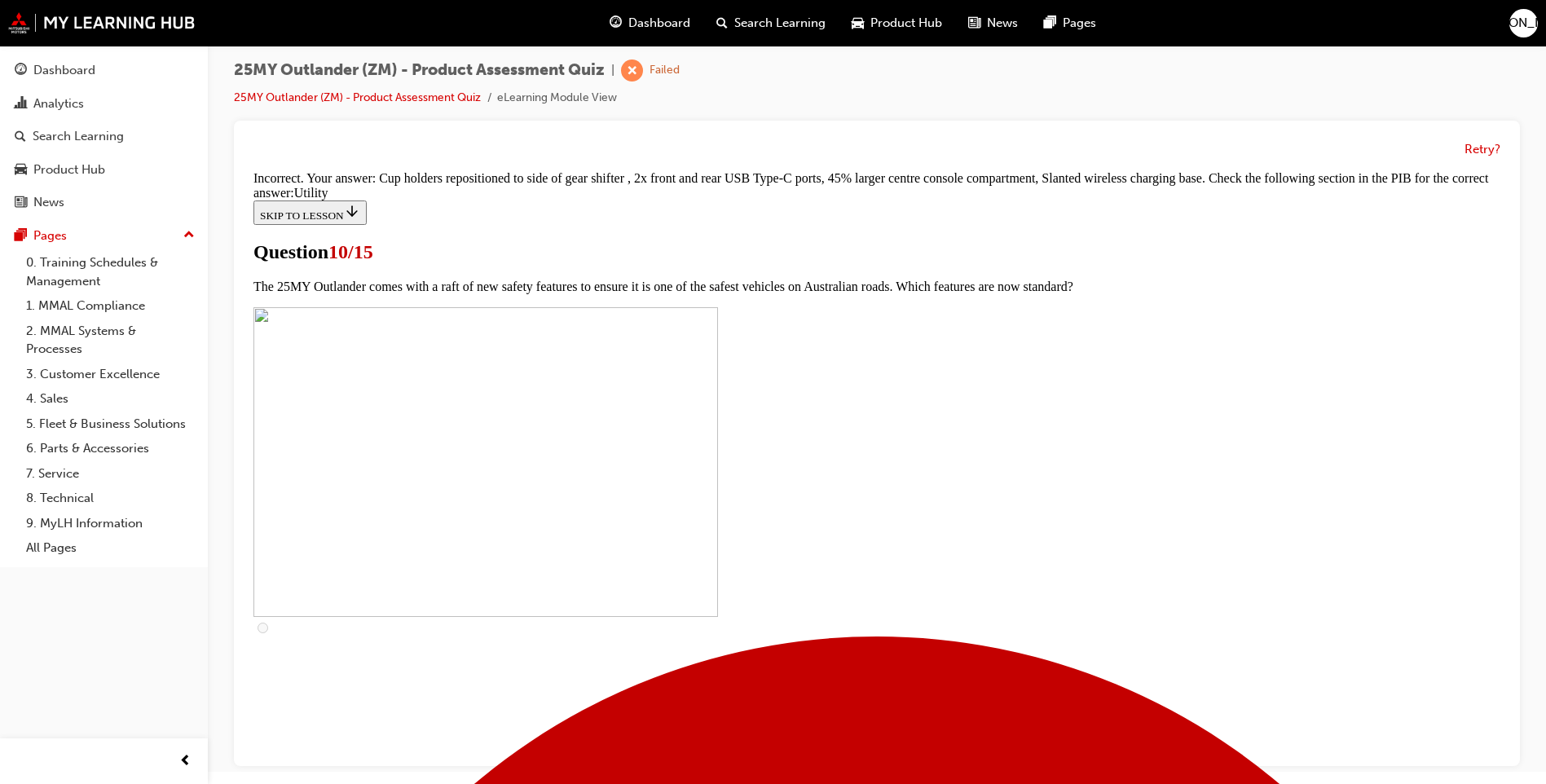
scroll to position [760, 0]
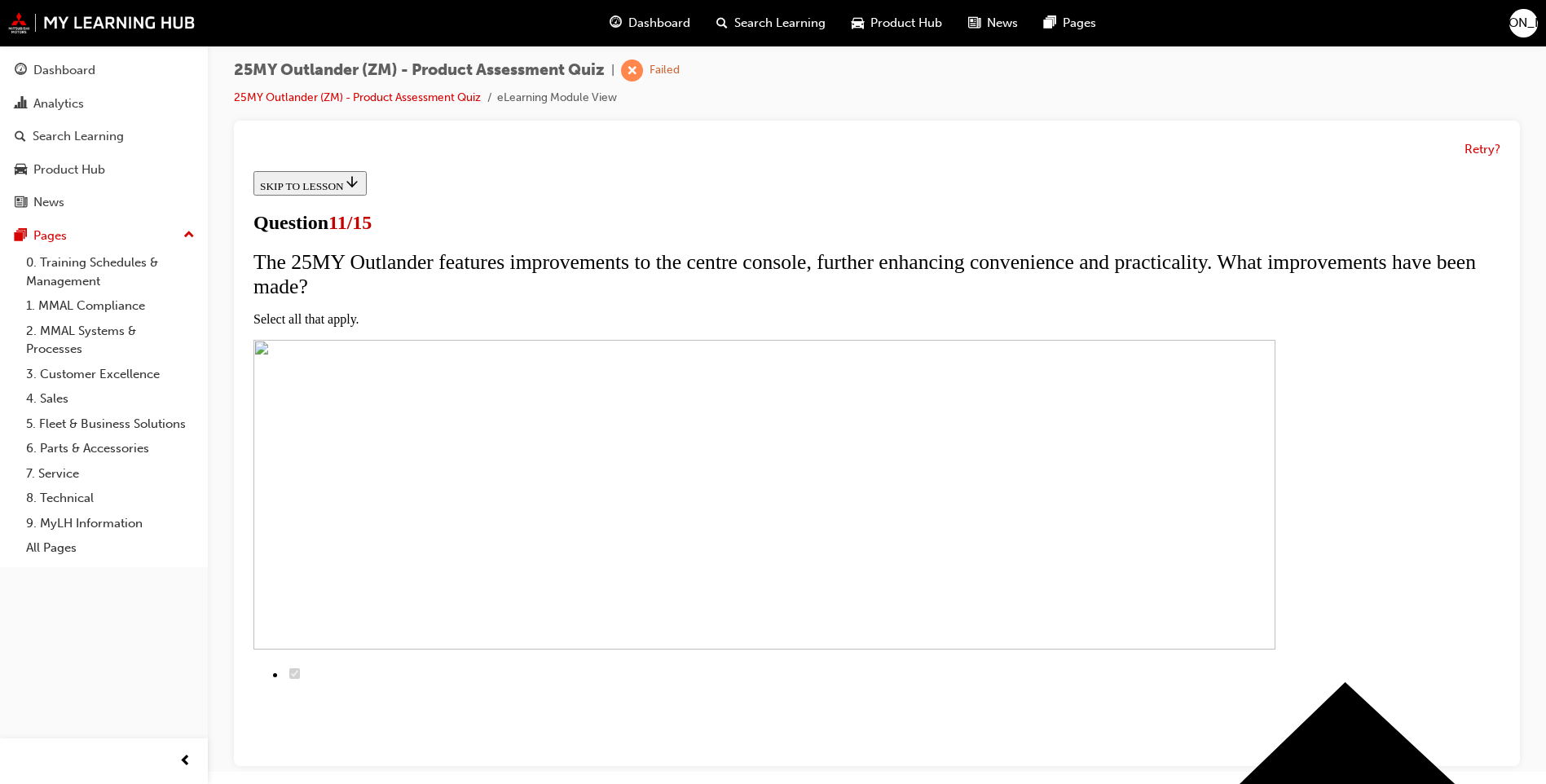
scroll to position [163, 0]
checkbox input "true"
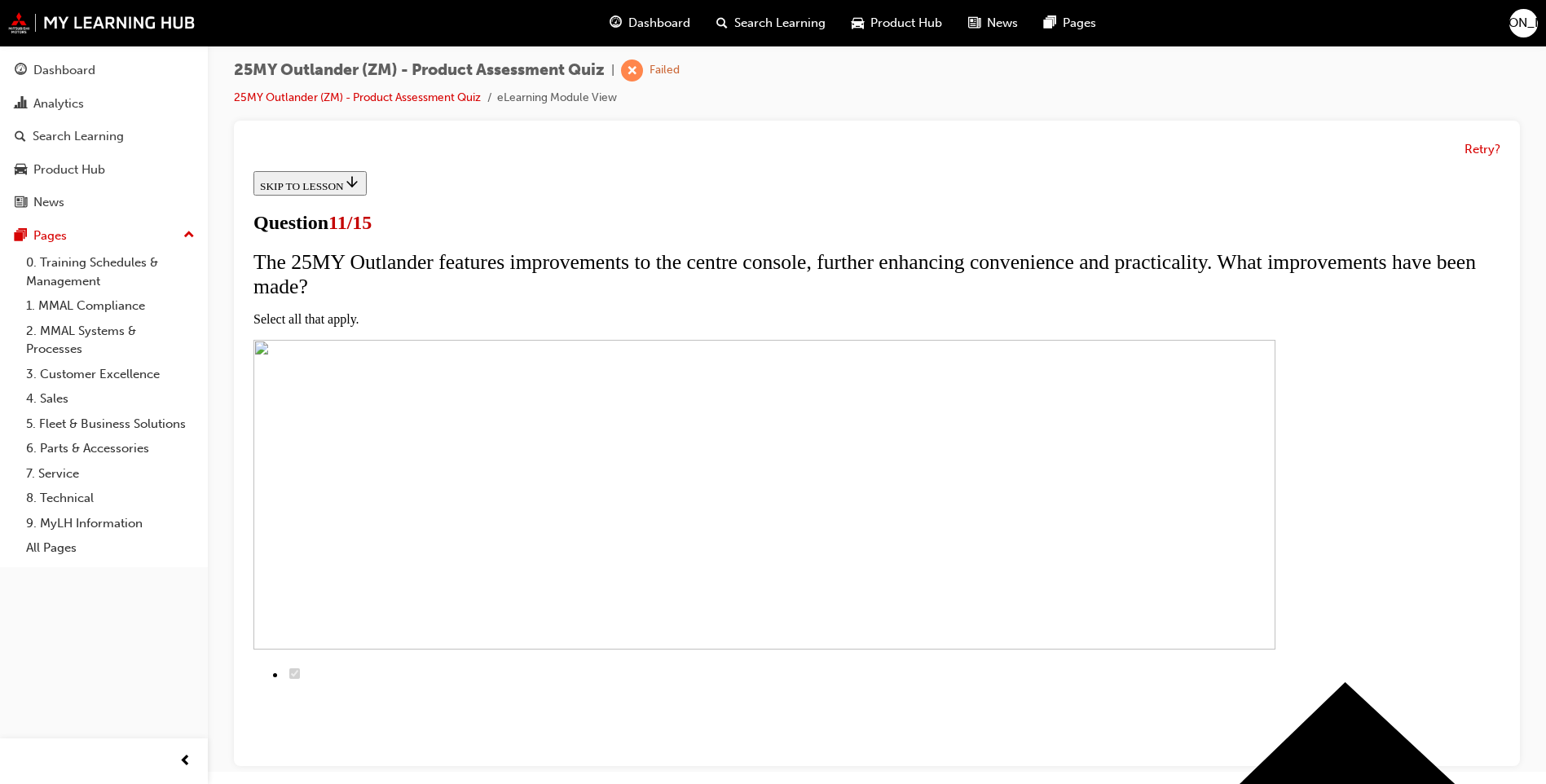
checkbox input "true"
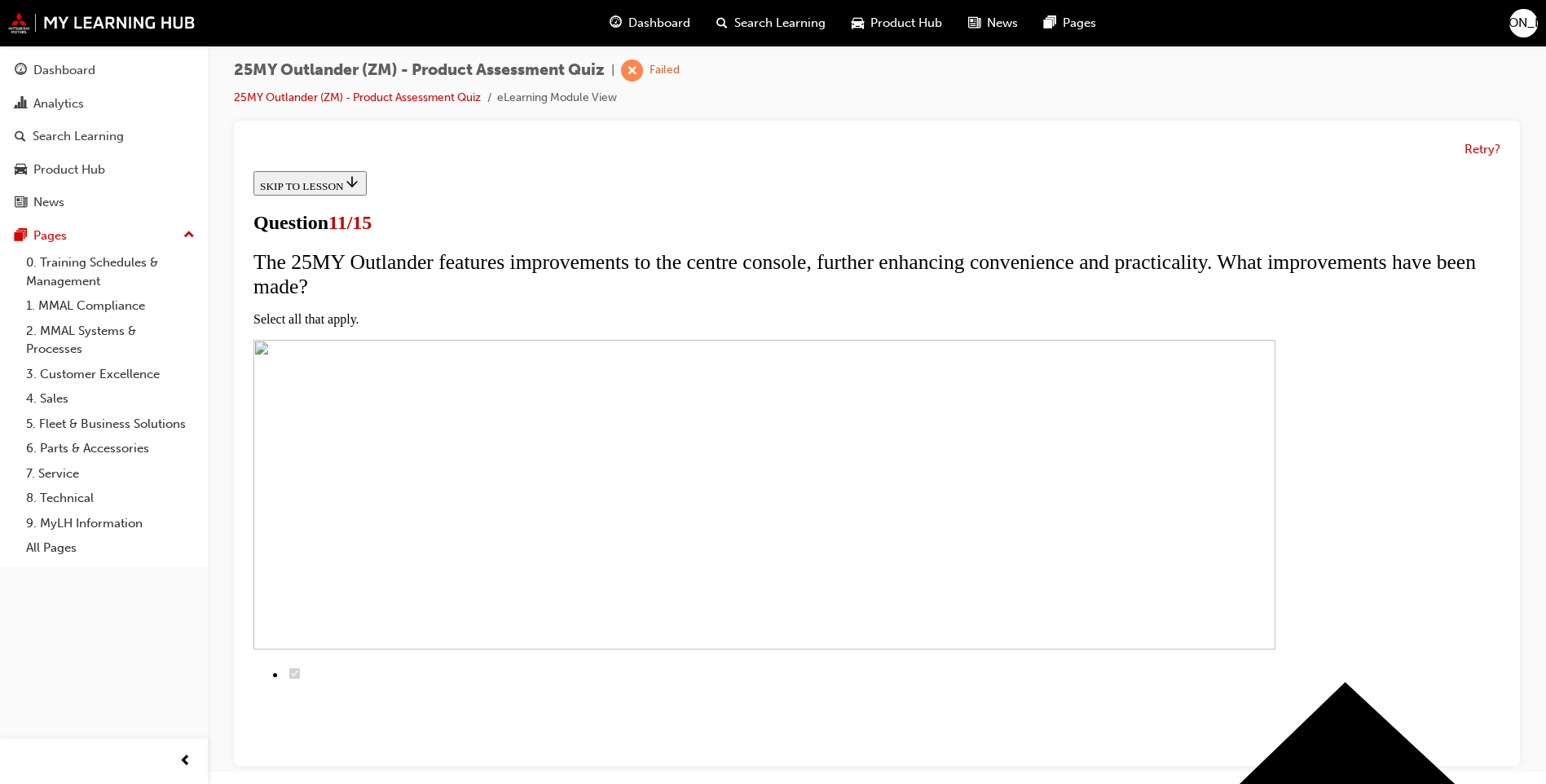
checkbox input "true"
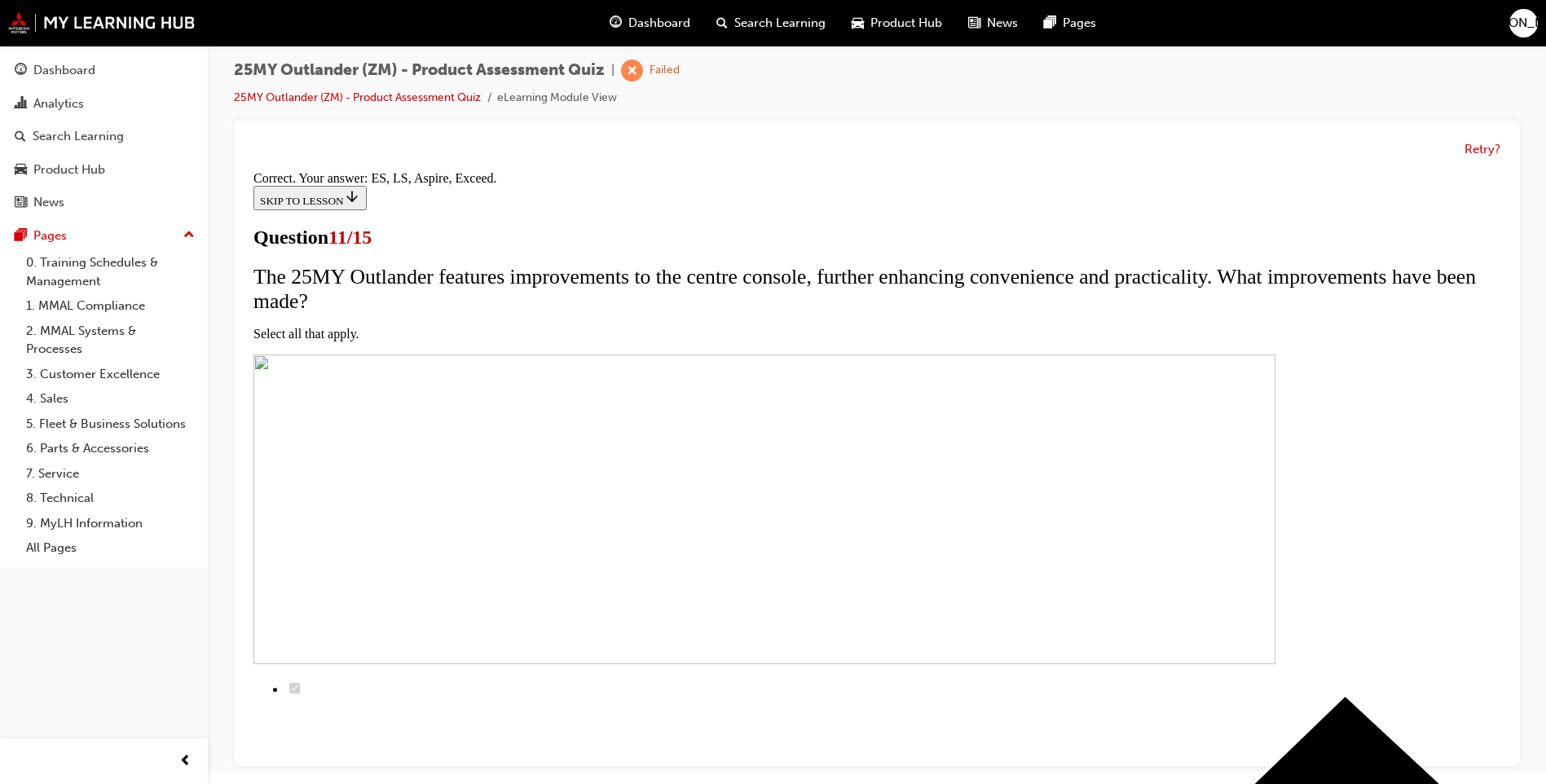
scroll to position [351, 0]
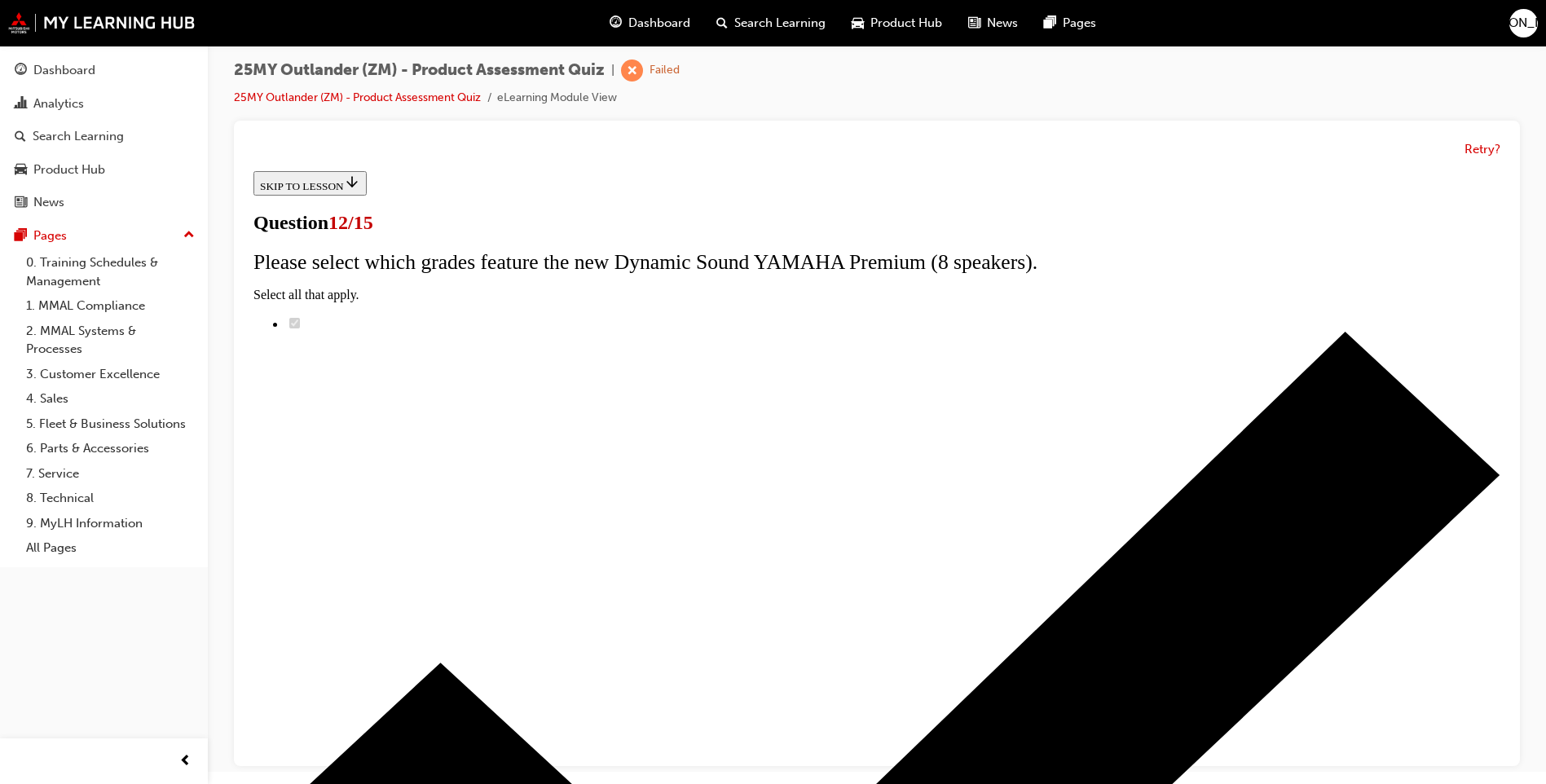
scroll to position [105, 0]
radio input "true"
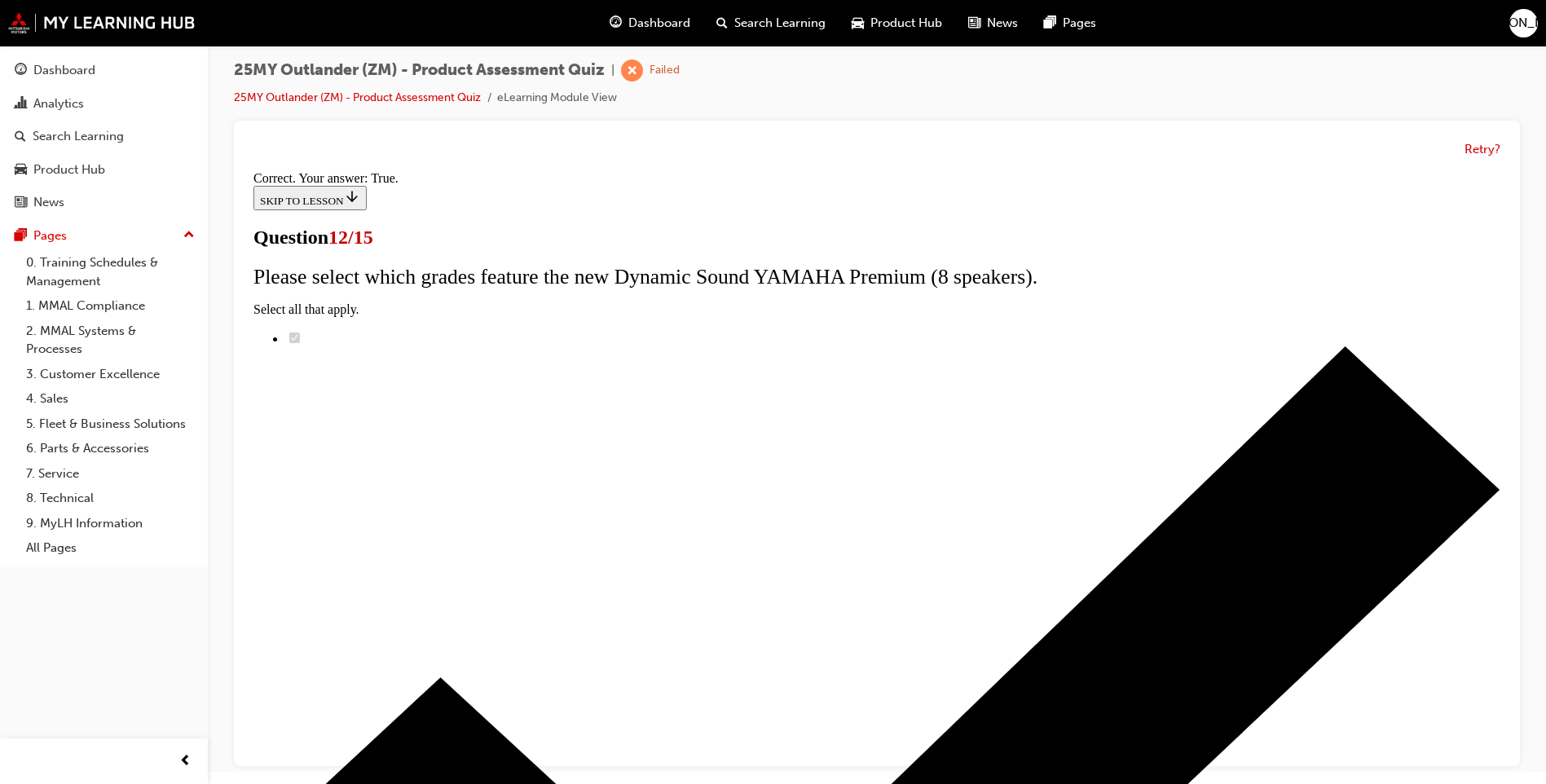
scroll to position [155, 0]
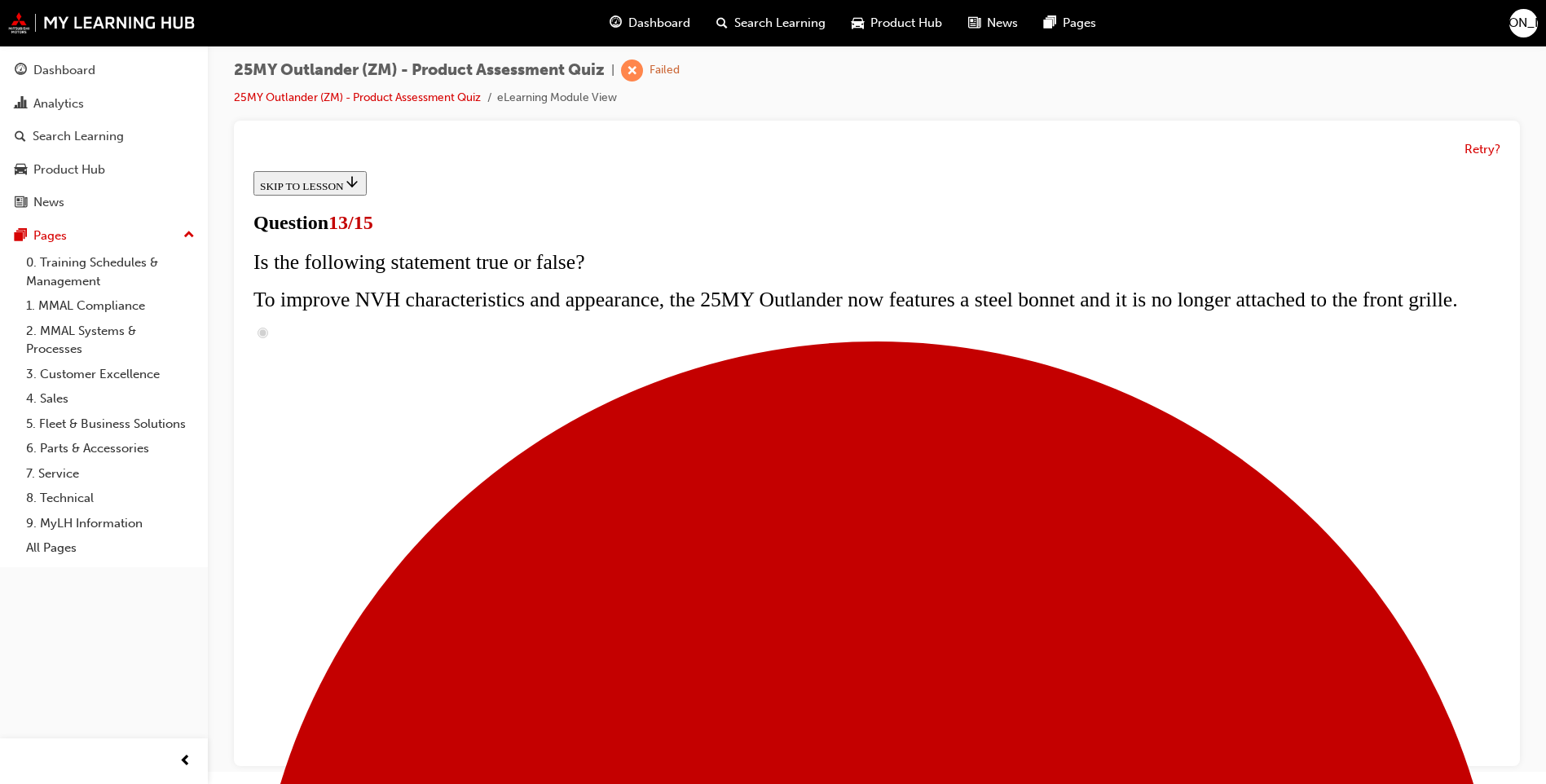
scroll to position [196, 0]
radio input "true"
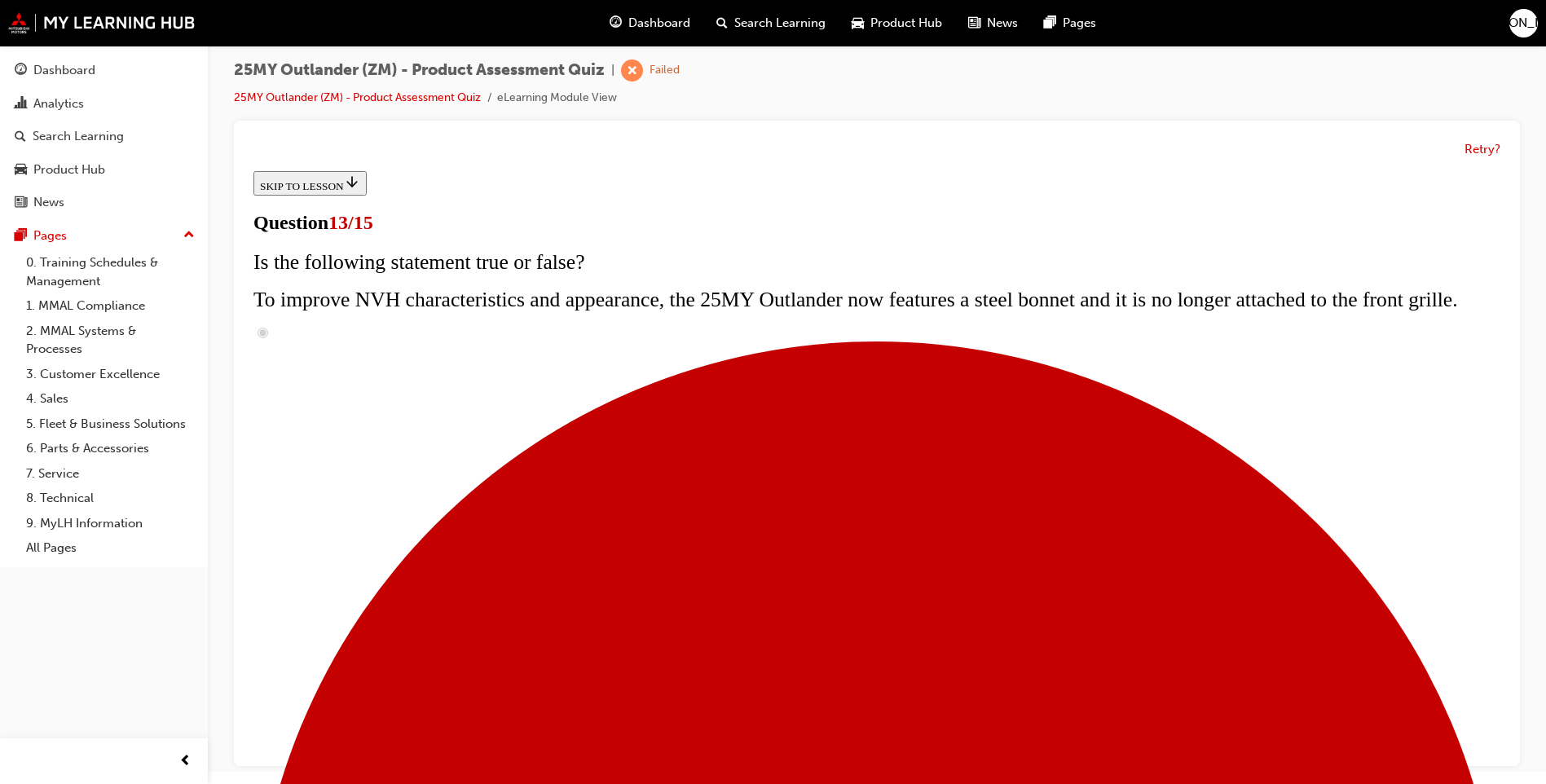
radio input "true"
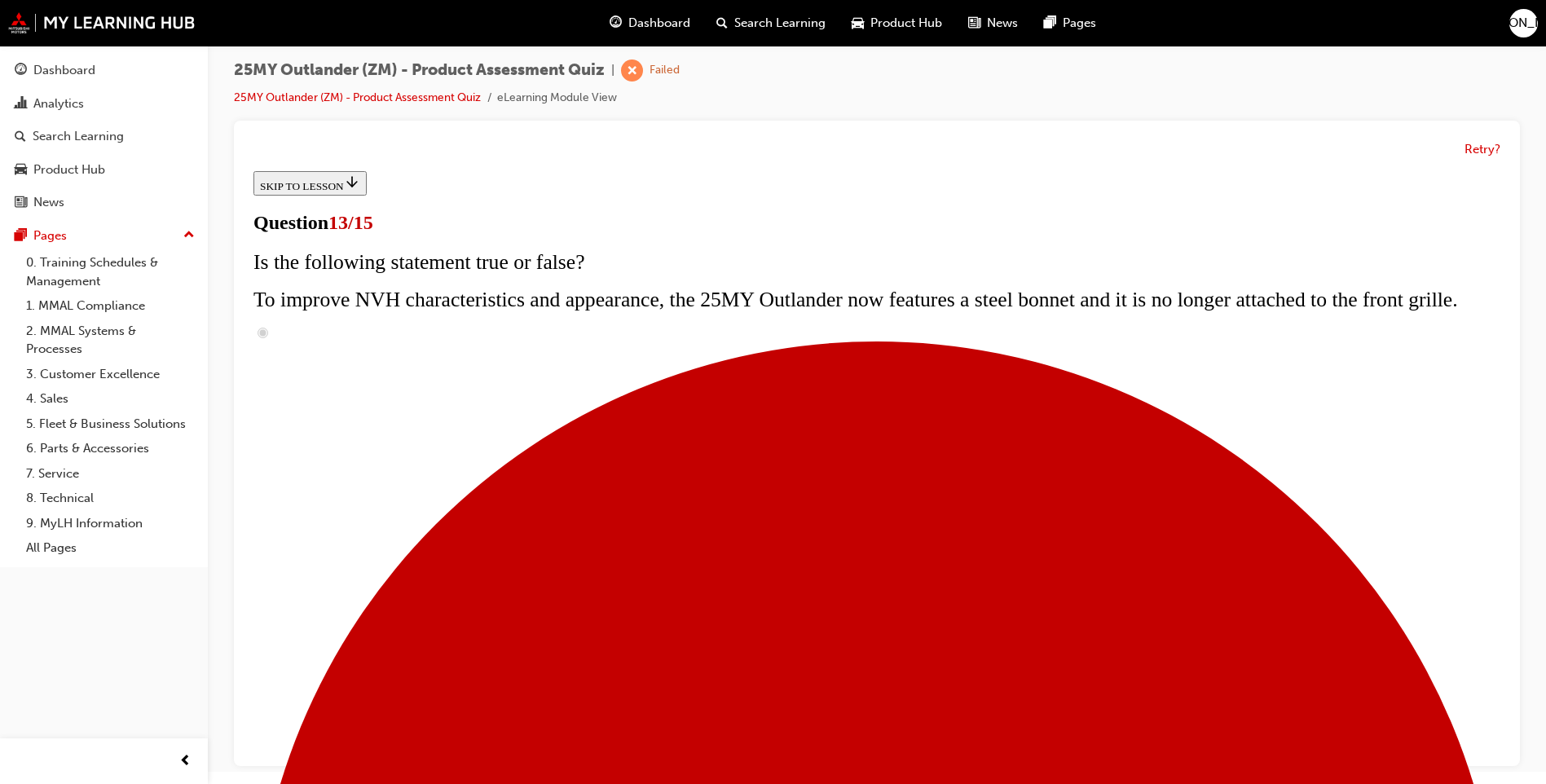
radio input "true"
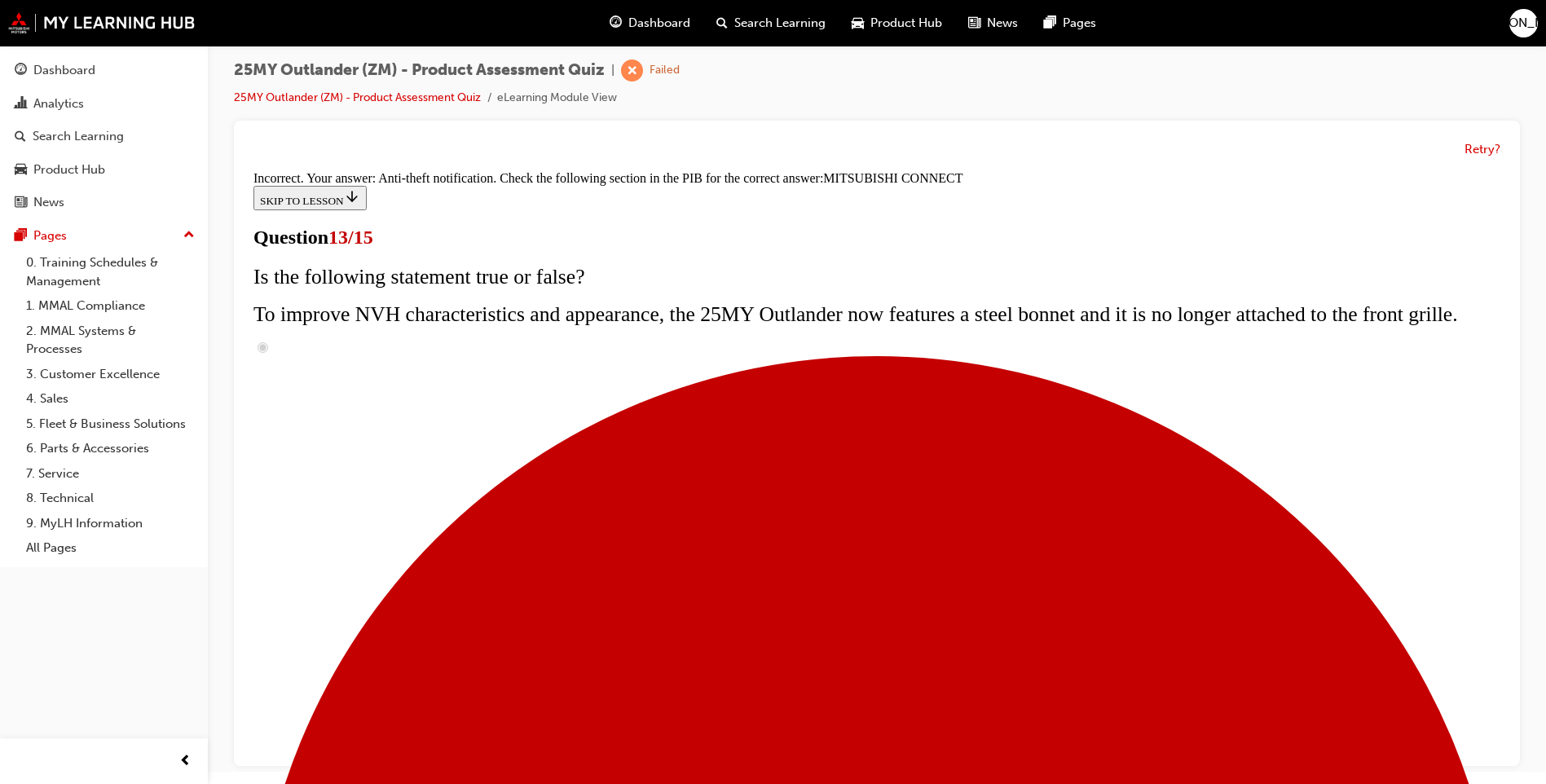
scroll to position [489, 0]
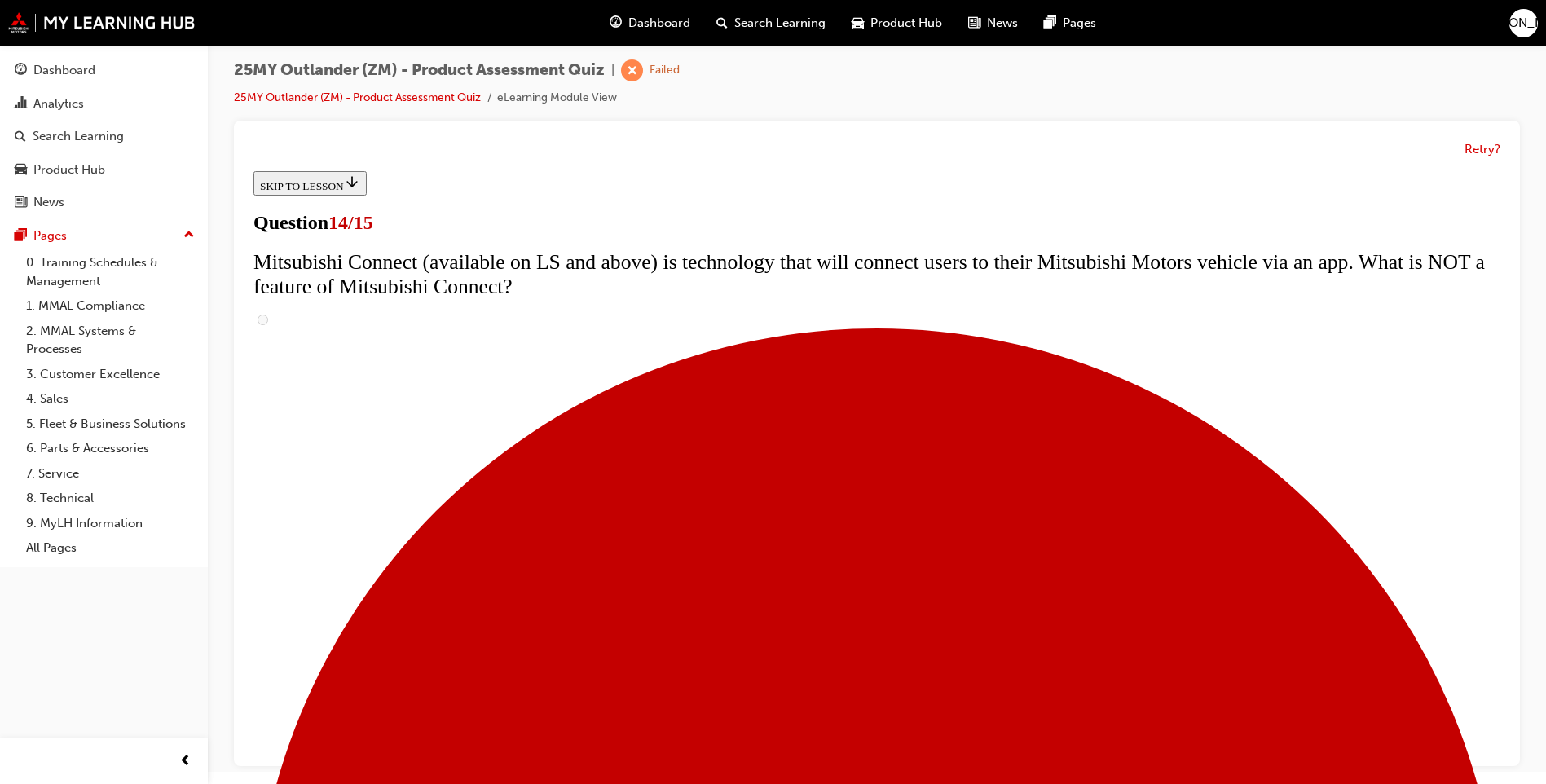
scroll to position [407, 0]
radio input "true"
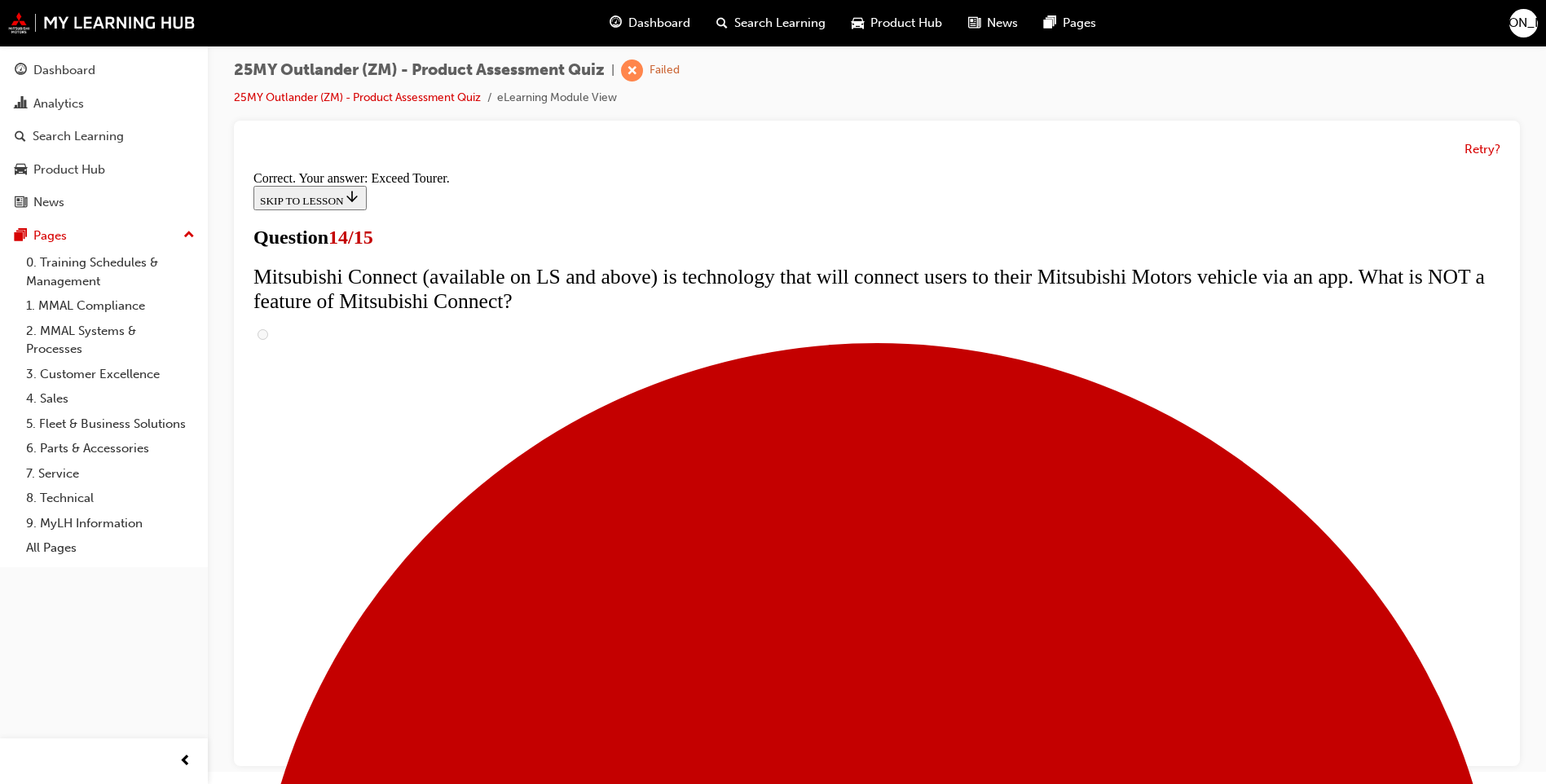
scroll to position [645, 0]
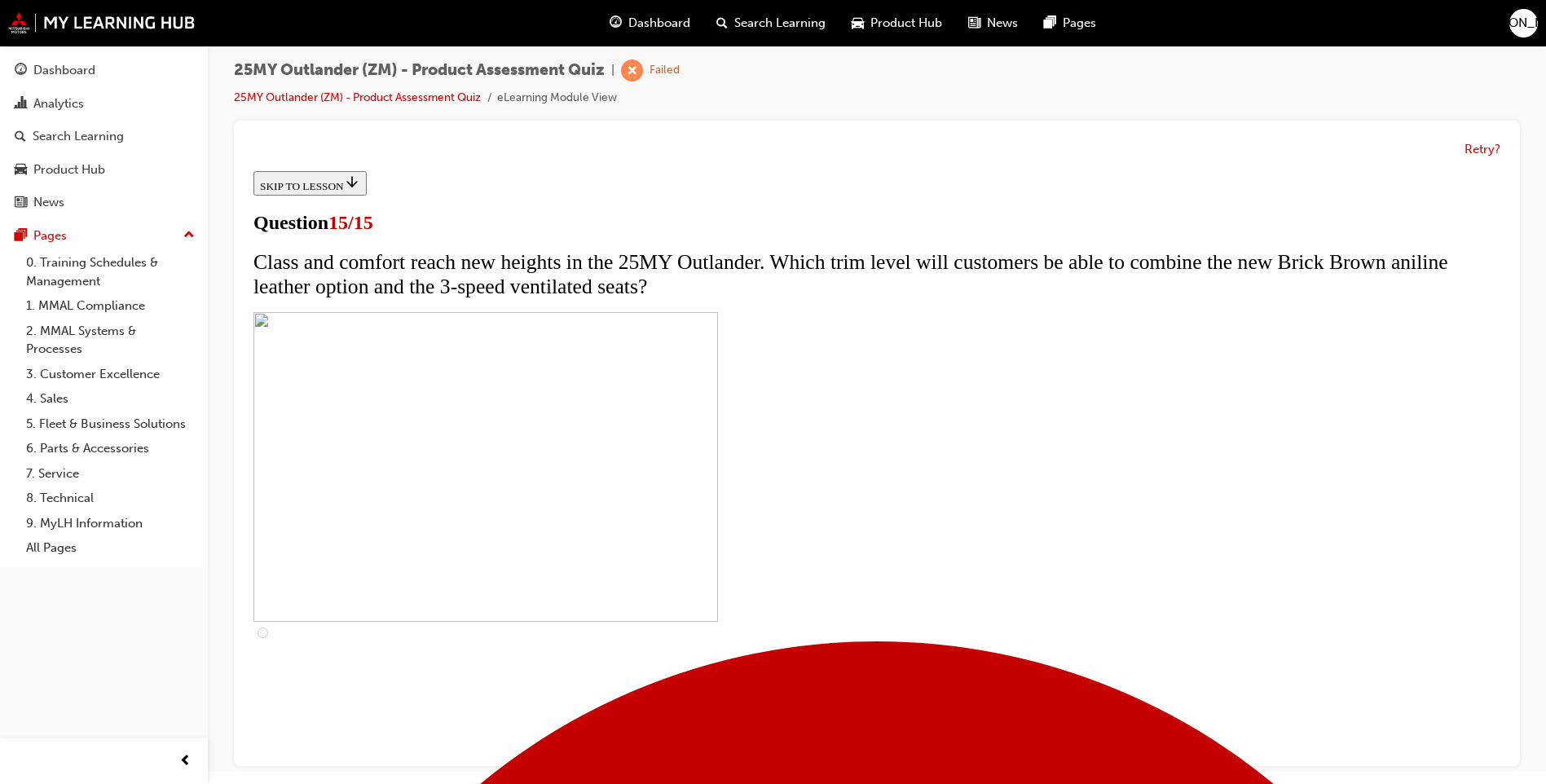
scroll to position [232, 0]
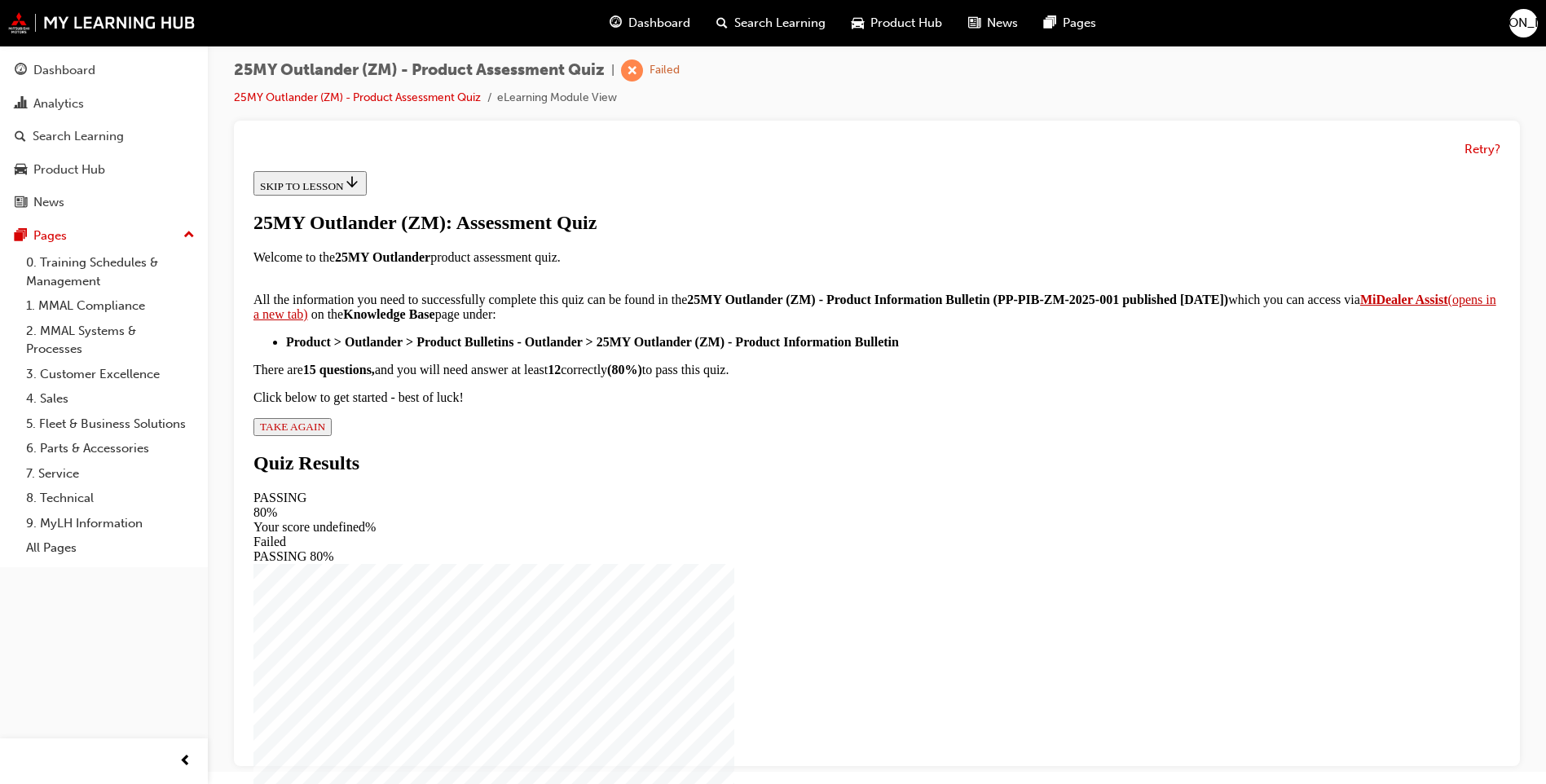
scroll to position [230, 0]
click at [325, 433] on span "TAKE AGAIN" at bounding box center [292, 426] width 65 height 12
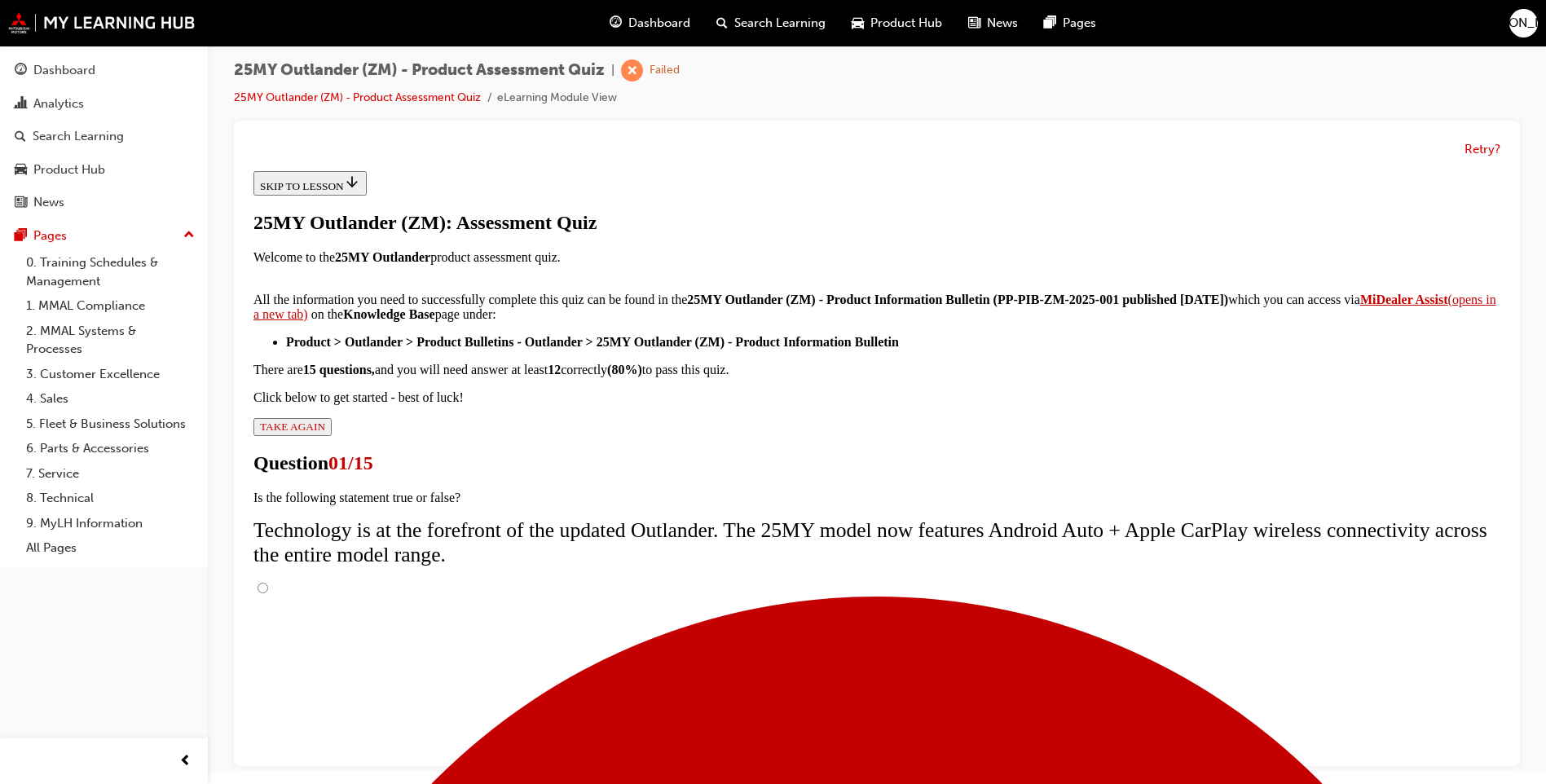
scroll to position [105, 0]
click at [268, 582] on input "True" at bounding box center [262, 587] width 10 height 10
radio input "true"
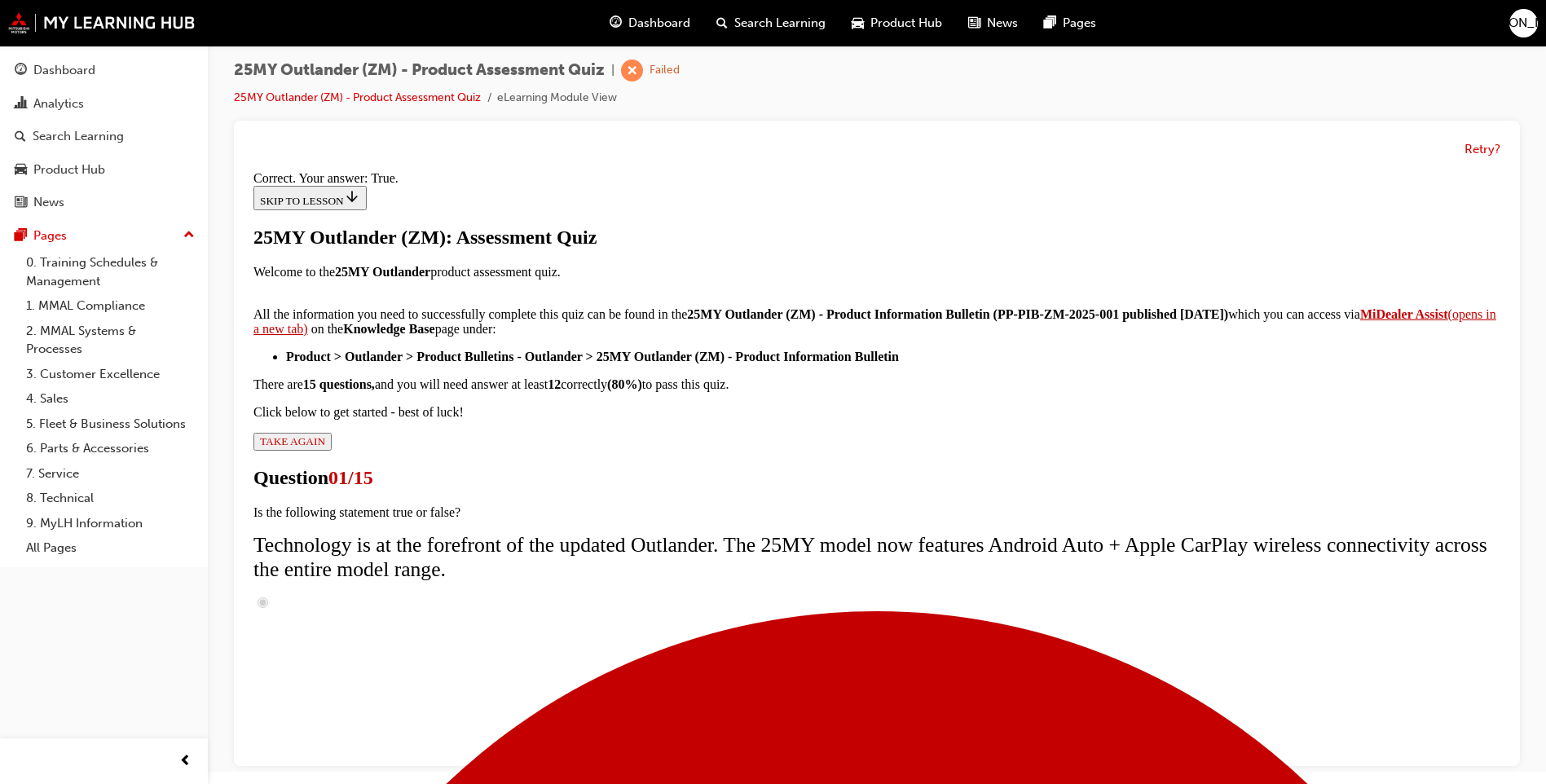
scroll to position [155, 0]
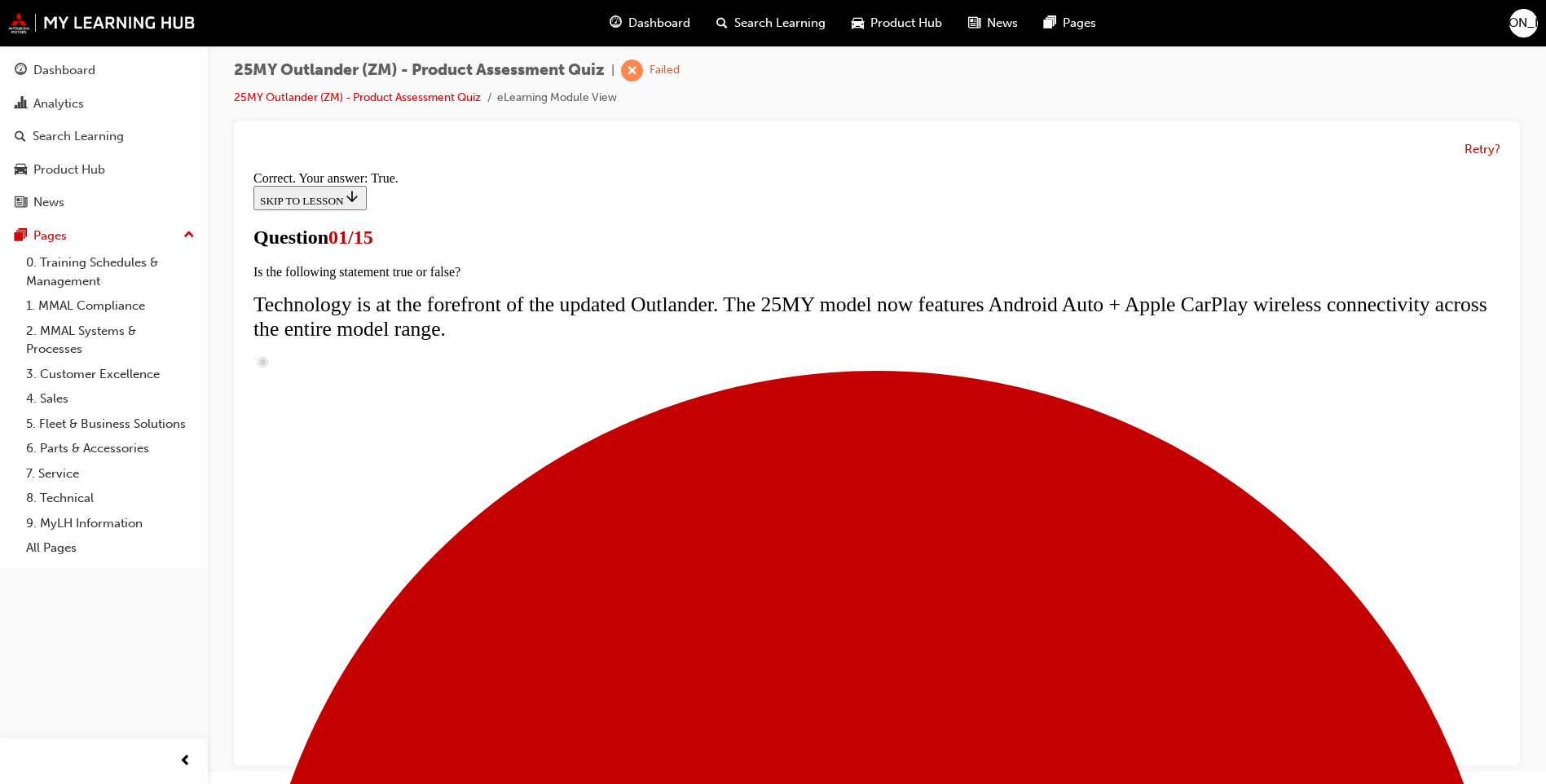
scroll to position [114, 0]
radio input "true"
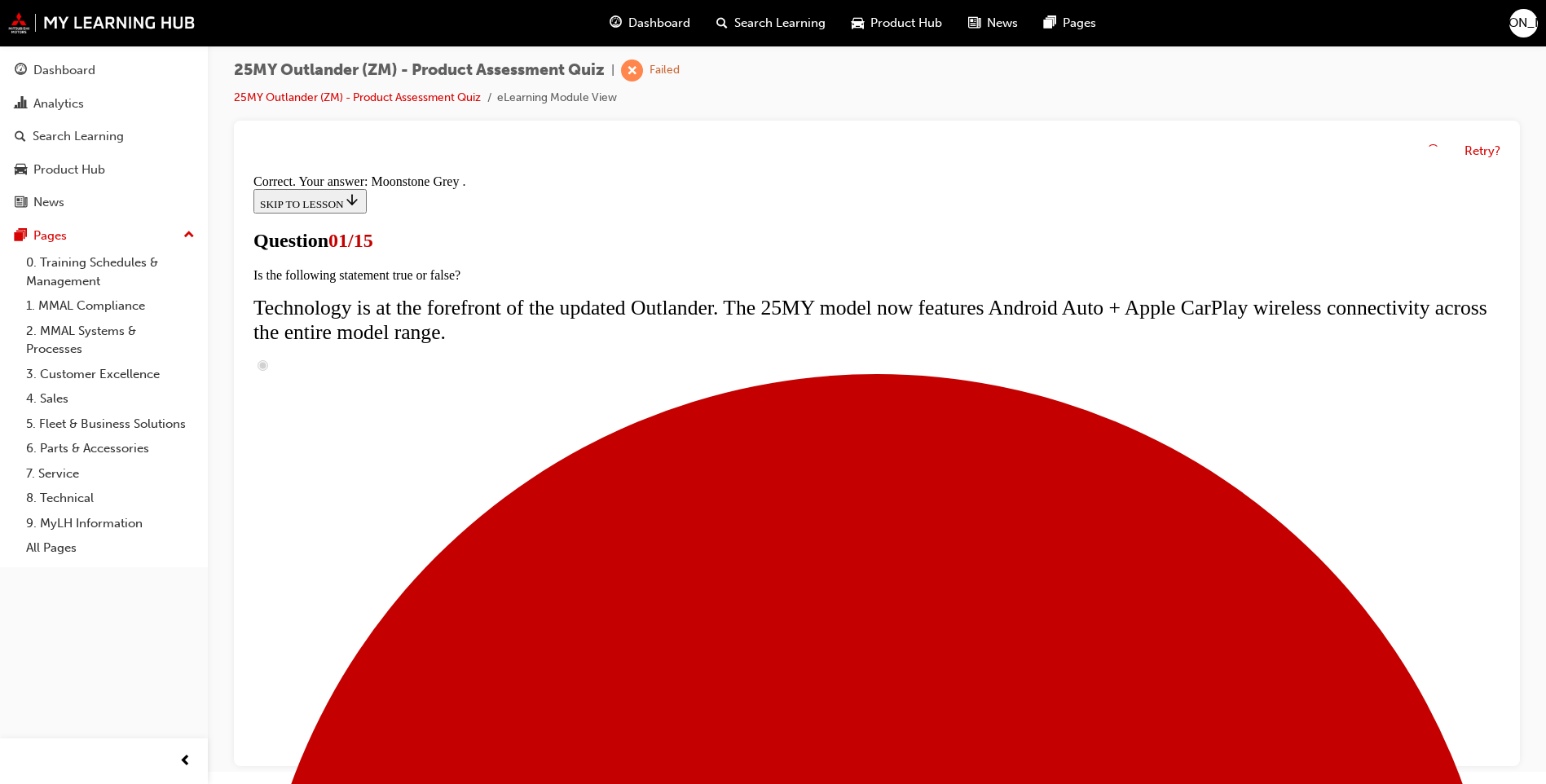
scroll to position [361, 0]
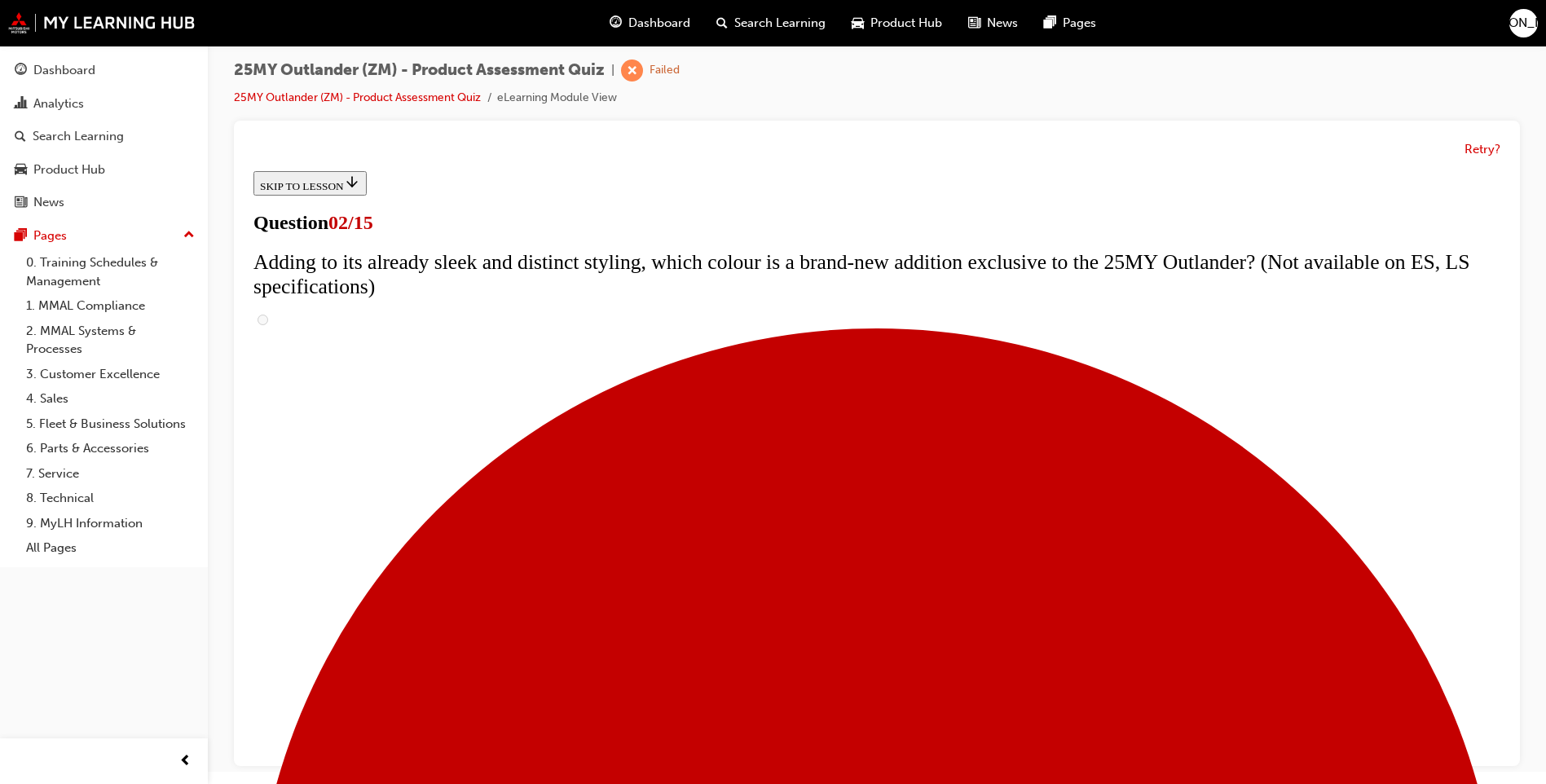
scroll to position [163, 0]
checkbox input "true"
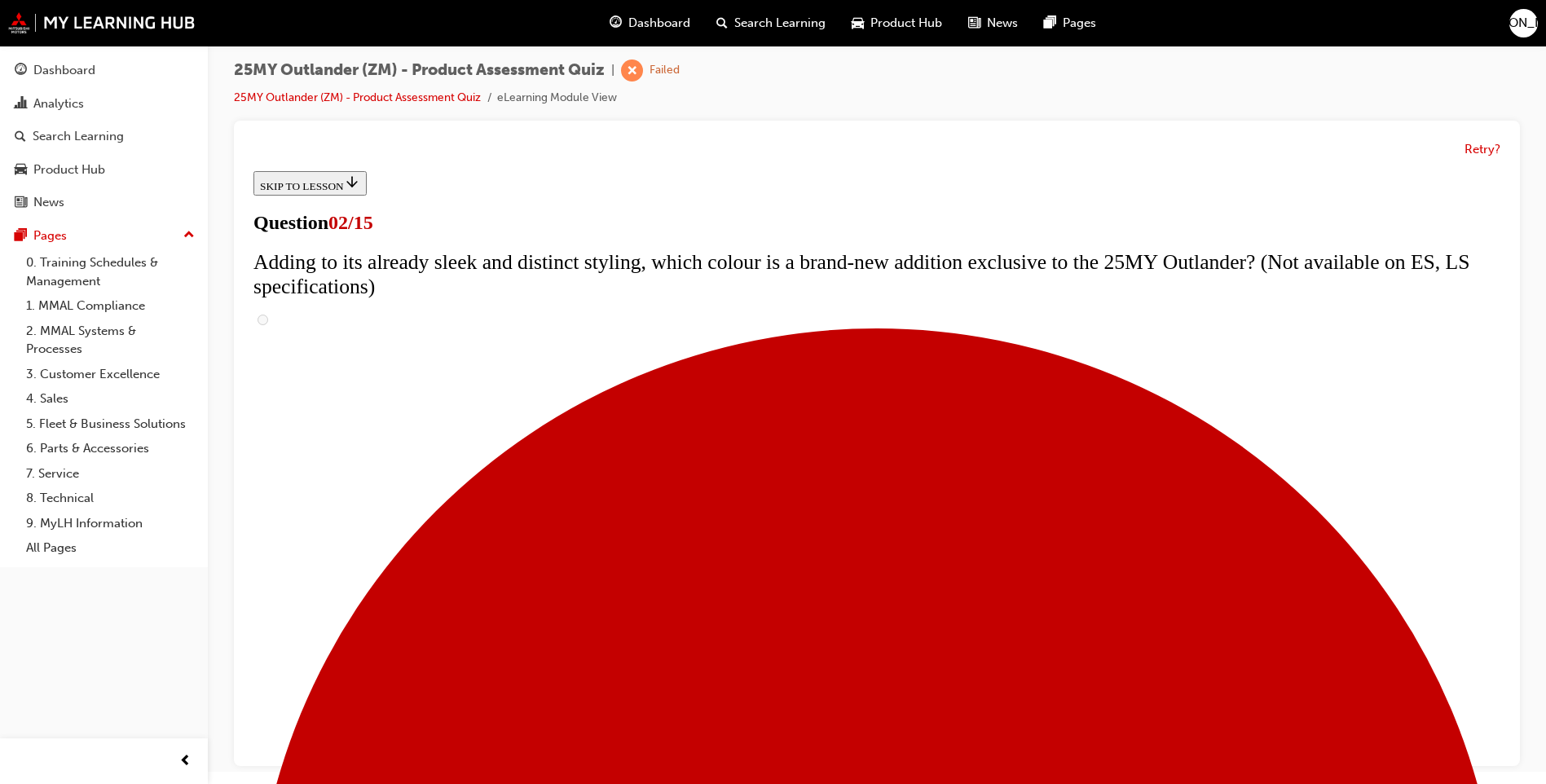
checkbox input "true"
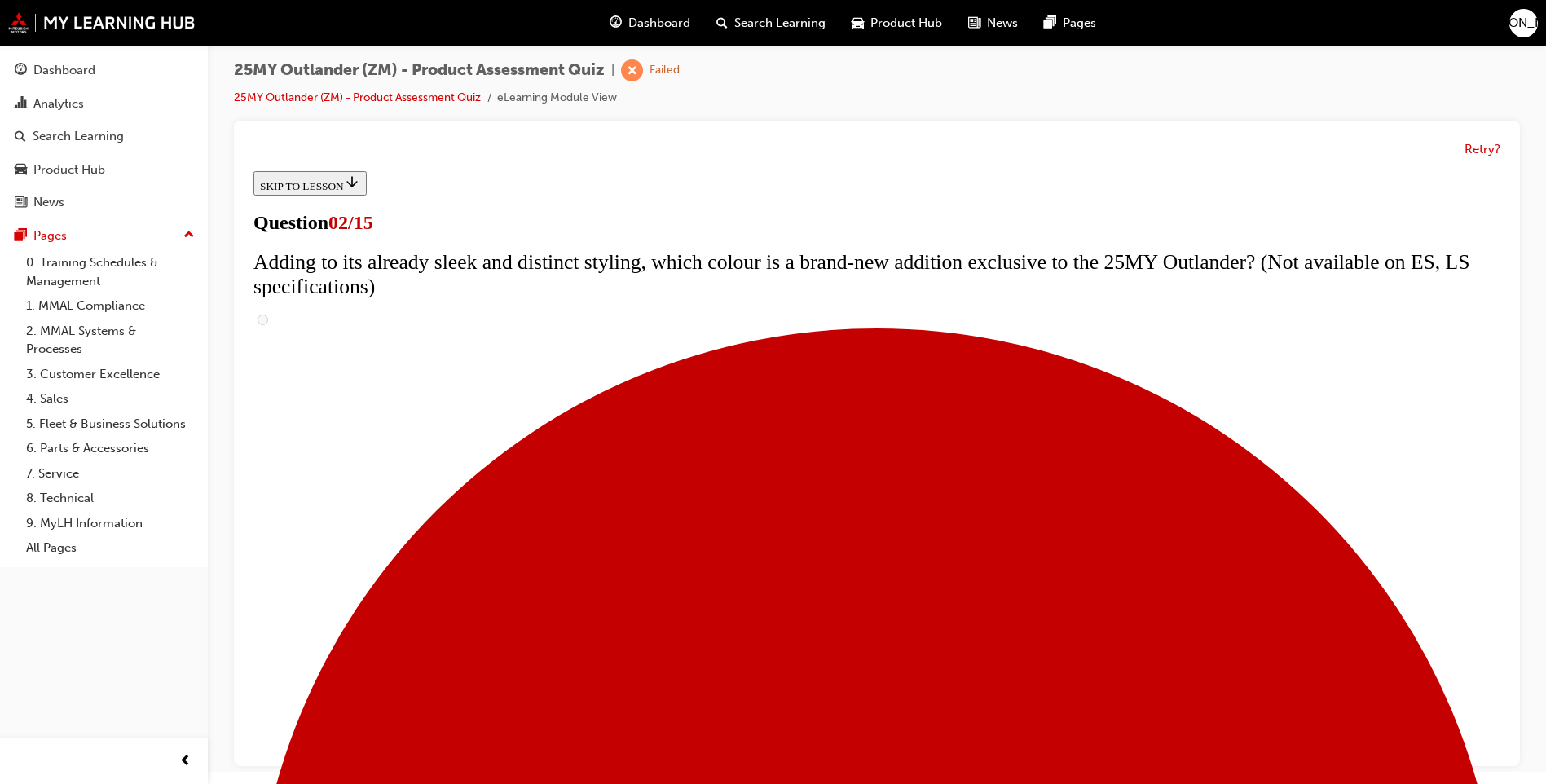
scroll to position [326, 0]
checkbox input "true"
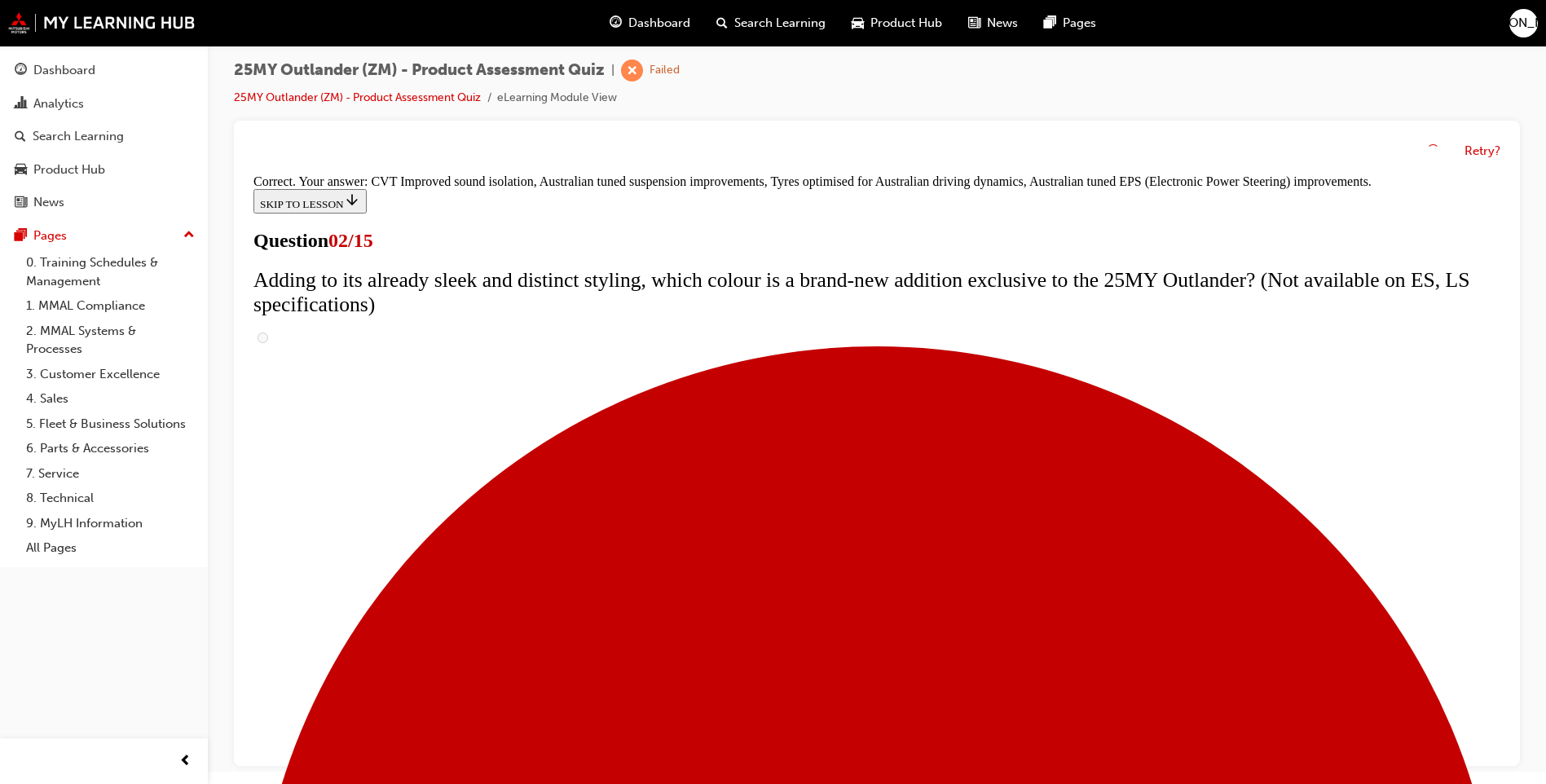
scroll to position [416, 0]
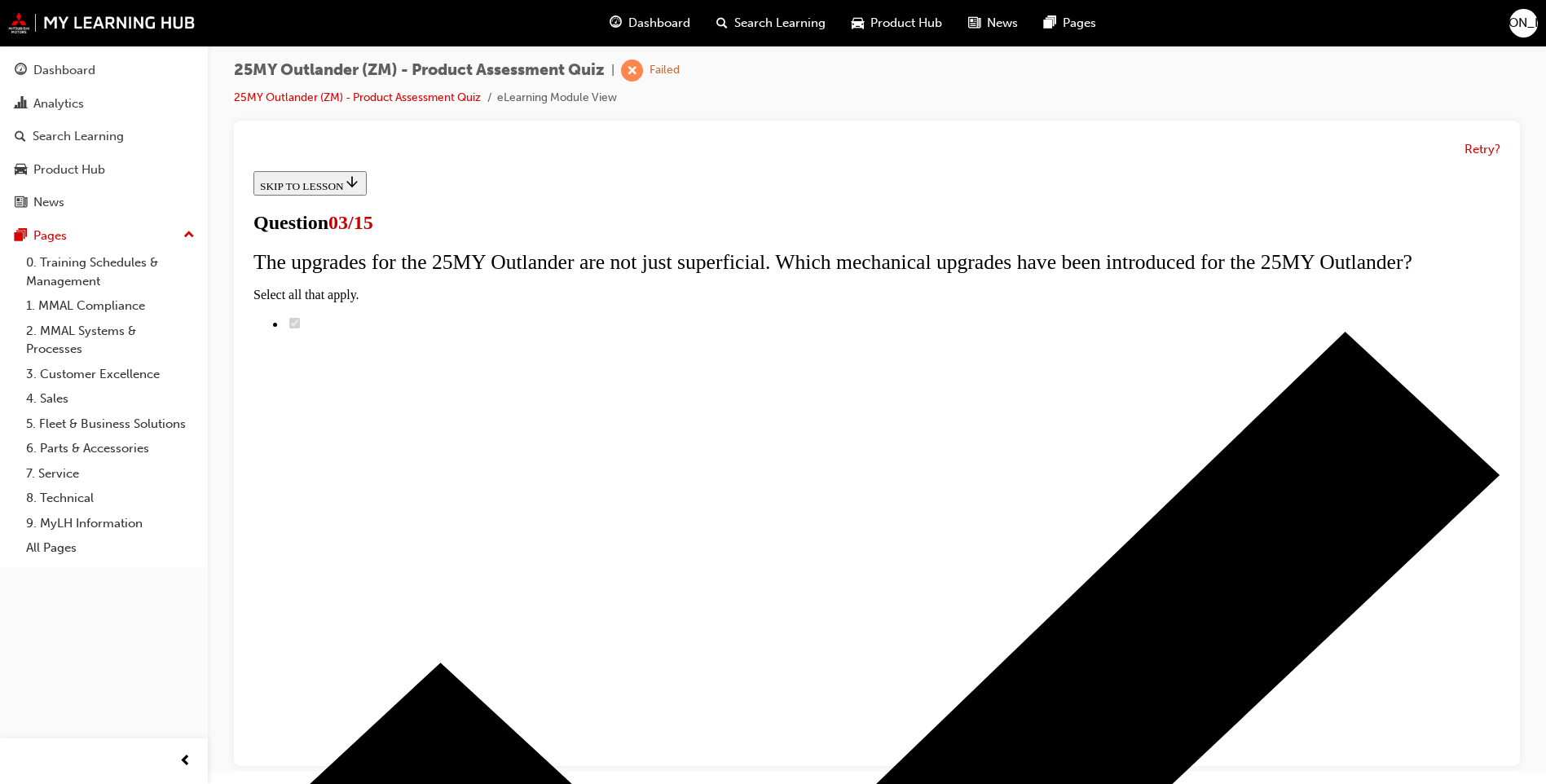
radio input "true"
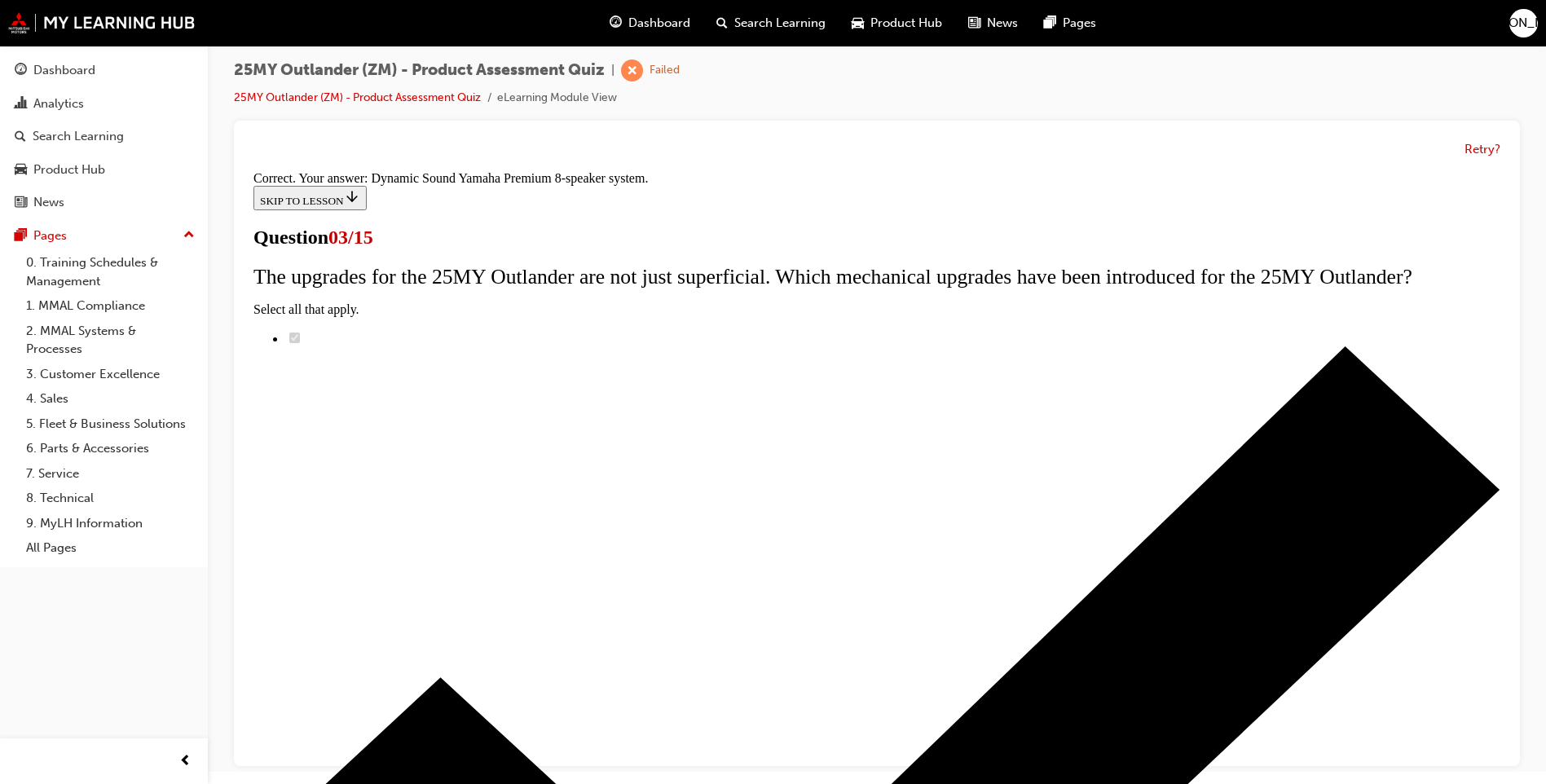
scroll to position [231, 0]
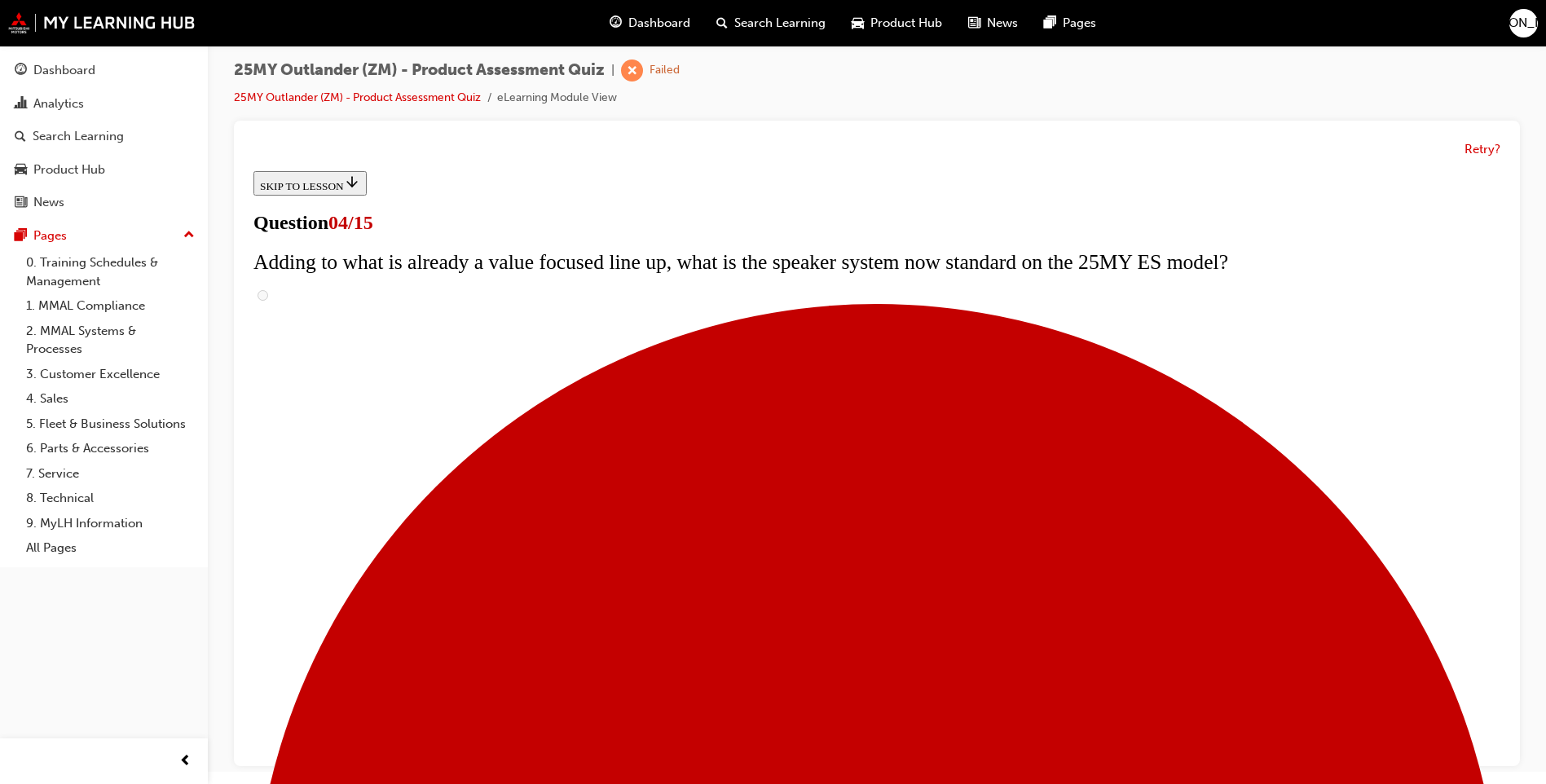
scroll to position [244, 0]
checkbox input "true"
drag, startPoint x: 622, startPoint y: 375, endPoint x: 648, endPoint y: 388, distance: 29.1
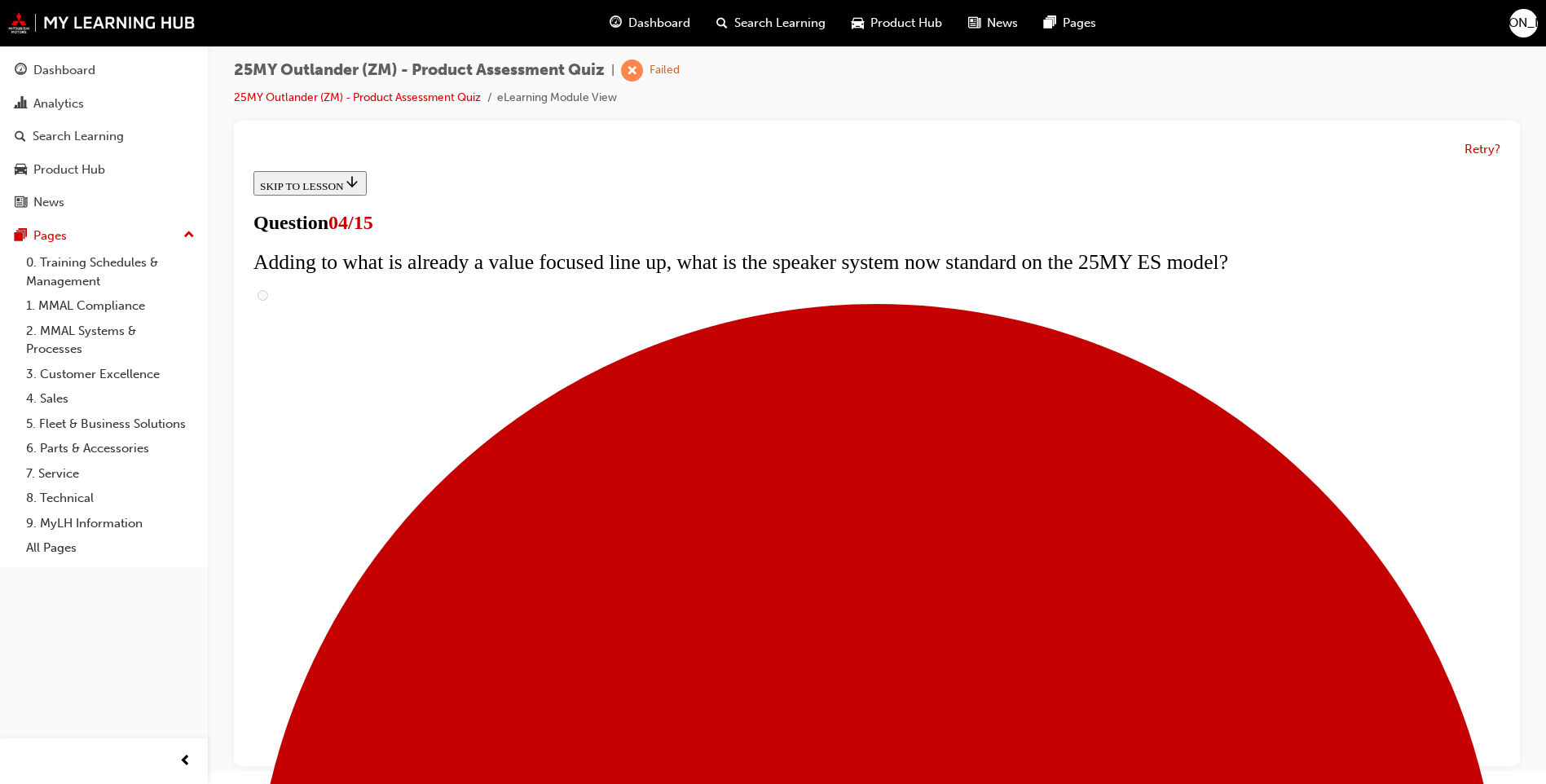
checkbox input "true"
drag, startPoint x: 617, startPoint y: 440, endPoint x: 676, endPoint y: 458, distance: 61.7
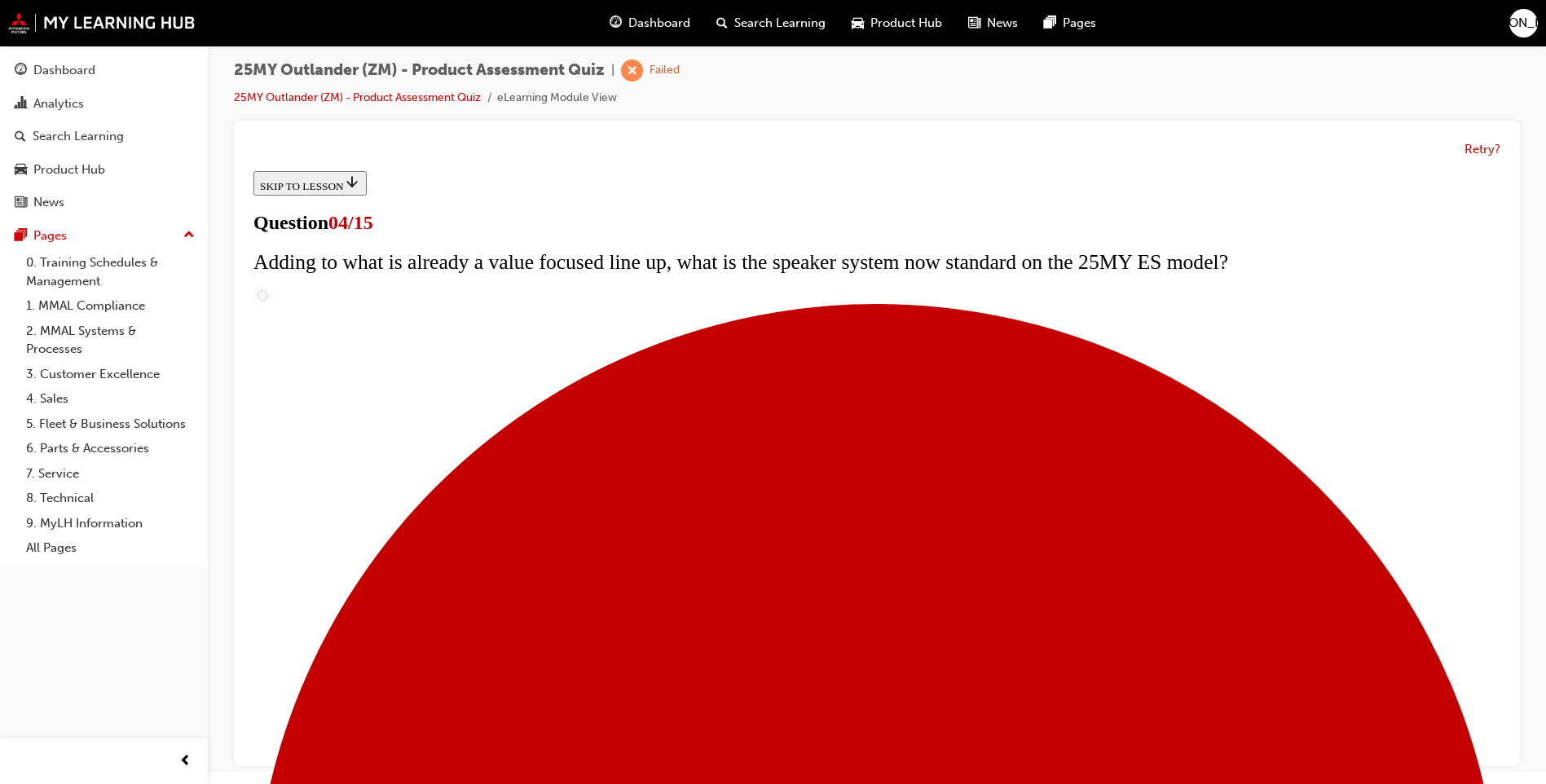
checkbox input "true"
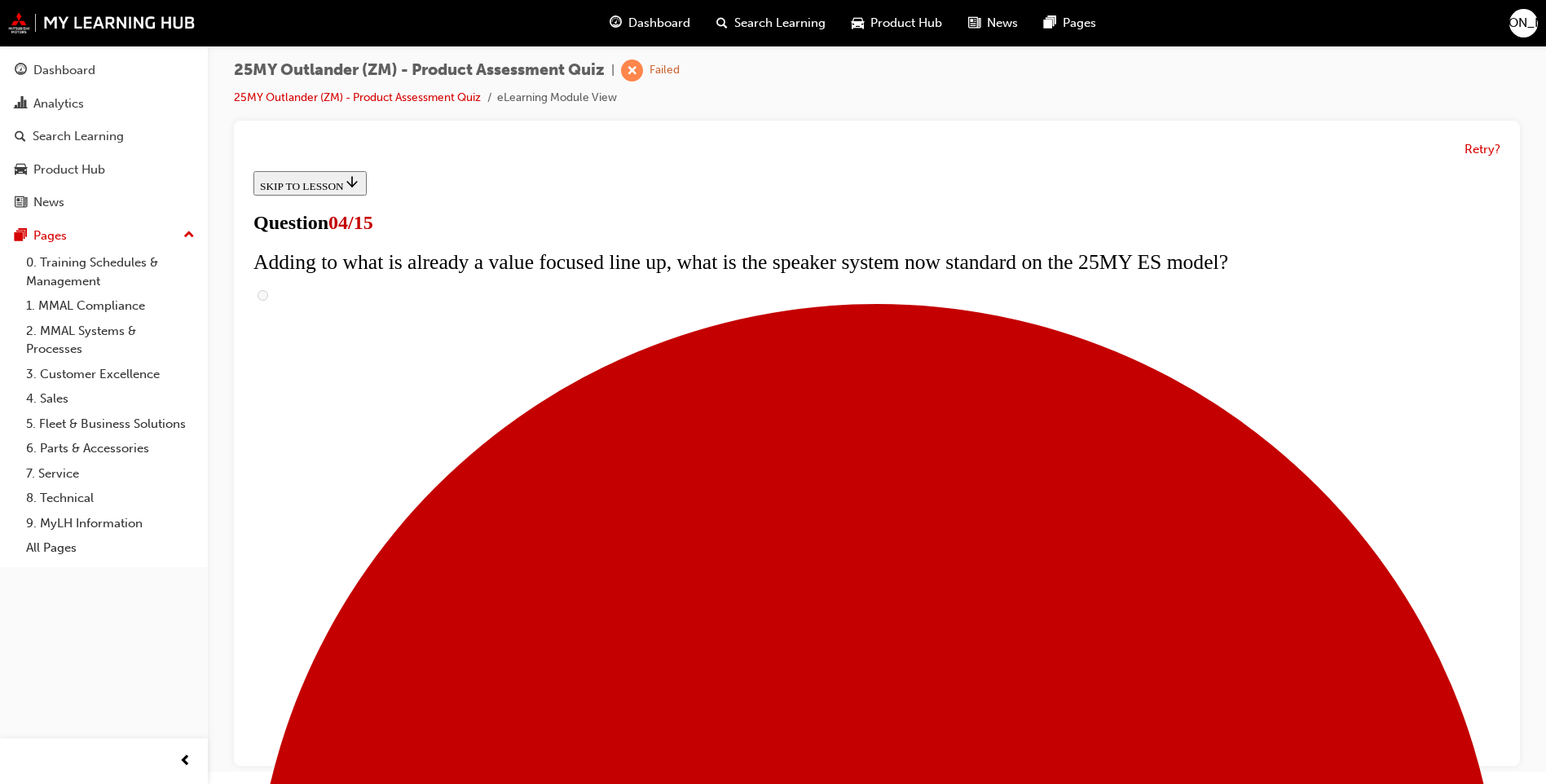
scroll to position [430, 0]
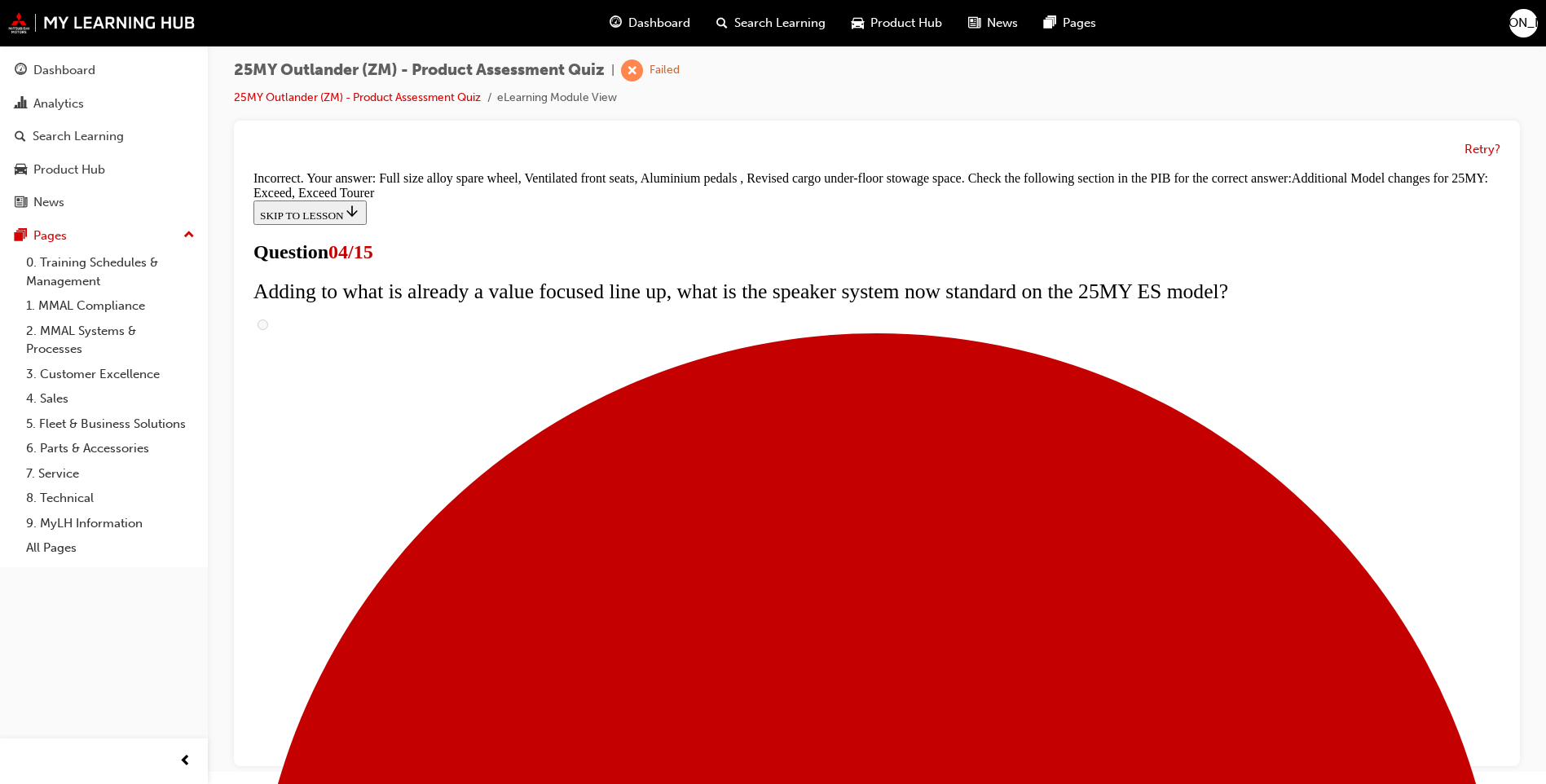
scroll to position [581, 0]
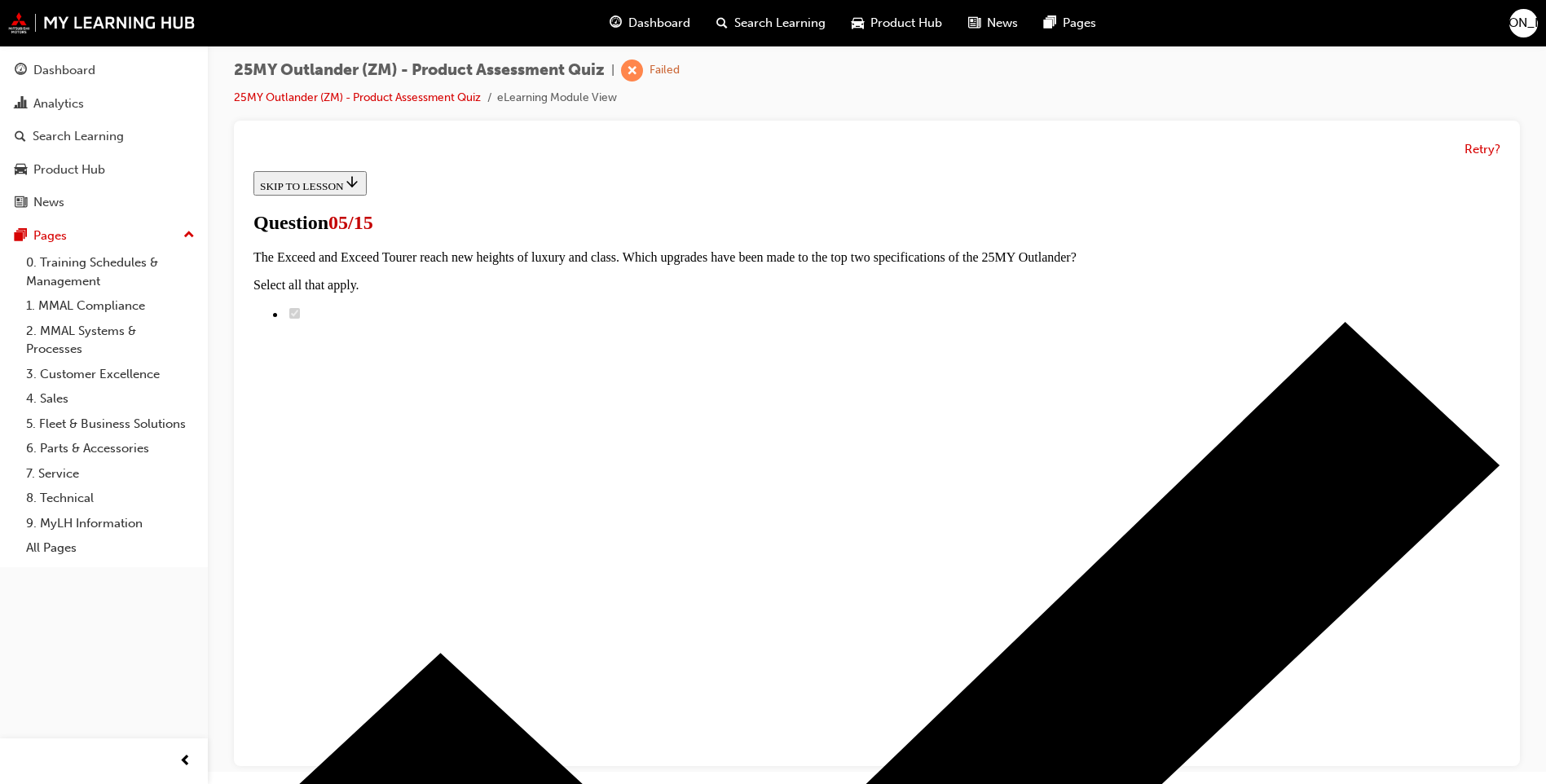
scroll to position [163, 0]
radio input "true"
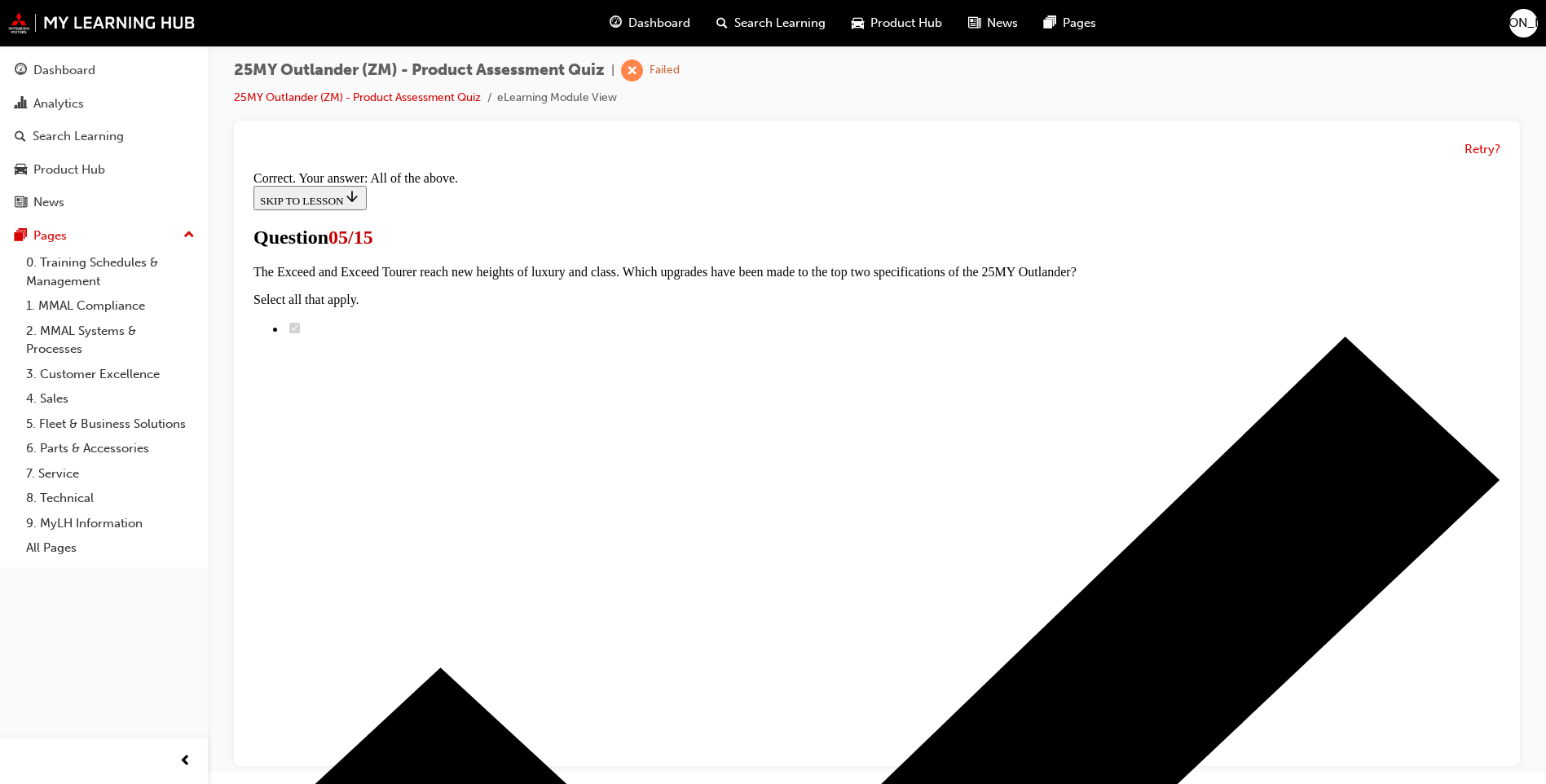
scroll to position [361, 0]
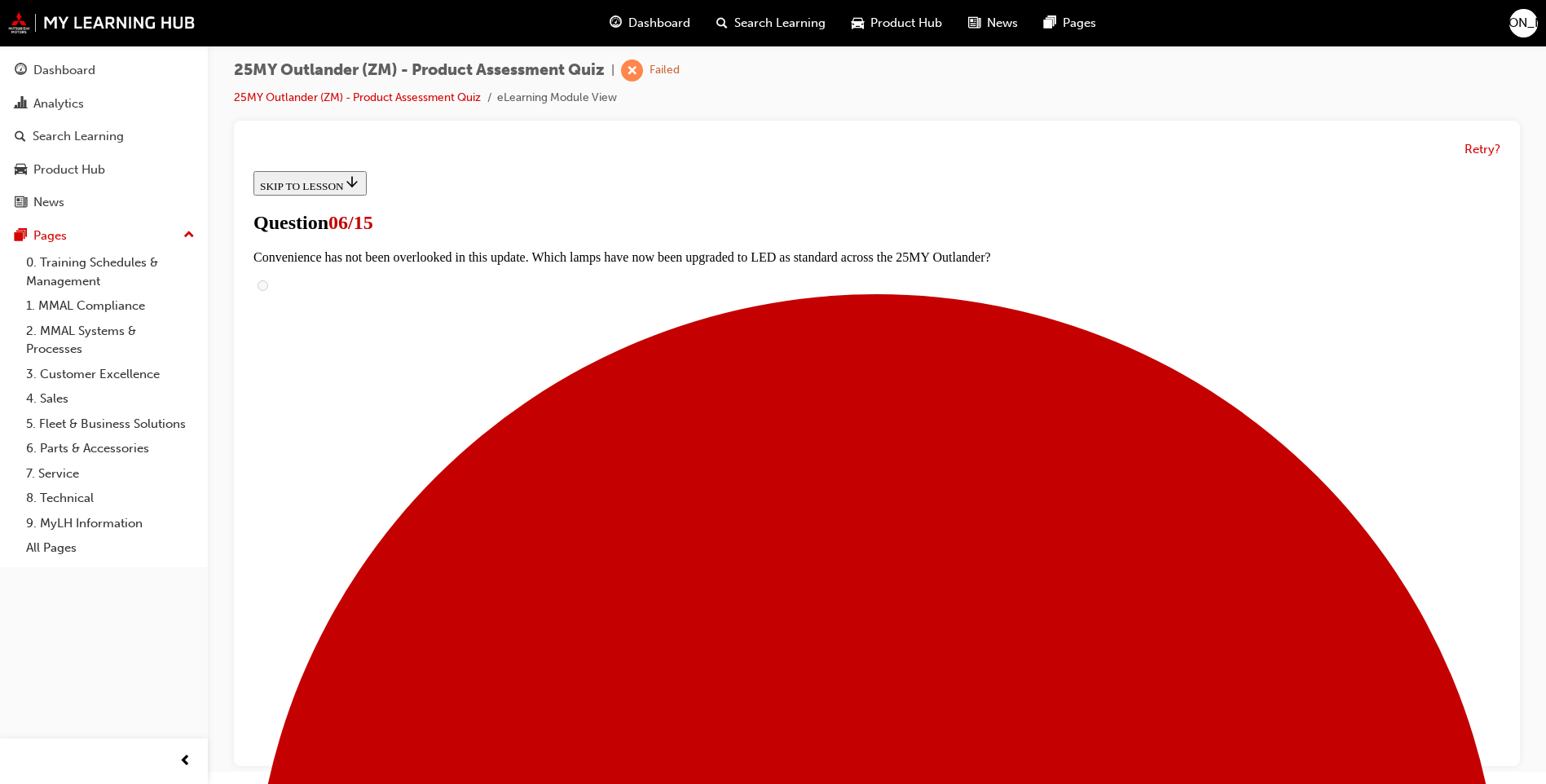
scroll to position [464, 0]
radio input "true"
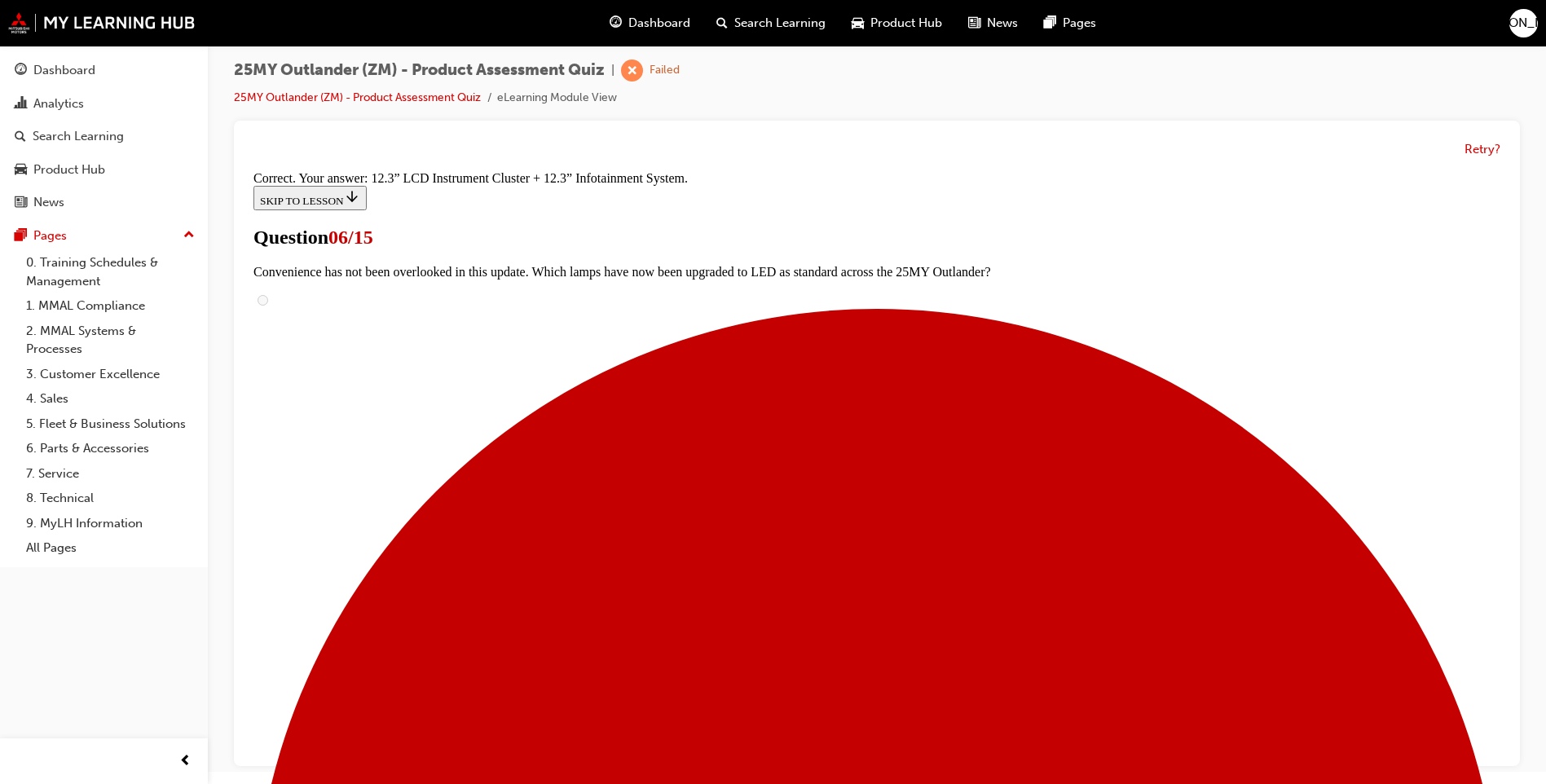
scroll to position [514, 0]
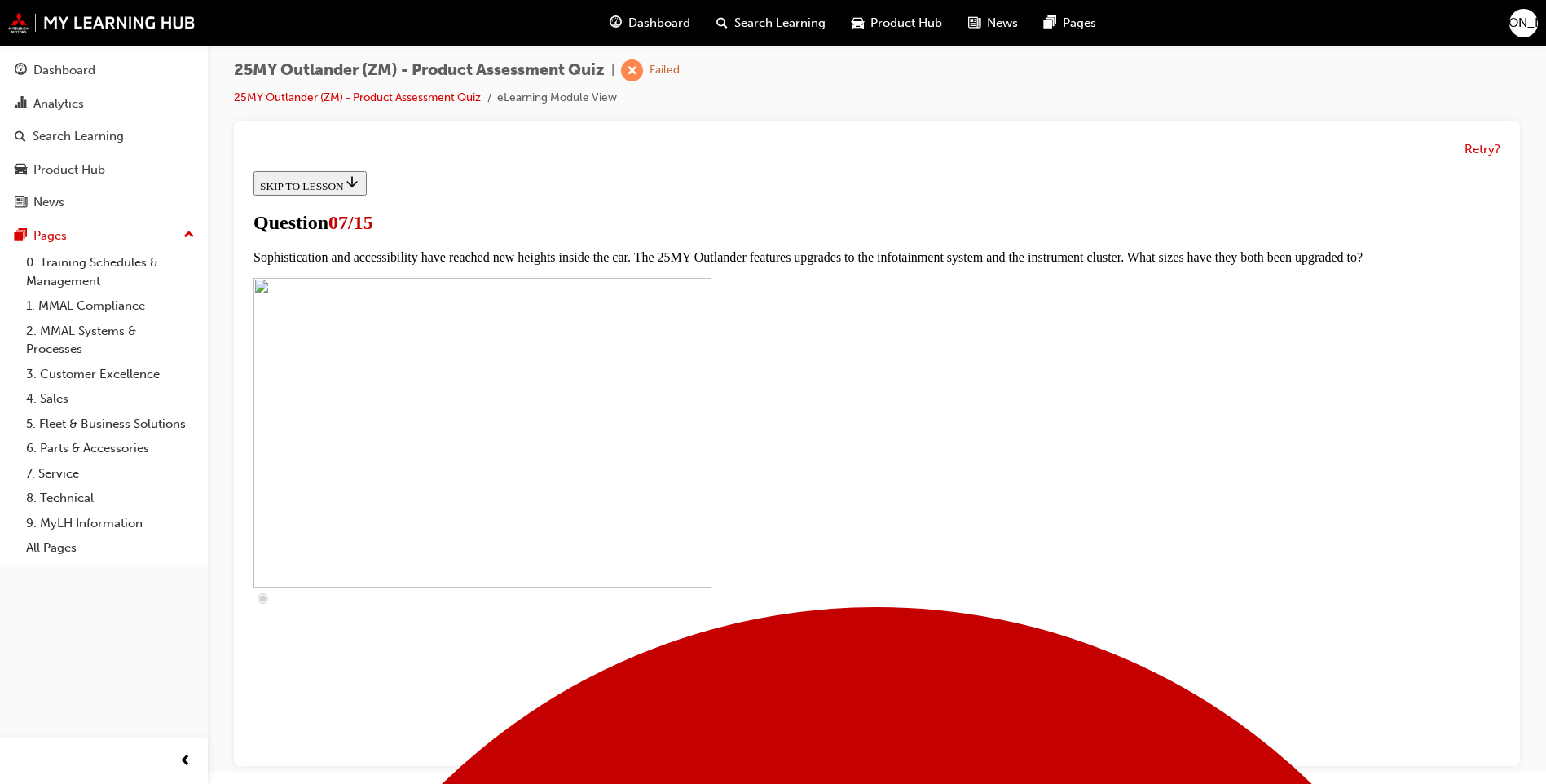
scroll to position [570, 0]
checkbox input "true"
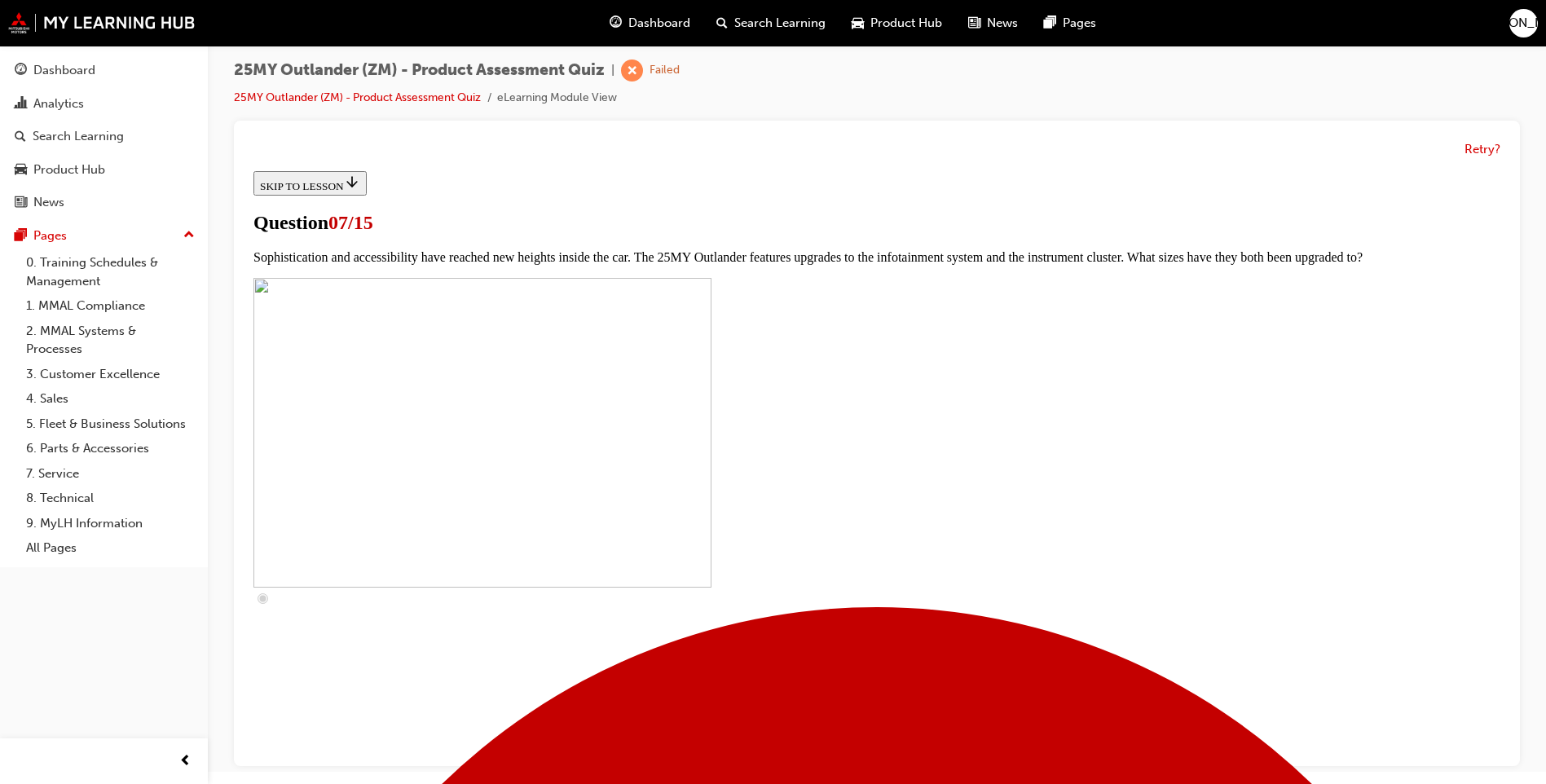
checkbox input "true"
drag, startPoint x: 617, startPoint y: 530, endPoint x: 623, endPoint y: 537, distance: 9.2
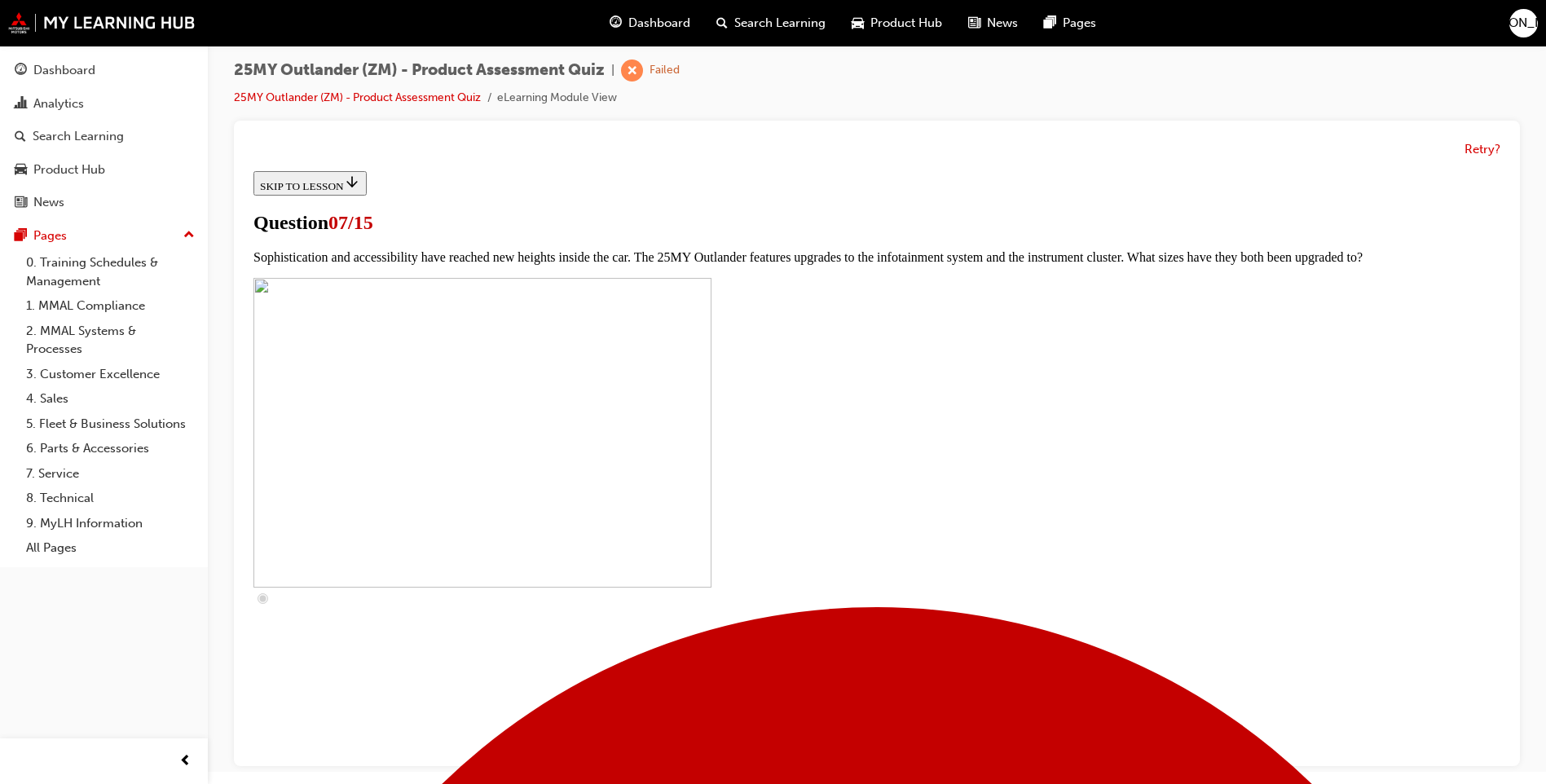
checkbox input "true"
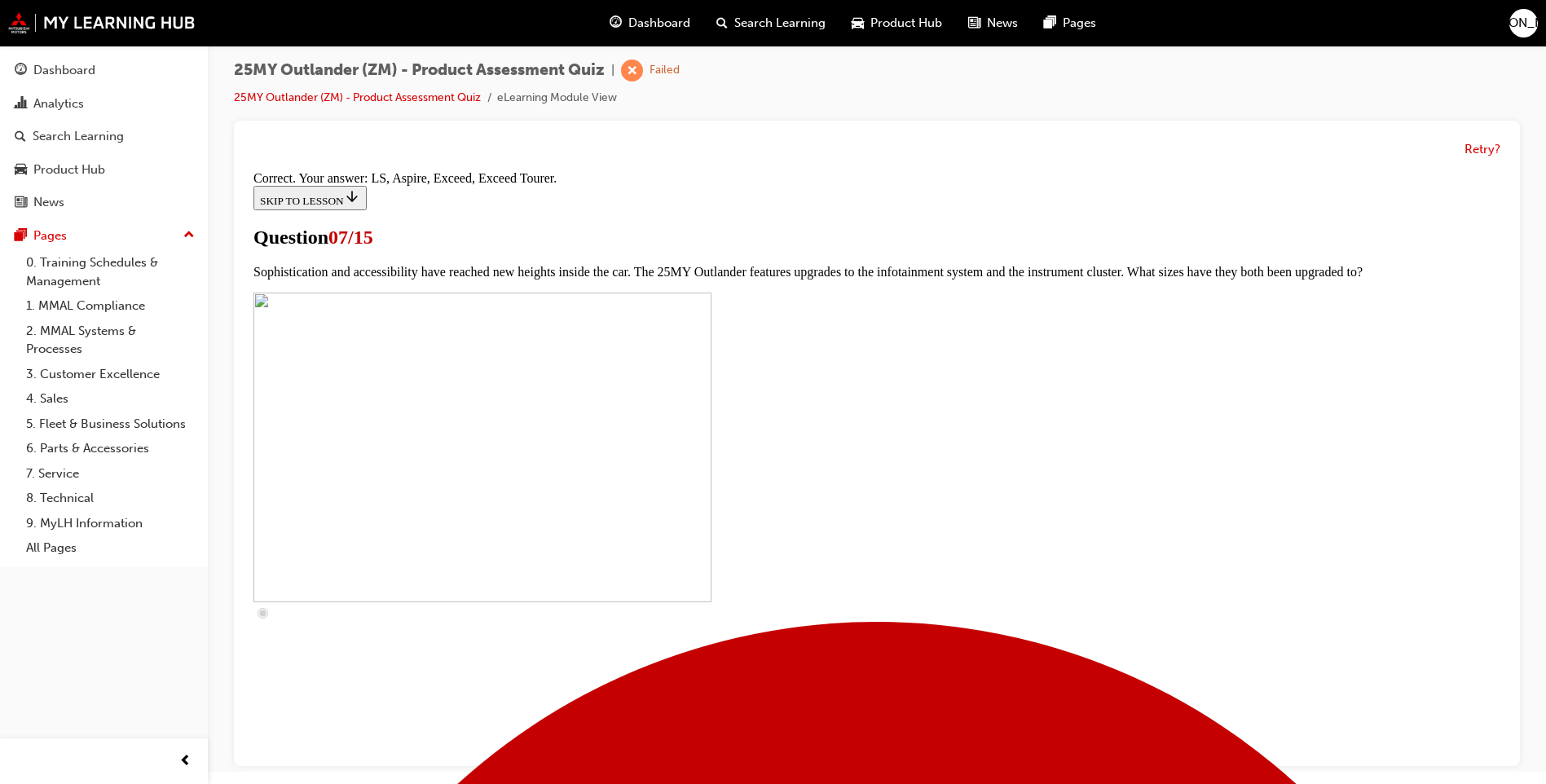
scroll to position [700, 0]
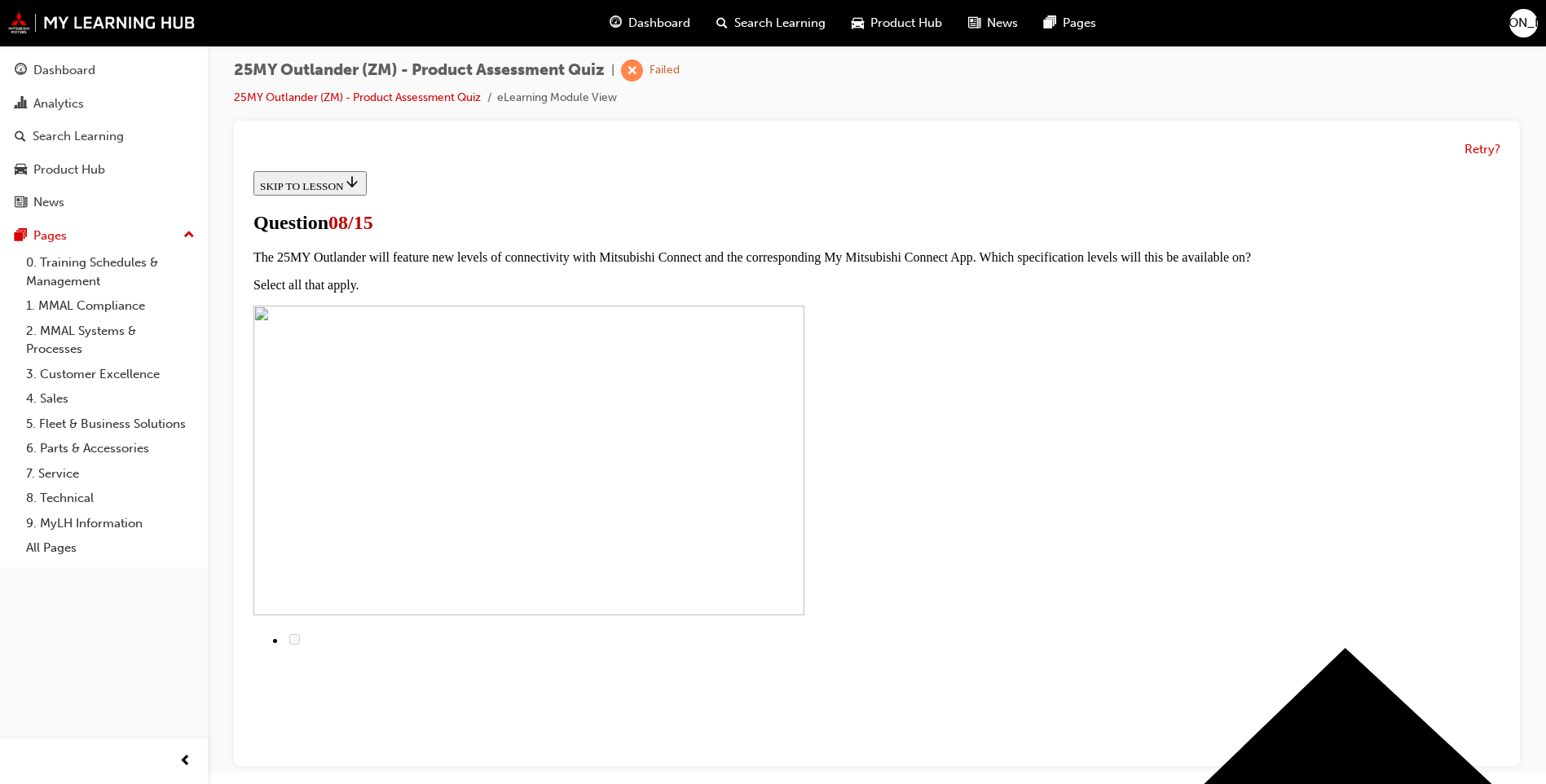
scroll to position [0, 0]
radio input "true"
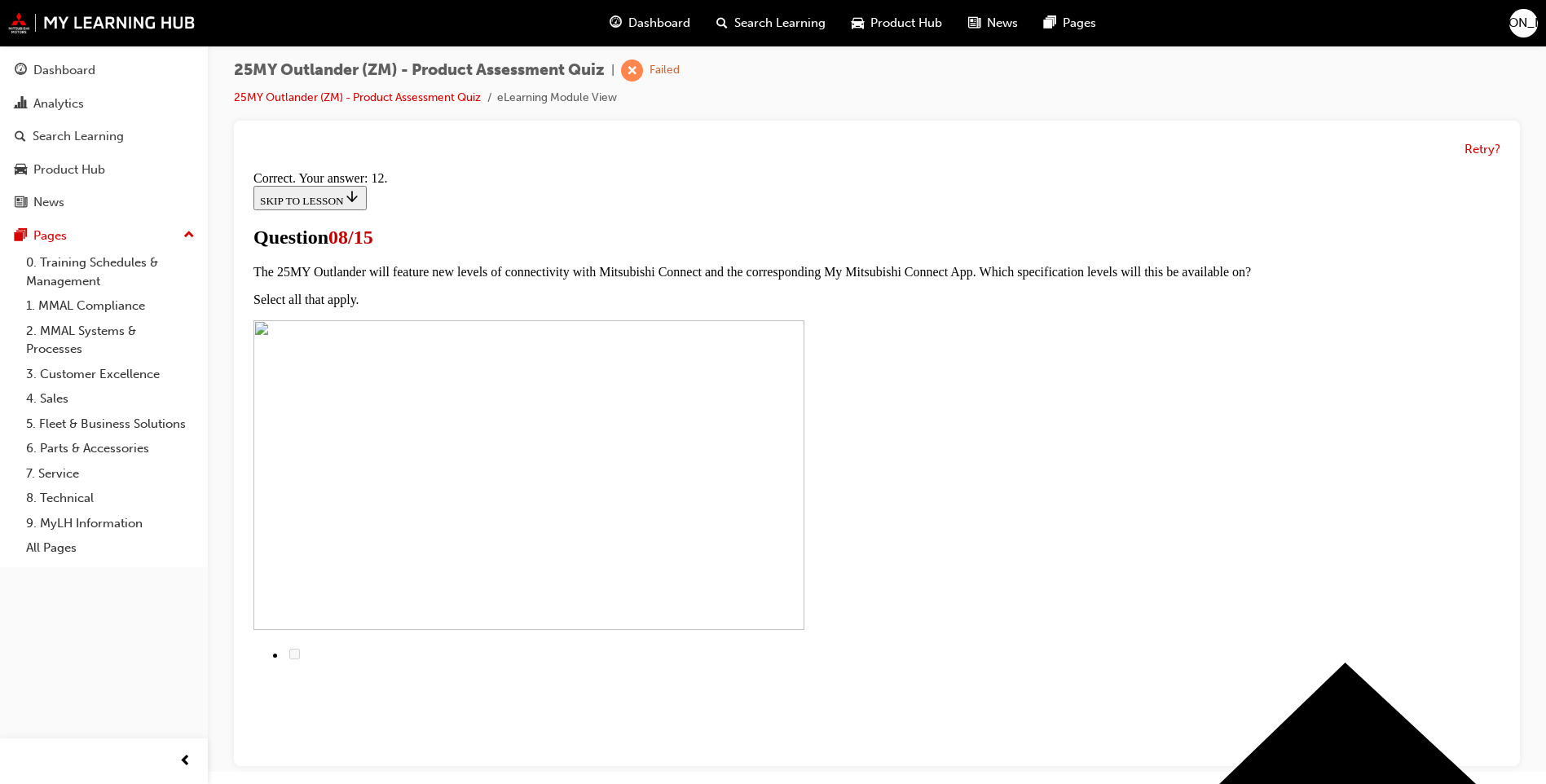
scroll to position [231, 0]
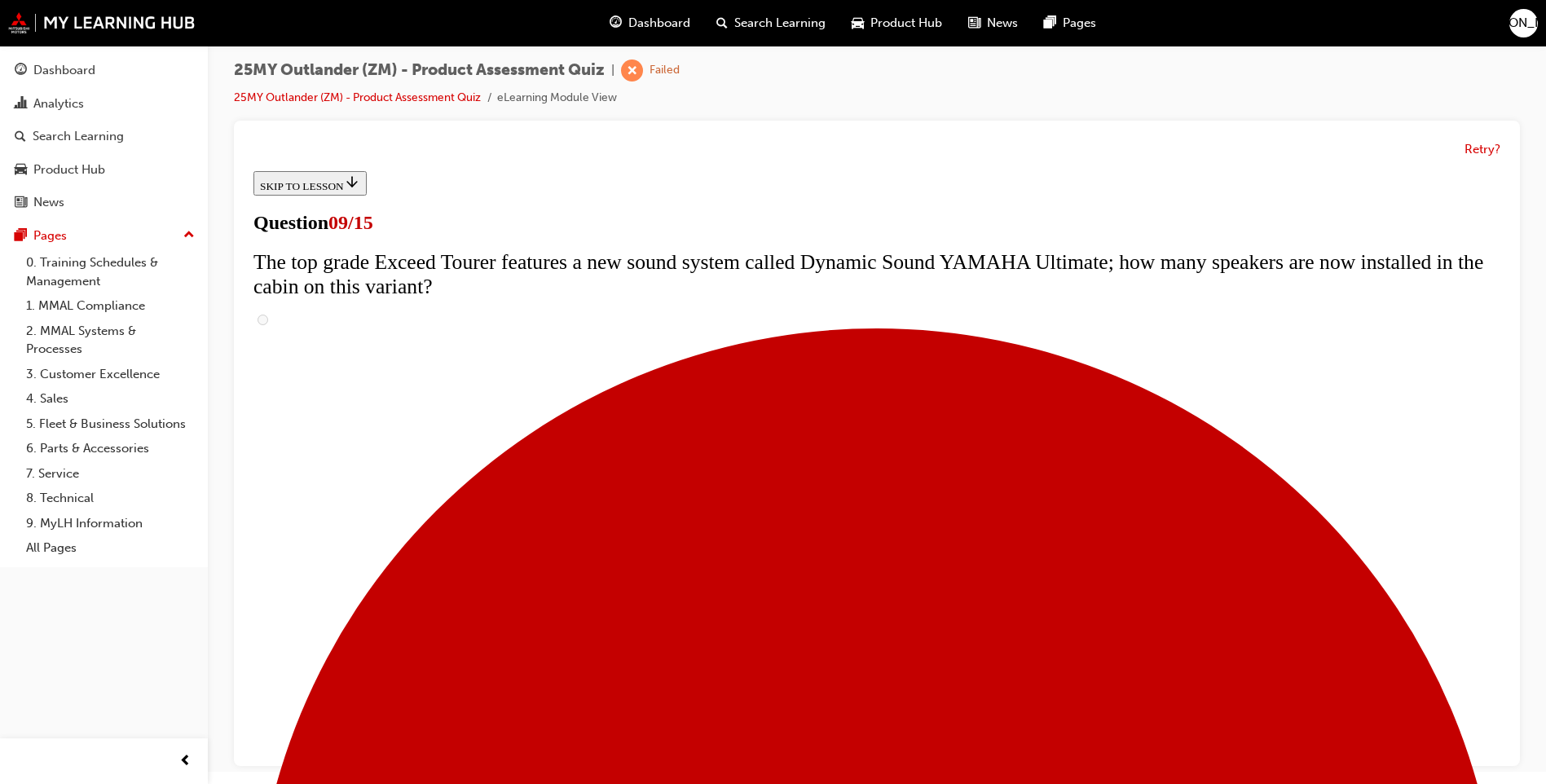
scroll to position [570, 0]
radio input "true"
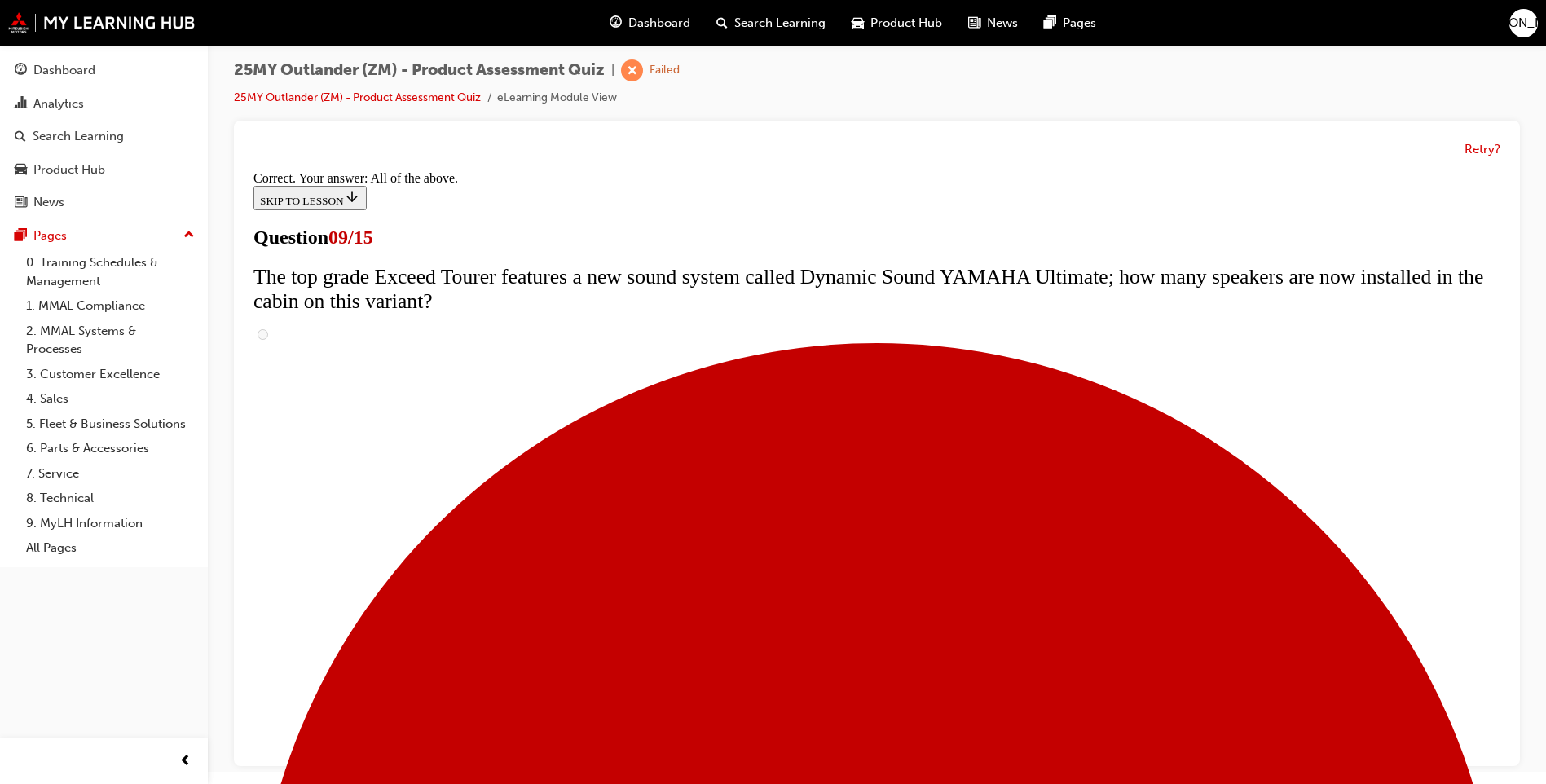
scroll to position [813, 0]
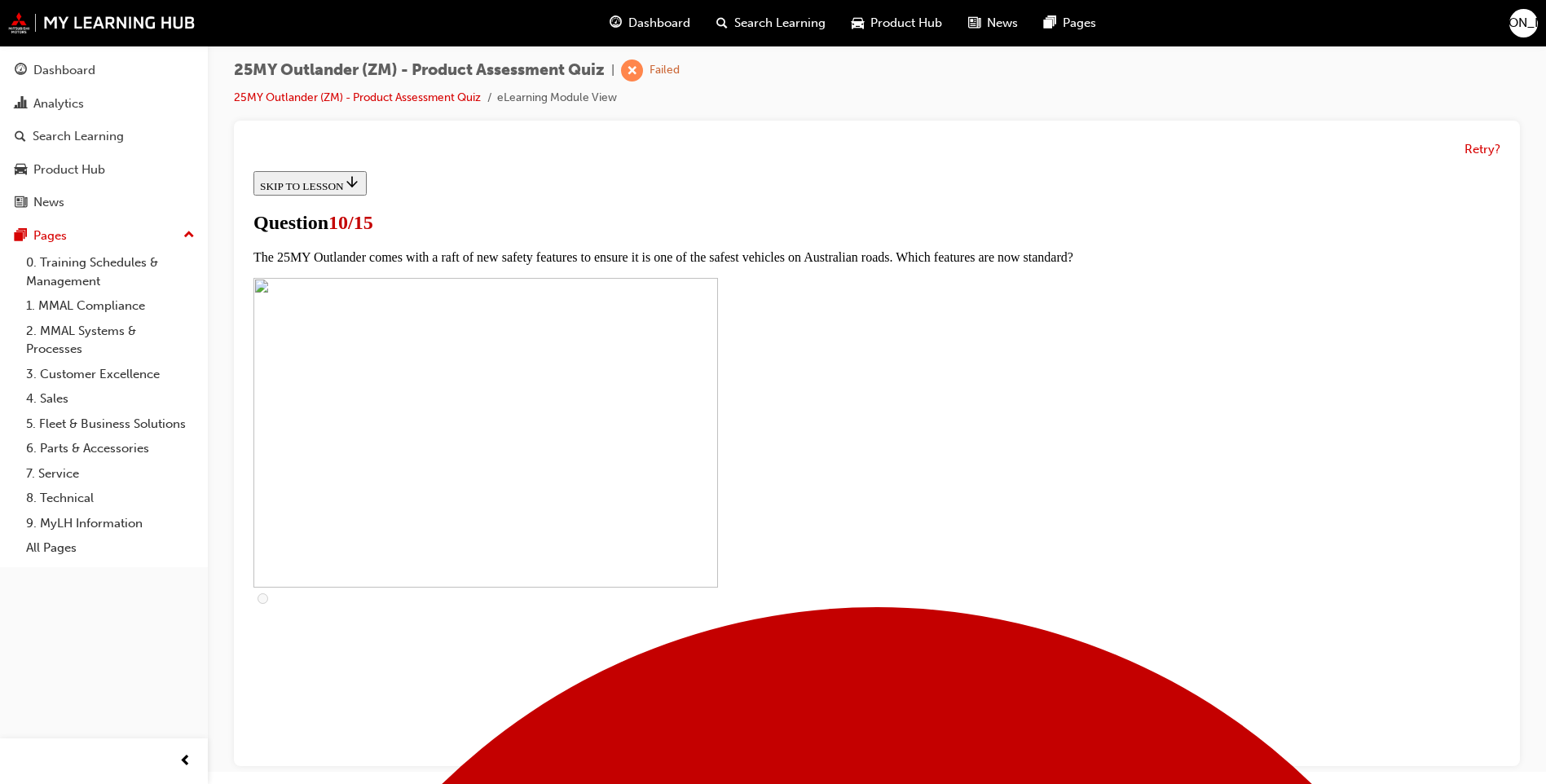
scroll to position [489, 0]
checkbox input "true"
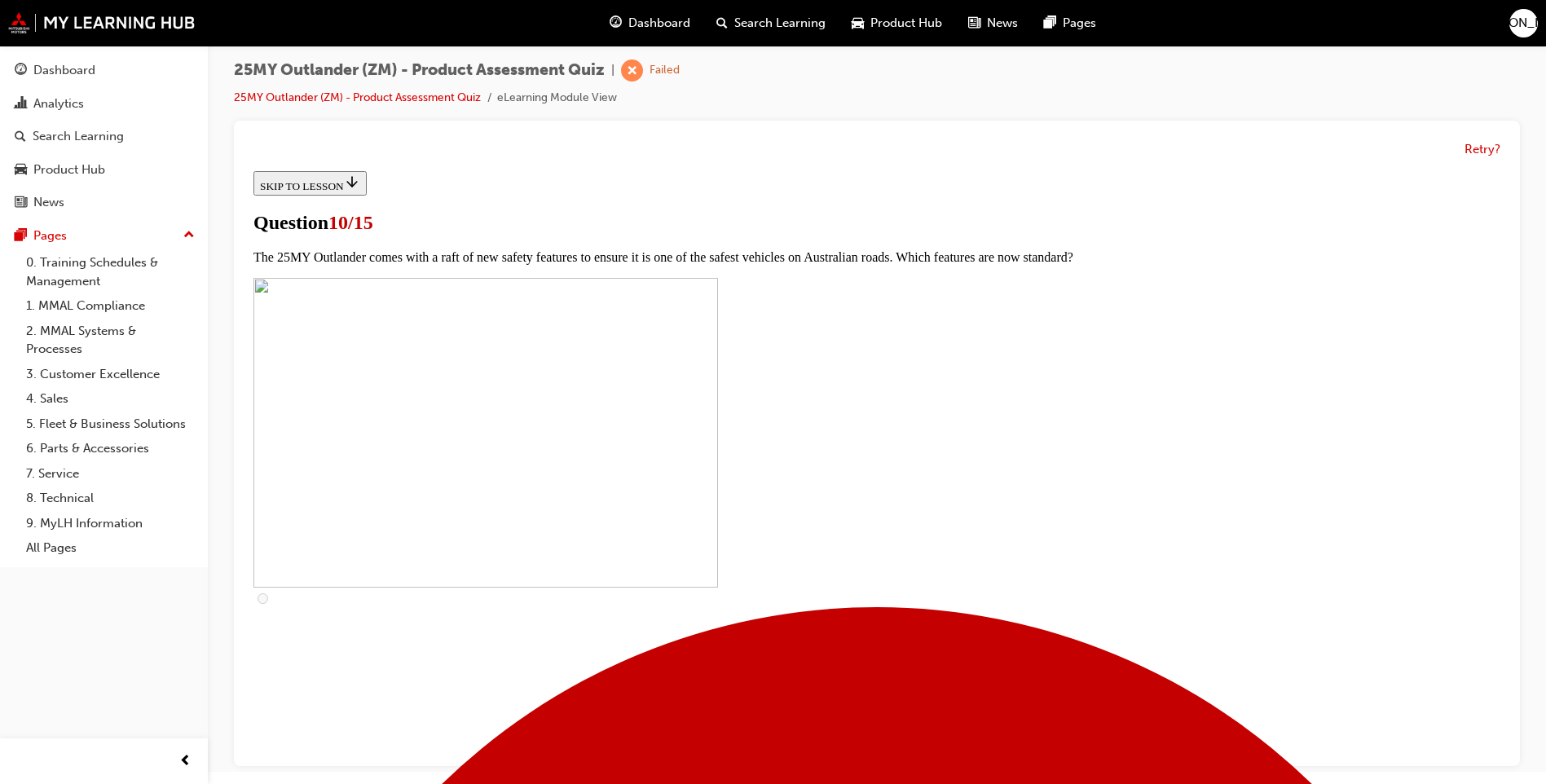
checkbox input "true"
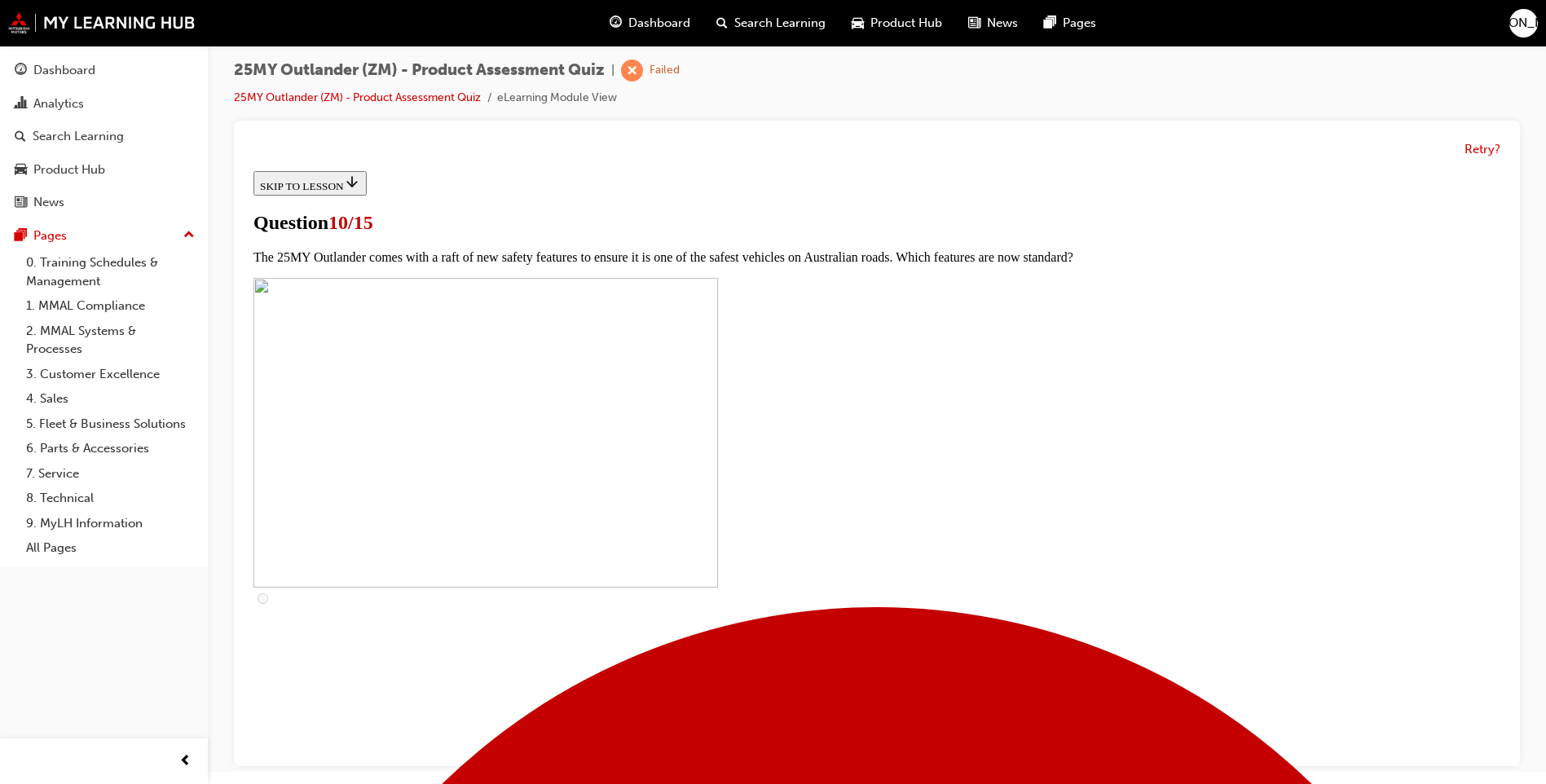
checkbox input "true"
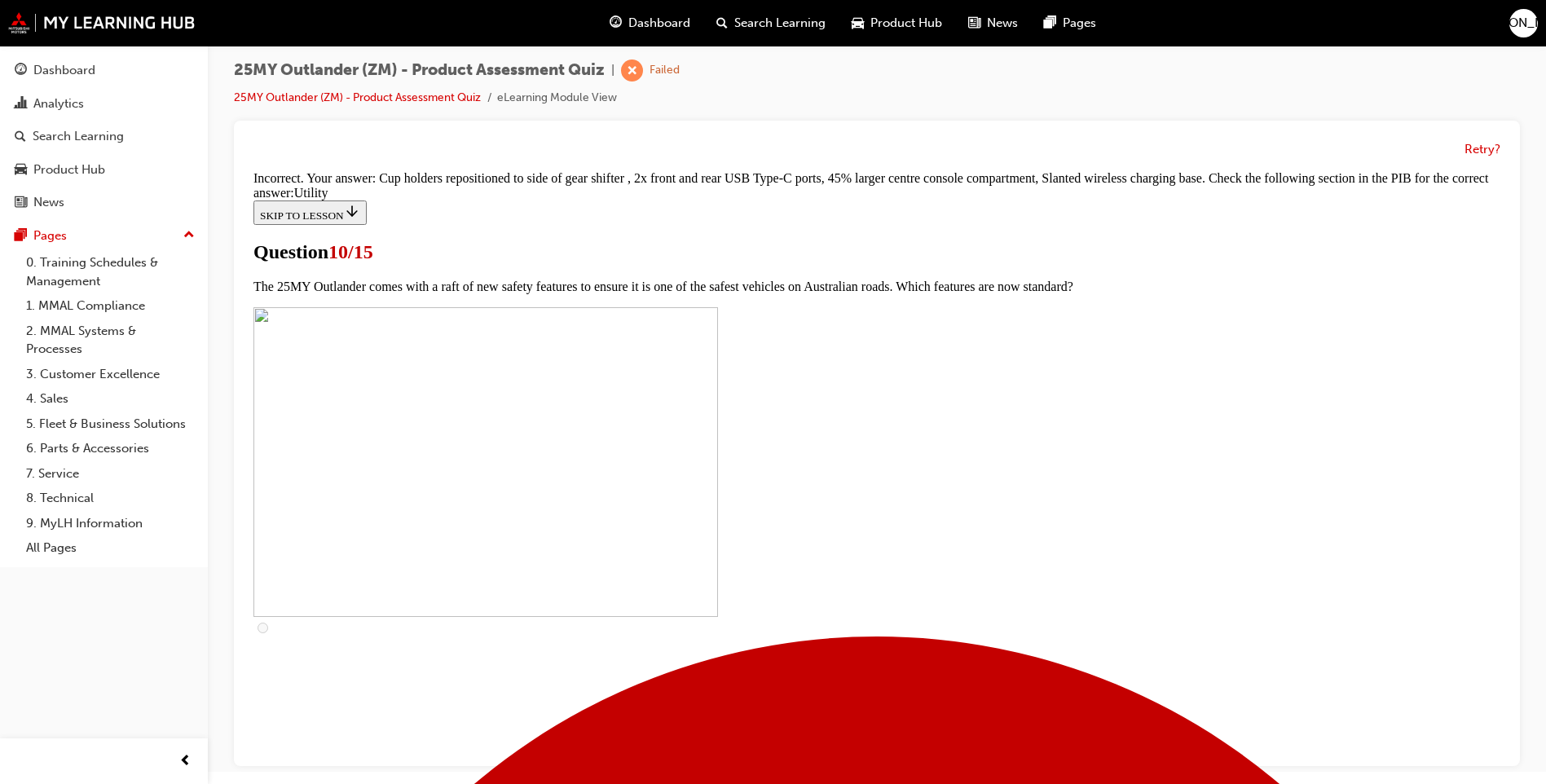
scroll to position [760, 0]
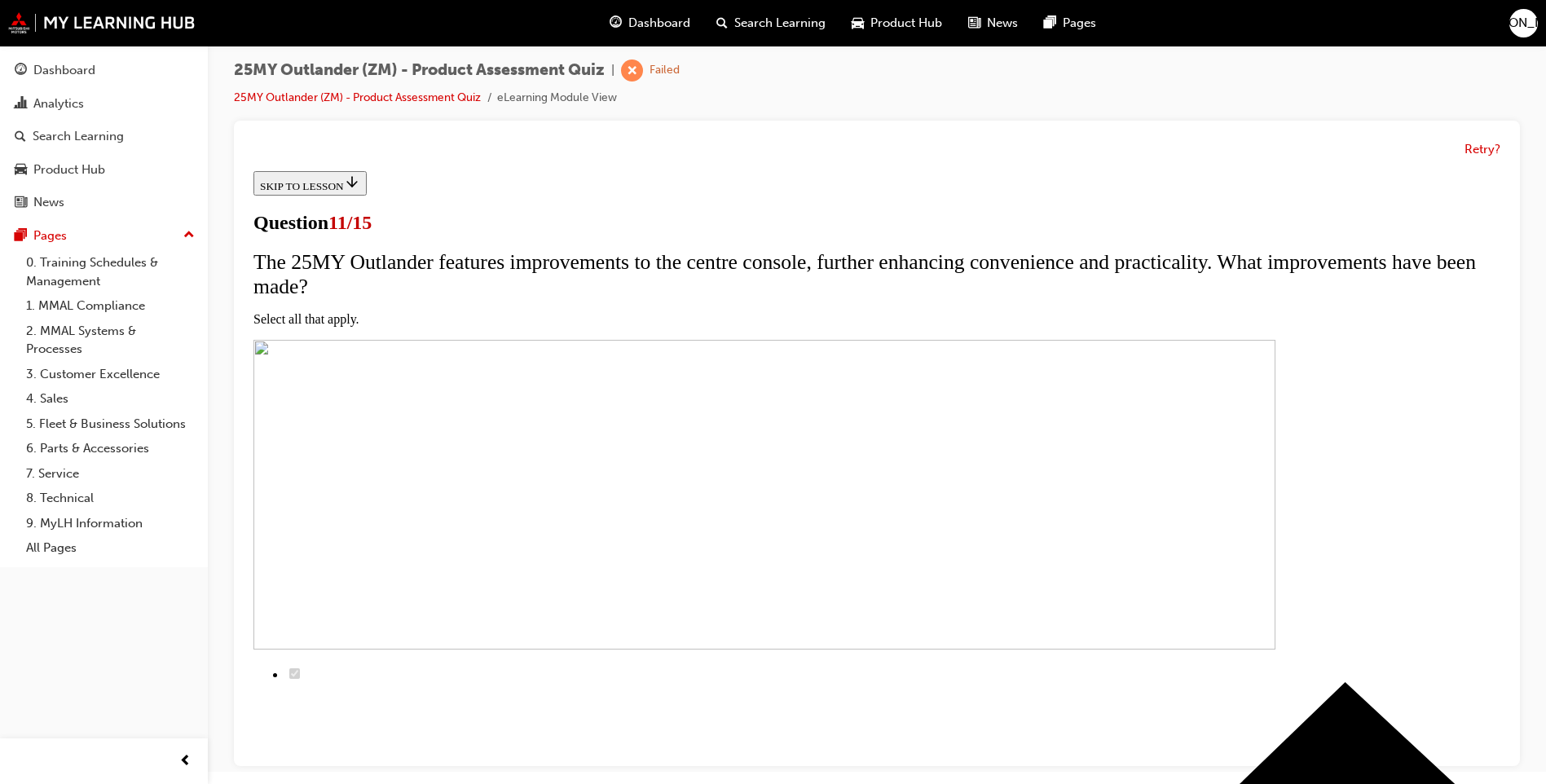
scroll to position [163, 0]
checkbox input "true"
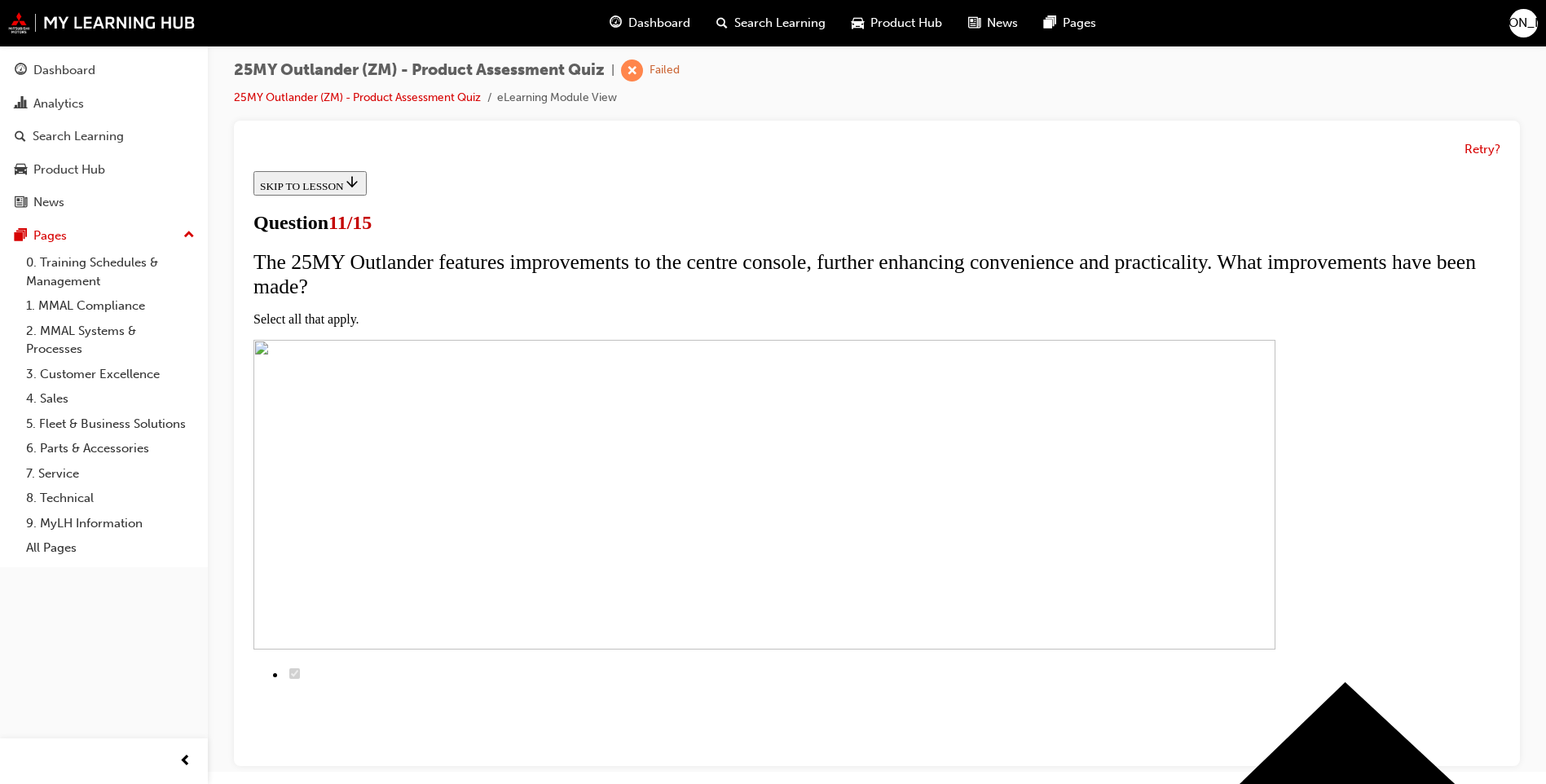
checkbox input "true"
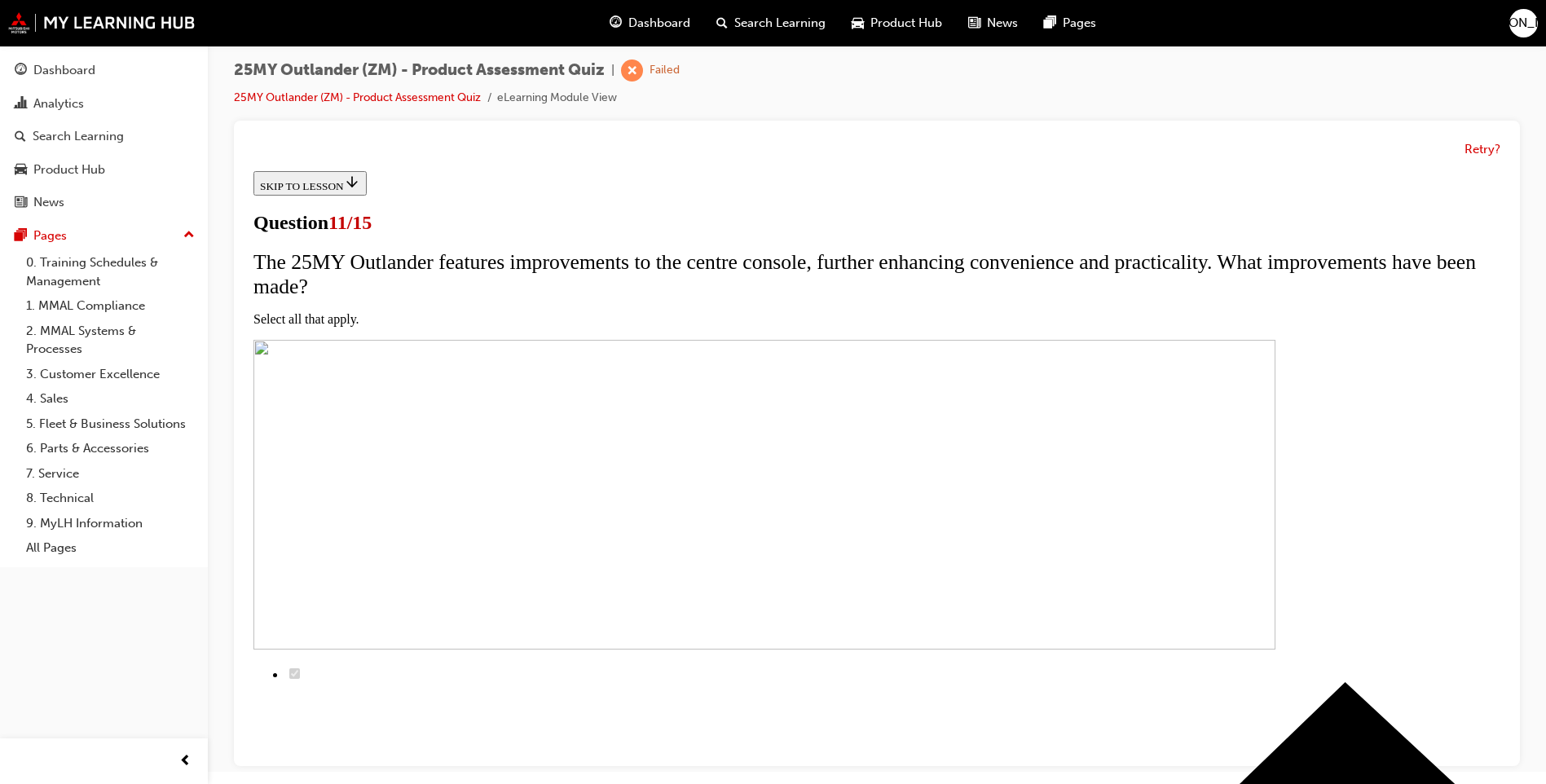
checkbox input "true"
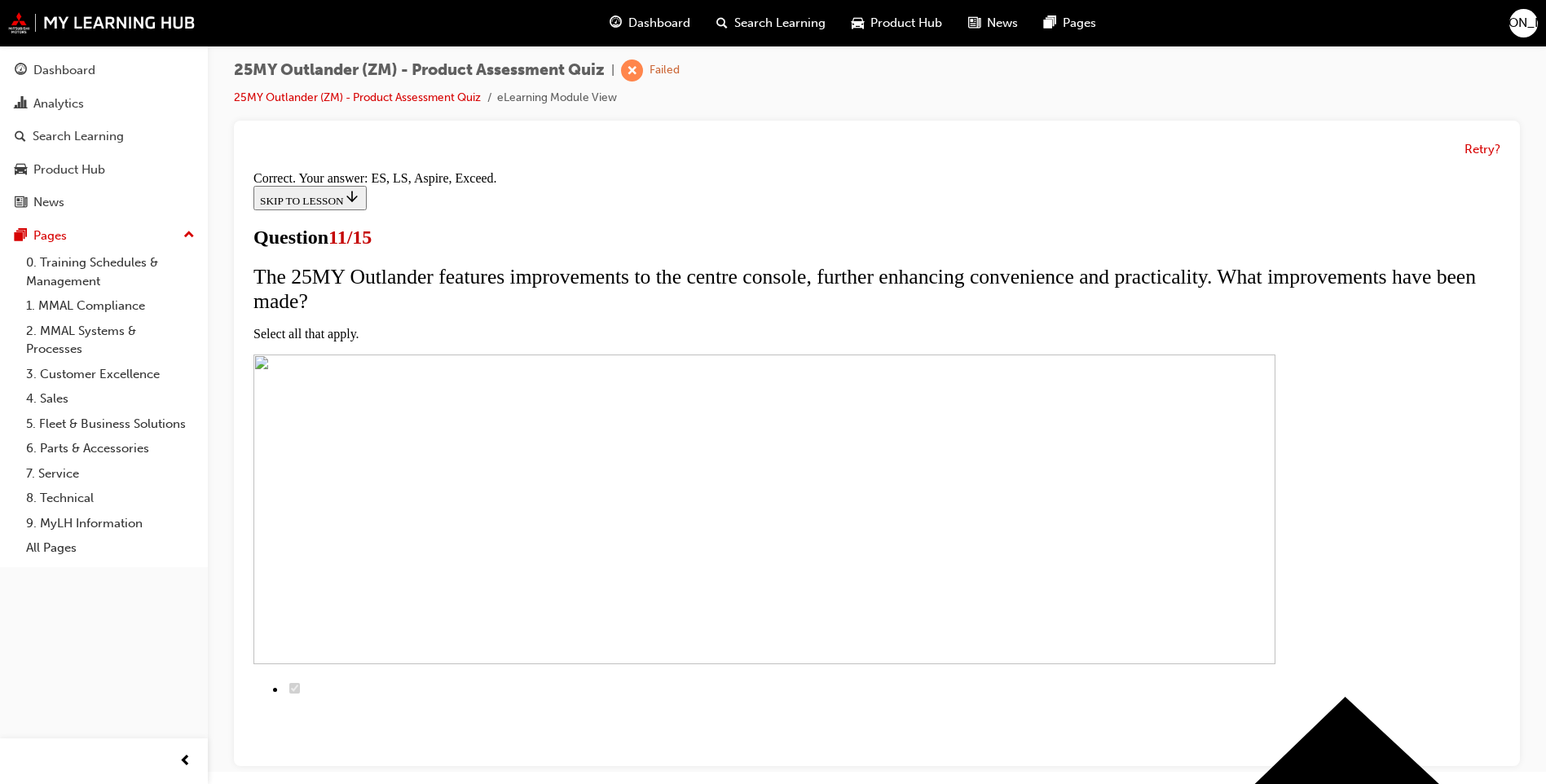
scroll to position [351, 0]
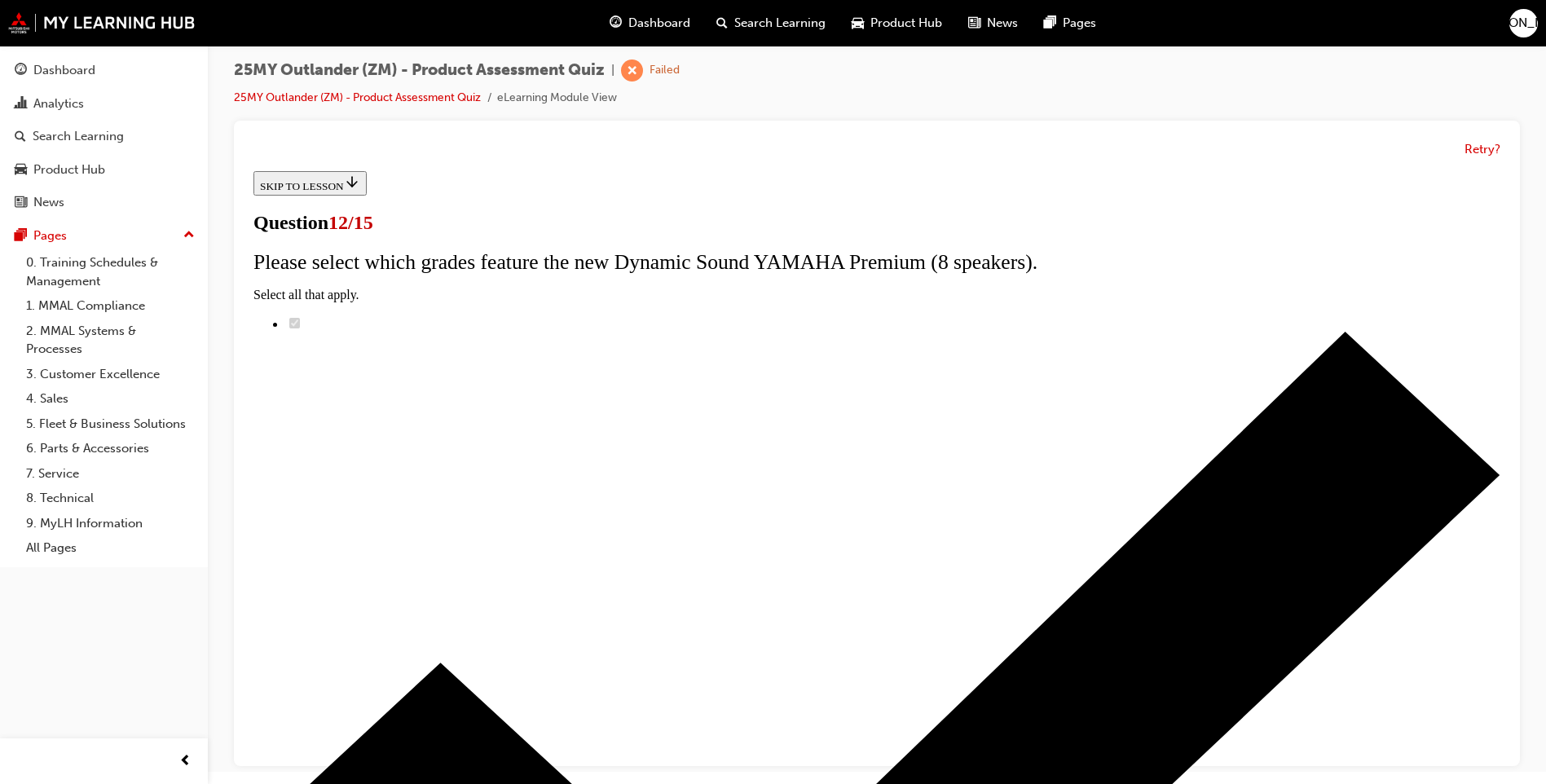
scroll to position [105, 0]
radio input "true"
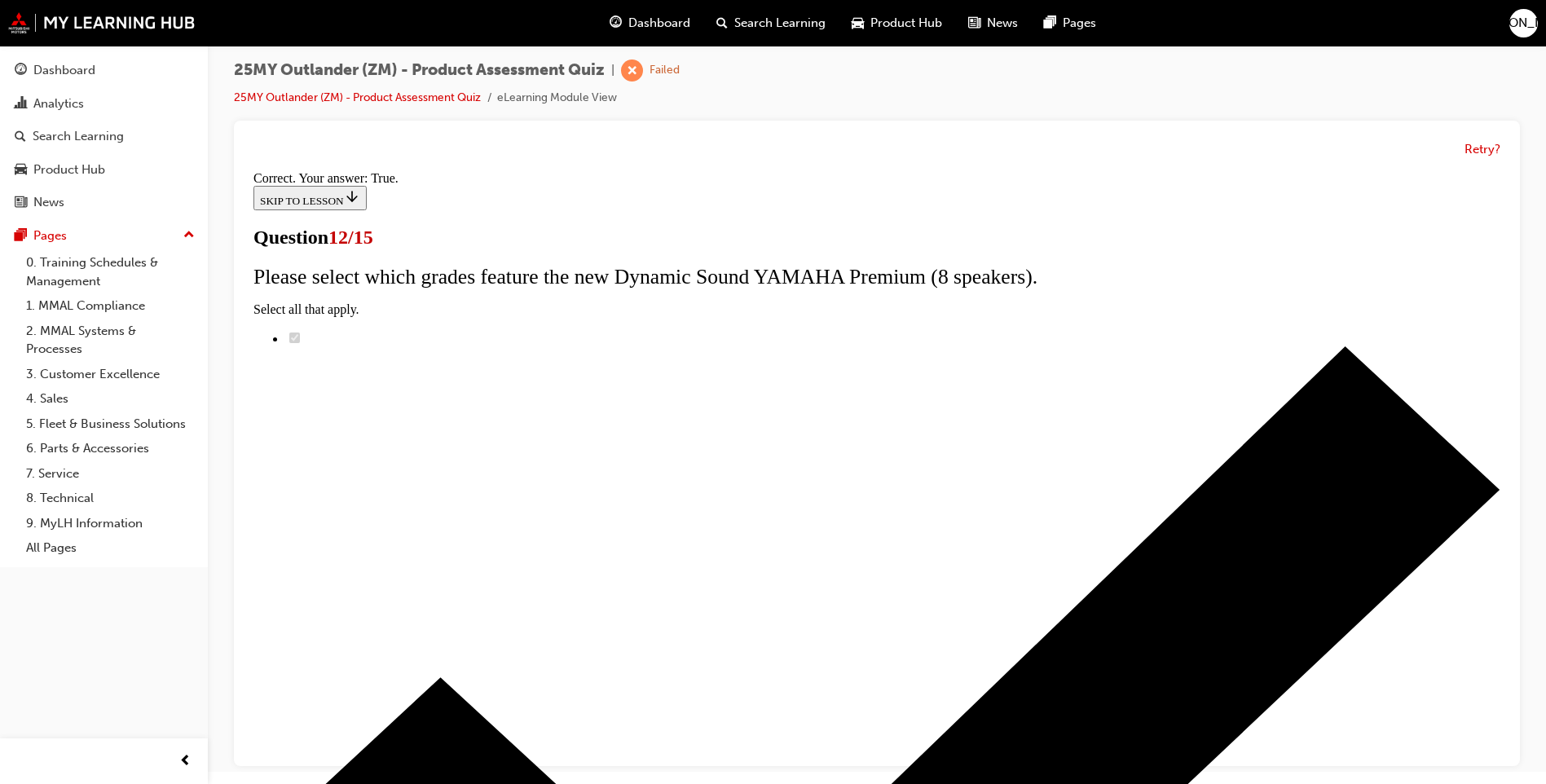
scroll to position [155, 0]
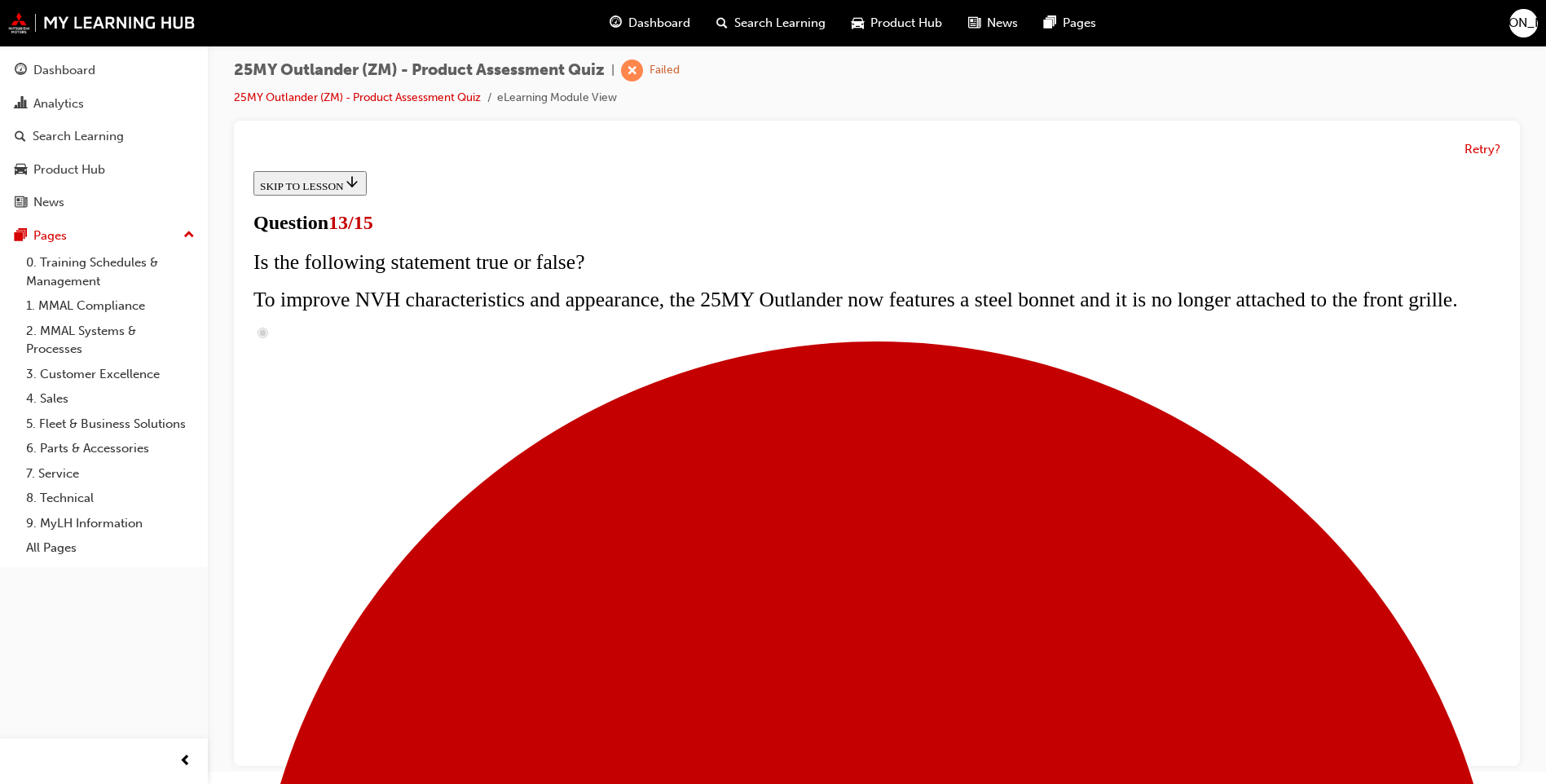
scroll to position [277, 0]
radio input "true"
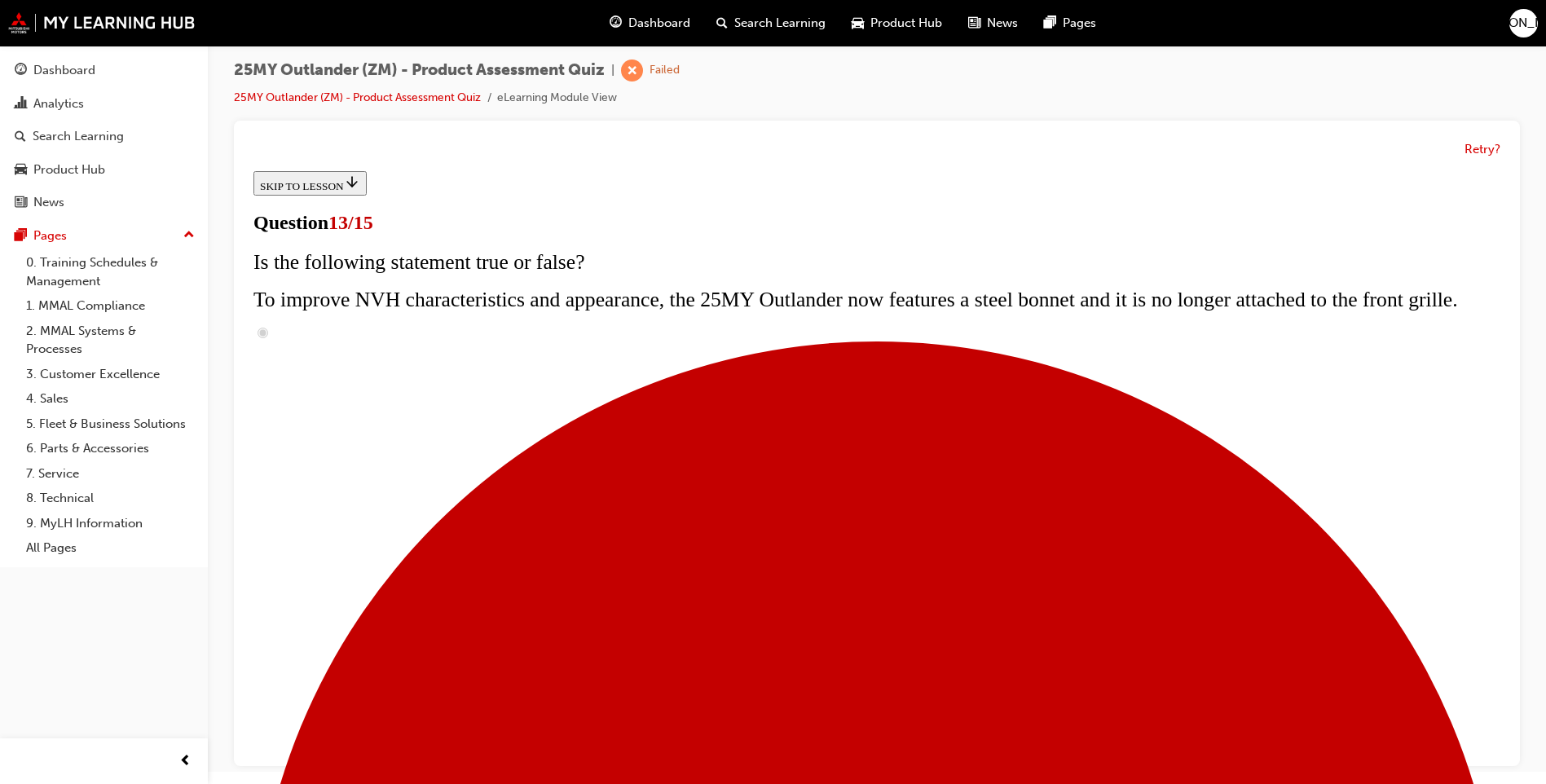
radio input "true"
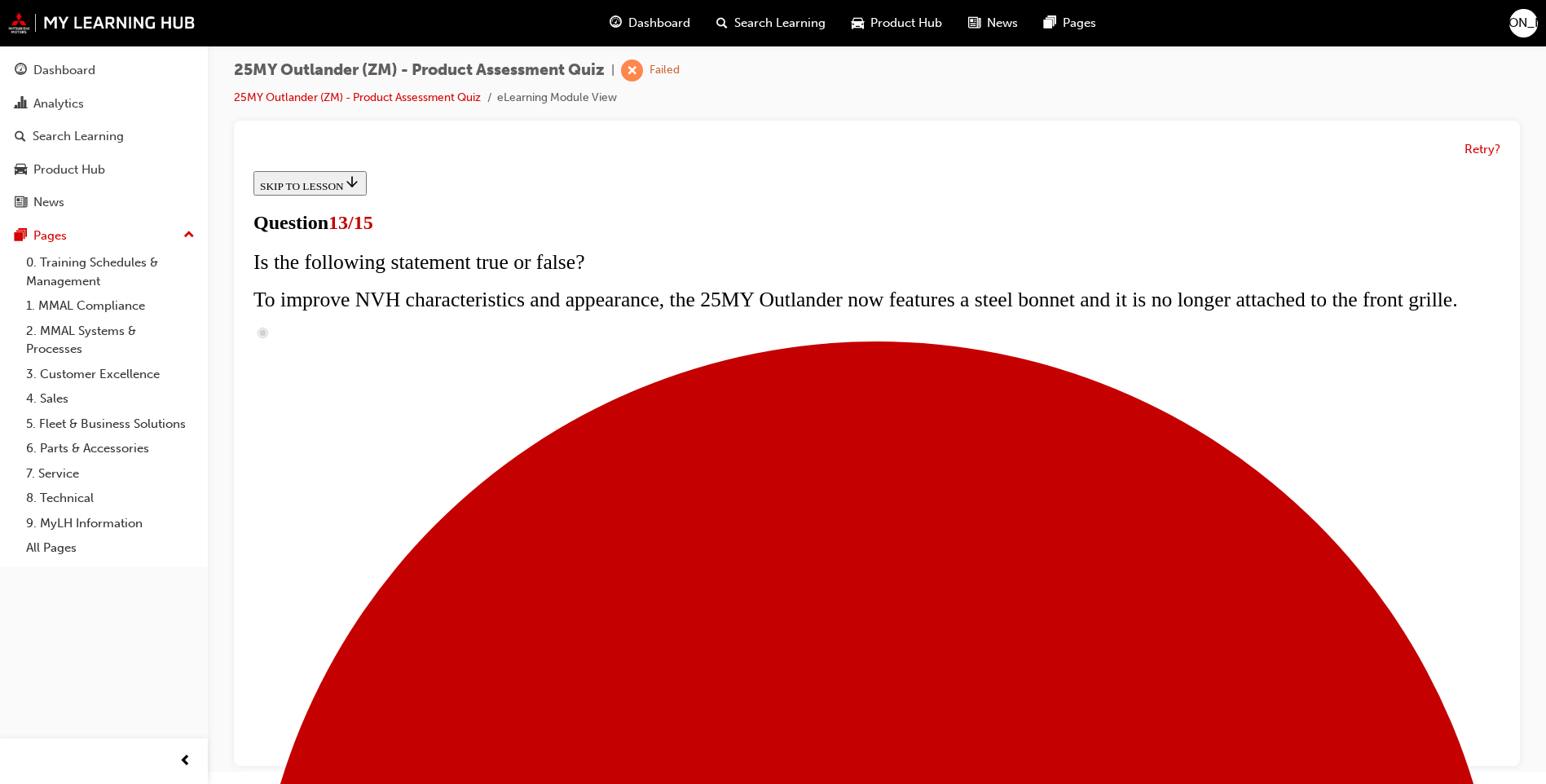
radio input "true"
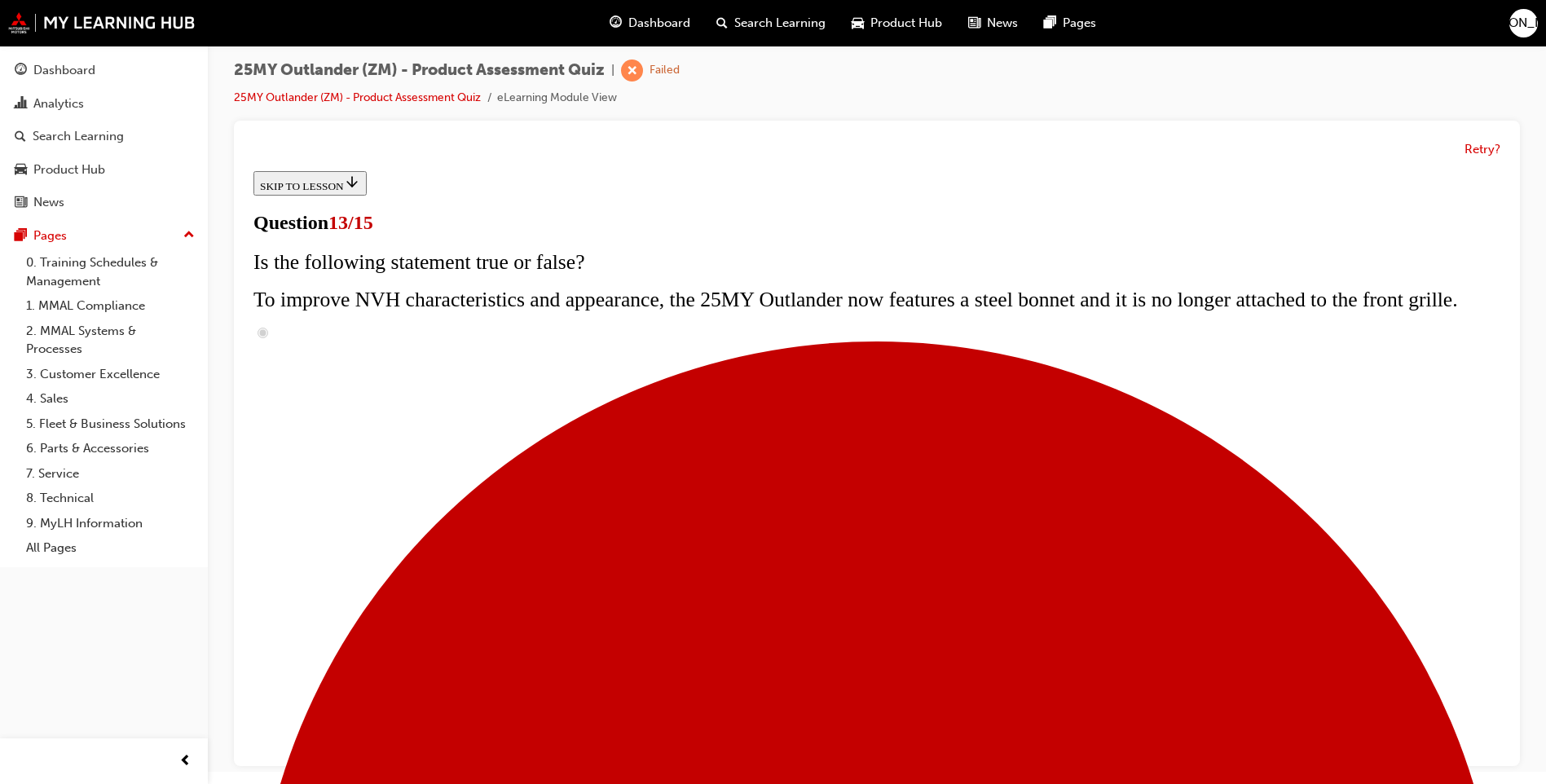
radio input "true"
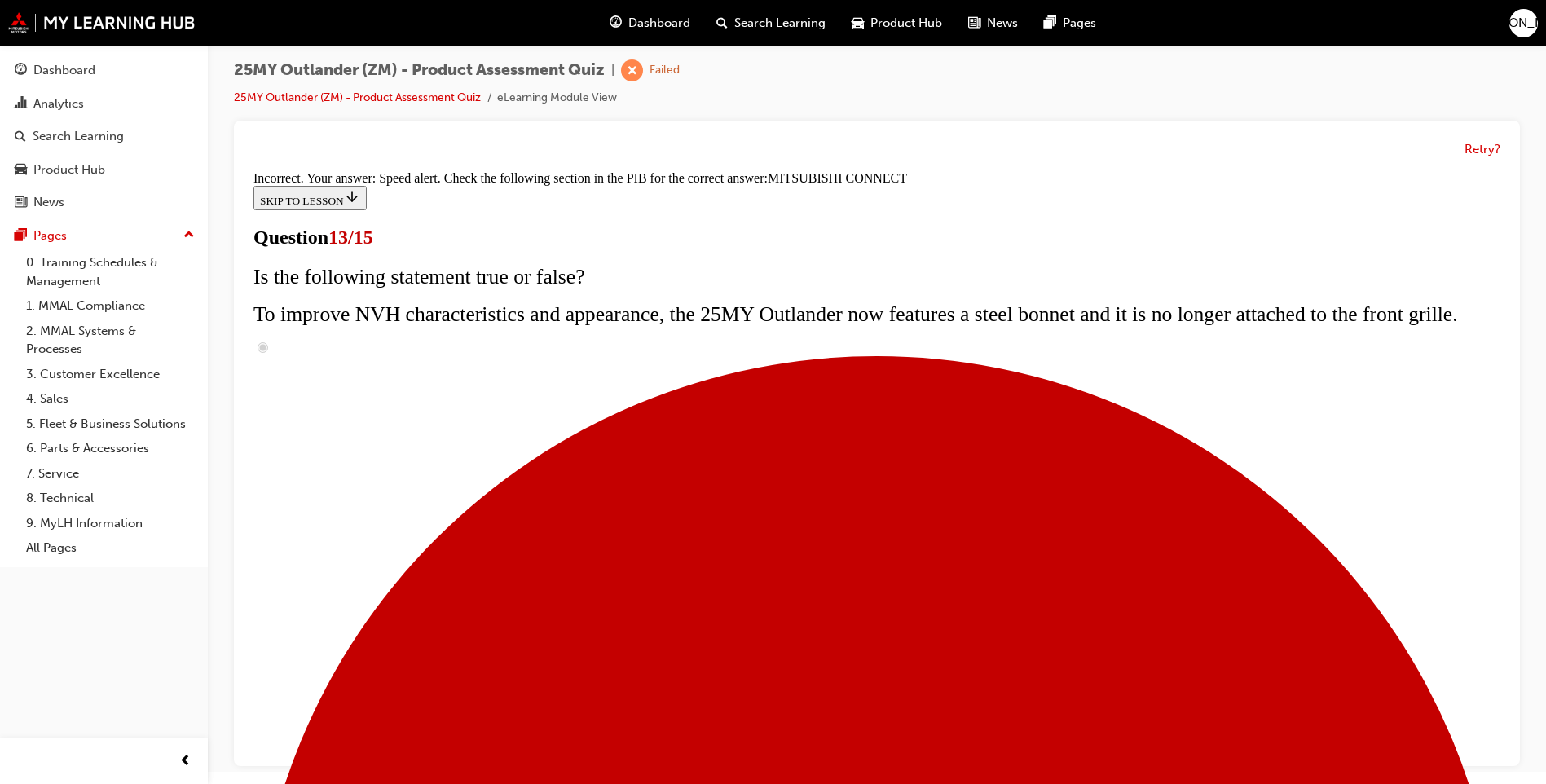
scroll to position [489, 0]
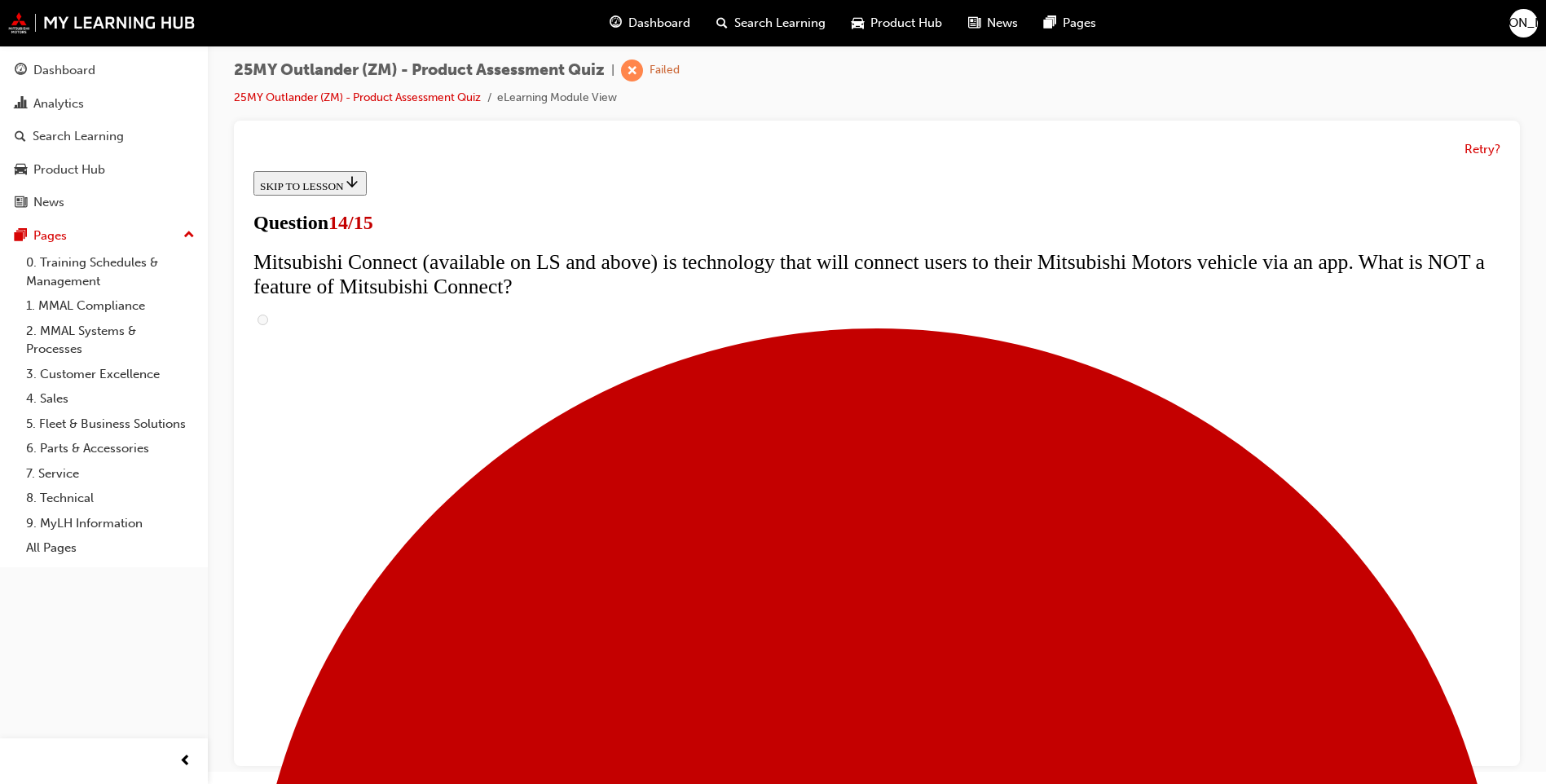
scroll to position [570, 0]
radio input "true"
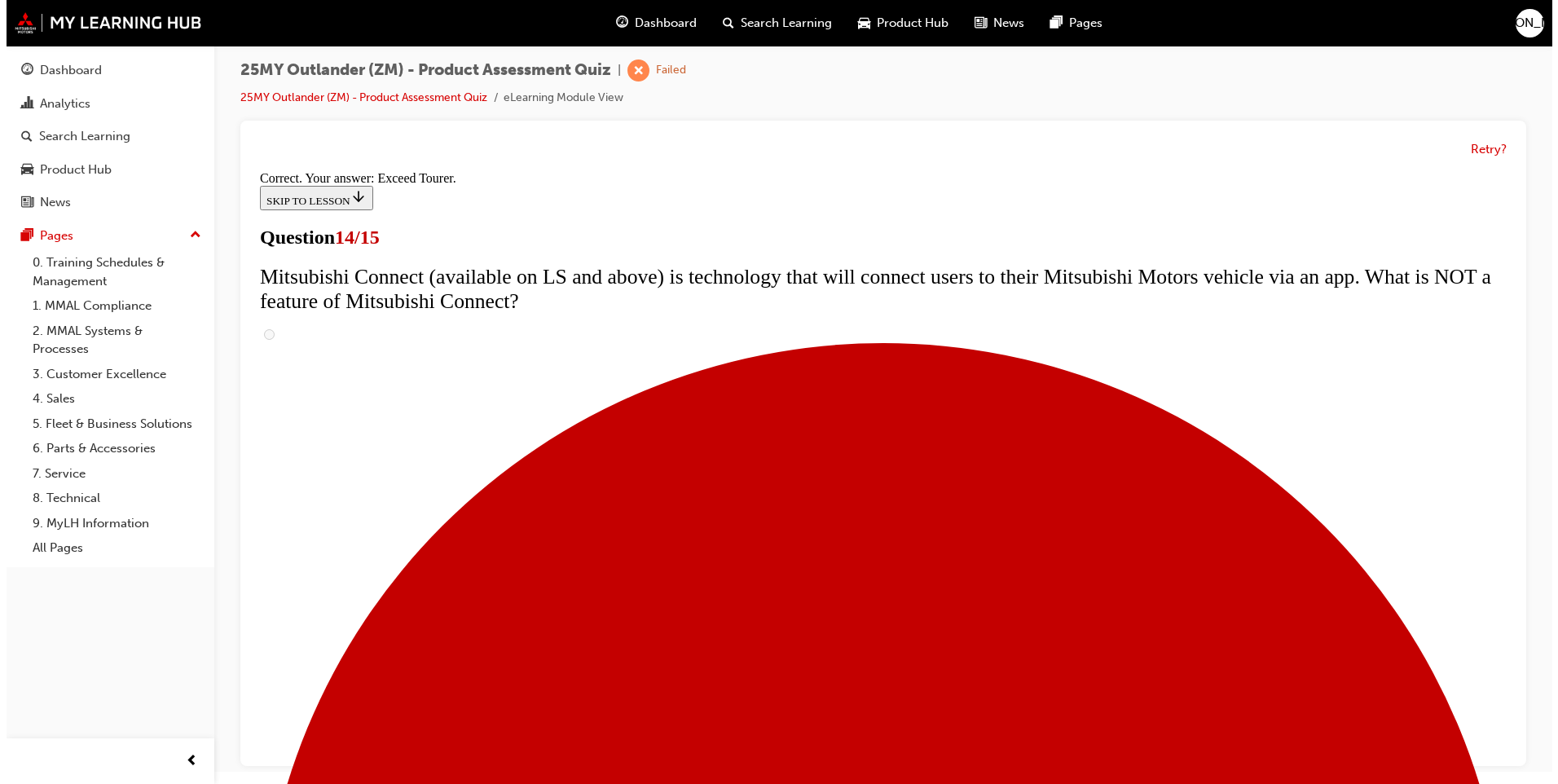
scroll to position [0, 0]
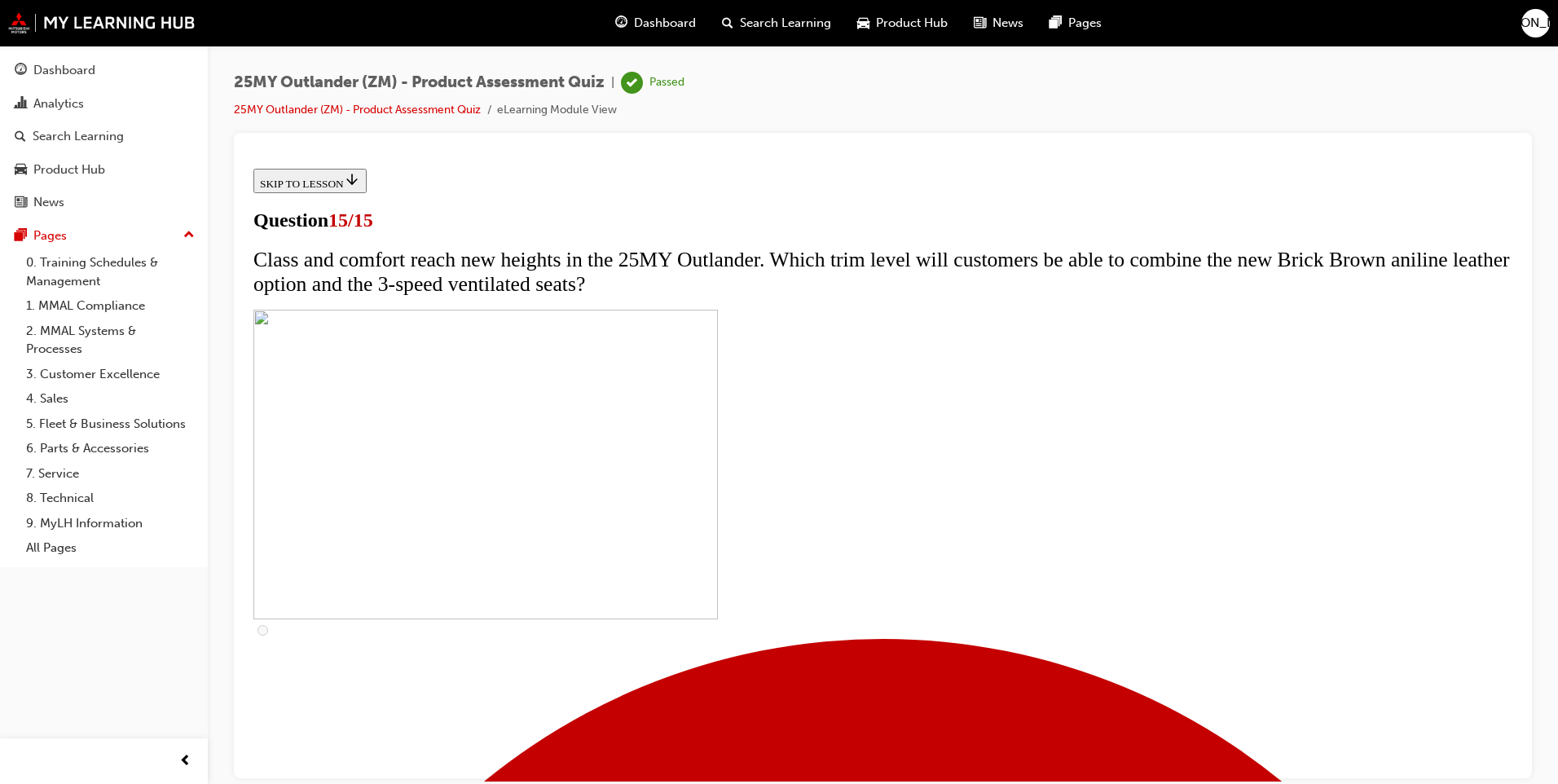
scroll to position [211, 0]
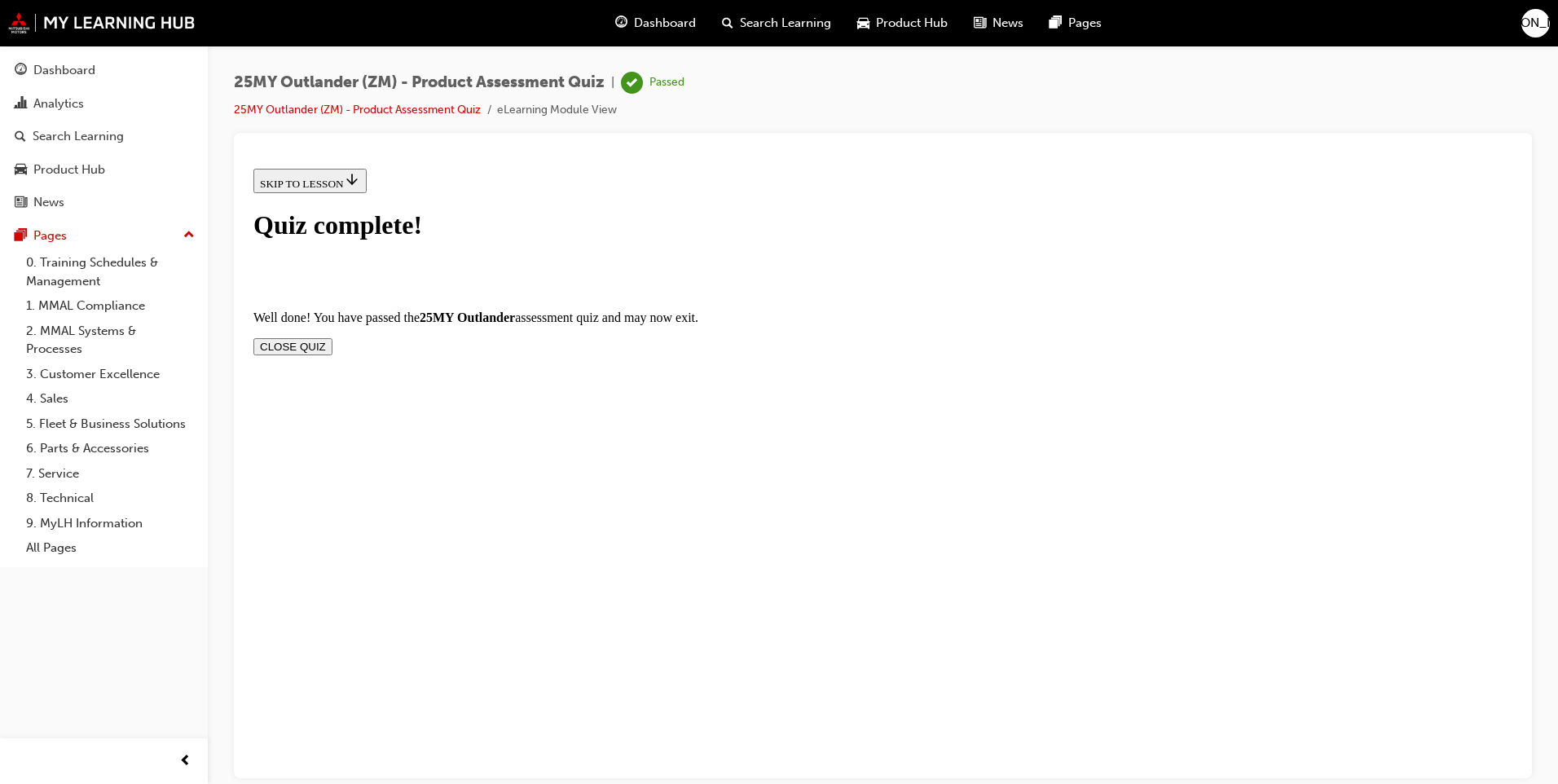
click at [333, 337] on button "CLOSE QUIZ" at bounding box center [293, 346] width 79 height 17
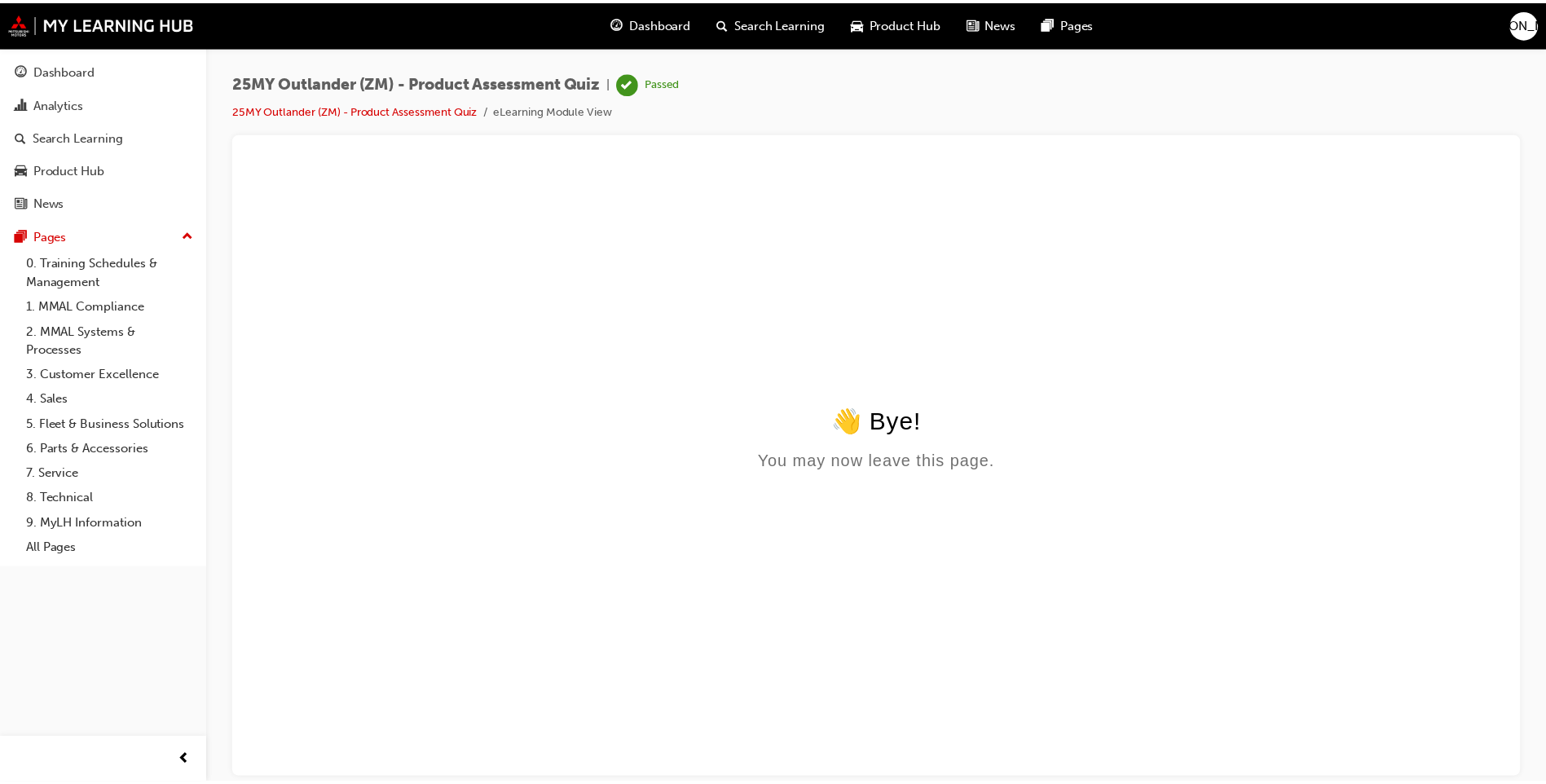
scroll to position [0, 0]
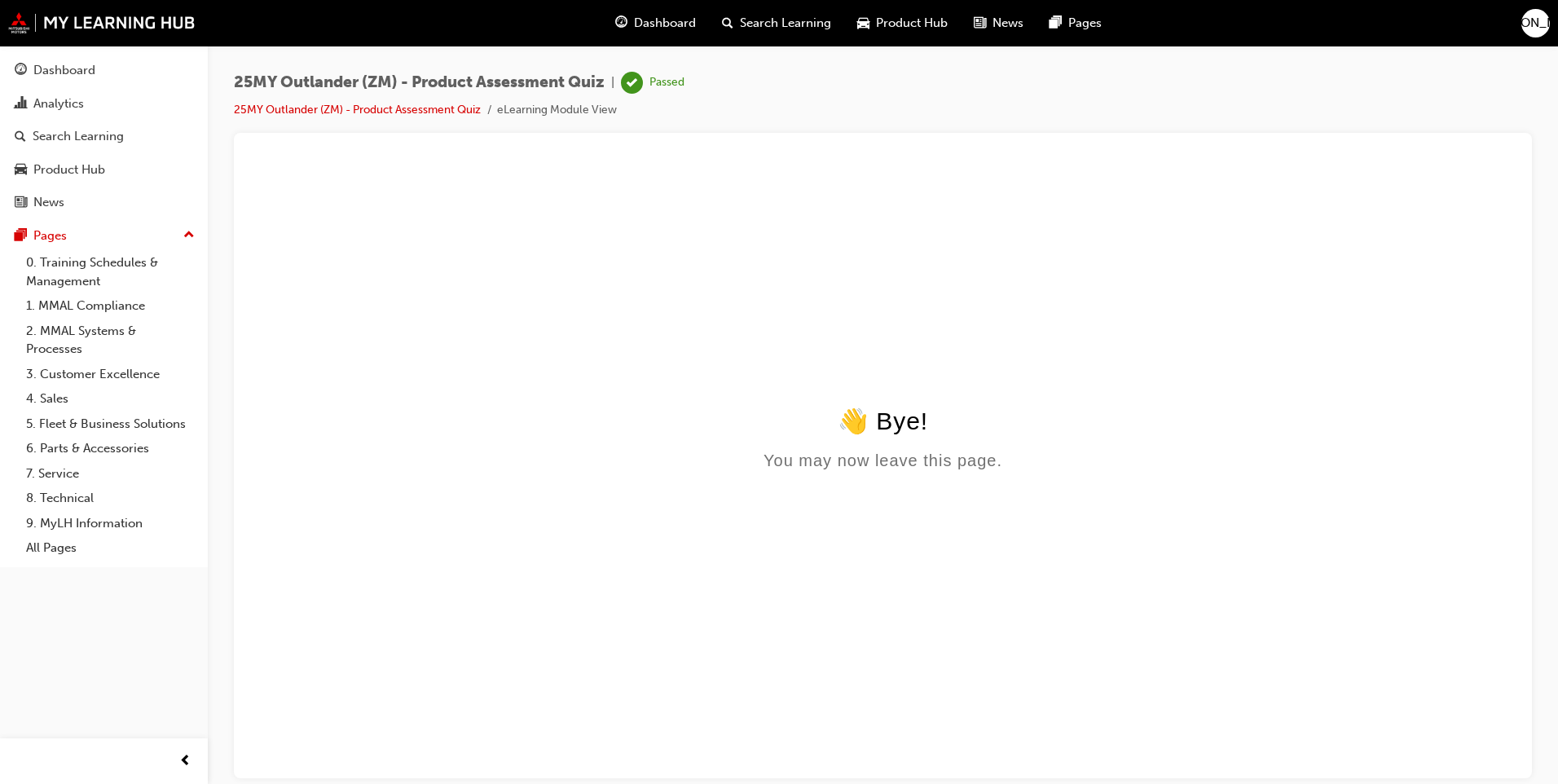
click at [664, 27] on span "Dashboard" at bounding box center [665, 24] width 62 height 19
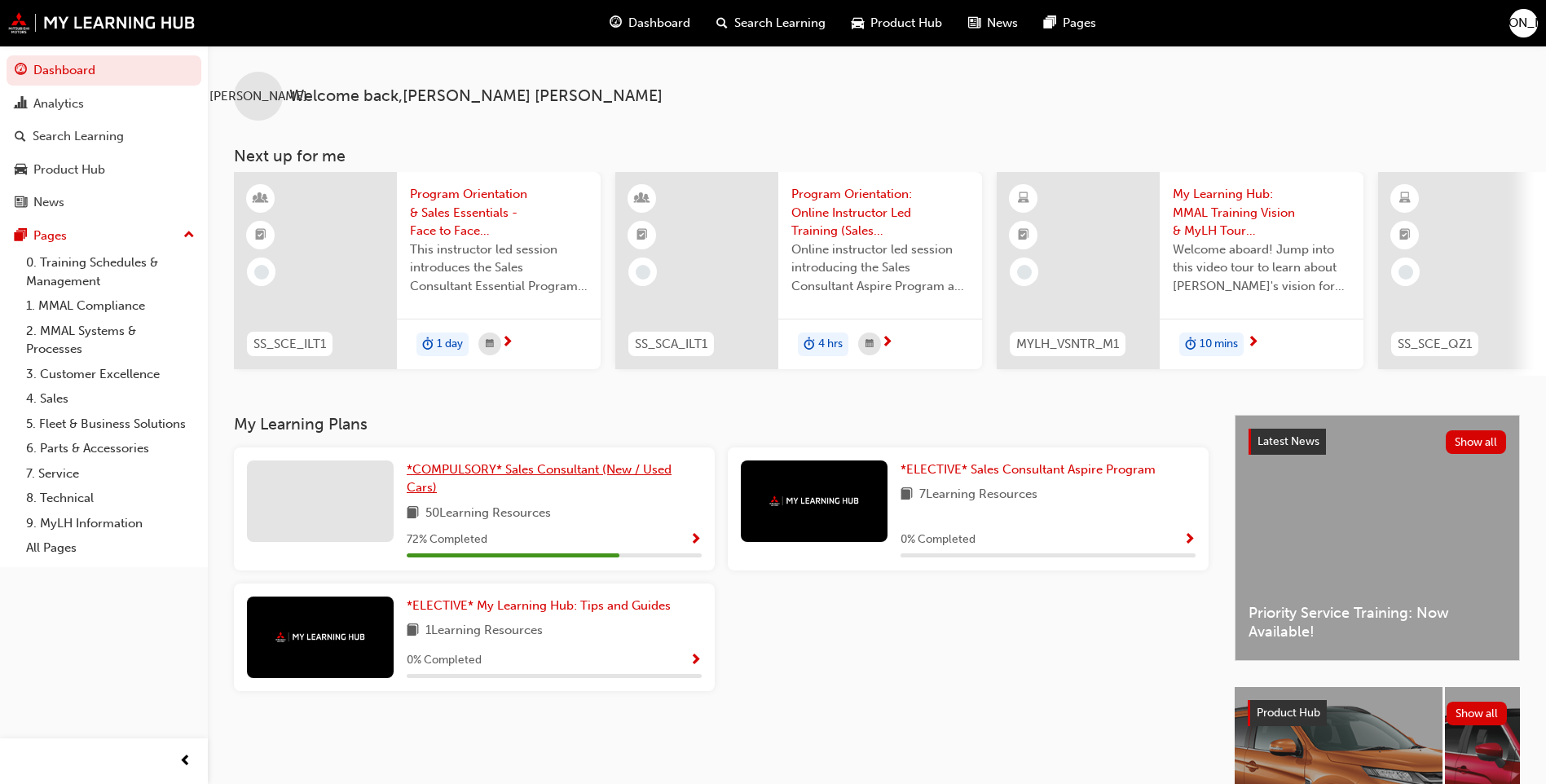
click at [505, 466] on link "*COMPULSORY* Sales Consultant (New / Used Cars)" at bounding box center [553, 478] width 295 height 37
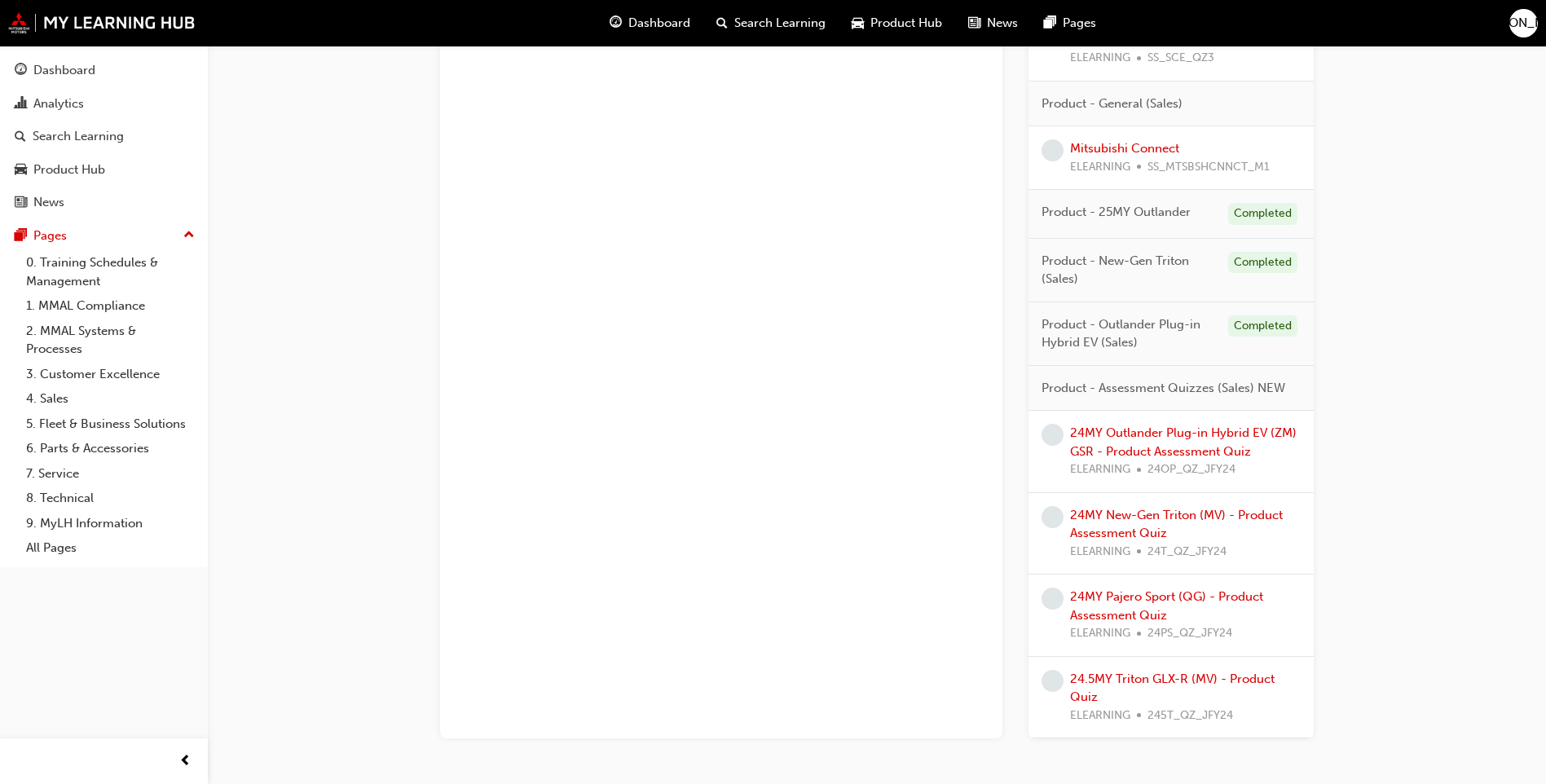
scroll to position [1348, 0]
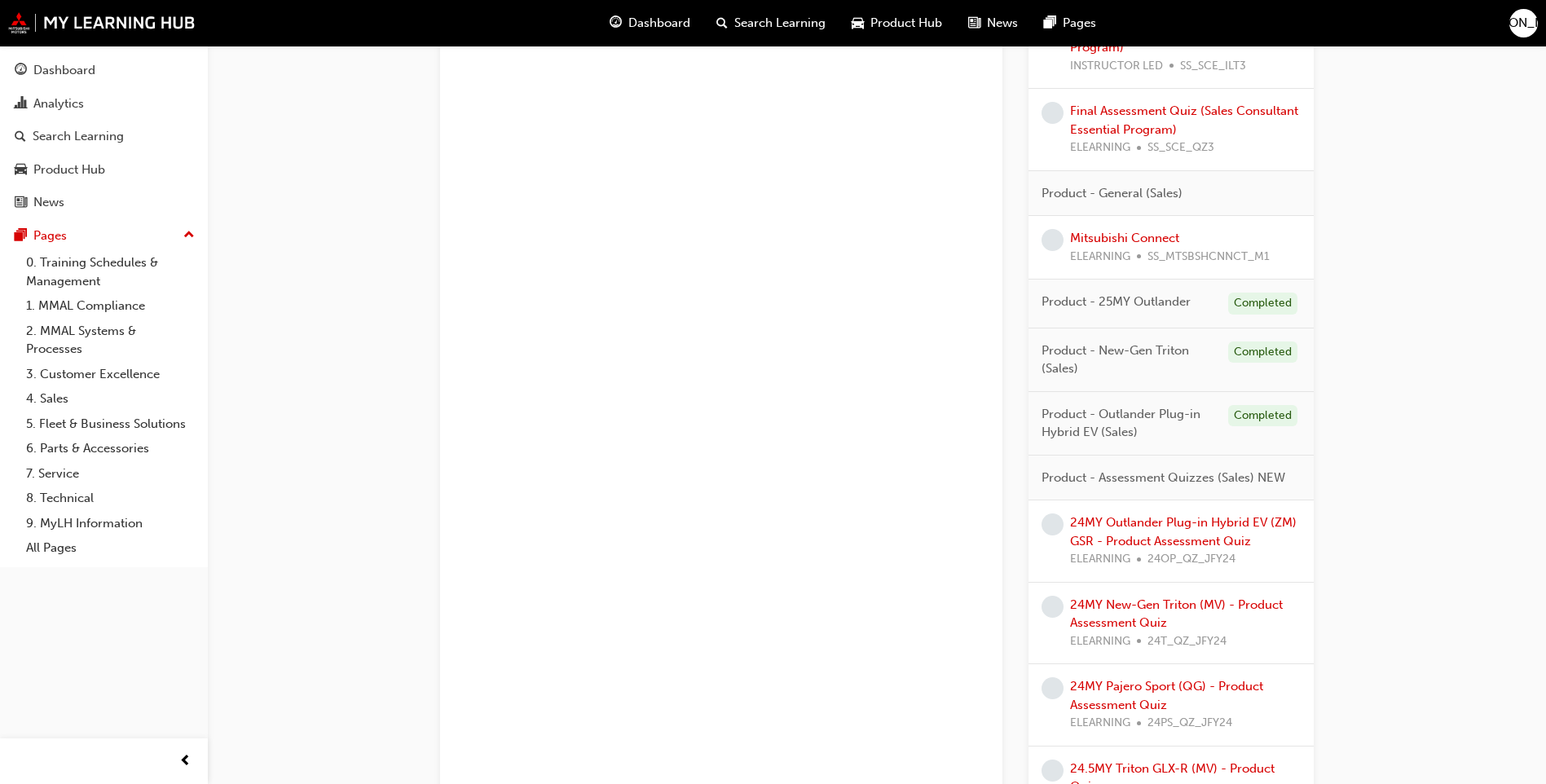
click at [1526, 26] on span "[PERSON_NAME]" at bounding box center [1524, 24] width 98 height 19
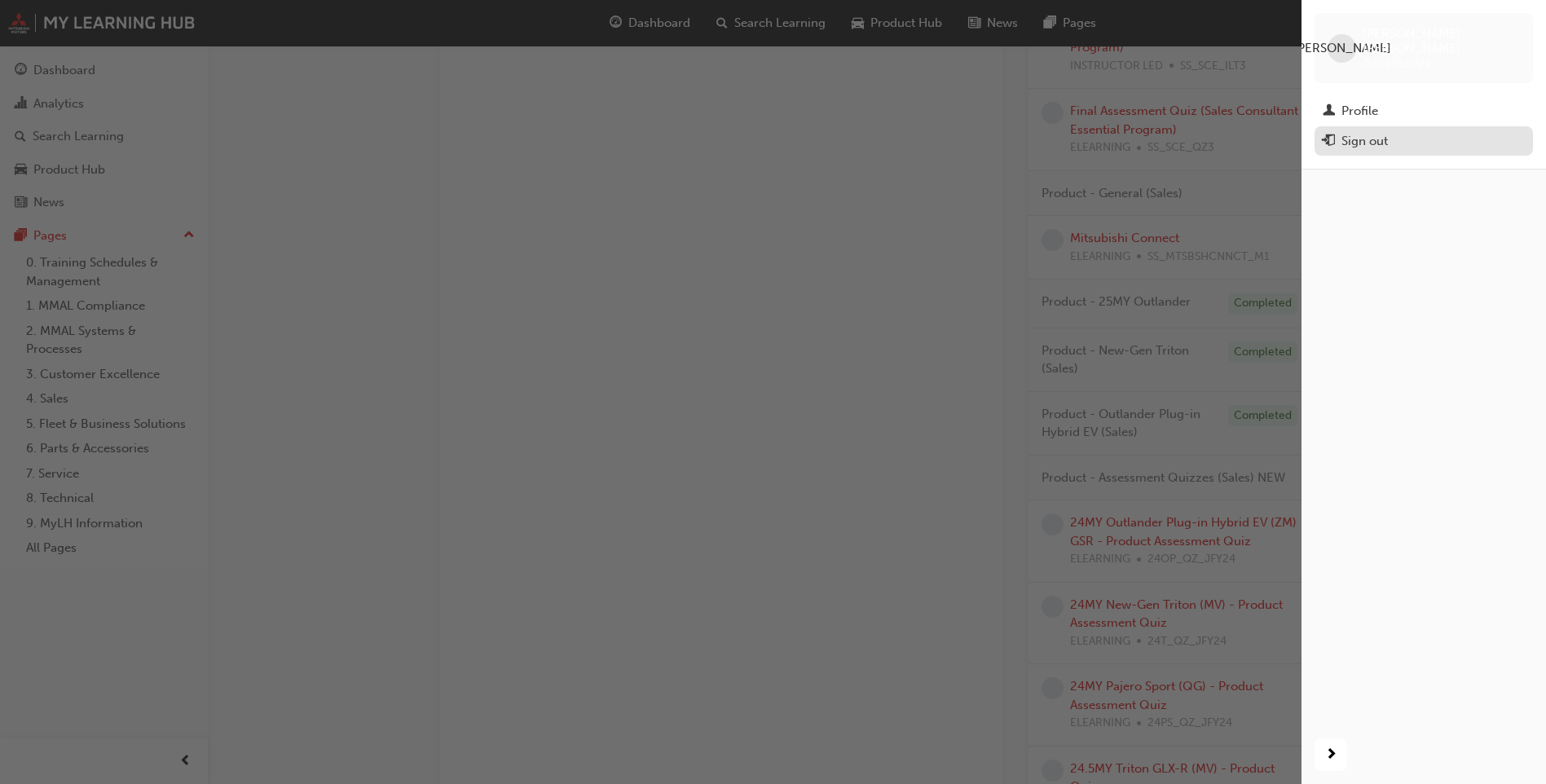
click at [1343, 132] on div "Sign out" at bounding box center [1364, 141] width 46 height 19
